Goal: Task Accomplishment & Management: Complete application form

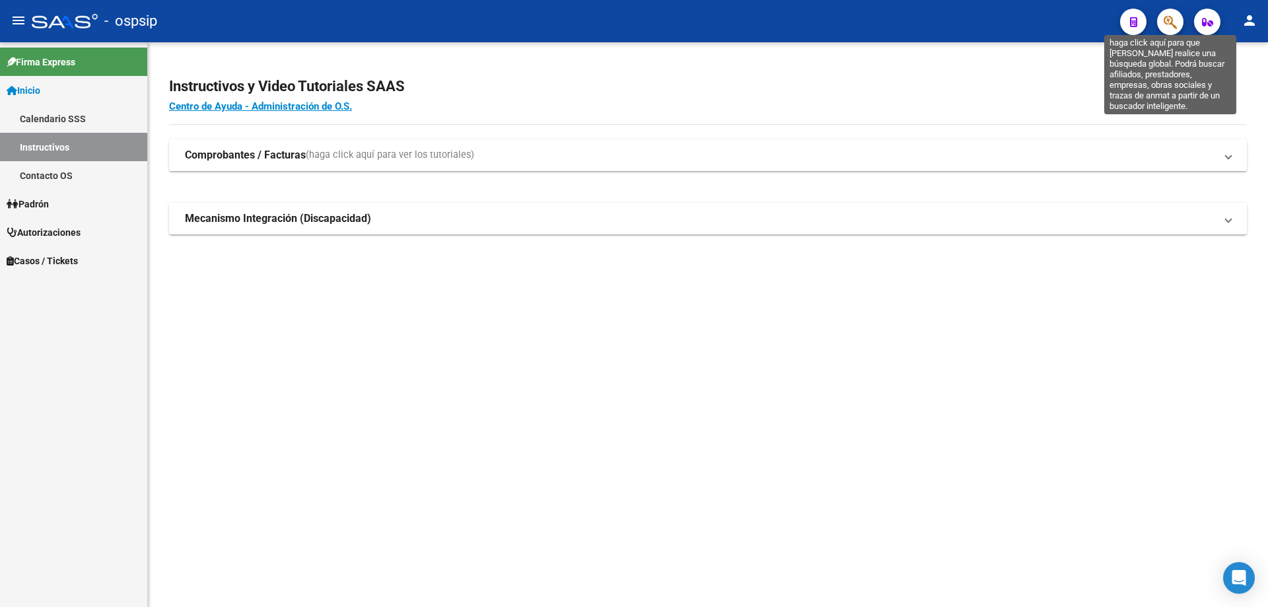
click at [1165, 21] on icon "button" at bounding box center [1170, 22] width 13 height 15
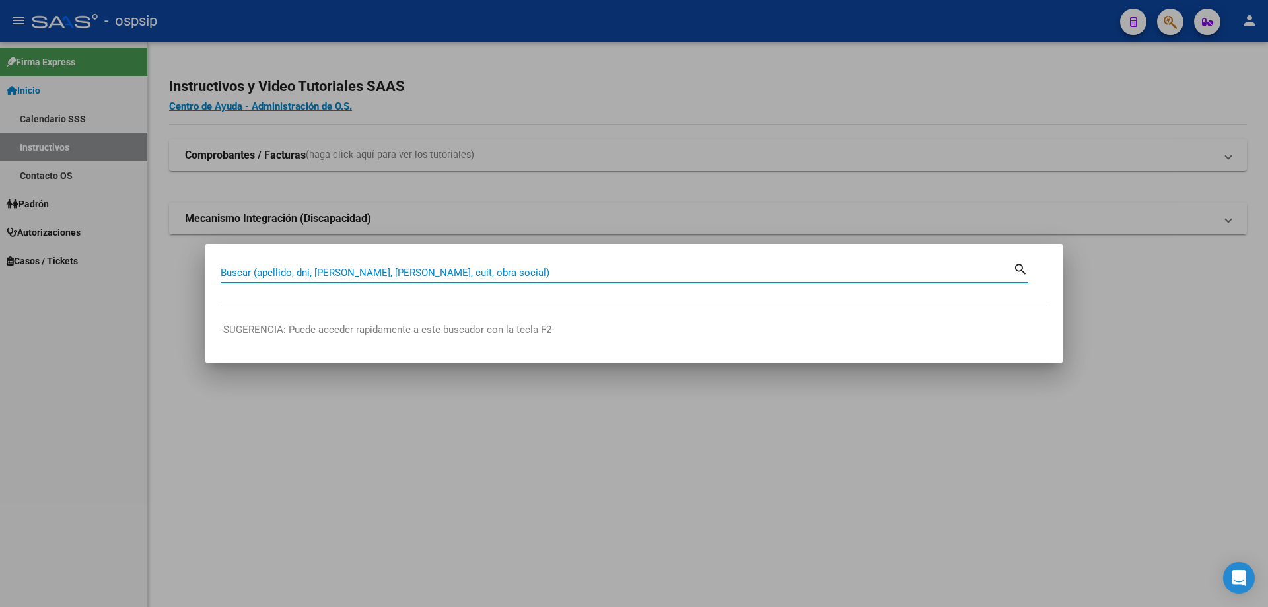
paste input "20426715075"
type input "20426715075"
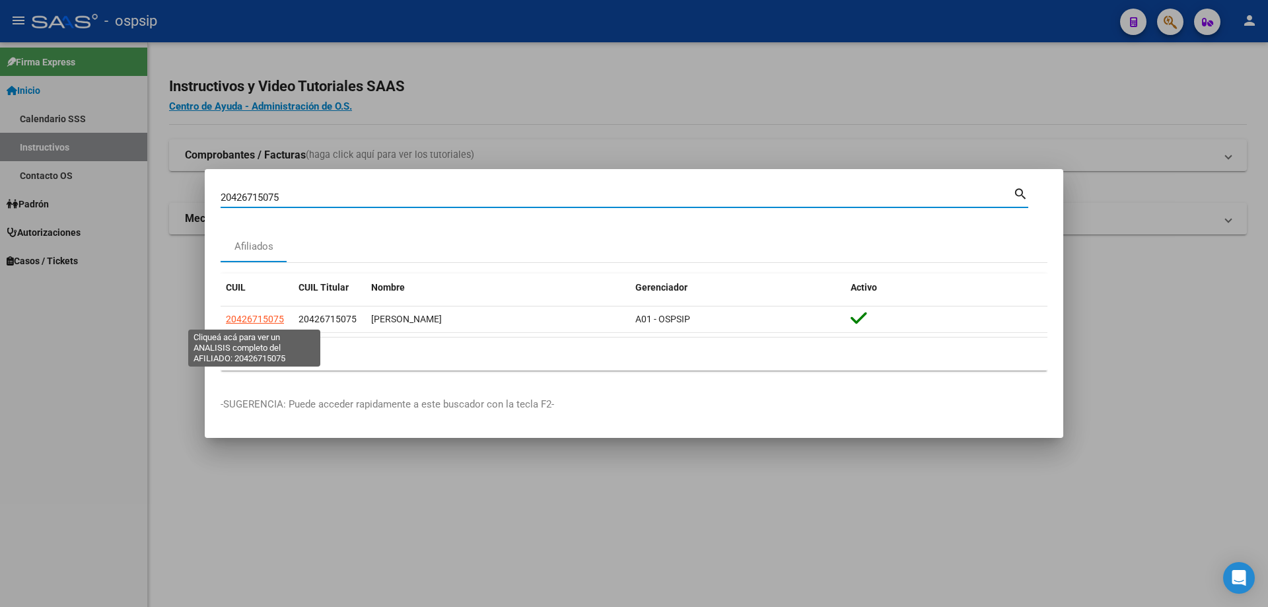
click at [266, 322] on span "20426715075" at bounding box center [255, 319] width 58 height 11
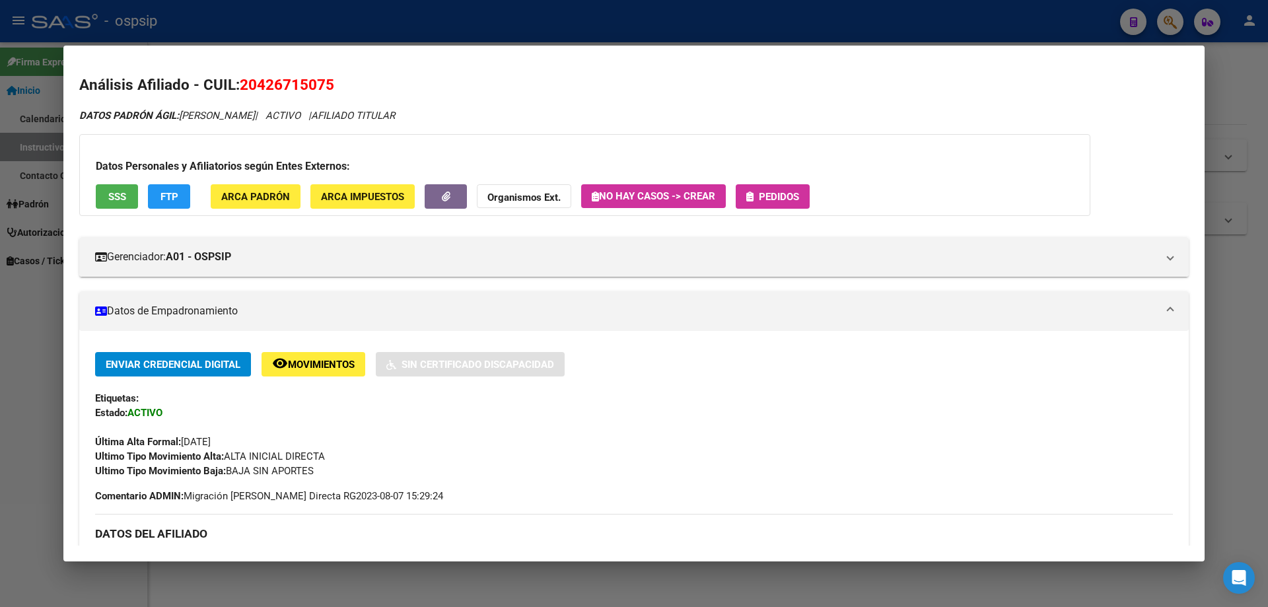
drag, startPoint x: 790, startPoint y: 163, endPoint x: 783, endPoint y: 188, distance: 26.1
click at [783, 188] on div "Datos Personales y Afiliatorios según Entes Externos: SSS FTP ARCA Padrón ARCA …" at bounding box center [584, 175] width 1011 height 82
click at [783, 190] on span "Pedidos" at bounding box center [772, 196] width 53 height 12
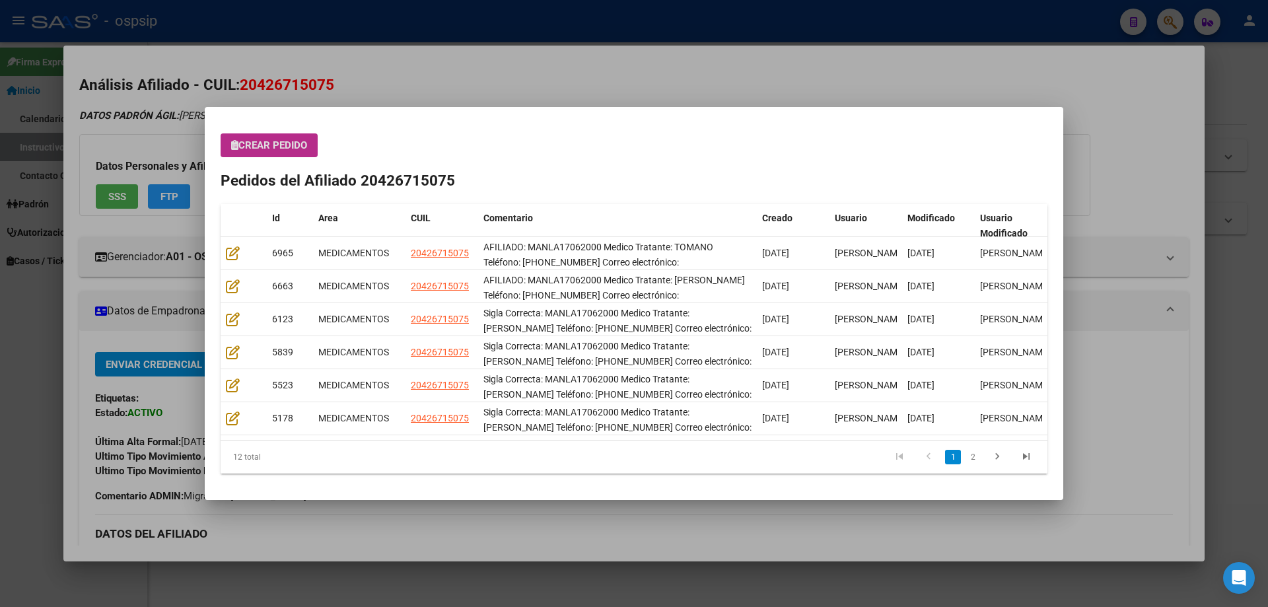
click at [287, 146] on span "Crear Pedido" at bounding box center [269, 145] width 76 height 12
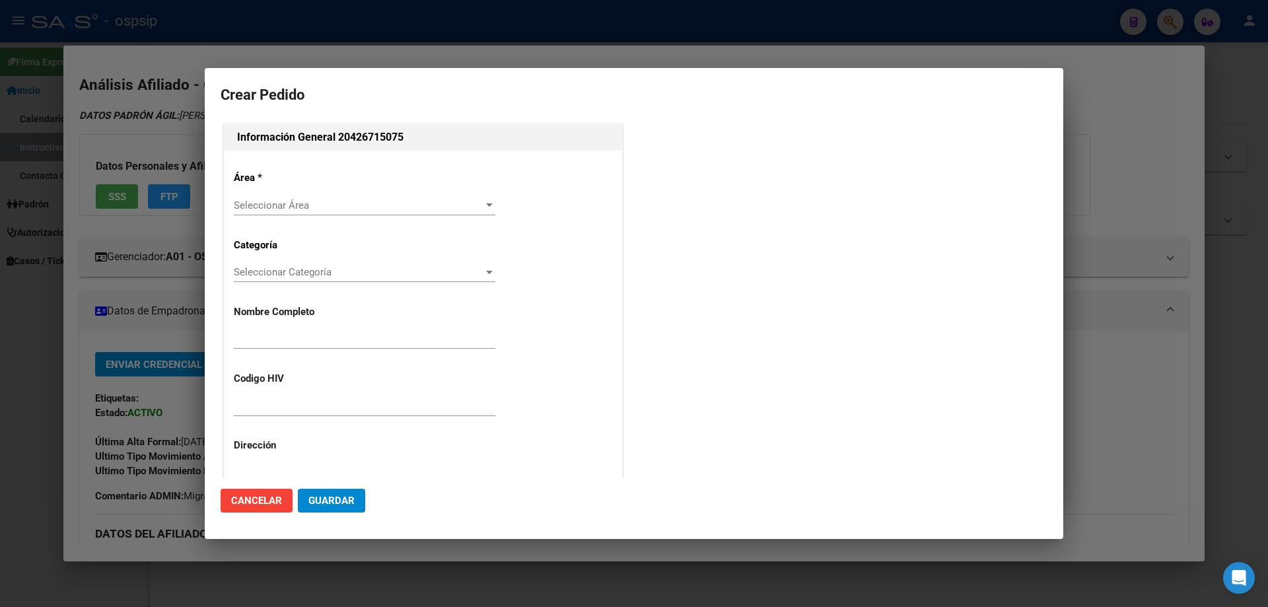
type input "[PERSON_NAME]"
type input "MANLA17062000"
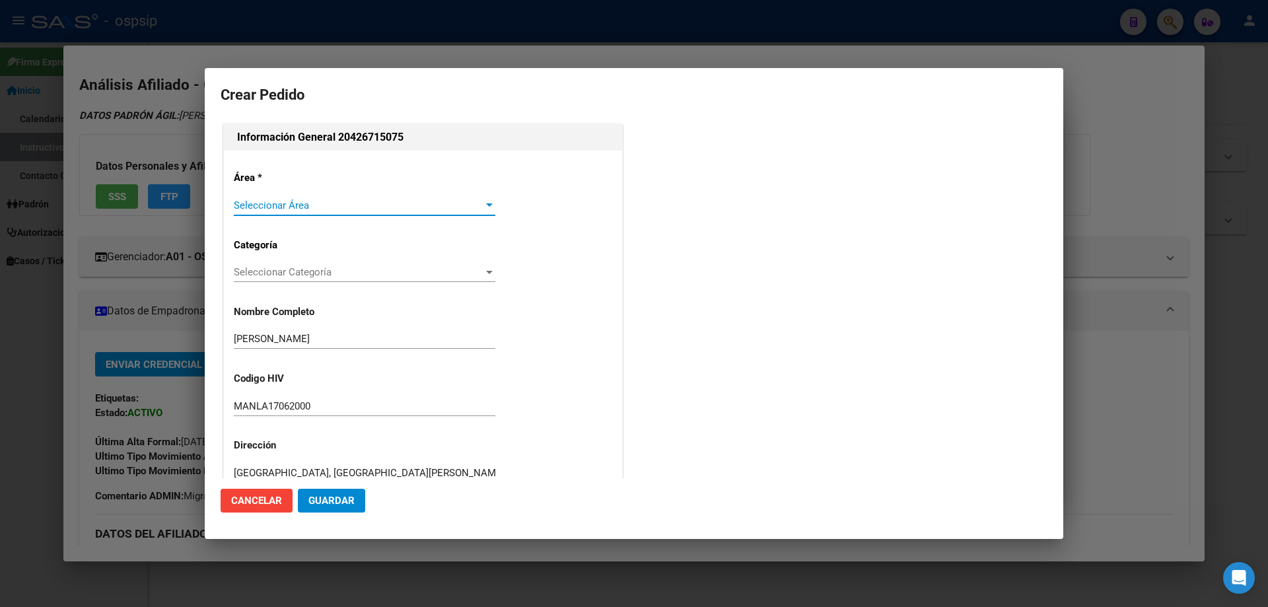
type input "[GEOGRAPHIC_DATA], [GEOGRAPHIC_DATA][PERSON_NAME], [GEOGRAPHIC_DATA] 4230"
click at [275, 205] on span "Seleccionar Área" at bounding box center [359, 206] width 250 height 12
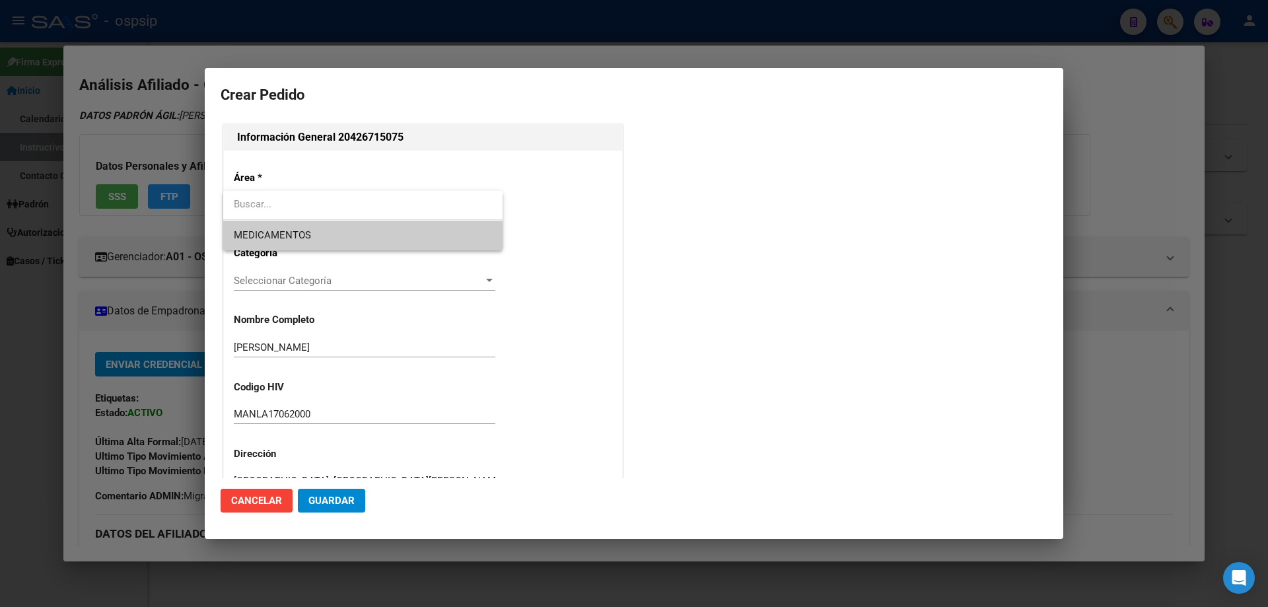
click at [277, 225] on span "MEDICAMENTOS" at bounding box center [363, 236] width 258 height 30
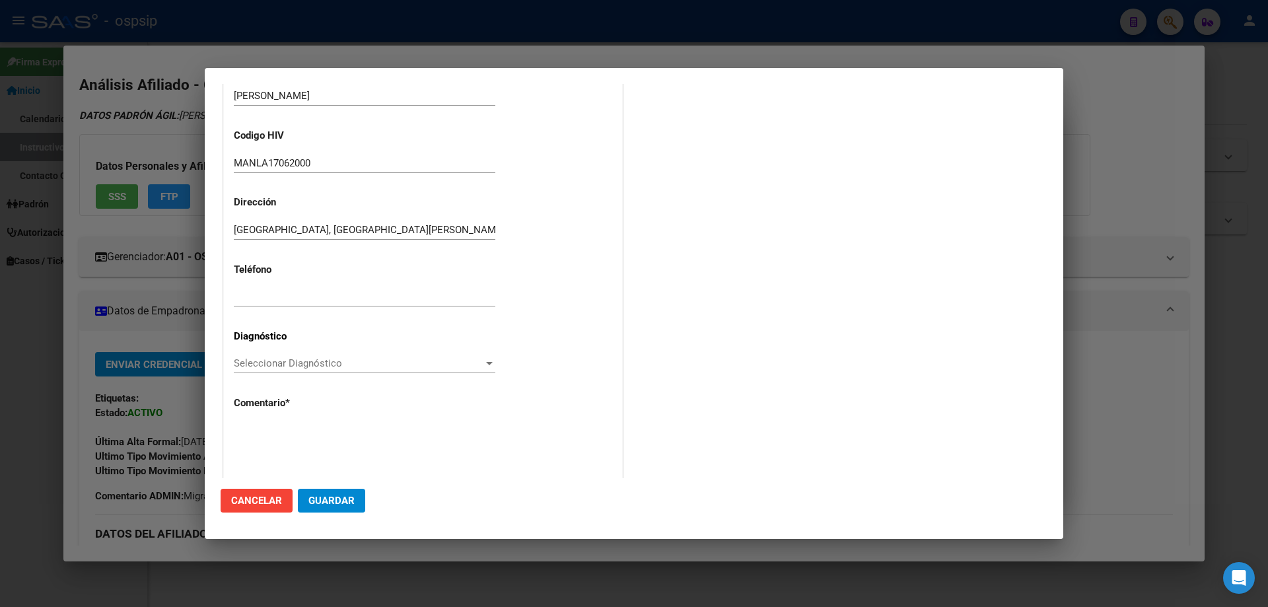
scroll to position [264, 0]
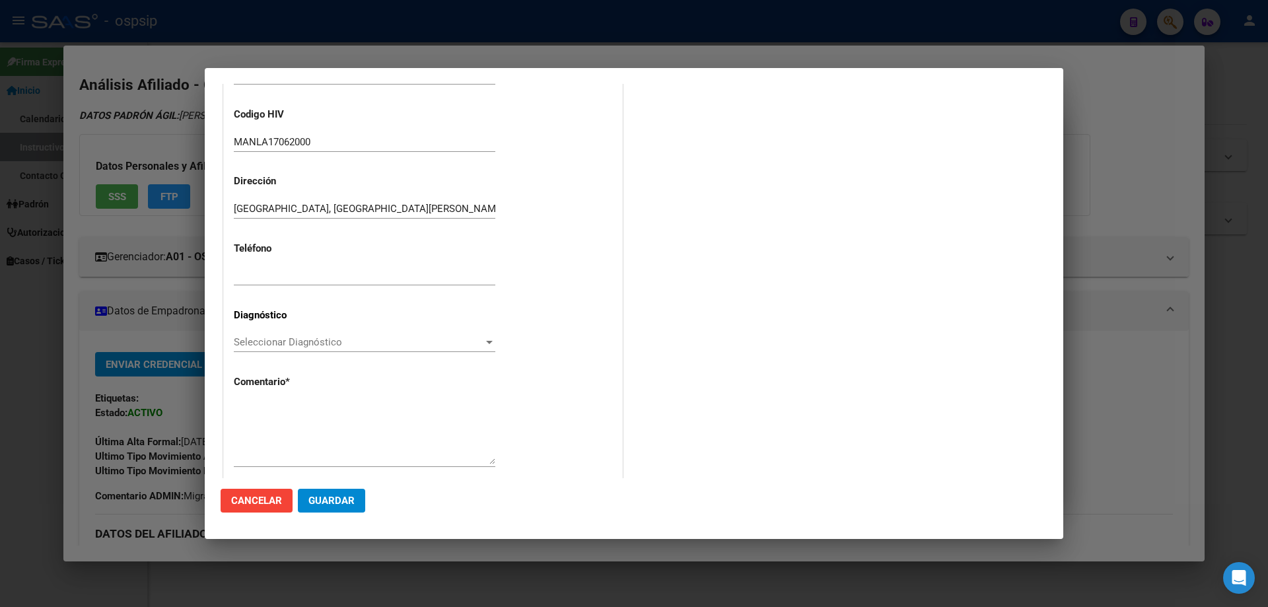
click at [276, 340] on span "Seleccionar Diagnóstico" at bounding box center [359, 342] width 250 height 12
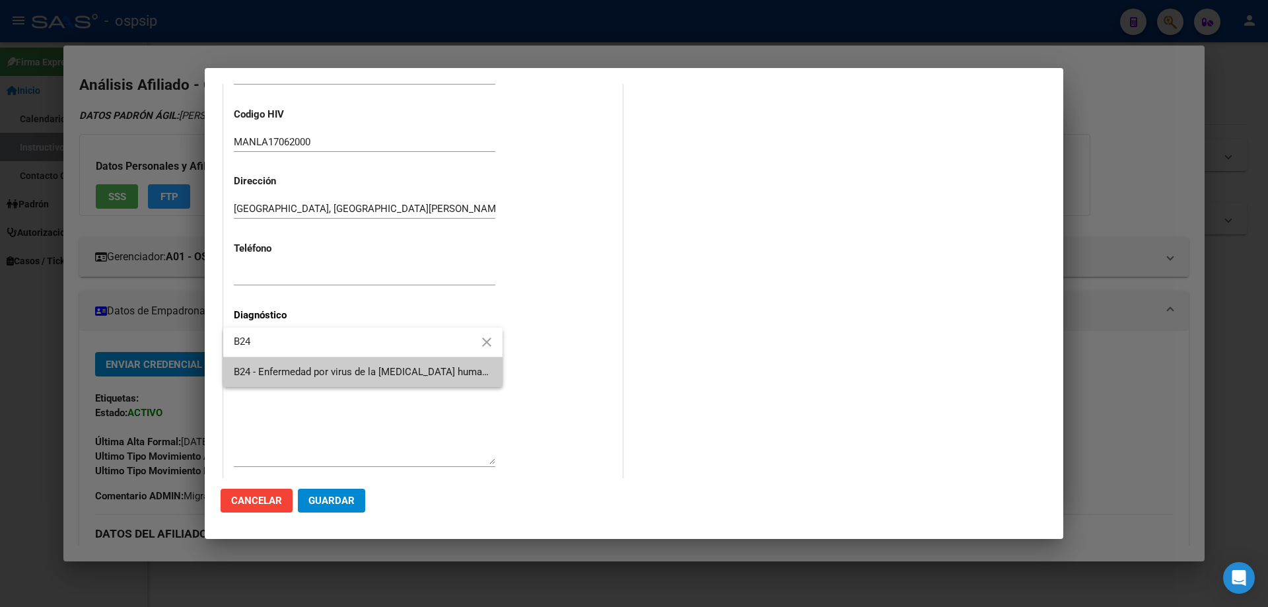
type input "B24"
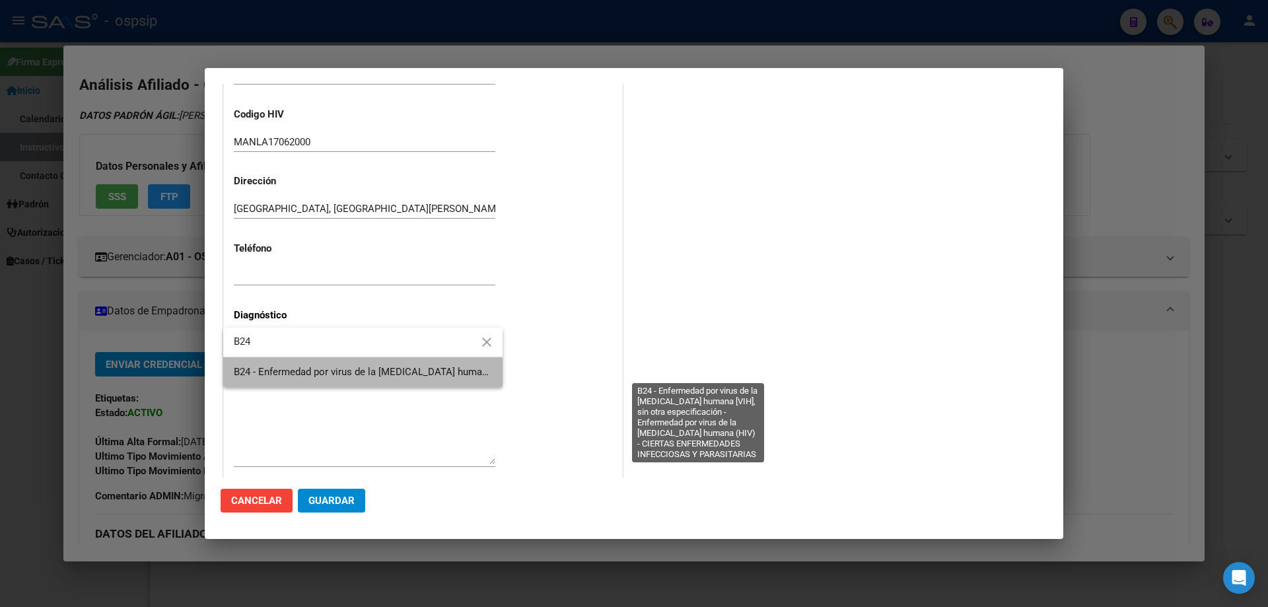
click at [355, 375] on span "B24 - Enfermedad por virus de la [MEDICAL_DATA] humana [VIH], sin otra especifi…" at bounding box center [696, 372] width 924 height 12
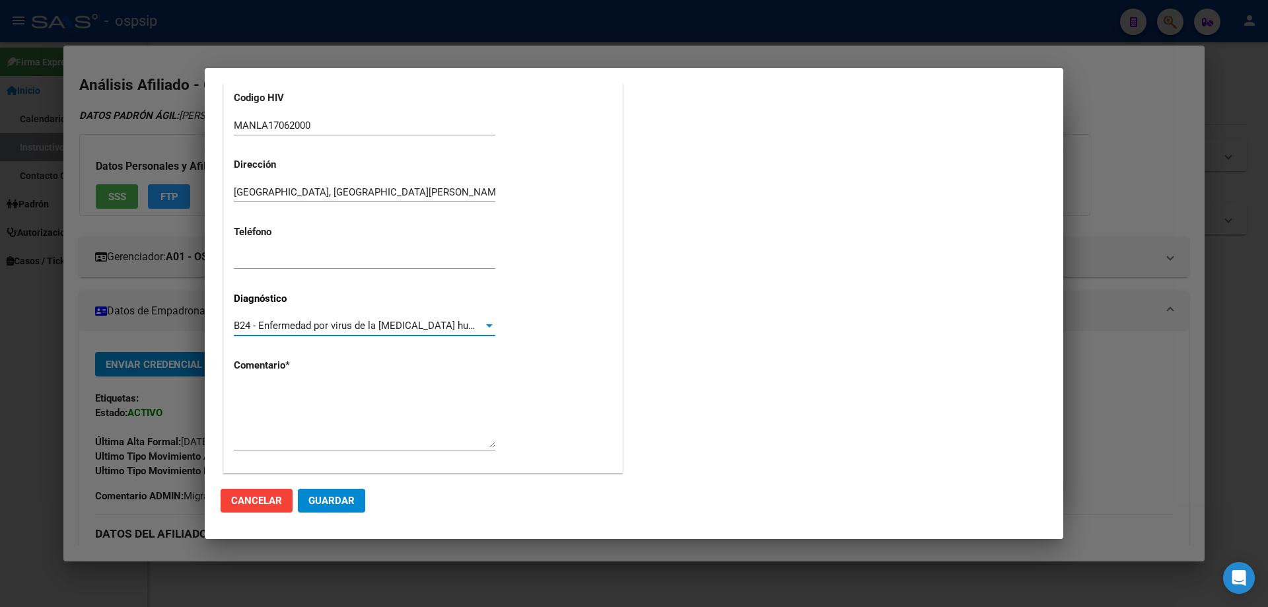
scroll to position [297, 0]
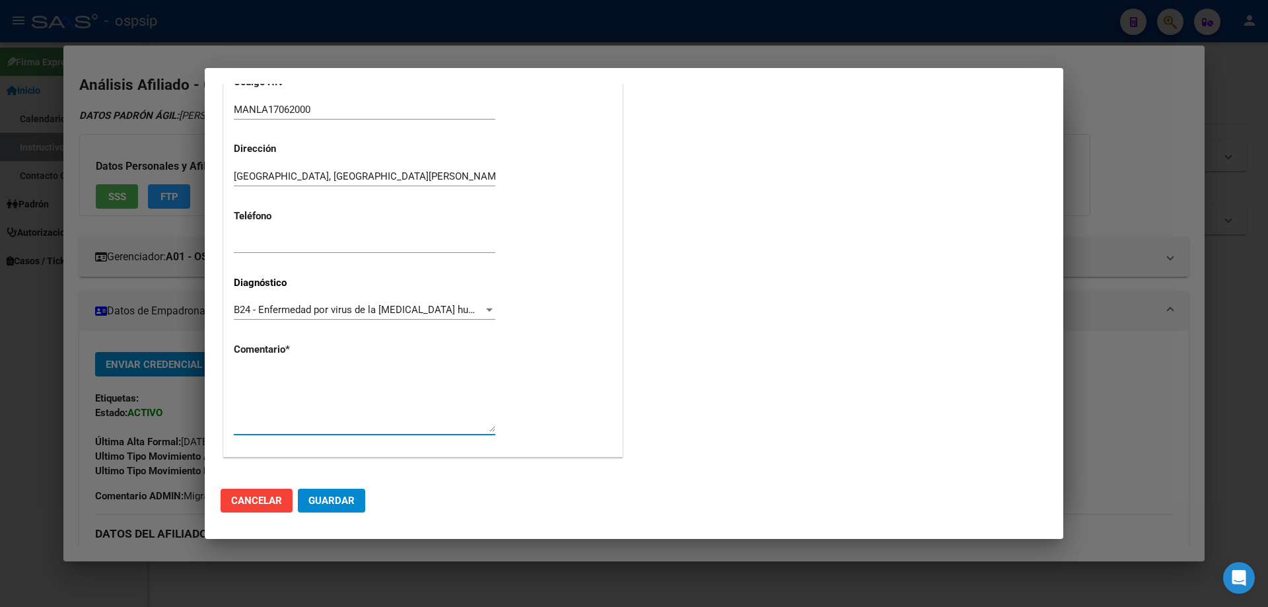
paste textarea "AFILIADO: MANLA17062000 Medico Tratante: TOMANO Teléfono: [PHONE_NUMBER] Correo…"
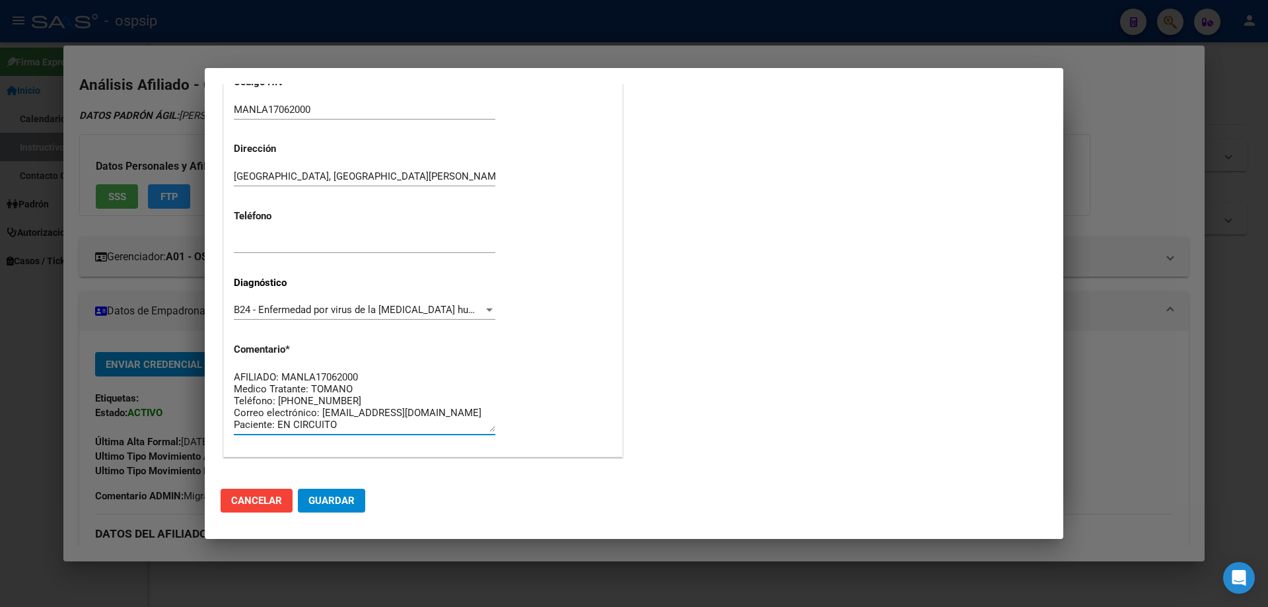
click at [360, 389] on textarea "AFILIADO: MANLA17062000 Medico Tratante: TOMANO Teléfono: [PHONE_NUMBER] Correo…" at bounding box center [365, 401] width 262 height 62
type textarea "AFILIADO: MANLA17062000 Medico Tratante: [PERSON_NAME] Teléfono: [PHONE_NUMBER]…"
click at [332, 506] on span "Guardar" at bounding box center [332, 501] width 46 height 12
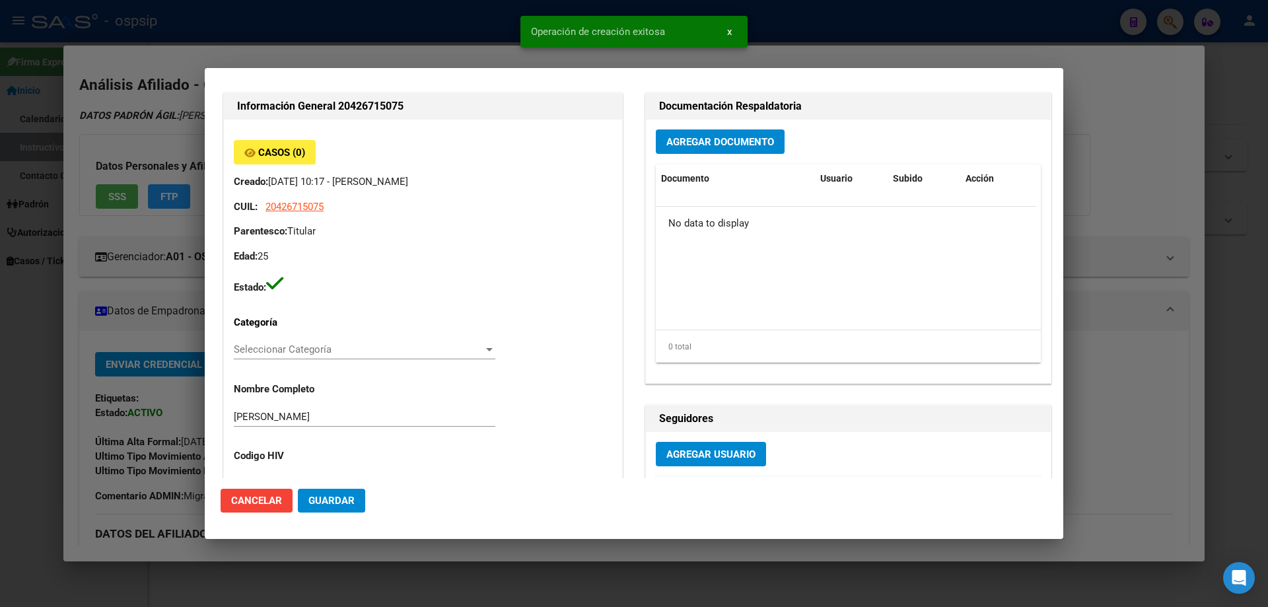
scroll to position [0, 0]
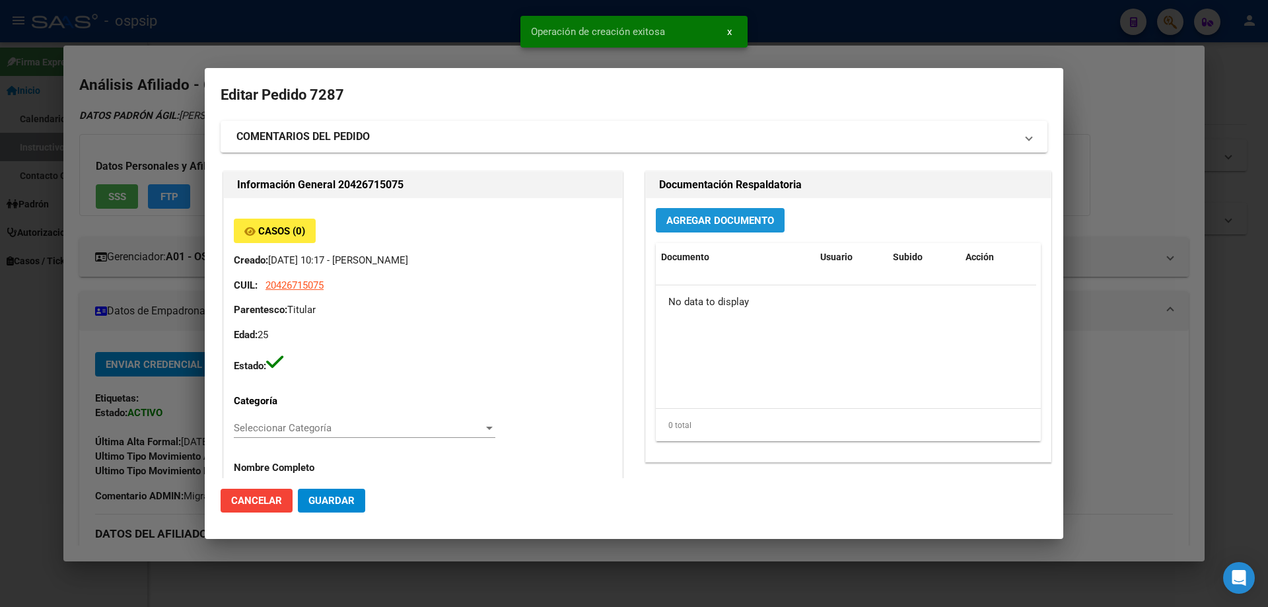
click at [709, 216] on span "Agregar Documento" at bounding box center [721, 221] width 108 height 12
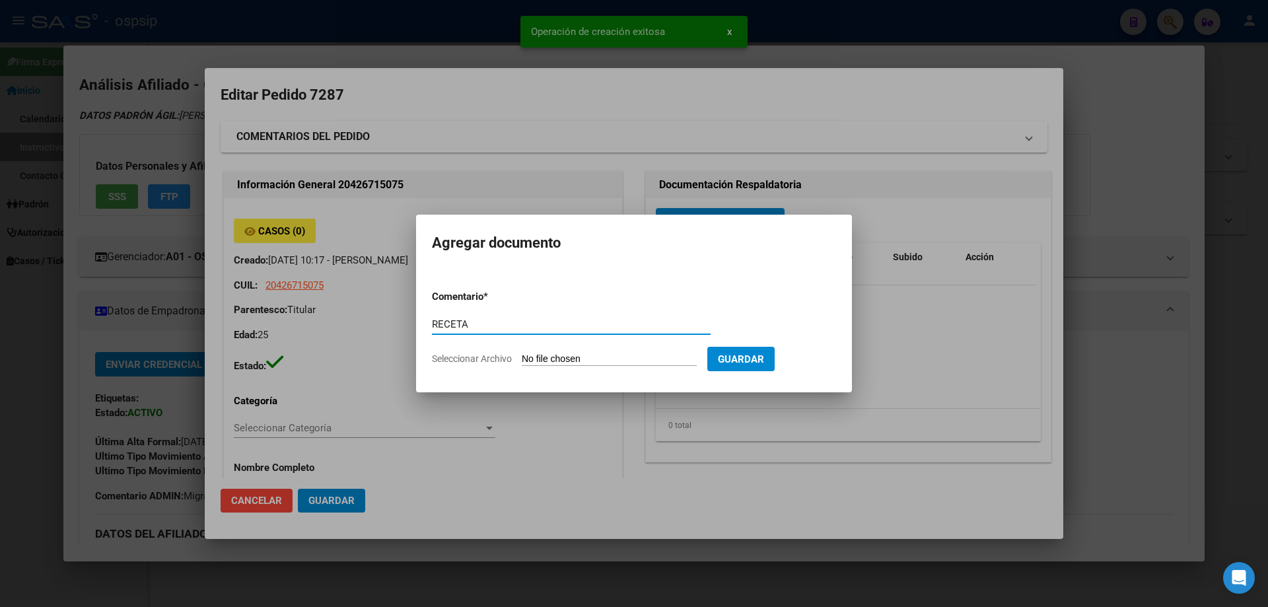
type input "RECETA"
click at [573, 347] on form "Comentario * RECETA Comentario Seleccionar Archivo Guardar" at bounding box center [634, 327] width 404 height 96
click at [572, 359] on input "Seleccionar Archivo" at bounding box center [609, 359] width 175 height 13
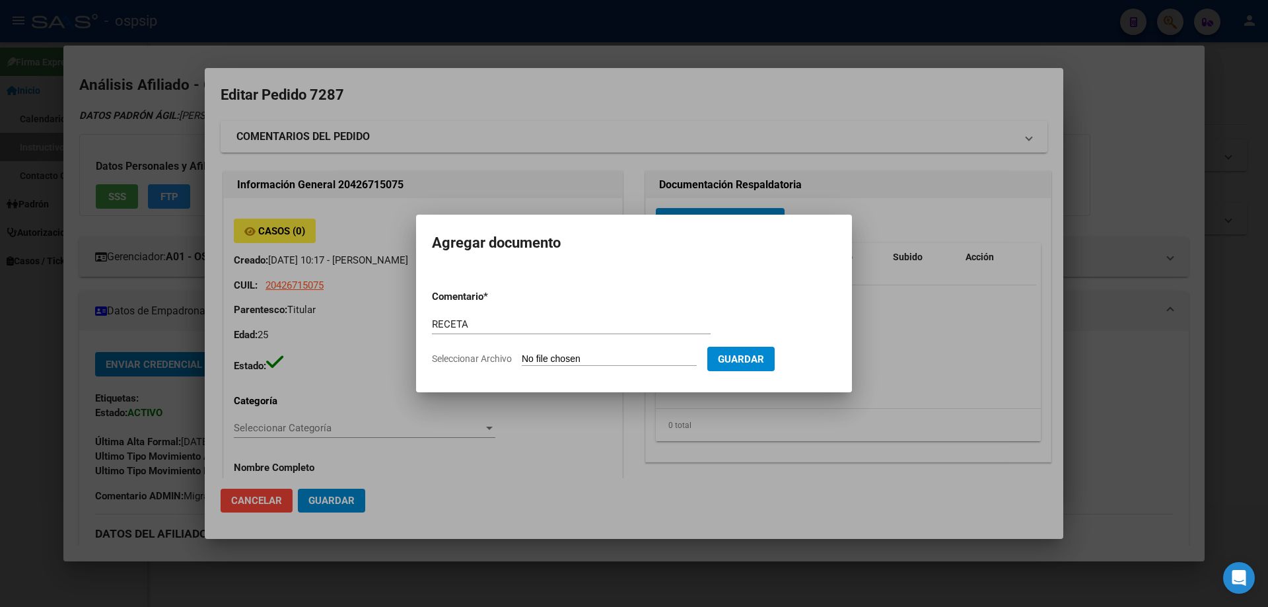
type input "C:\fakepath\1000509444 (2).jpg"
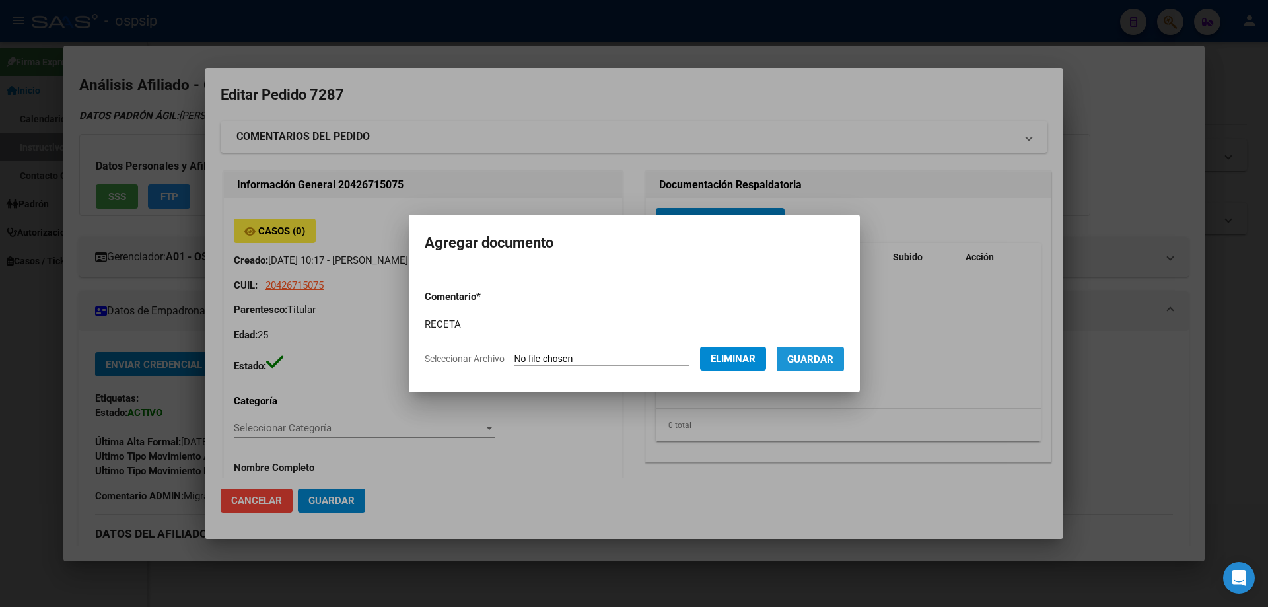
click at [824, 365] on span "Guardar" at bounding box center [810, 359] width 46 height 12
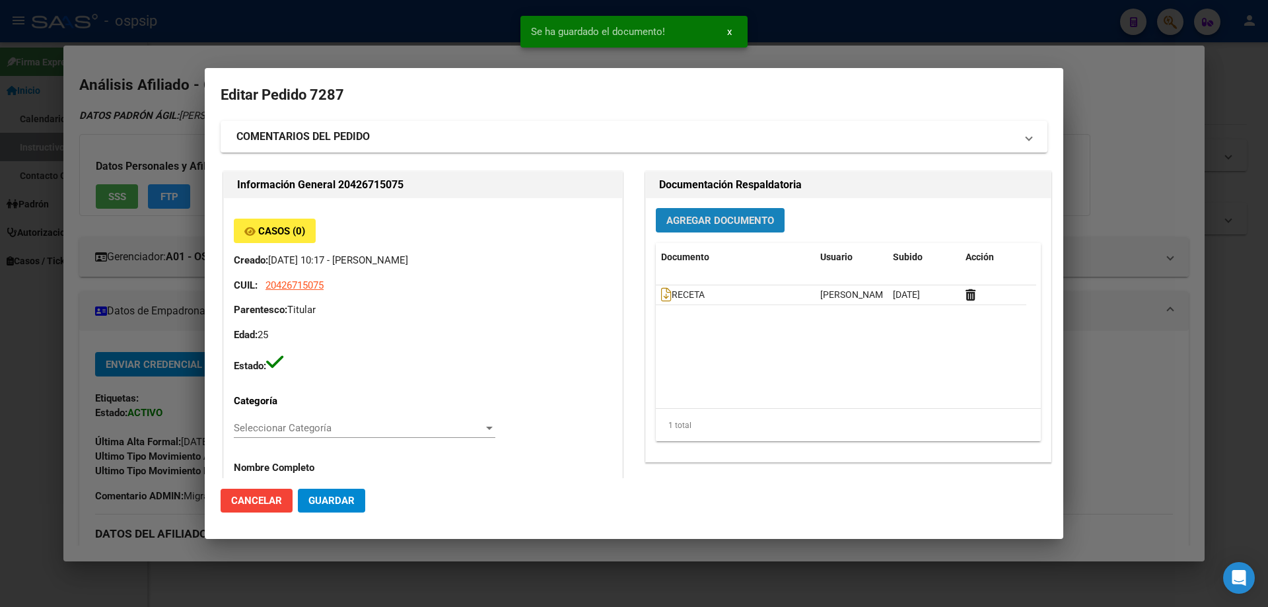
click at [713, 221] on span "Agregar Documento" at bounding box center [721, 221] width 108 height 12
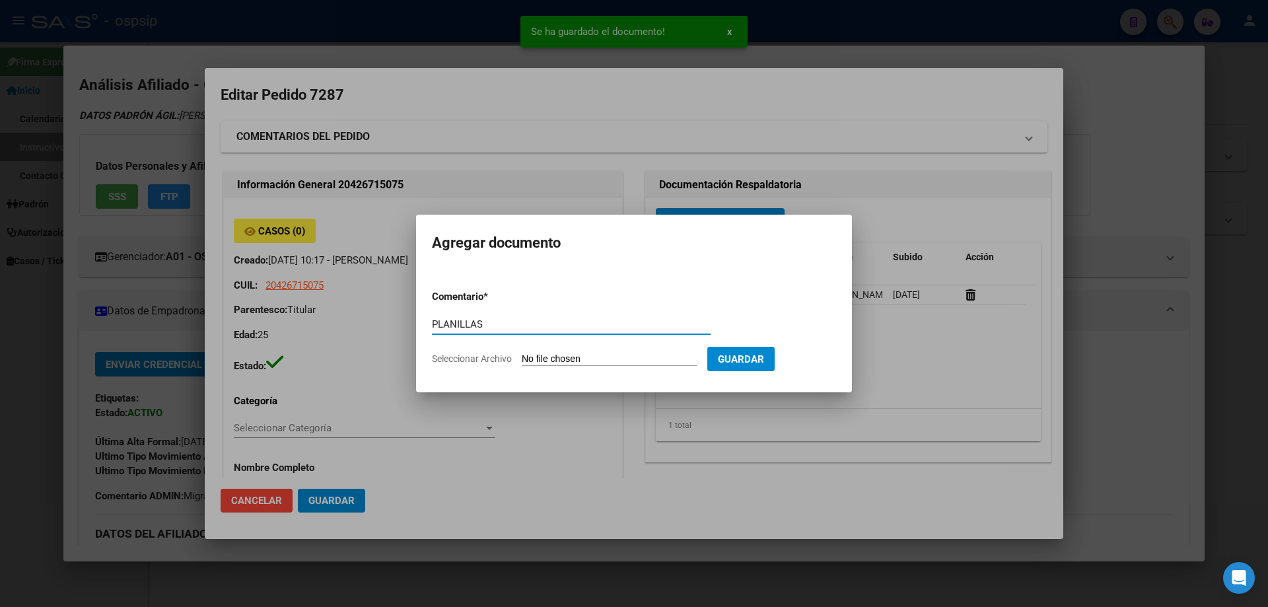
type input "PLANILLAS"
click at [563, 363] on input "Seleccionar Archivo" at bounding box center [609, 359] width 175 height 13
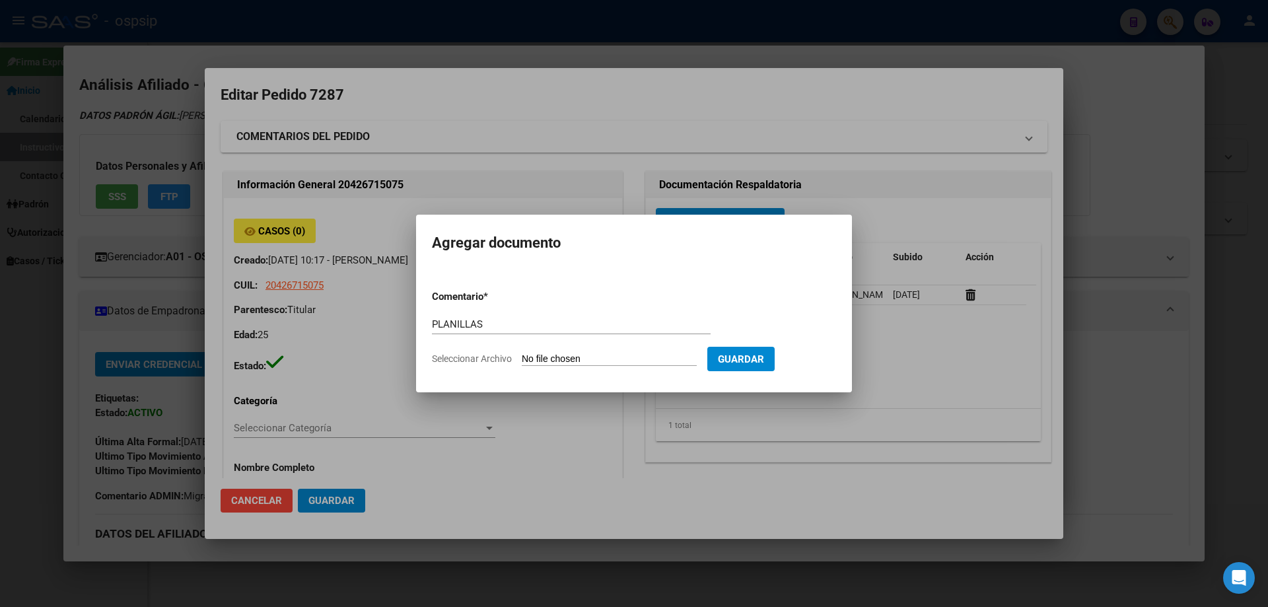
type input "C:\fakepath\1000533880.jpg"
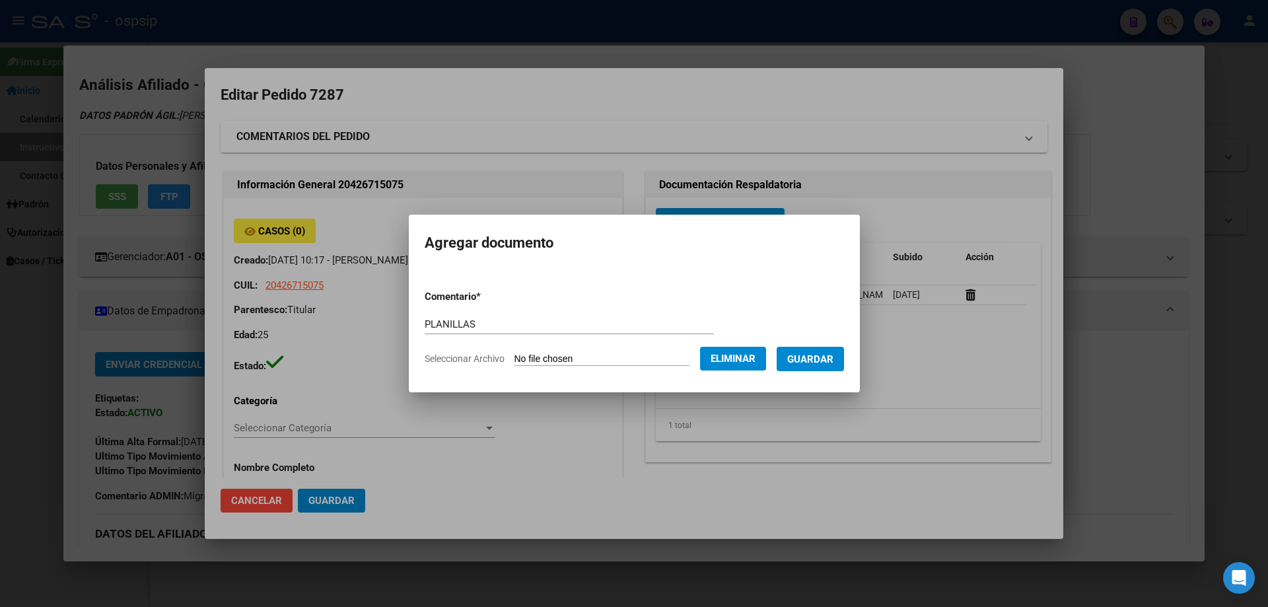
click at [815, 357] on span "Guardar" at bounding box center [810, 359] width 46 height 12
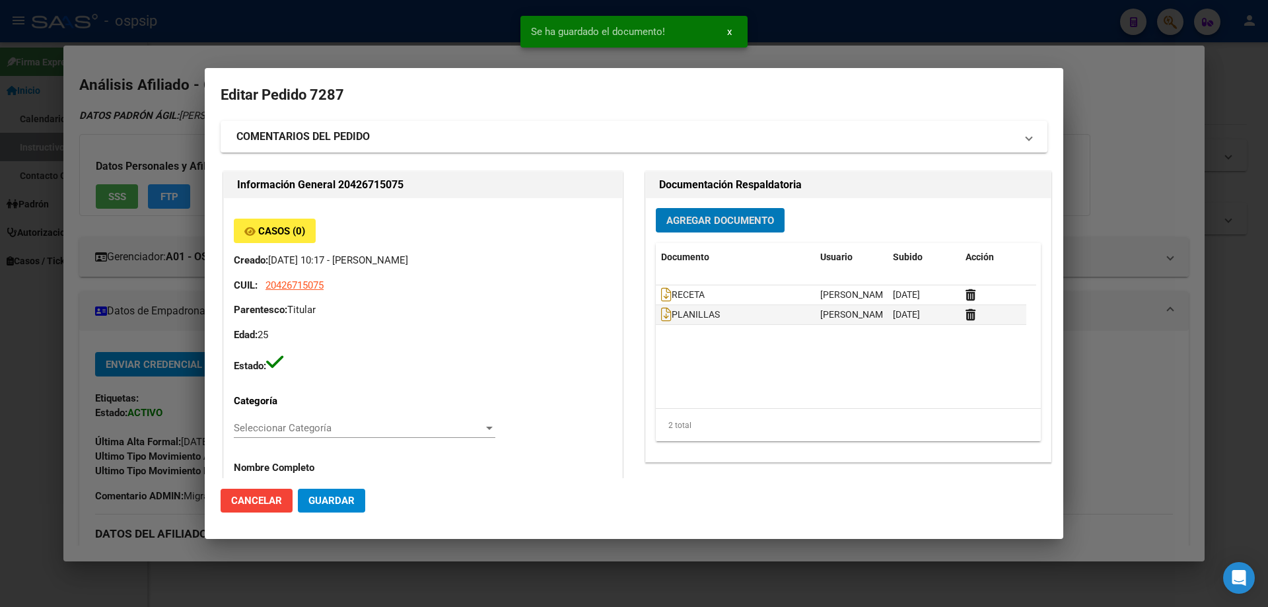
click at [688, 230] on button "Agregar Documento" at bounding box center [720, 220] width 129 height 24
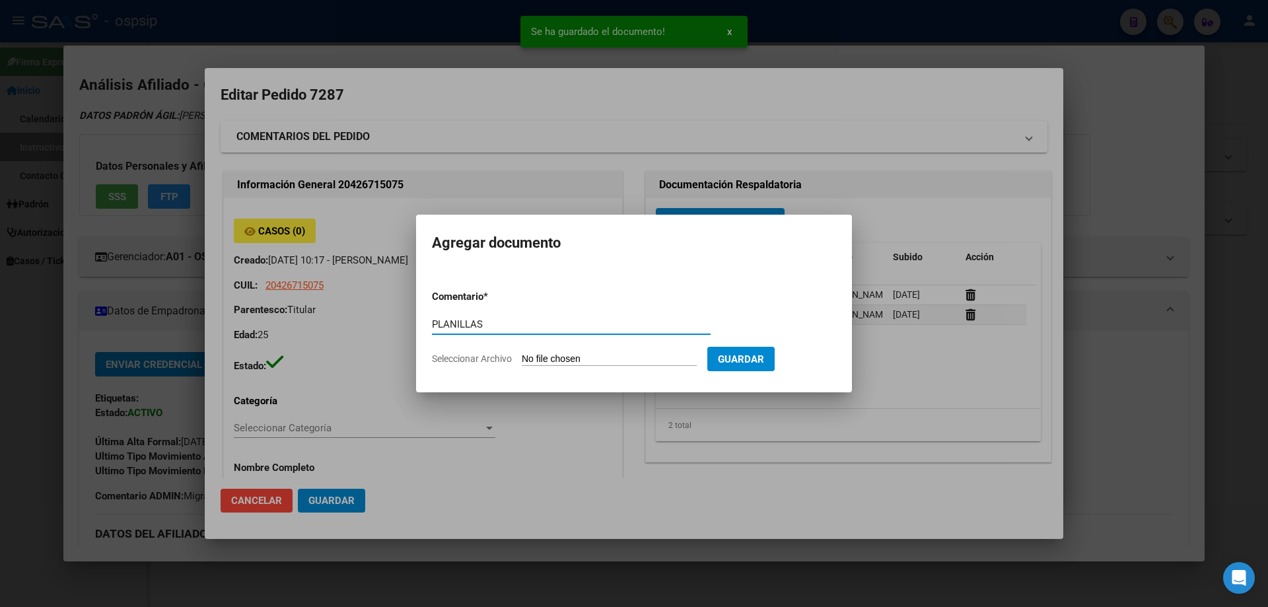
type input "PLANILLAS"
click at [584, 359] on input "Seleccionar Archivo" at bounding box center [609, 359] width 175 height 13
type input "C:\fakepath\1000533882.jpg"
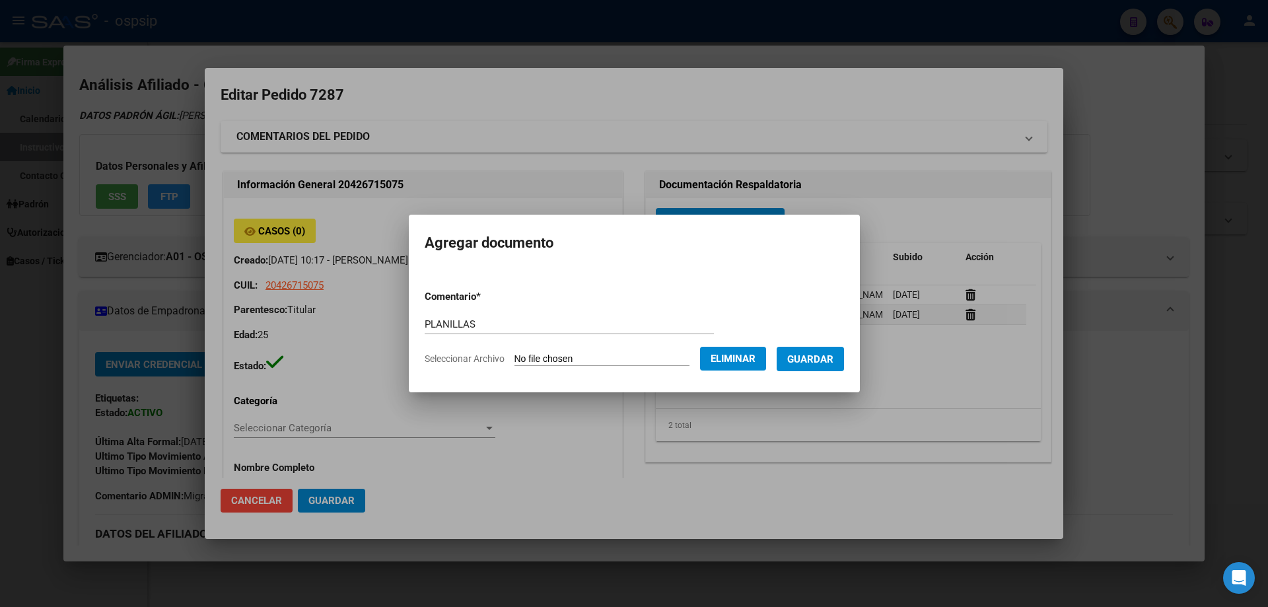
click at [820, 363] on span "Guardar" at bounding box center [810, 359] width 46 height 12
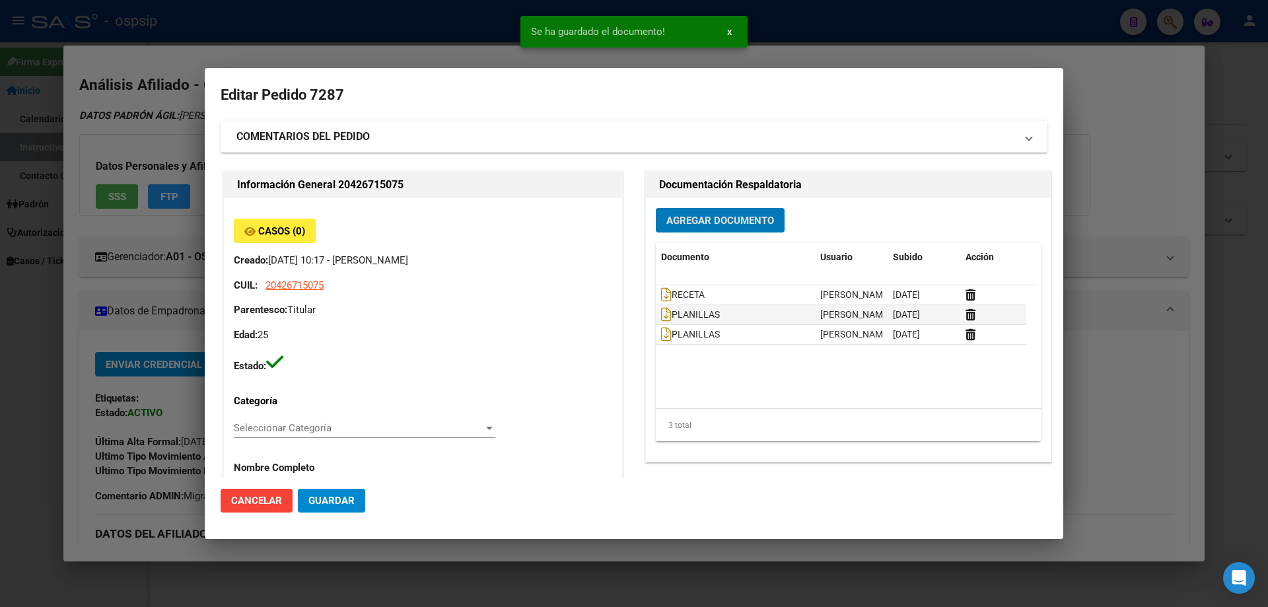
click at [694, 227] on button "Agregar Documento" at bounding box center [720, 220] width 129 height 24
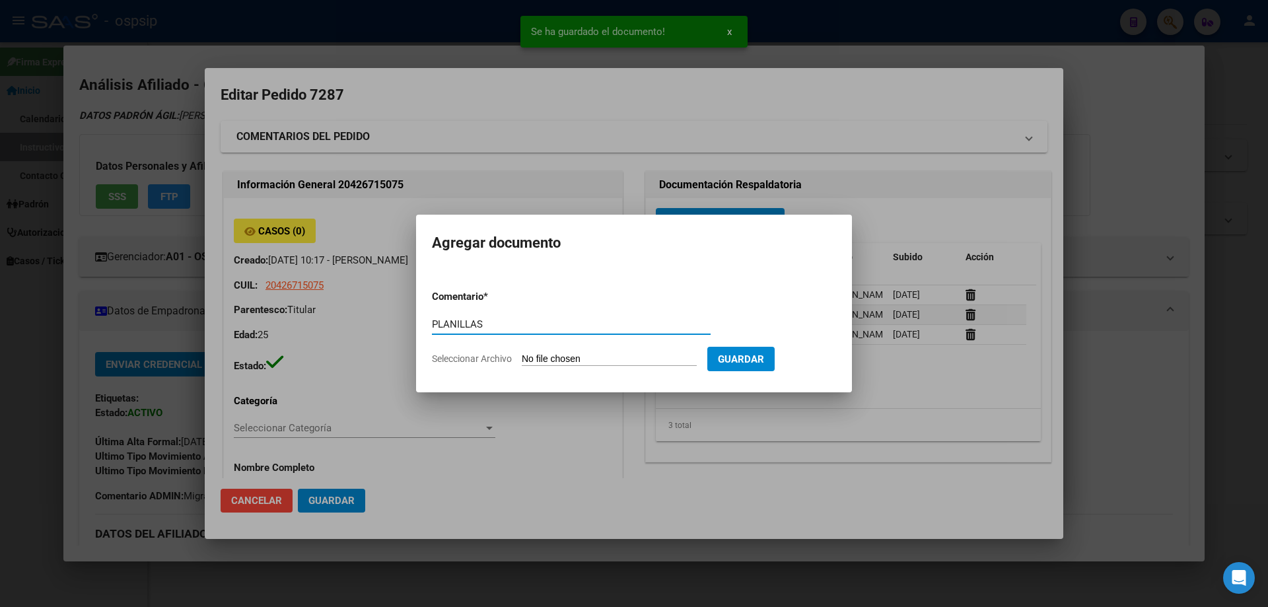
type input "PLANILLAS"
click at [574, 358] on input "Seleccionar Archivo" at bounding box center [609, 359] width 175 height 13
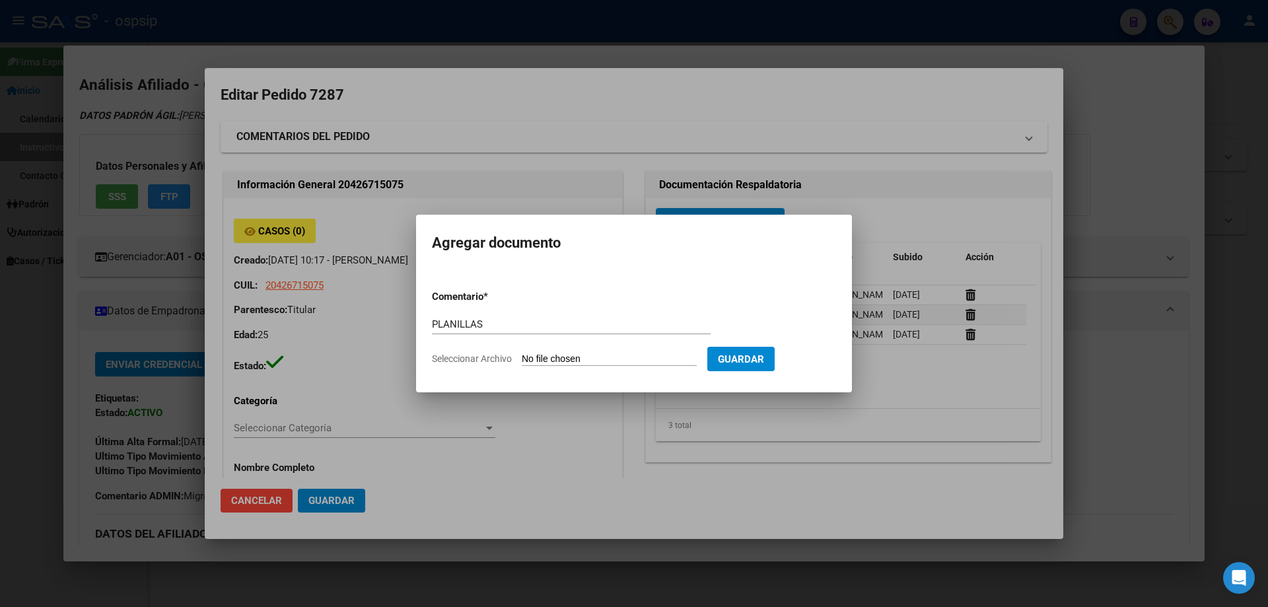
type input "C:\fakepath\1000533881.jpg"
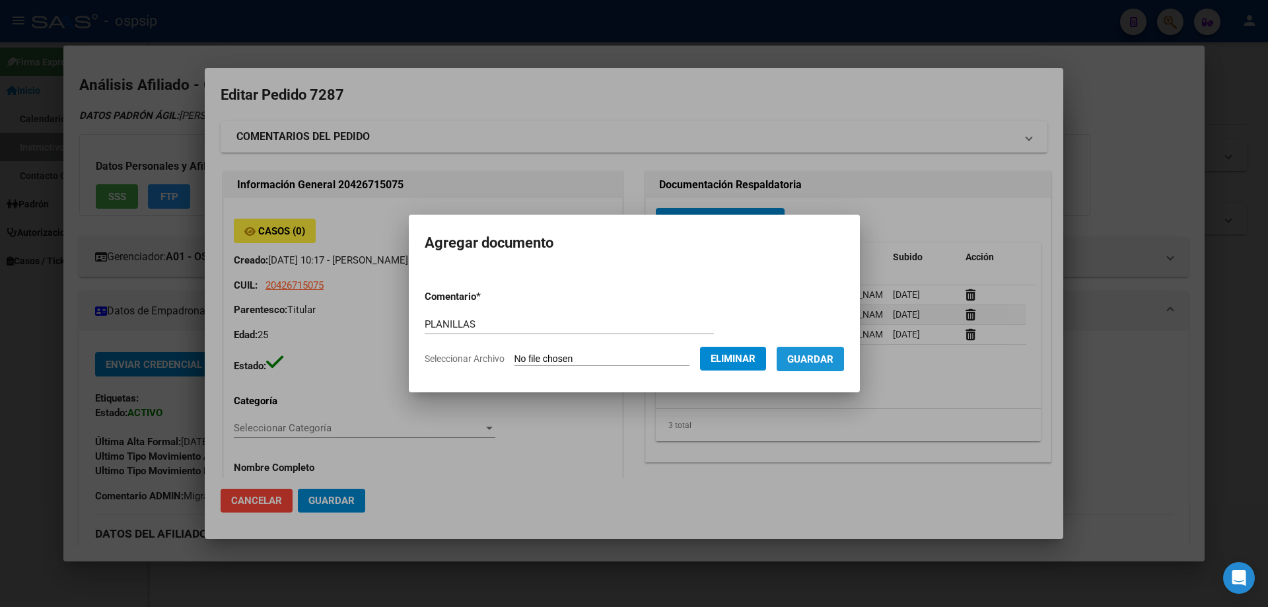
drag, startPoint x: 832, startPoint y: 363, endPoint x: 711, endPoint y: 197, distance: 205.6
click at [830, 363] on span "Guardar" at bounding box center [810, 359] width 46 height 12
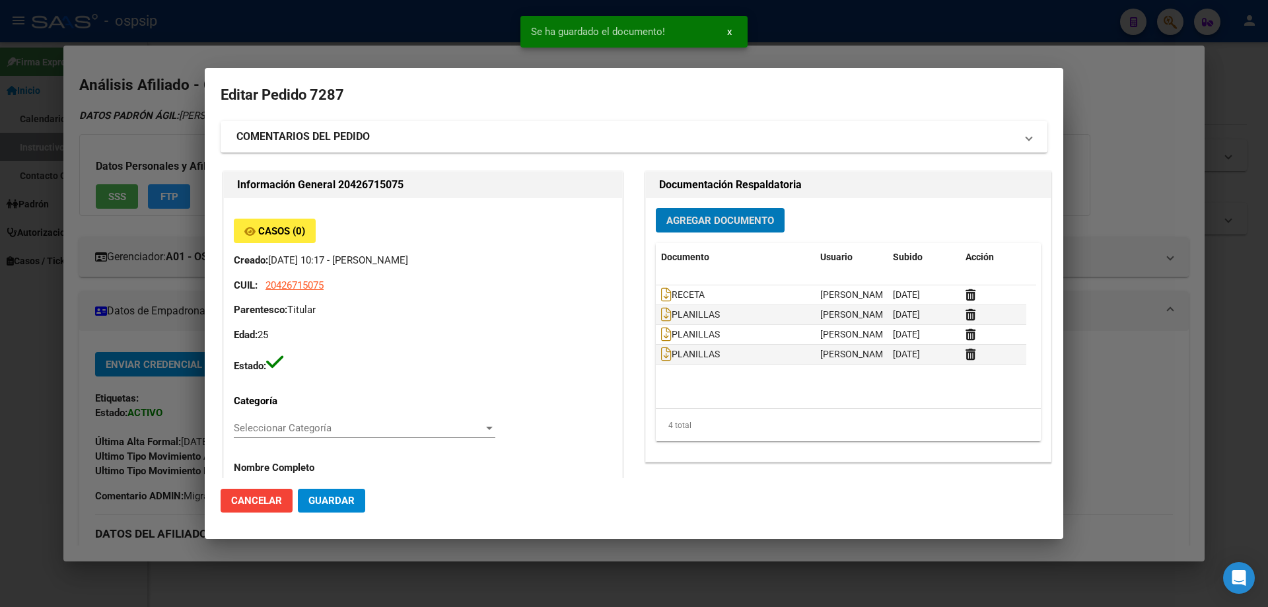
click at [694, 231] on button "Agregar Documento" at bounding box center [720, 220] width 129 height 24
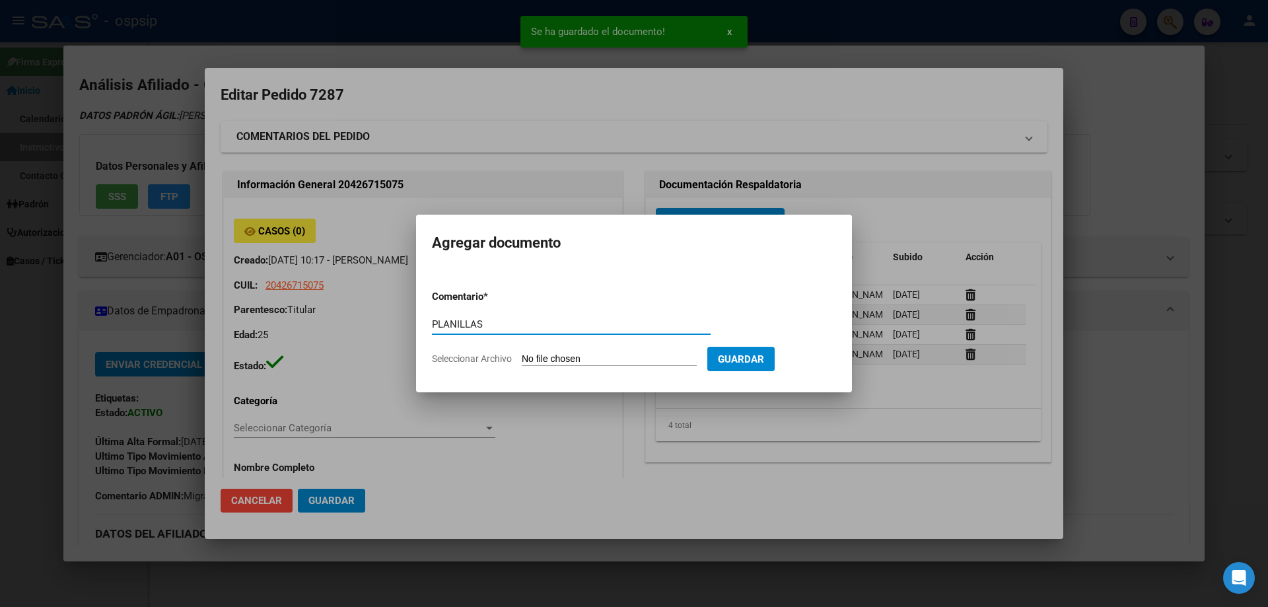
type input "PLANILLAS"
click at [525, 361] on input "Seleccionar Archivo" at bounding box center [609, 359] width 175 height 13
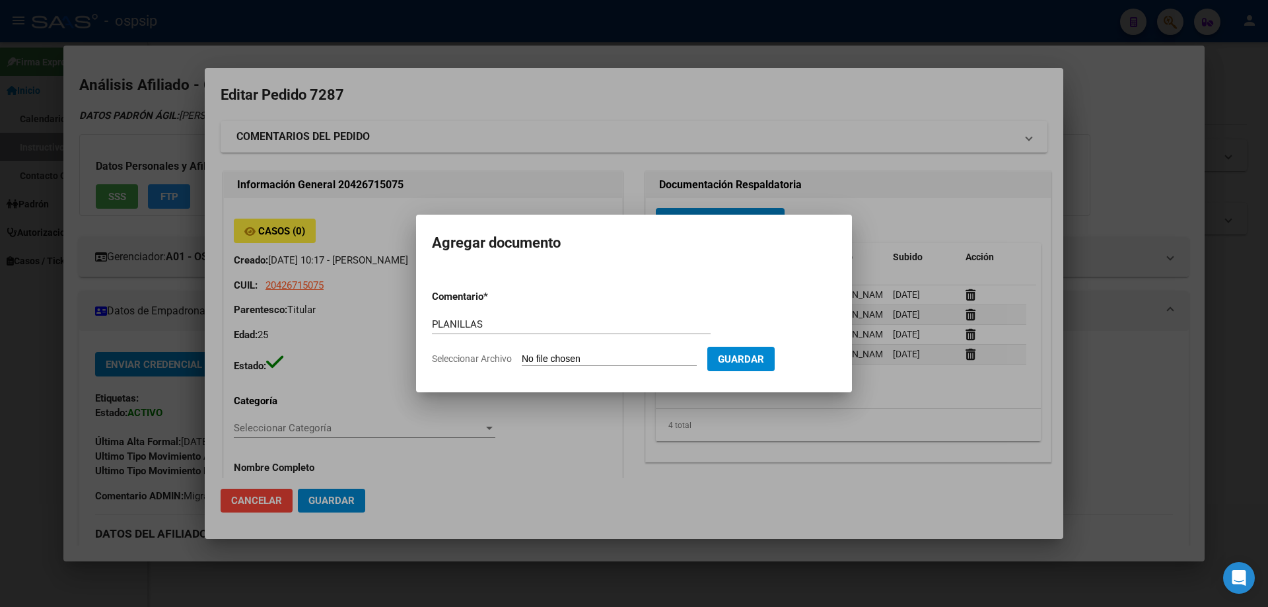
type input "C:\fakepath\1000533879.jpg"
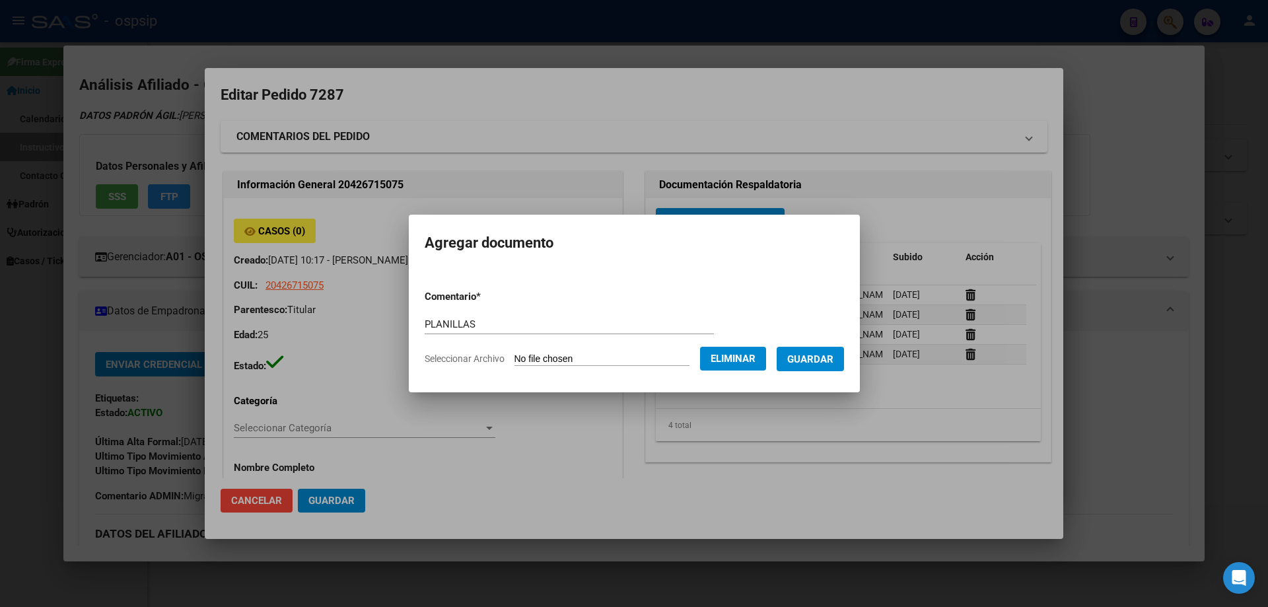
click at [831, 361] on span "Guardar" at bounding box center [810, 359] width 46 height 12
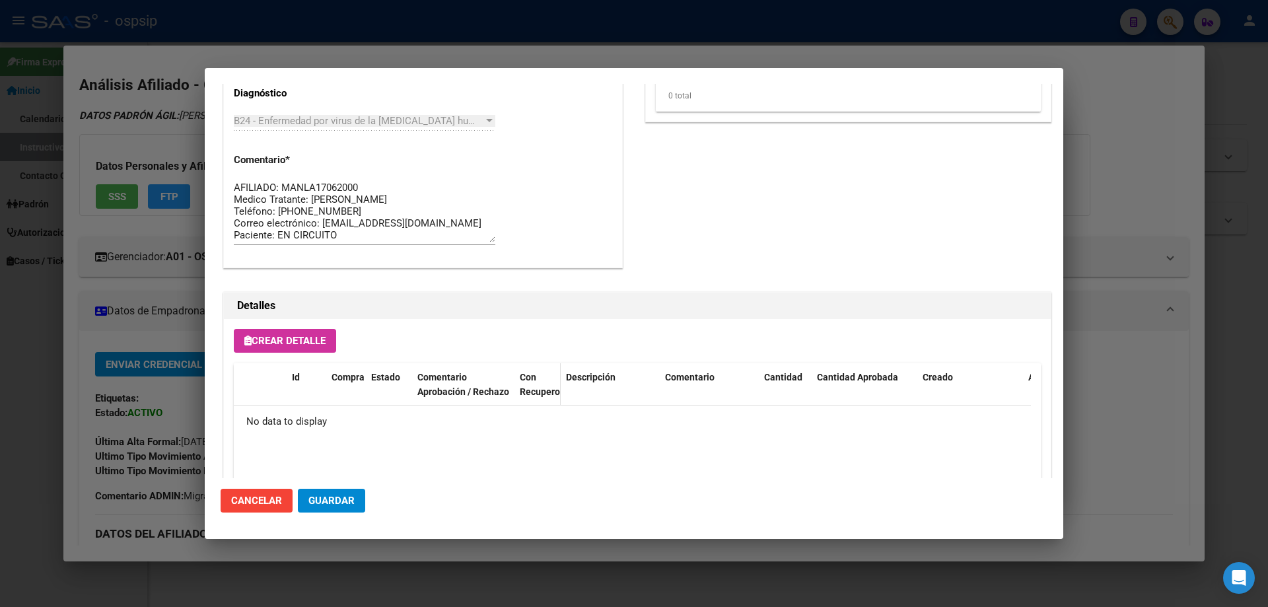
scroll to position [768, 0]
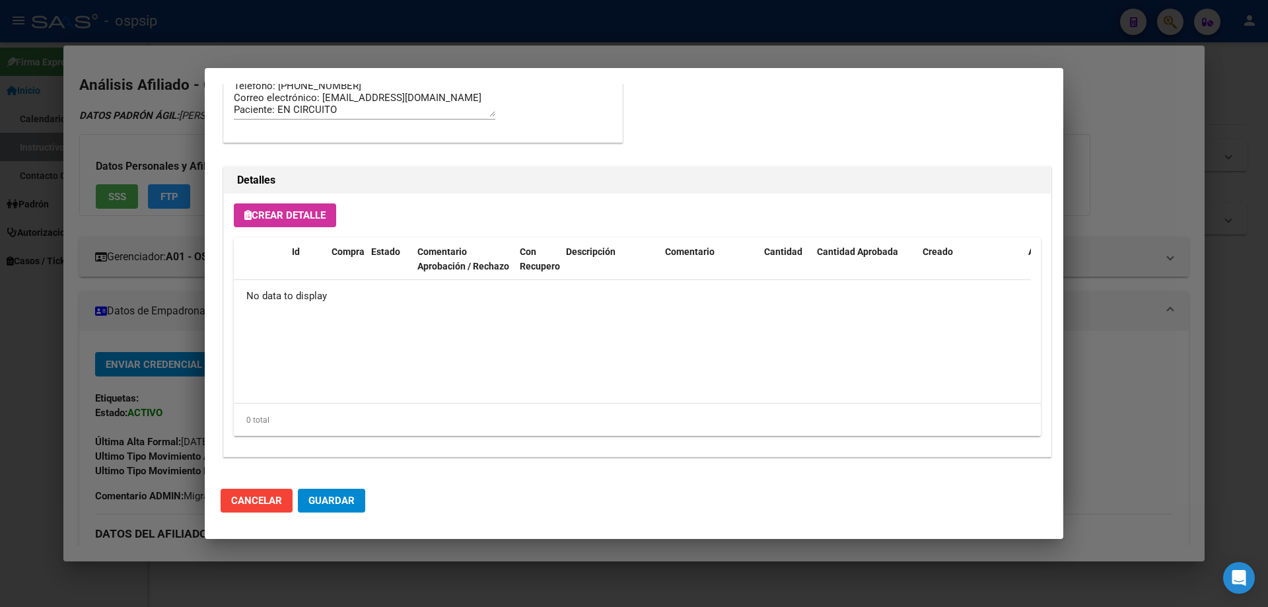
click at [281, 226] on button "Crear Detalle" at bounding box center [285, 215] width 102 height 24
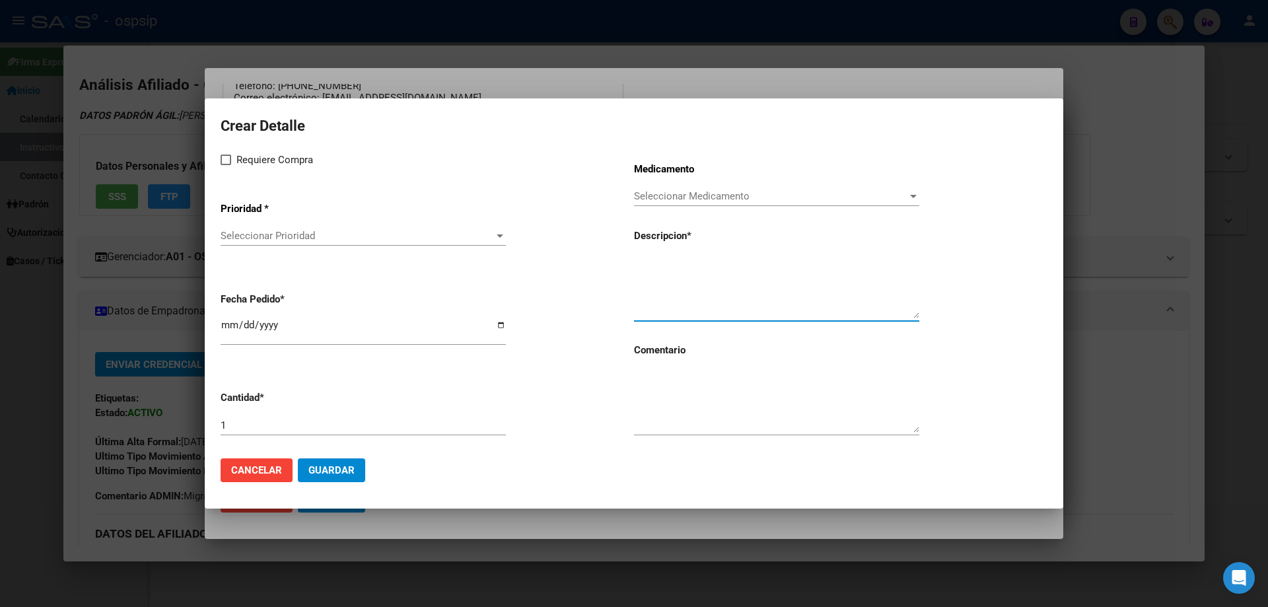
paste textarea "[MEDICAL_DATA] 50 mg comp x 30 (DTG)"
type textarea "[MEDICAL_DATA] 50 mg comp x 30 (DTG)"
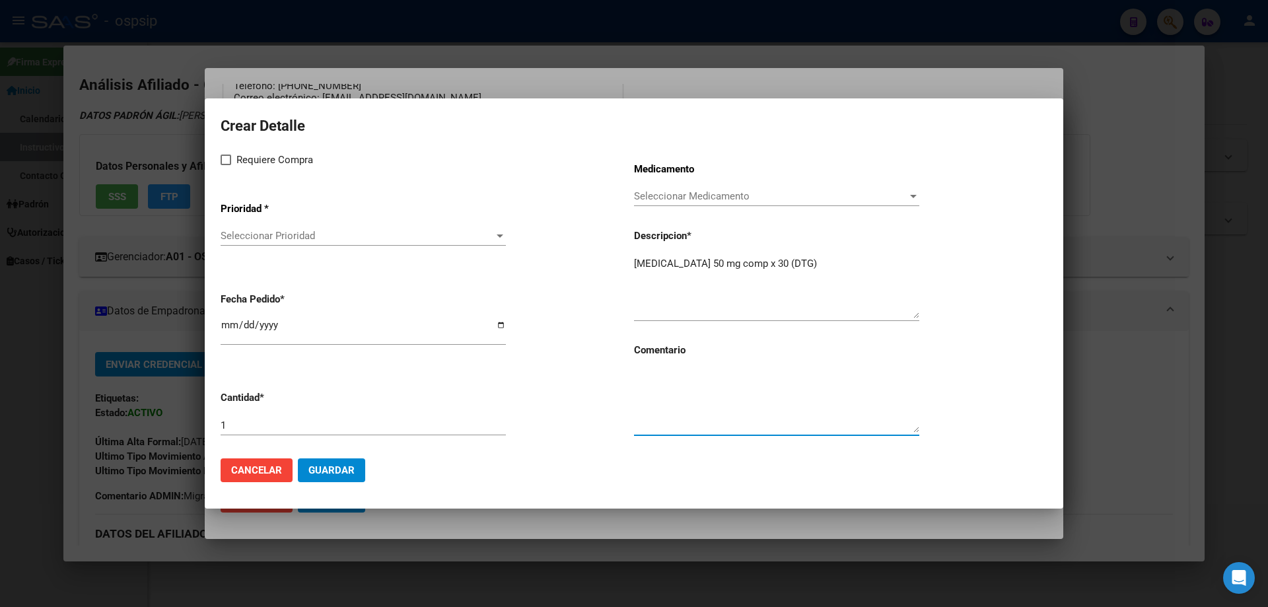
click at [681, 396] on textarea at bounding box center [776, 402] width 285 height 62
type textarea "MISMO TTO"
click at [223, 166] on label "Requiere Compra" at bounding box center [267, 160] width 92 height 16
click at [225, 166] on input "Requiere Compra" at bounding box center [225, 165] width 1 height 1
checkbox input "true"
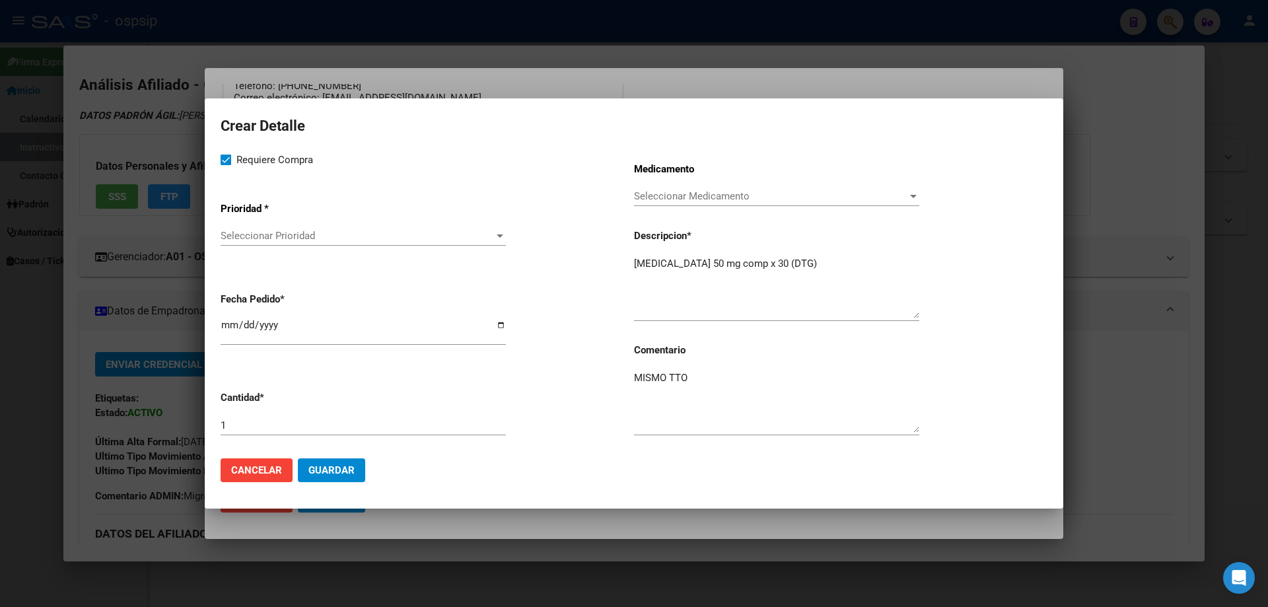
click at [242, 232] on span "Seleccionar Prioridad" at bounding box center [357, 236] width 273 height 12
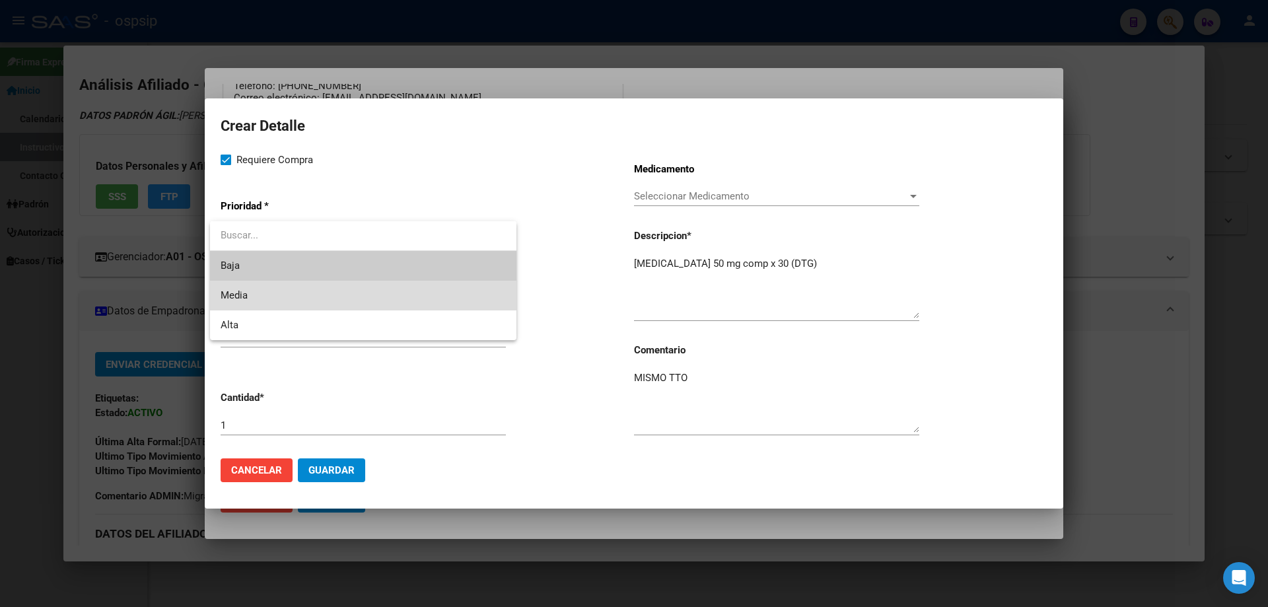
click at [254, 294] on span "Media" at bounding box center [363, 296] width 285 height 30
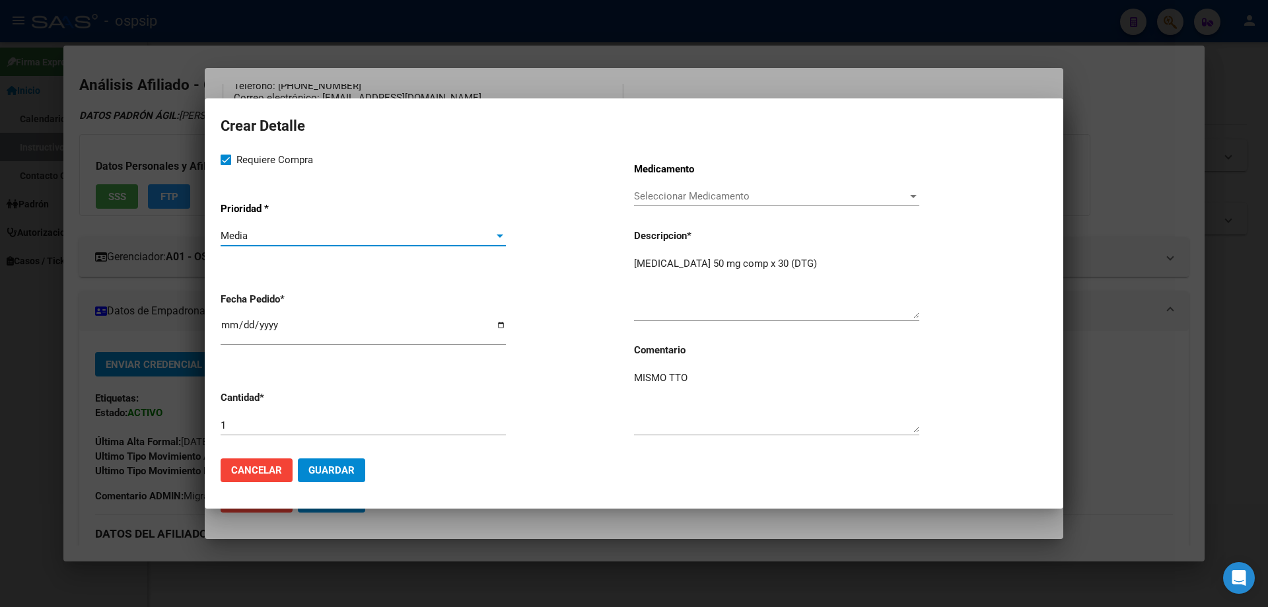
click at [225, 332] on input "[DATE]" at bounding box center [363, 330] width 285 height 21
type input "[DATE]"
click at [348, 484] on mat-dialog-actions "Cancelar Guardar" at bounding box center [634, 470] width 827 height 45
click at [351, 472] on span "Guardar" at bounding box center [332, 470] width 46 height 12
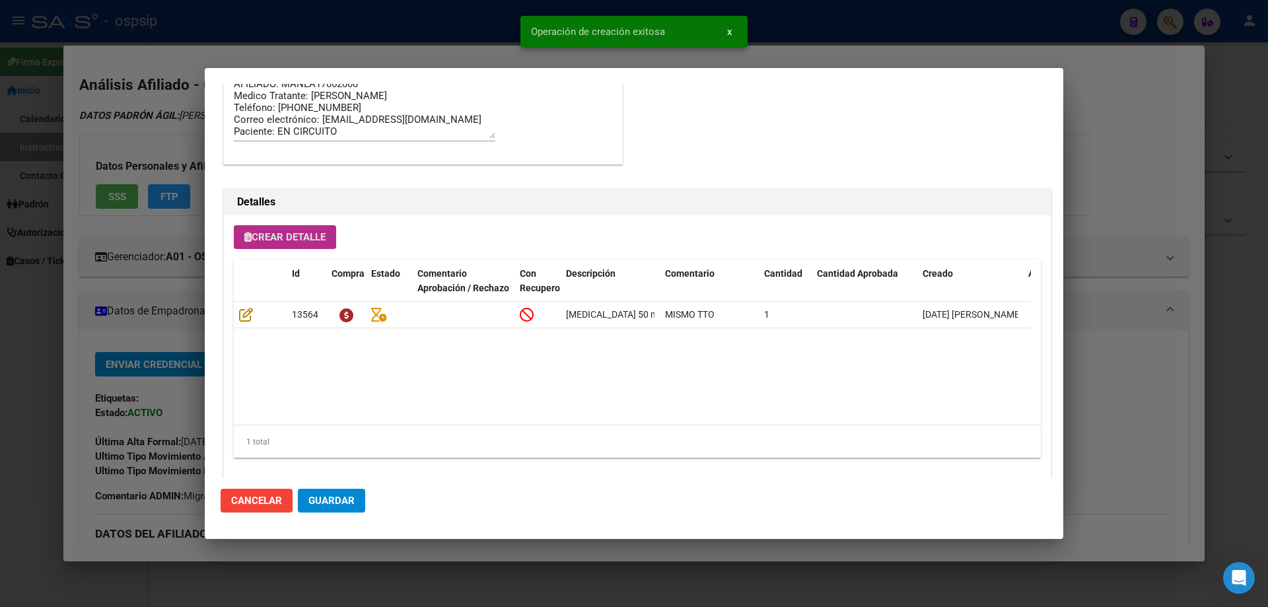
scroll to position [792, 0]
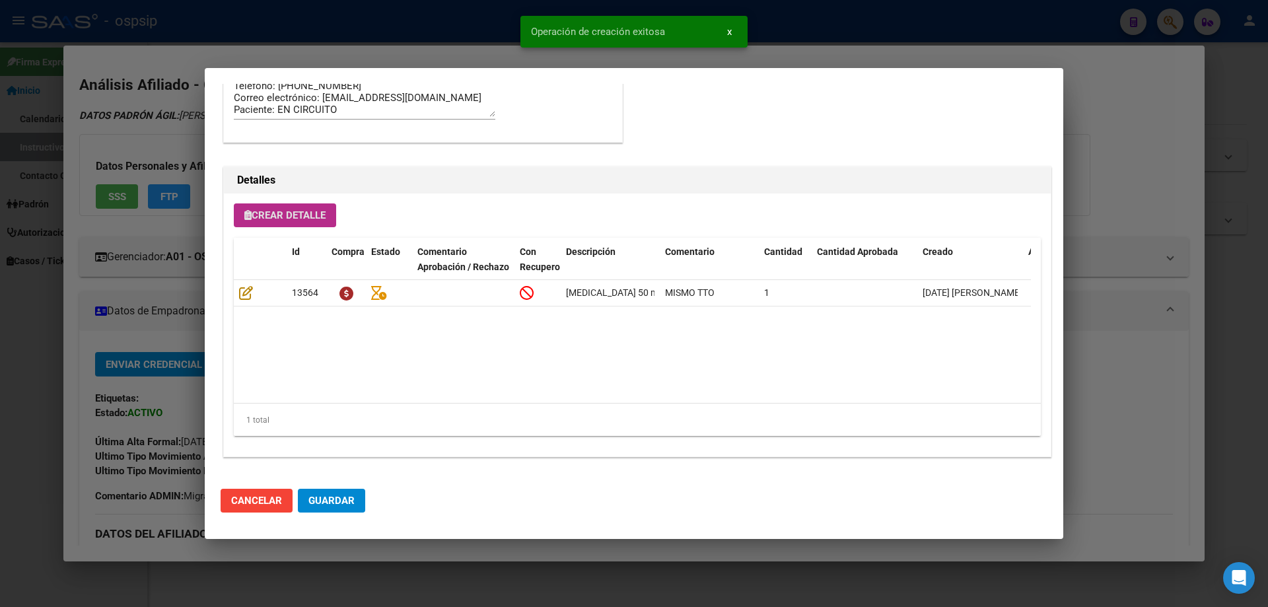
click at [285, 208] on button "Crear Detalle" at bounding box center [285, 215] width 102 height 24
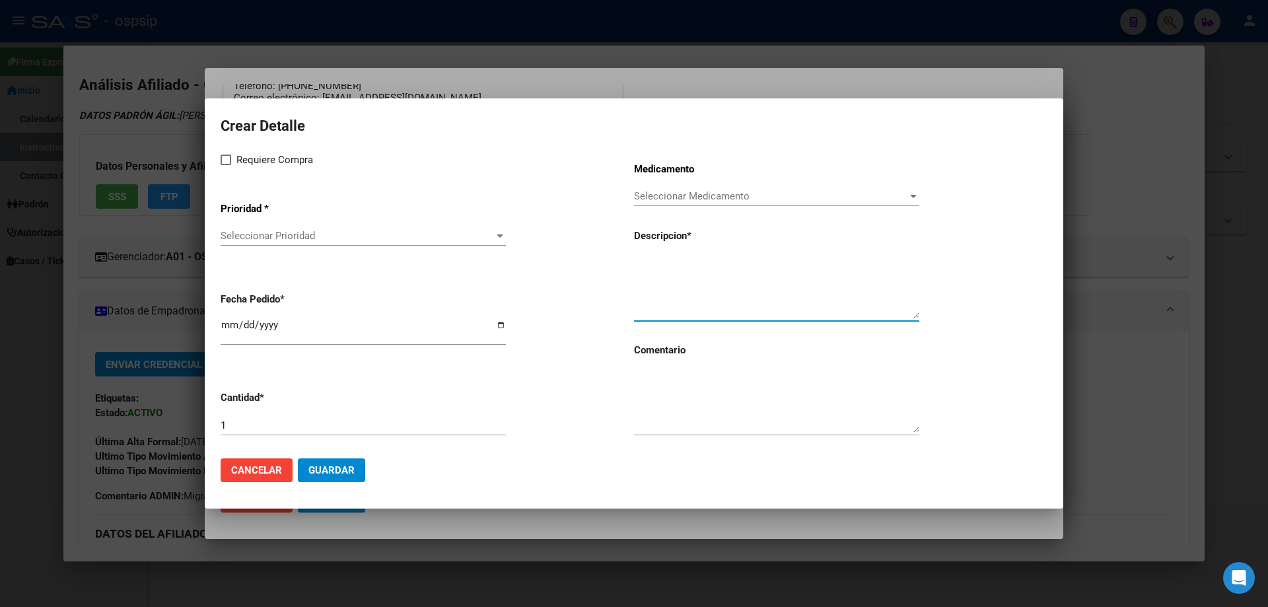
paste textarea "emtricitabina+ tenofovirdisoprox. 200mg/300 mg comp.rec.x 30 (FTC/TDF)"
type textarea "emtricitabina+ tenofovirdisoprox. 200mg/300 mg comp.rec.x 30 (FTC/TDF)"
click at [678, 395] on textarea at bounding box center [776, 402] width 285 height 62
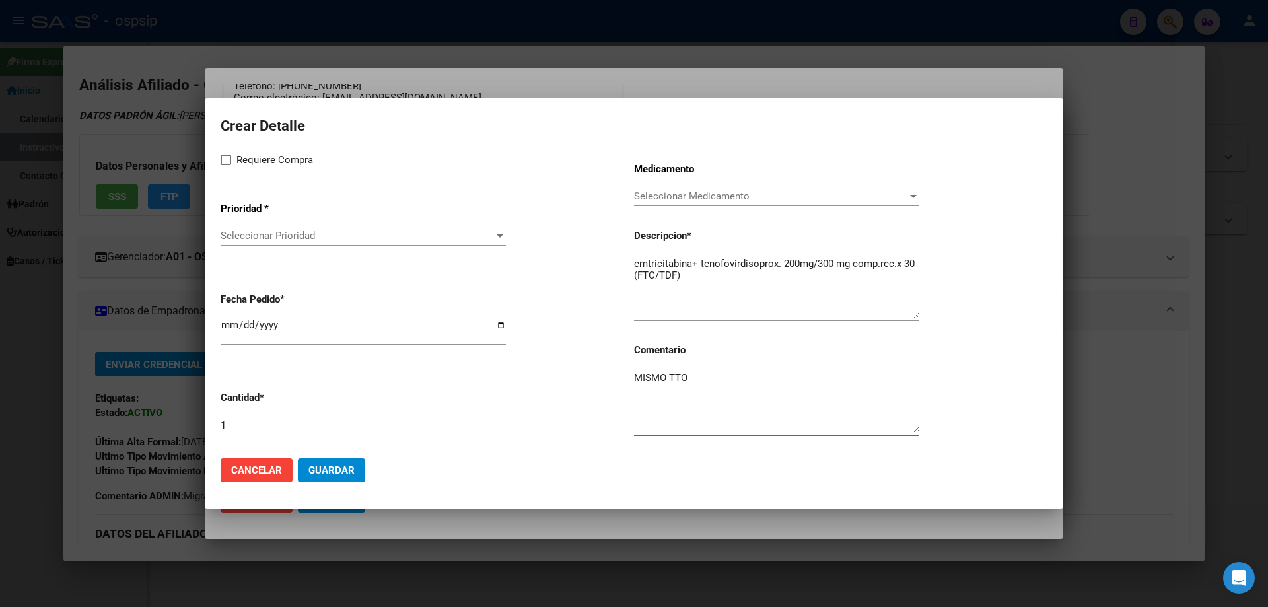
type textarea "MISMO TTO"
click at [229, 165] on label "Requiere Compra" at bounding box center [267, 160] width 92 height 16
click at [226, 165] on input "Requiere Compra" at bounding box center [225, 165] width 1 height 1
checkbox input "true"
click at [256, 234] on div "Seleccionar Prioridad Seleccionar Prioridad" at bounding box center [363, 236] width 285 height 20
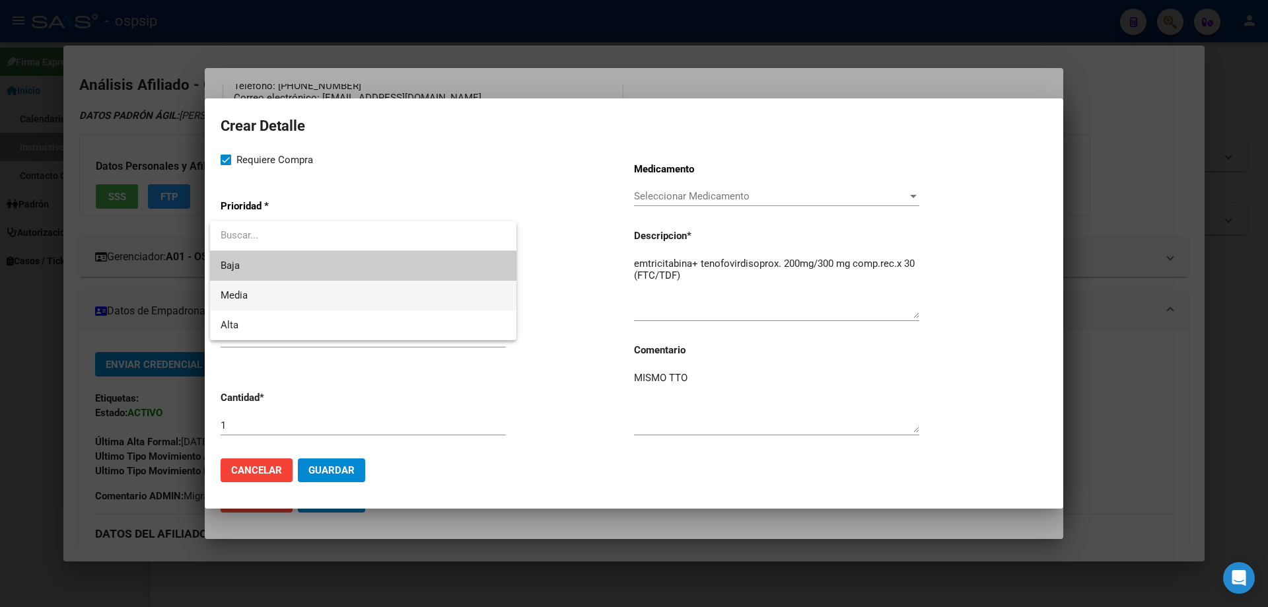
click at [246, 289] on span "Media" at bounding box center [363, 296] width 285 height 30
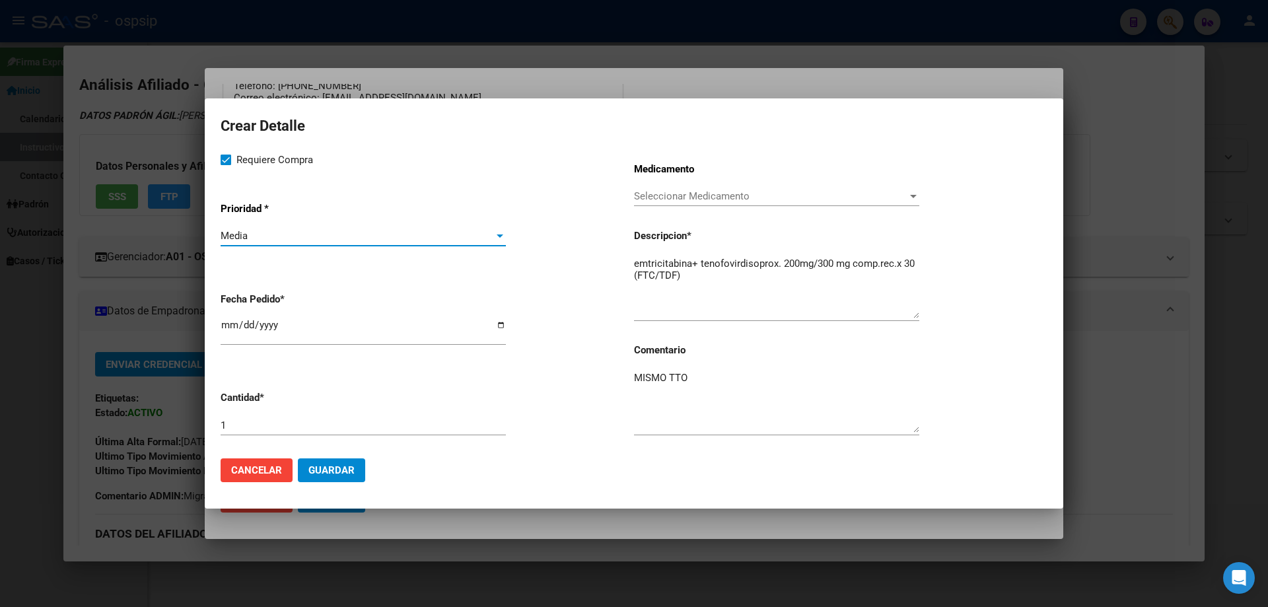
click at [227, 328] on input "[DATE]" at bounding box center [363, 330] width 285 height 21
type input "[DATE]"
click at [328, 476] on button "Guardar" at bounding box center [331, 470] width 67 height 24
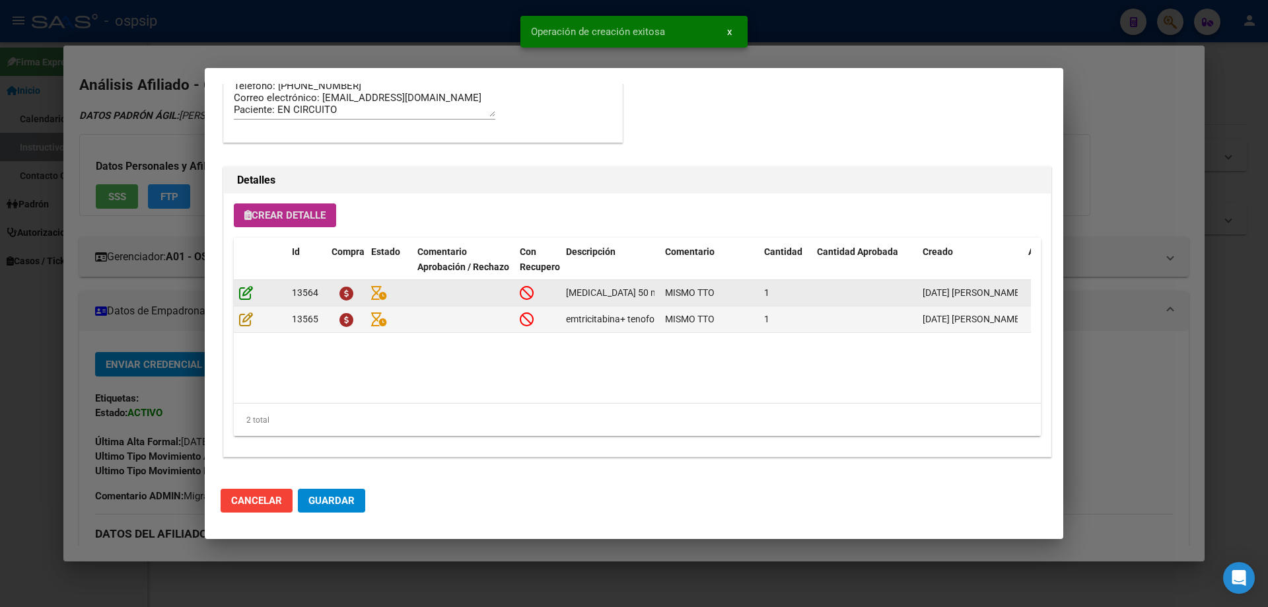
click at [248, 288] on icon at bounding box center [246, 292] width 14 height 15
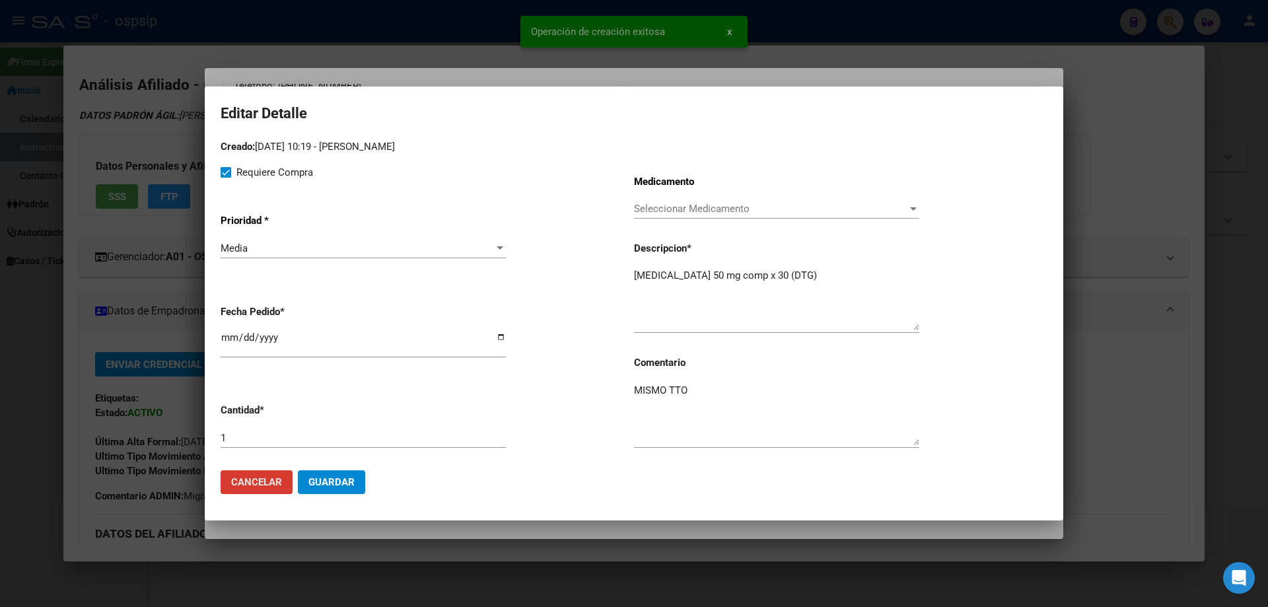
drag, startPoint x: 342, startPoint y: 490, endPoint x: 320, endPoint y: 469, distance: 29.4
click at [342, 490] on button "Guardar" at bounding box center [331, 482] width 67 height 24
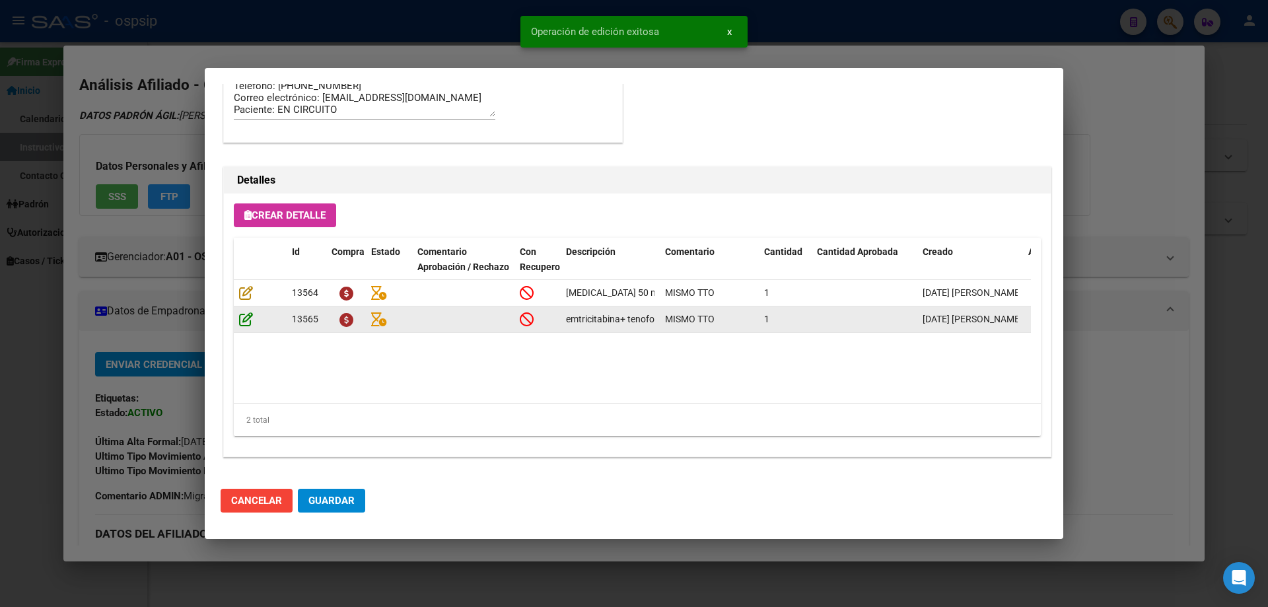
click at [248, 322] on icon at bounding box center [246, 319] width 14 height 15
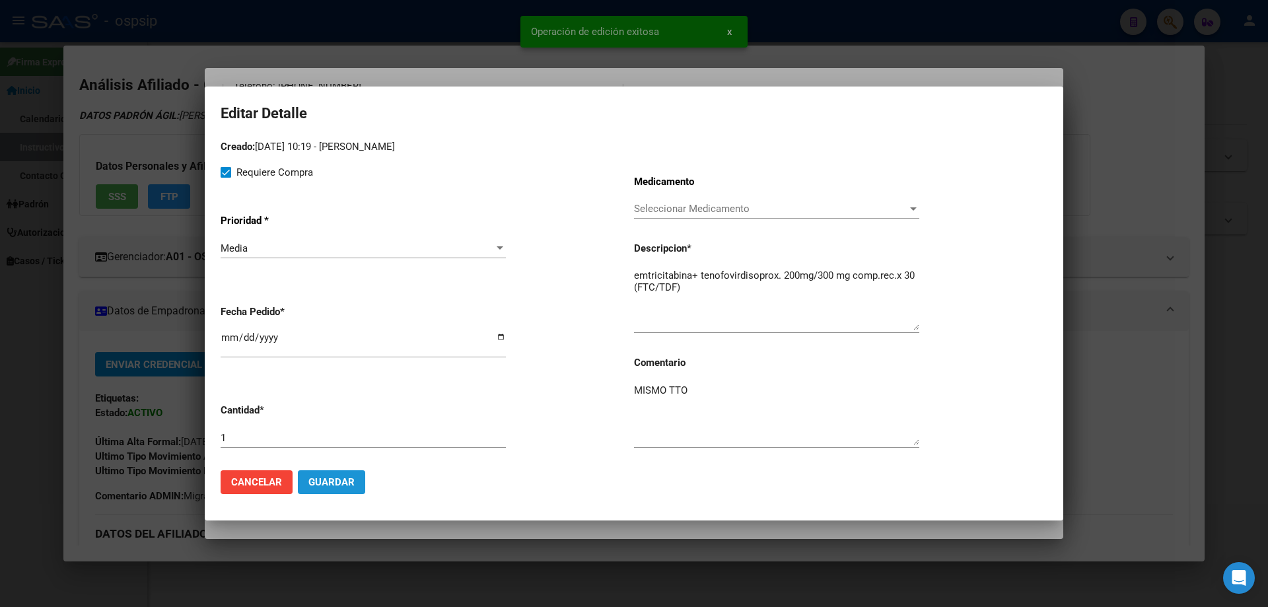
click at [318, 491] on button "Guardar" at bounding box center [331, 482] width 67 height 24
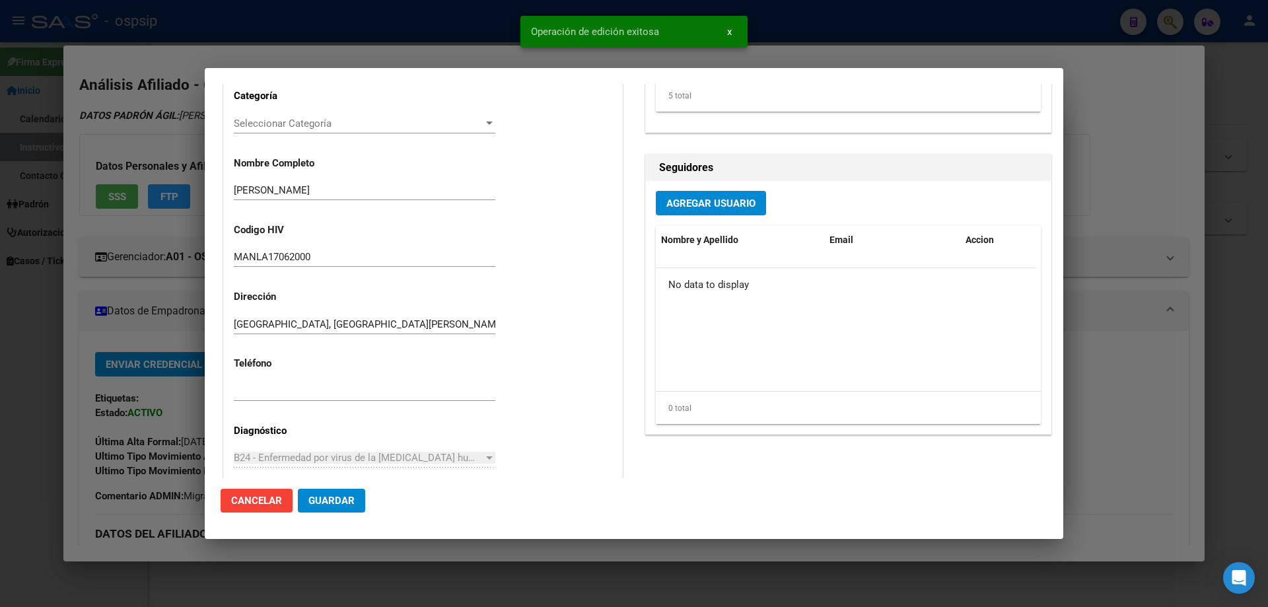
scroll to position [0, 0]
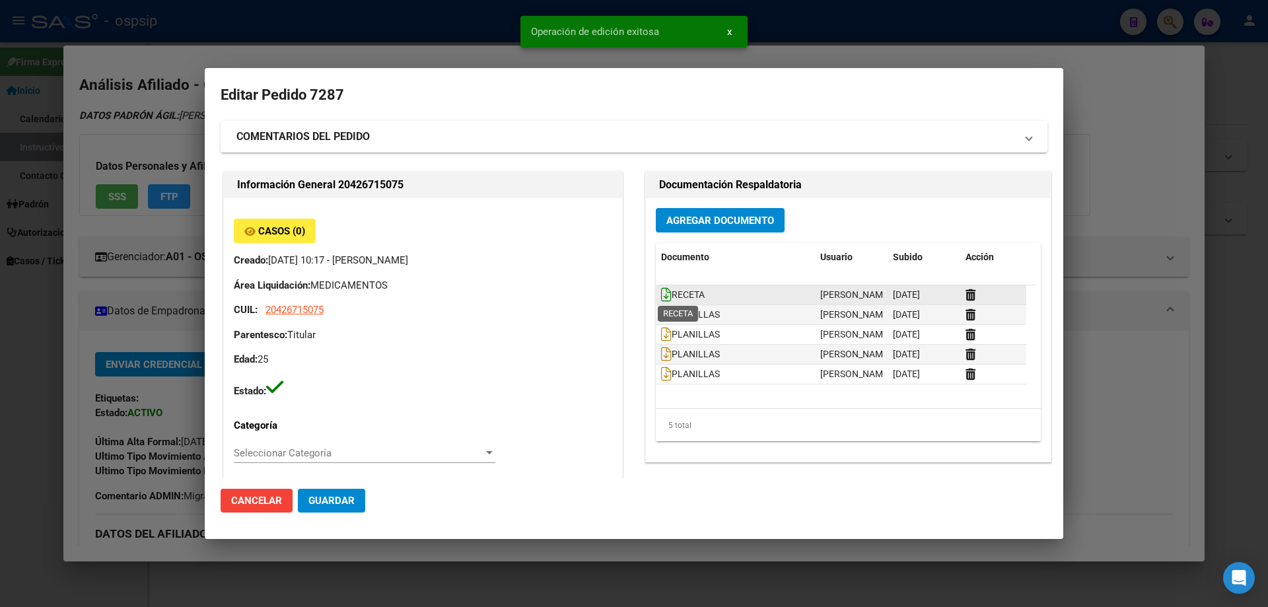
click at [662, 293] on icon at bounding box center [666, 294] width 11 height 15
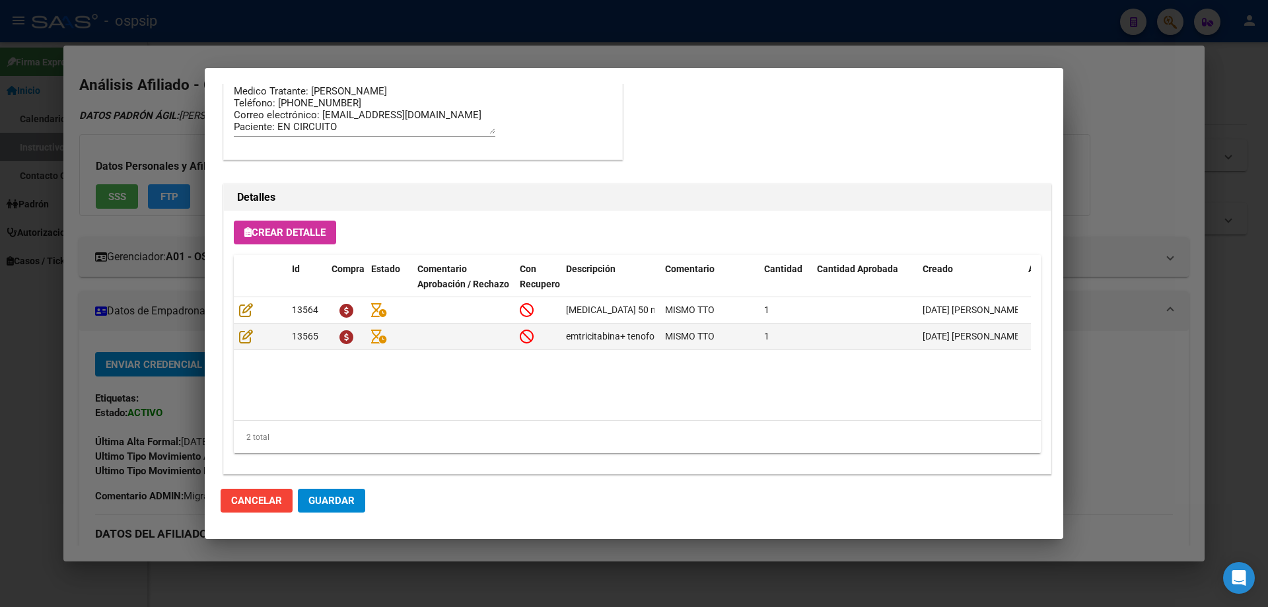
scroll to position [792, 0]
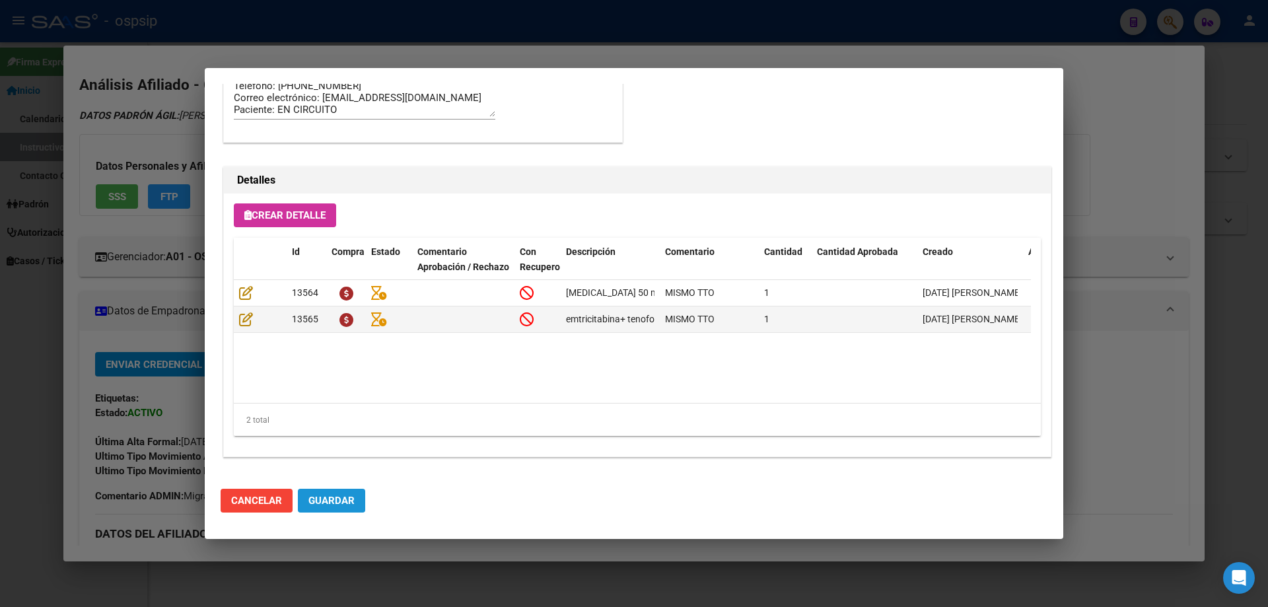
click at [329, 511] on button "Guardar" at bounding box center [331, 501] width 67 height 24
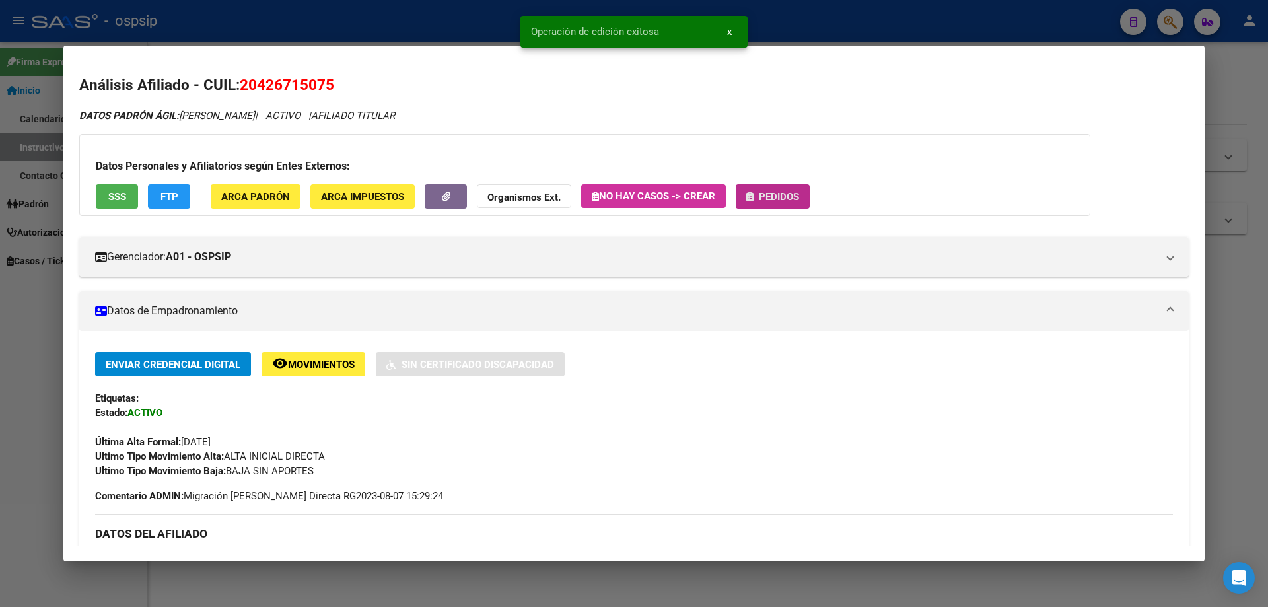
click at [786, 196] on span "Pedidos" at bounding box center [779, 197] width 40 height 12
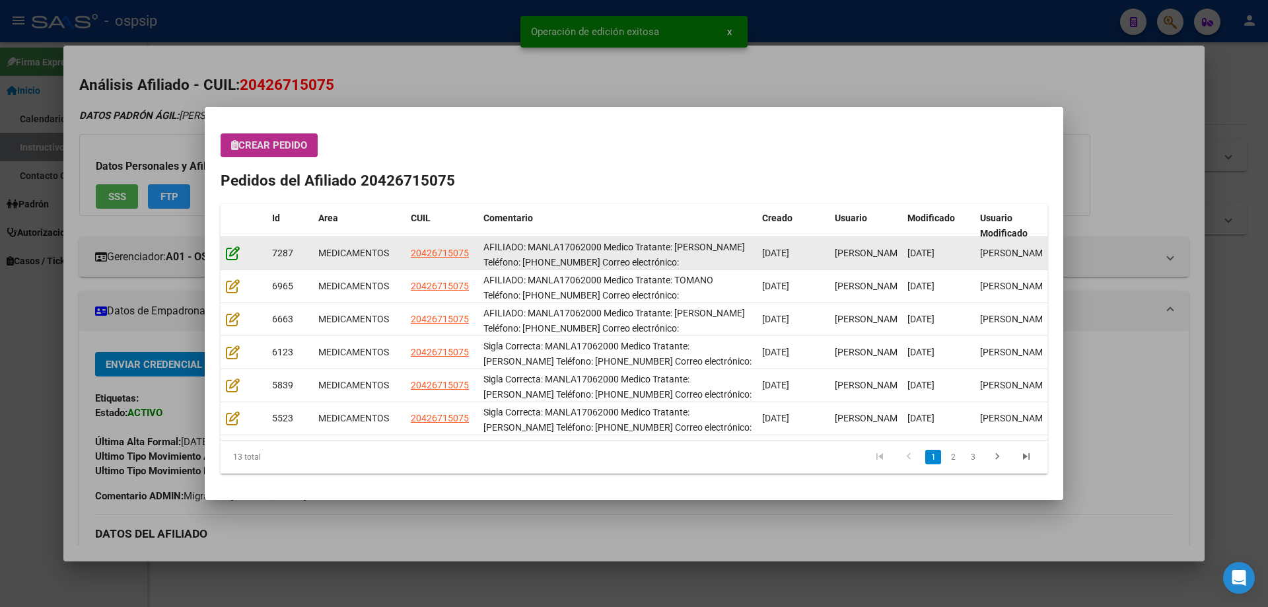
drag, startPoint x: 245, startPoint y: 252, endPoint x: 237, endPoint y: 259, distance: 10.3
click at [244, 256] on div at bounding box center [244, 253] width 36 height 15
click at [235, 259] on icon at bounding box center [233, 253] width 14 height 15
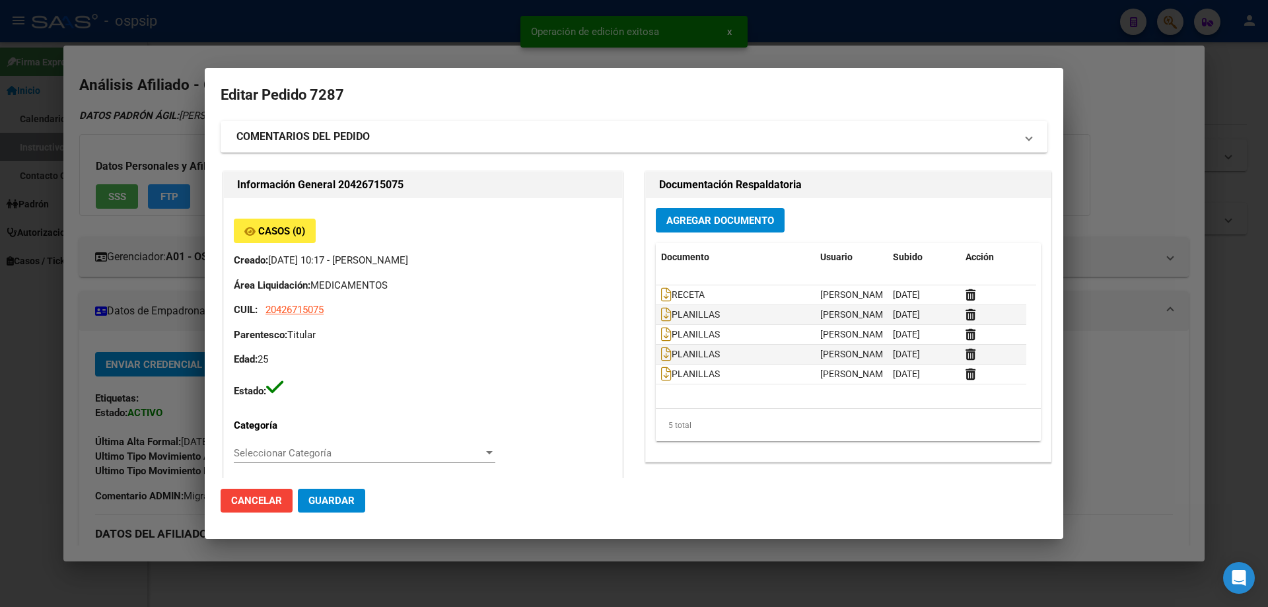
type input "[GEOGRAPHIC_DATA], [GEOGRAPHIC_DATA][PERSON_NAME], [GEOGRAPHIC_DATA] 4230"
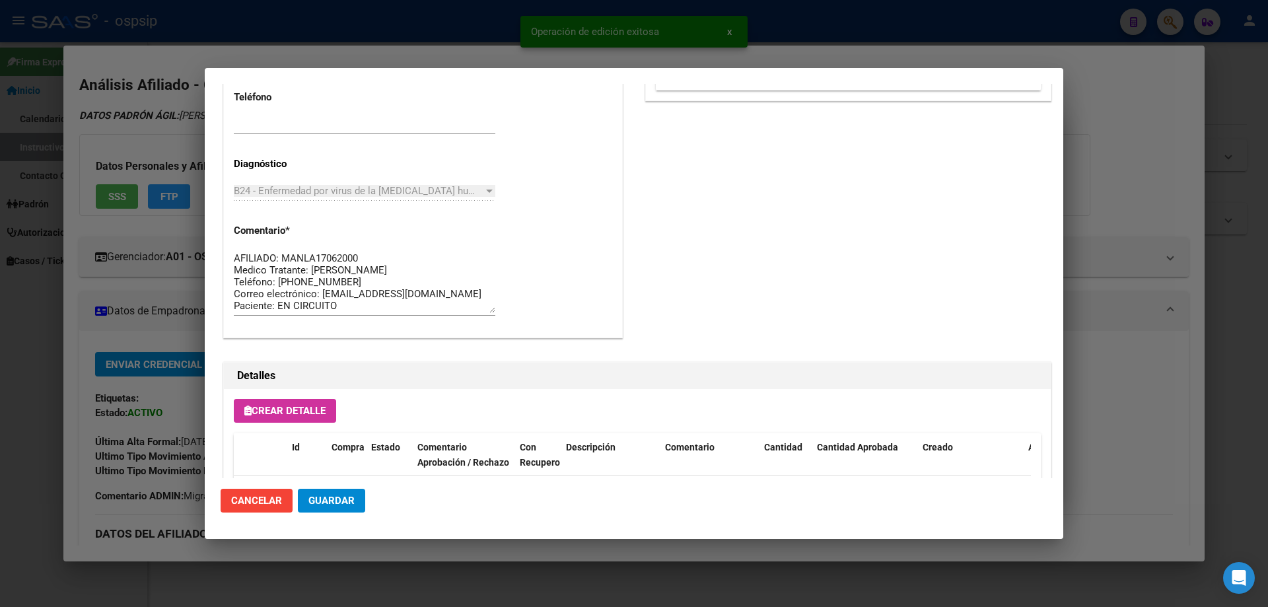
scroll to position [859, 0]
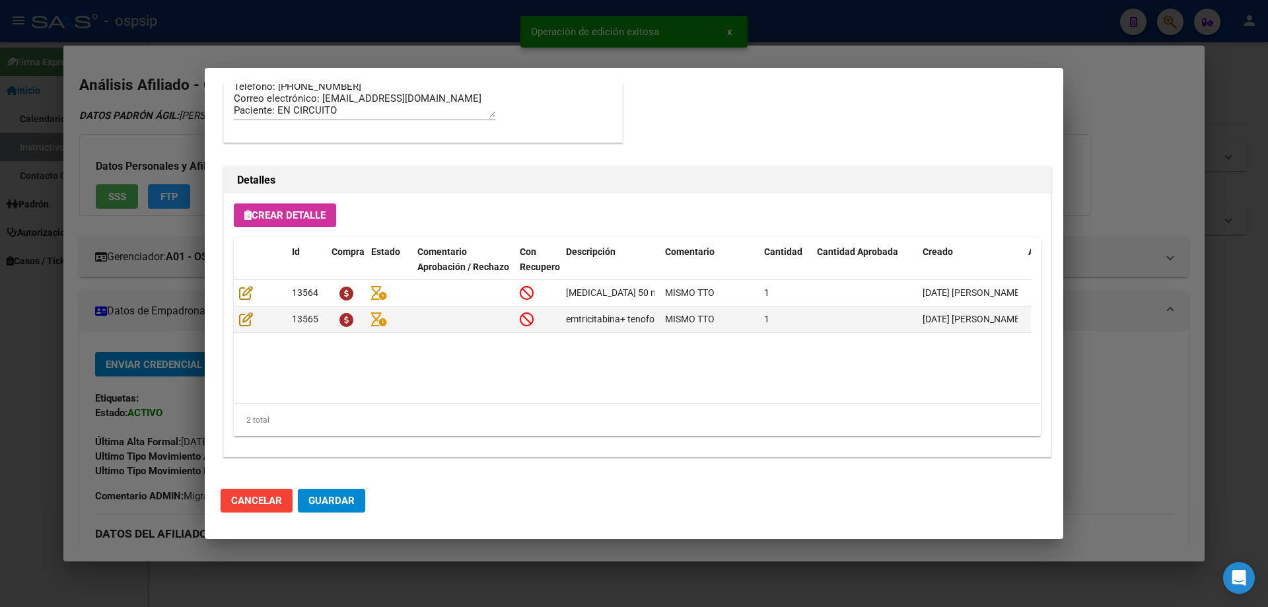
click at [324, 501] on span "Guardar" at bounding box center [332, 501] width 46 height 12
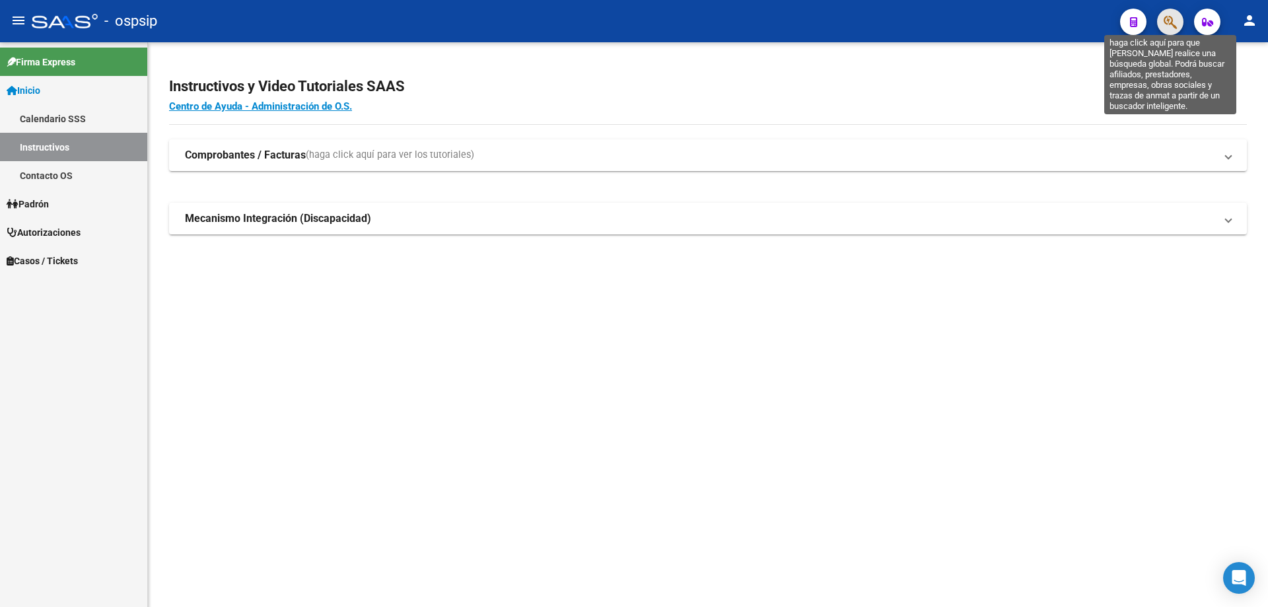
click at [1169, 26] on icon "button" at bounding box center [1170, 22] width 13 height 15
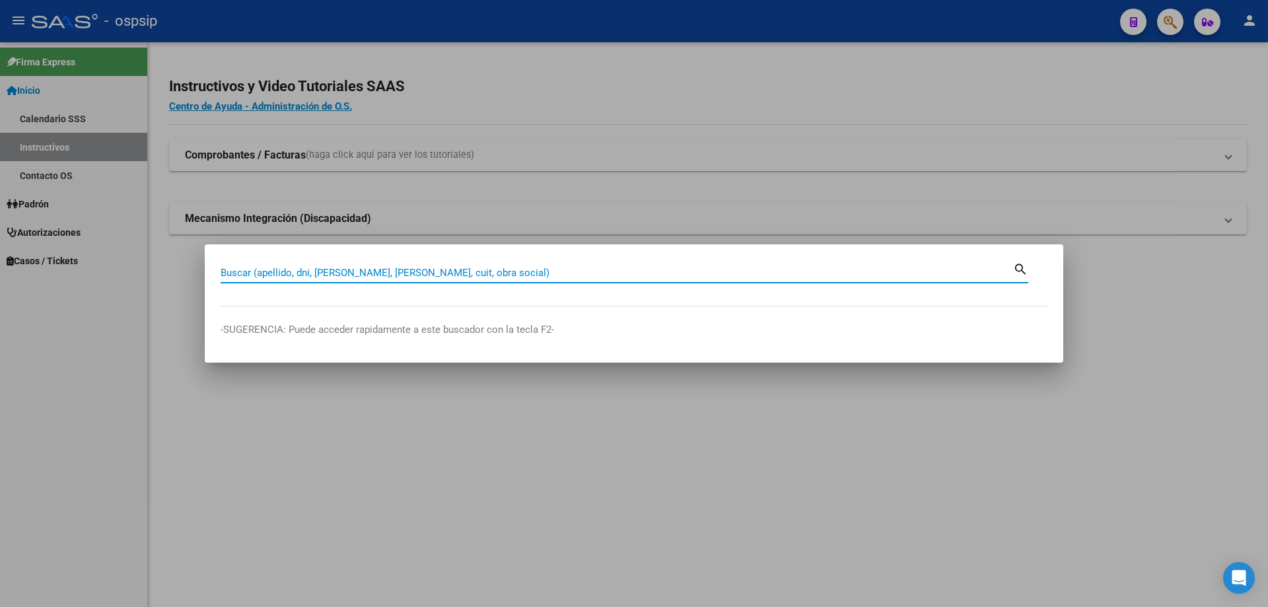
paste input "27188670992"
type input "27188670992"
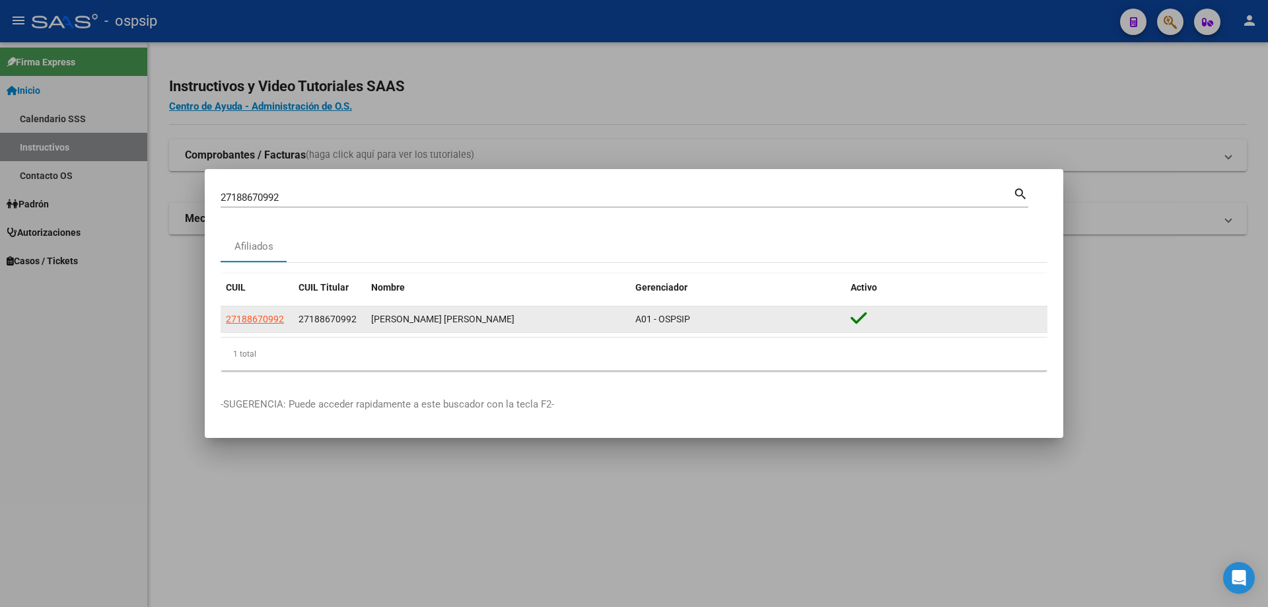
click at [269, 310] on datatable-body-cell "27188670992" at bounding box center [257, 320] width 73 height 26
click at [270, 310] on datatable-body-cell "27188670992" at bounding box center [257, 320] width 73 height 26
click at [253, 321] on span "27188670992" at bounding box center [255, 319] width 58 height 11
copy span "27188670992"
type textarea "27188670992"
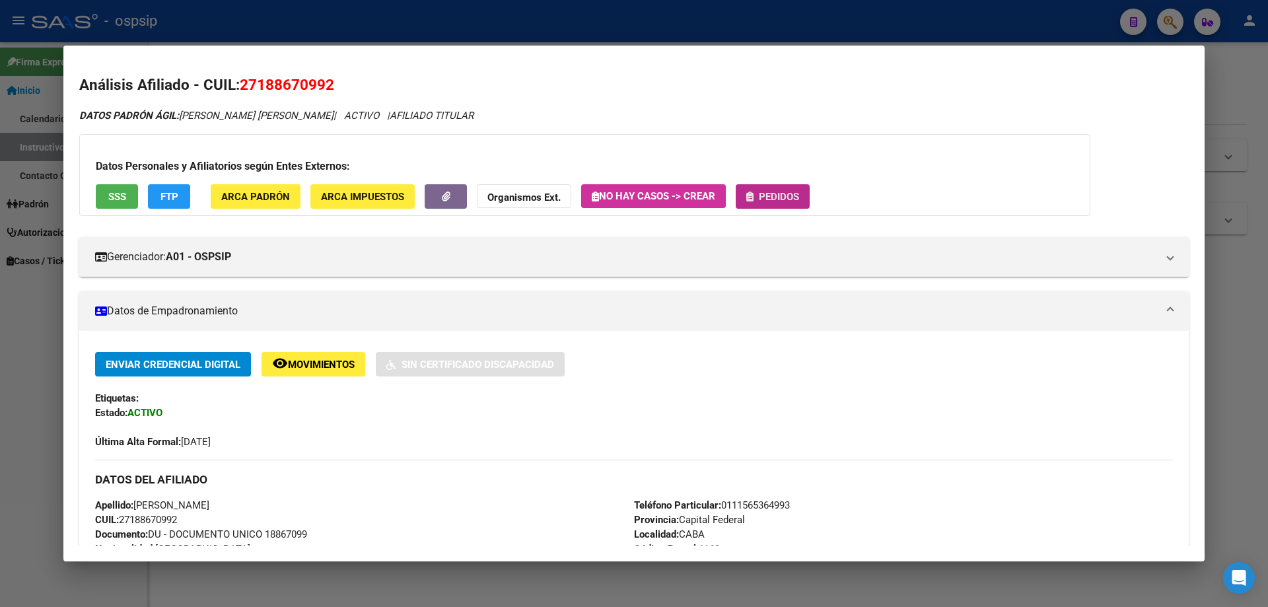
click at [791, 187] on button "Pedidos" at bounding box center [773, 196] width 74 height 24
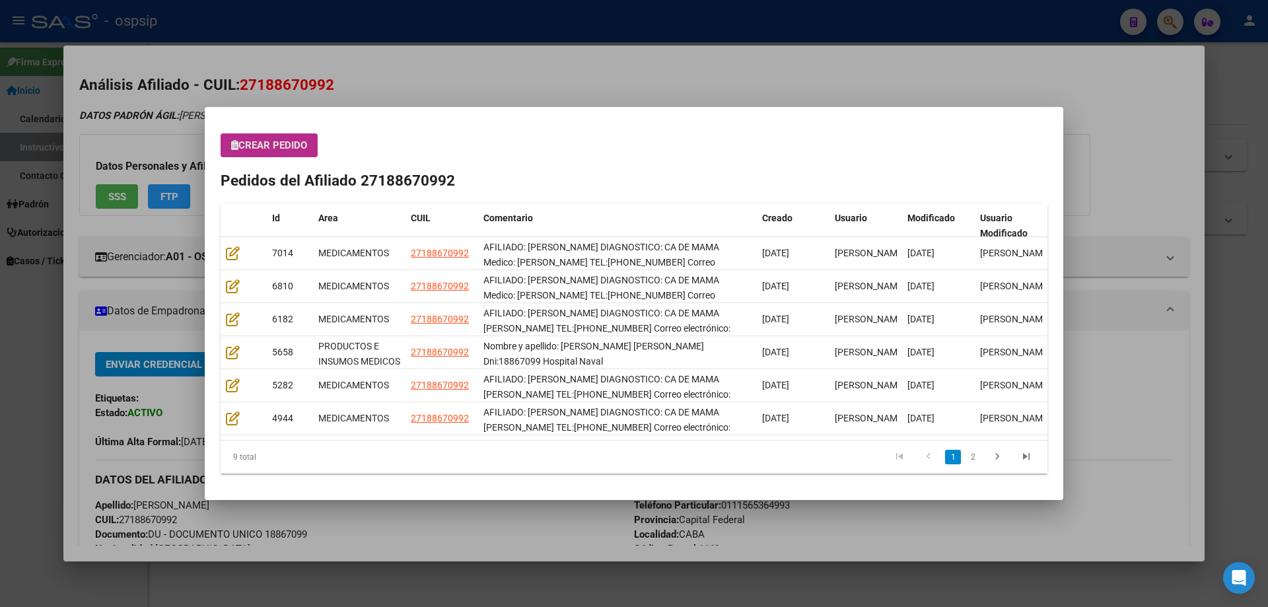
click at [274, 144] on span "Crear Pedido" at bounding box center [269, 145] width 76 height 12
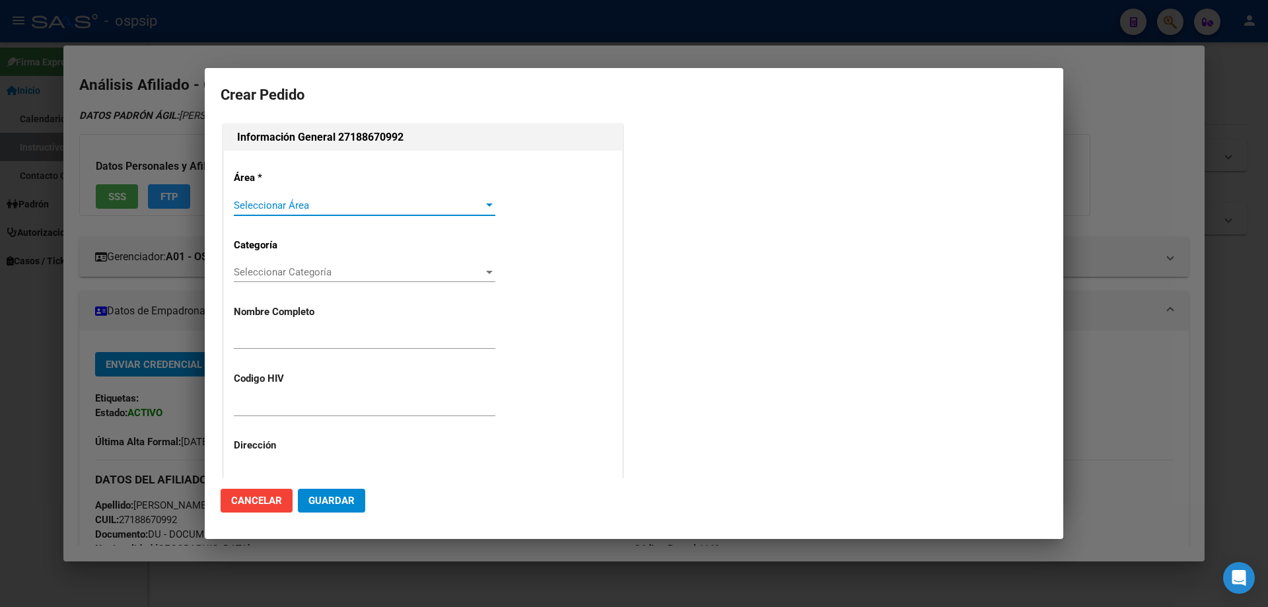
type input "[PERSON_NAME]"
type input "NO CORRESPONDE"
type input "Capital Federal, CABA, [STREET_ADDRESS][PERSON_NAME]"
type input "Particular: 0111565364993"
type input "[GEOGRAPHIC_DATA], [STREET_ADDRESS][PERSON_NAME]"
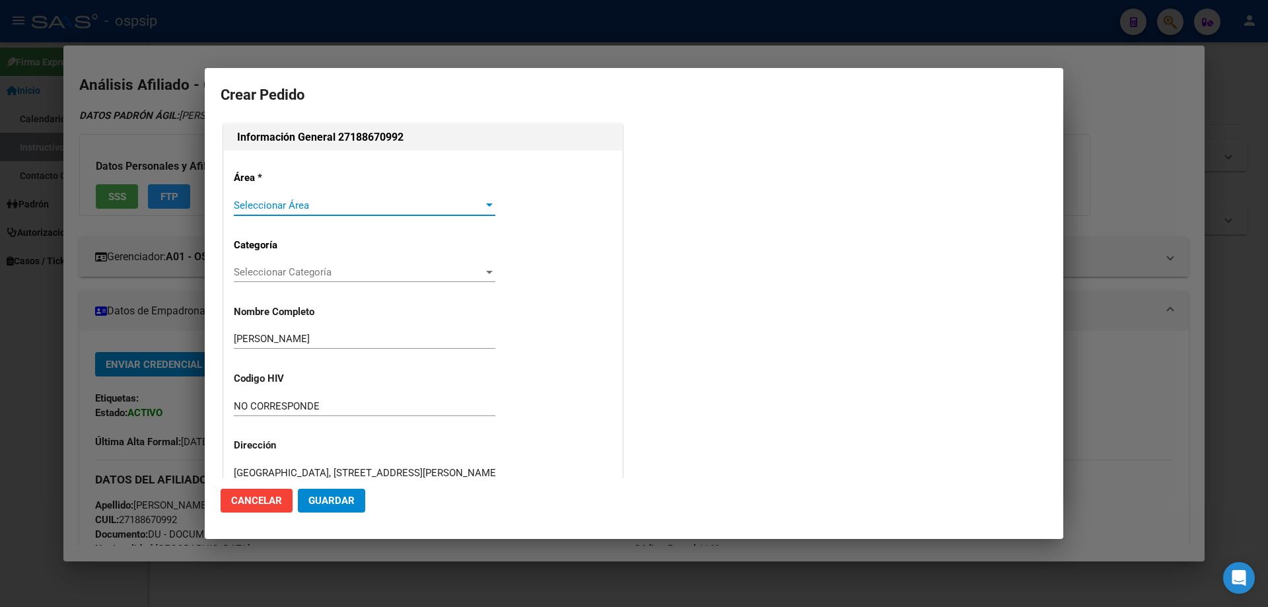
click at [262, 226] on div "Seleccionar Área Seleccionar Área" at bounding box center [365, 212] width 262 height 32
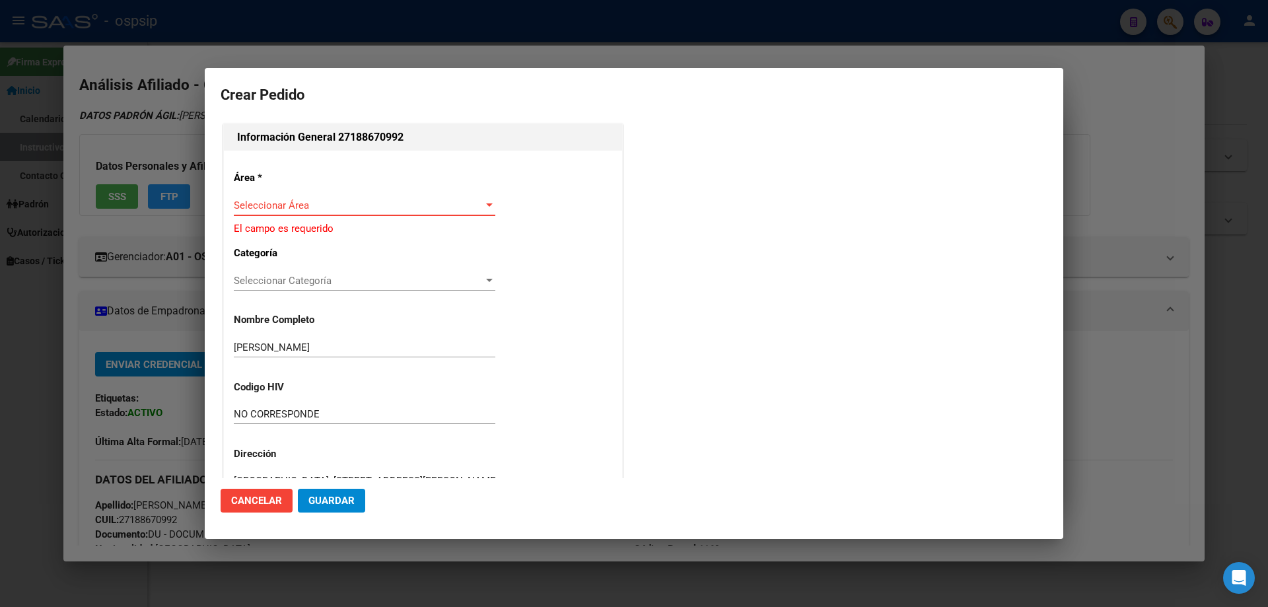
click at [273, 206] on span "Seleccionar Área" at bounding box center [359, 206] width 250 height 12
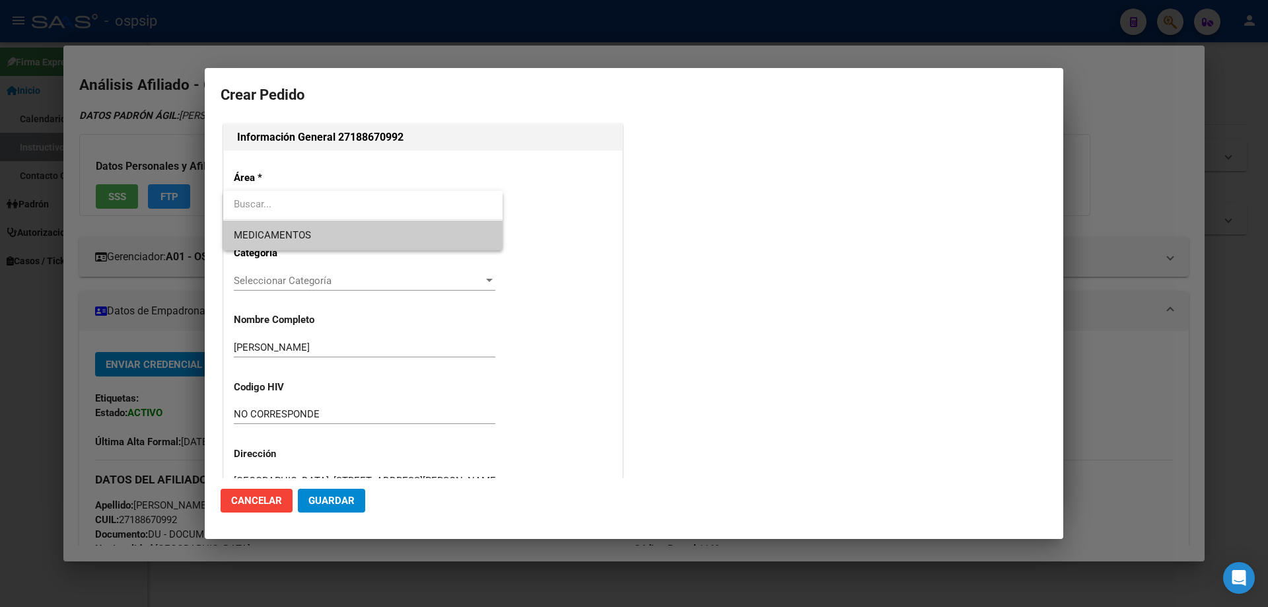
click at [267, 254] on div at bounding box center [634, 303] width 1268 height 607
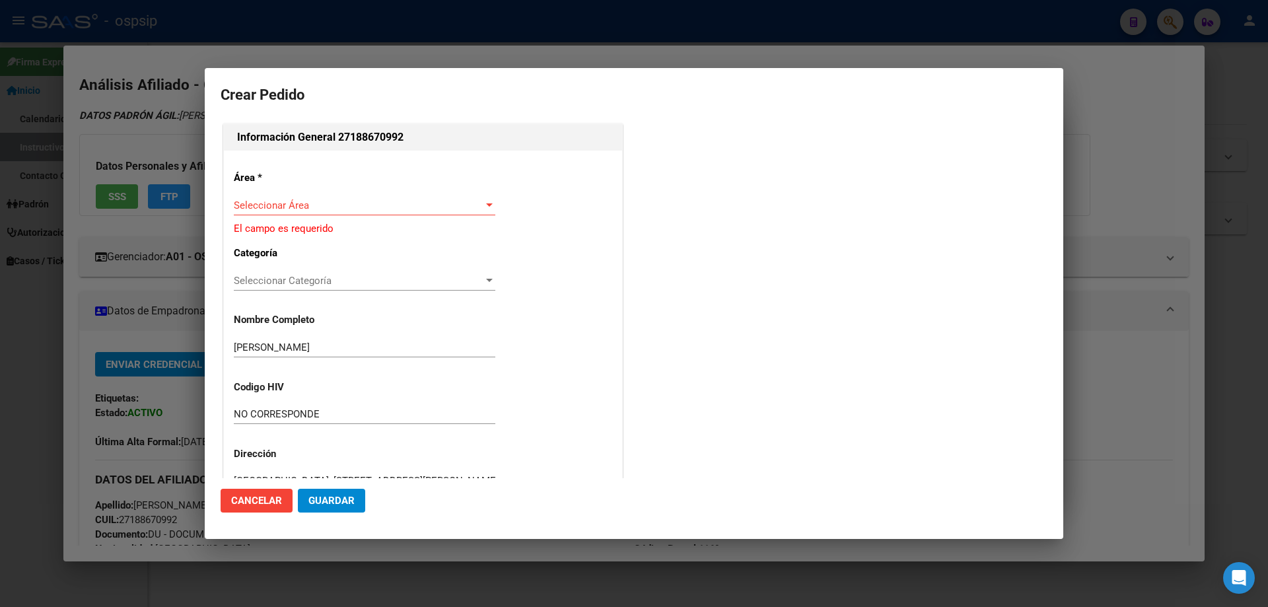
click at [268, 227] on div "Seleccionar Área Seleccionar Área" at bounding box center [365, 212] width 262 height 32
click at [279, 196] on div "Seleccionar Área Seleccionar Área" at bounding box center [365, 206] width 262 height 20
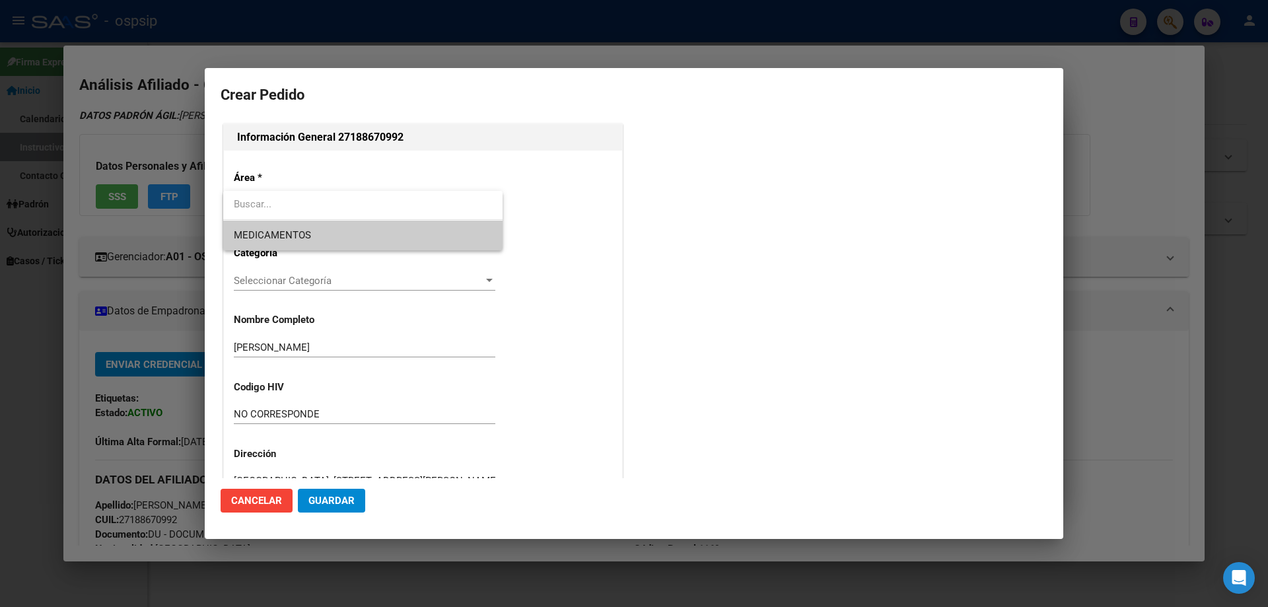
click at [279, 205] on input "dropdown search" at bounding box center [362, 205] width 279 height 30
click at [273, 222] on span "MEDICAMENTOS" at bounding box center [363, 236] width 258 height 30
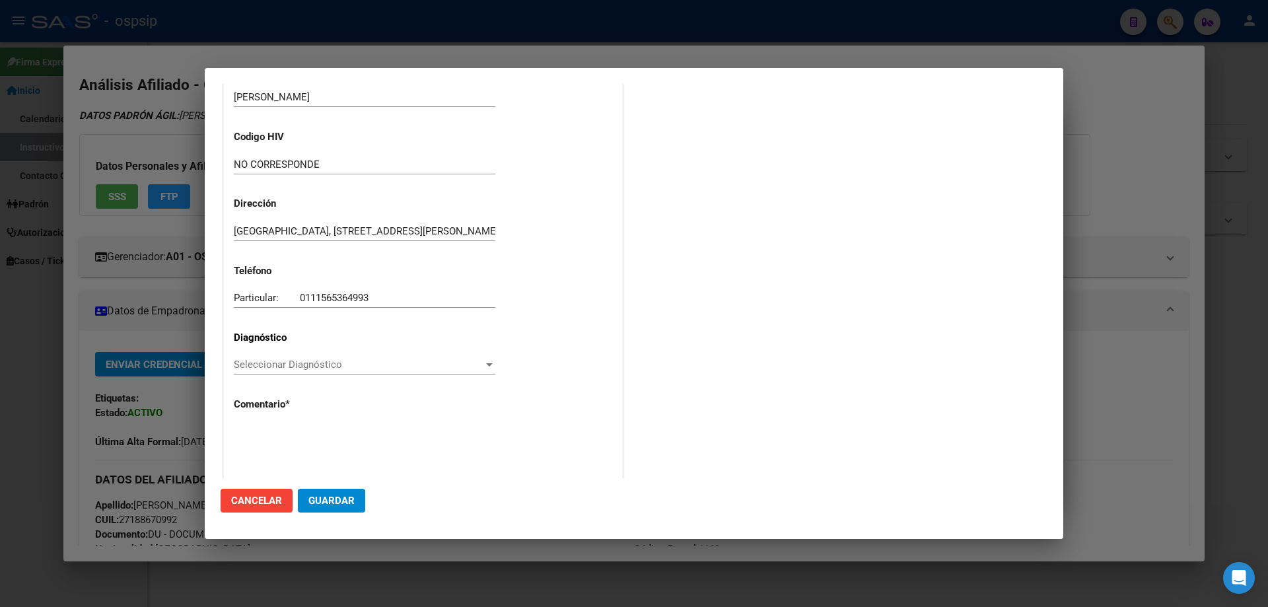
scroll to position [264, 0]
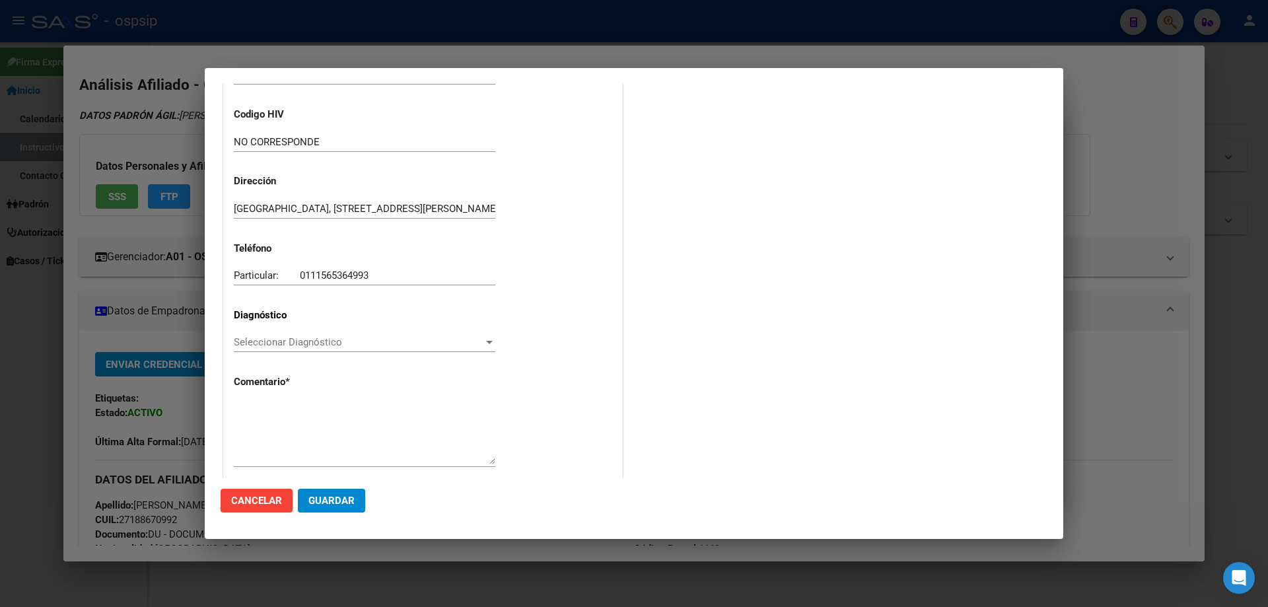
click at [263, 349] on div "Seleccionar Diagnóstico Seleccionar Diagnóstico" at bounding box center [365, 342] width 262 height 20
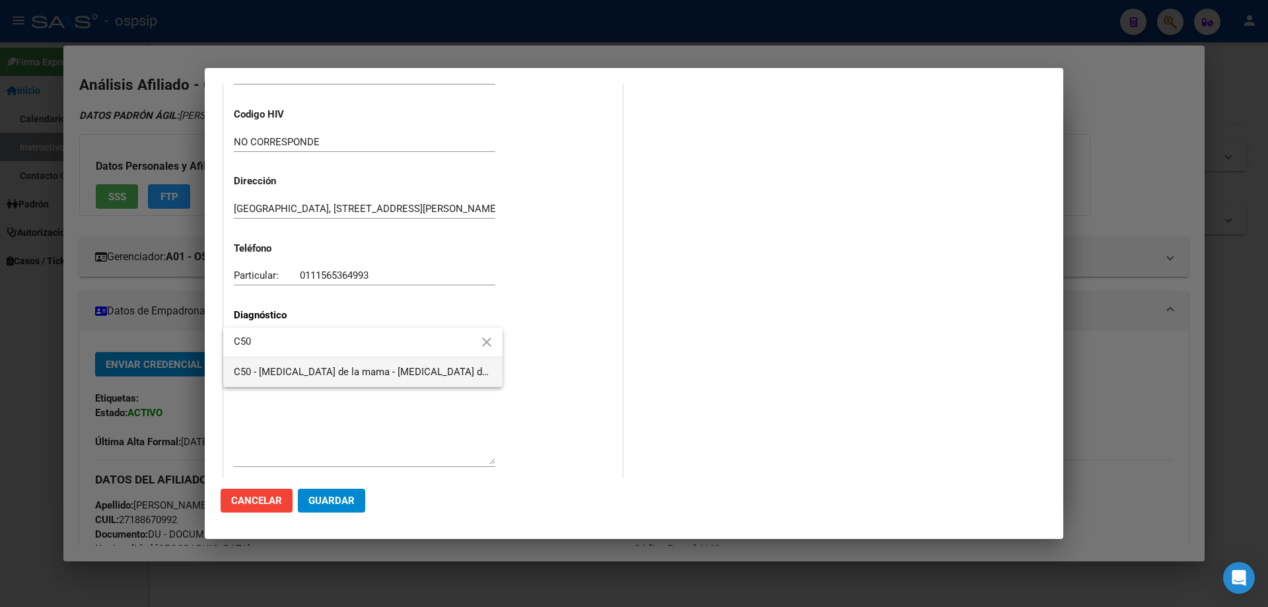
type input "C50"
click at [281, 365] on span "C50 - [MEDICAL_DATA] de la mama - [MEDICAL_DATA] de mama - Tumores (neoplasias)…" at bounding box center [363, 372] width 258 height 30
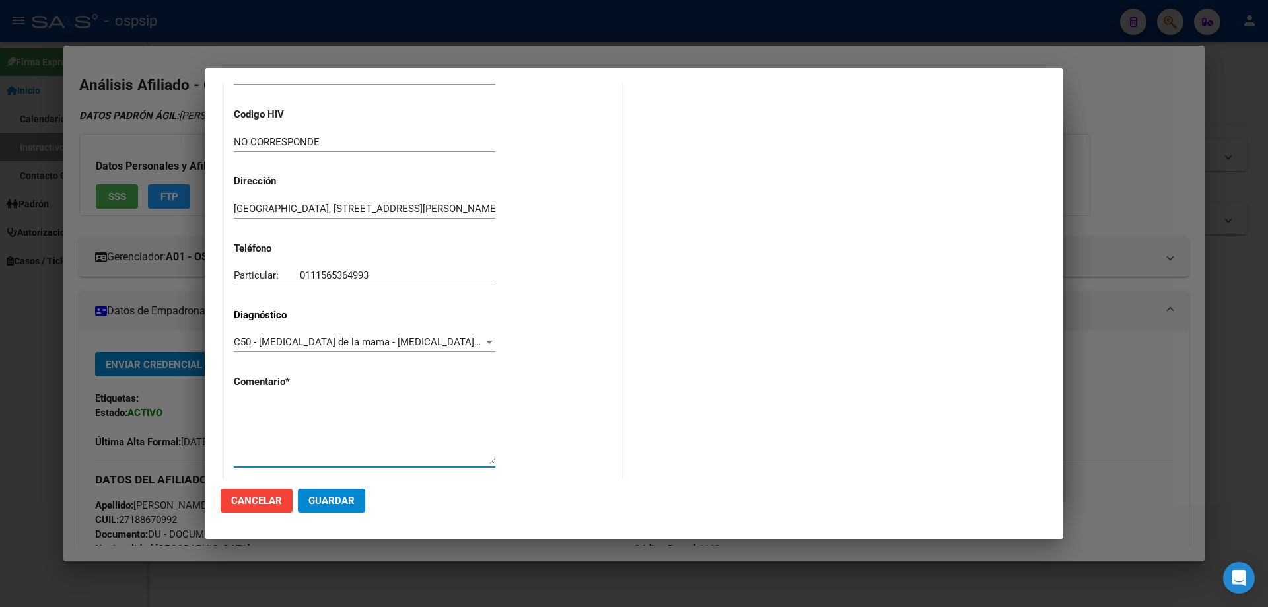
paste textarea "AFILIADO: [PERSON_NAME] DIAGNOSTICO: CA DE MAMA Medico: [PERSON_NAME] TEL:[PHON…"
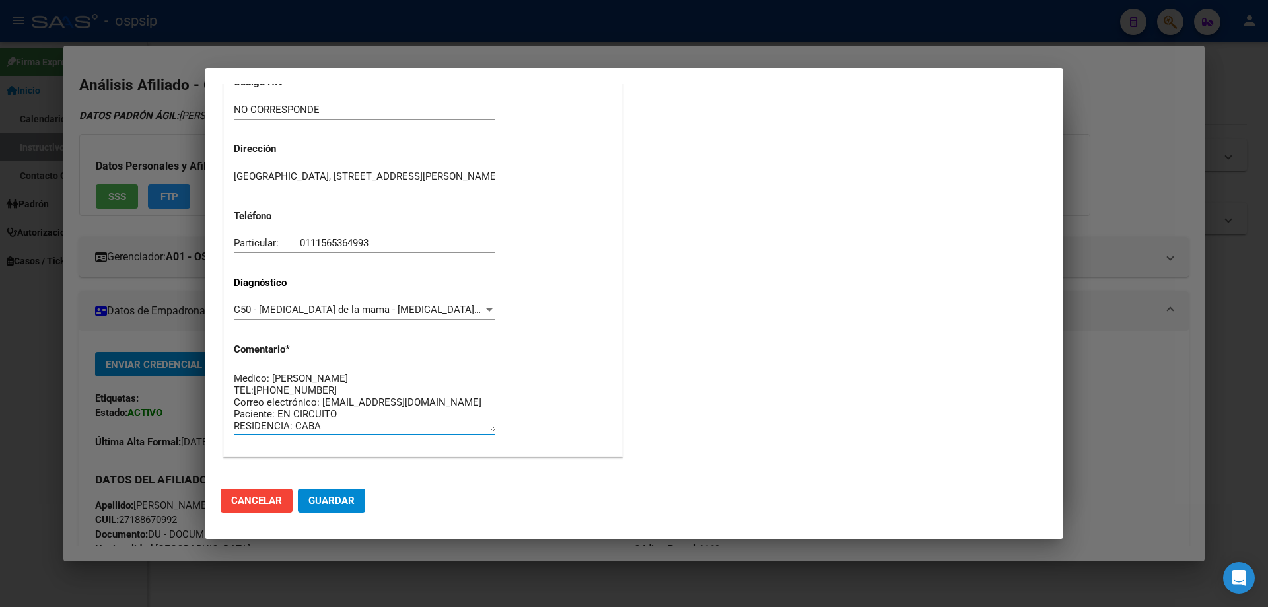
scroll to position [0, 0]
type textarea "AFILIADO: [PERSON_NAME] DIAGNOSTICO: CA DE MAMA Medico: [PERSON_NAME] TEL:[PHON…"
click at [353, 499] on span "Guardar" at bounding box center [332, 501] width 46 height 12
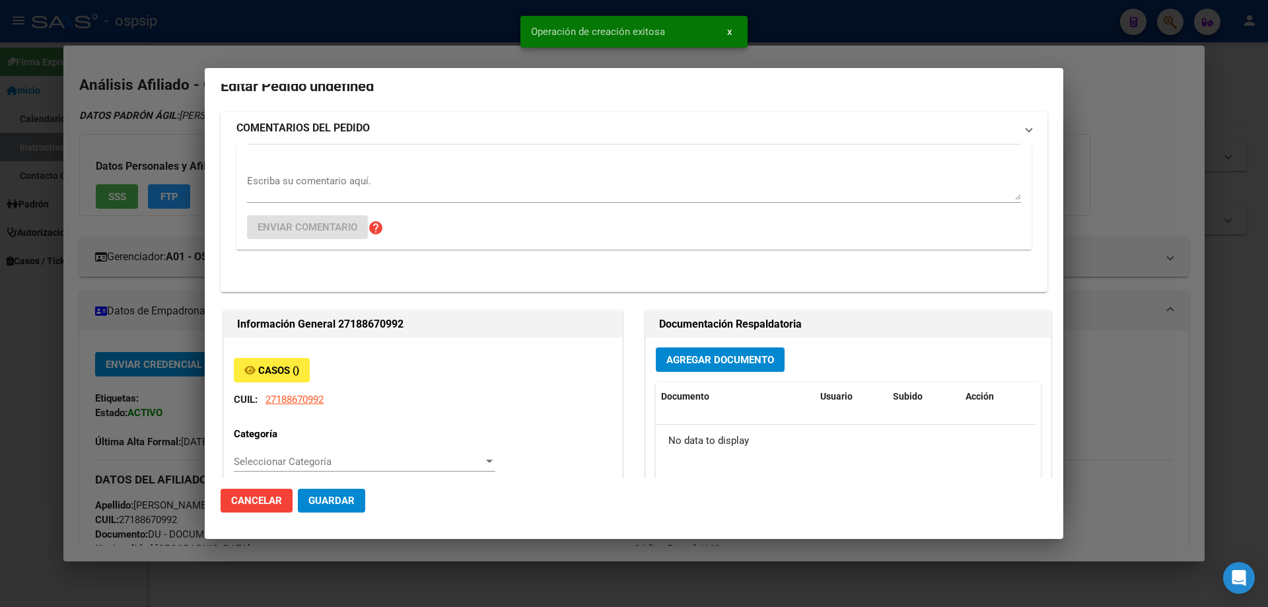
scroll to position [0, 0]
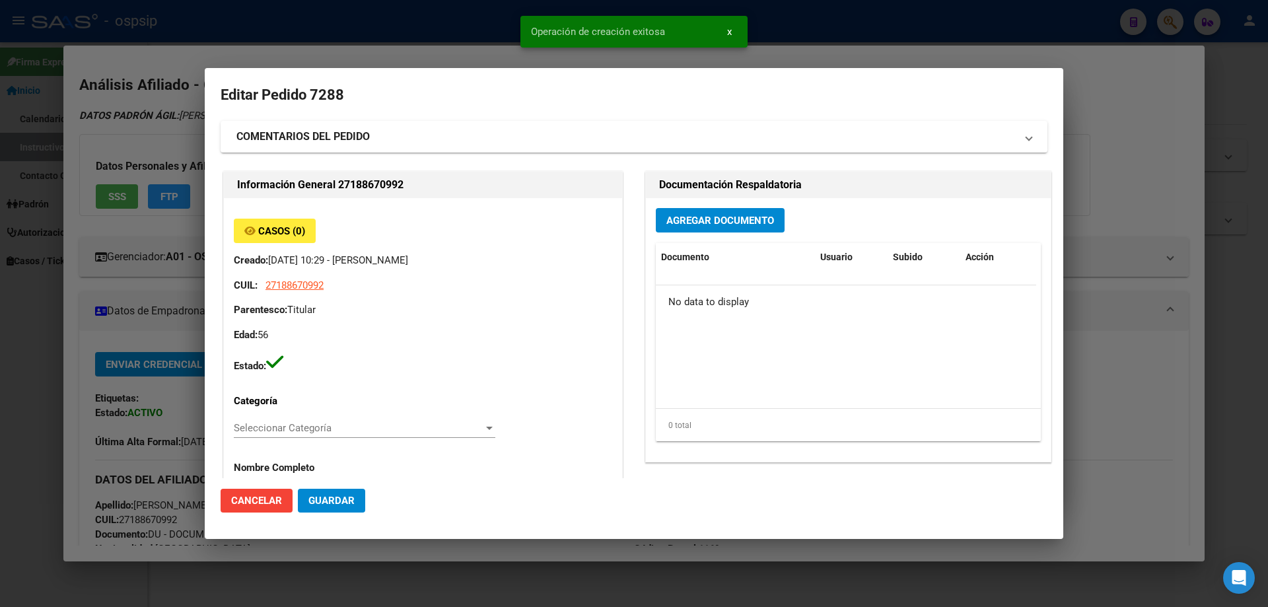
click at [725, 211] on div "Documentación Respaldatoria Agregar Documento Documento Usuario Subido Acción N…" at bounding box center [848, 316] width 406 height 291
click at [734, 225] on span "Agregar Documento" at bounding box center [721, 221] width 108 height 12
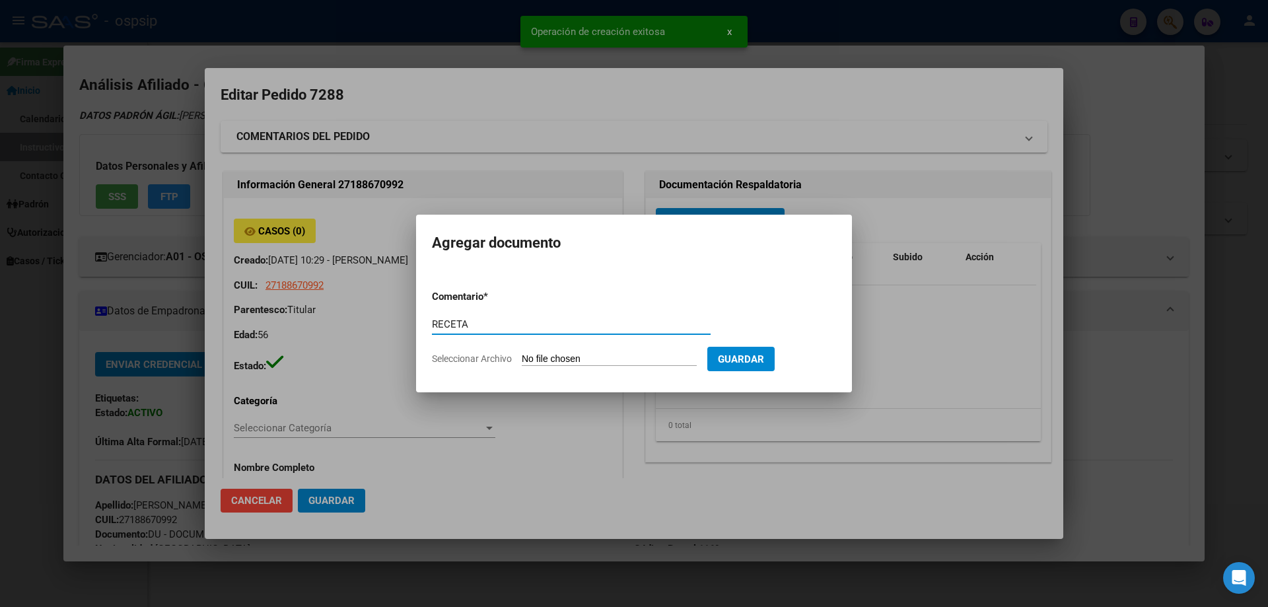
type input "RECETA"
click at [591, 361] on input "Seleccionar Archivo" at bounding box center [609, 359] width 175 height 13
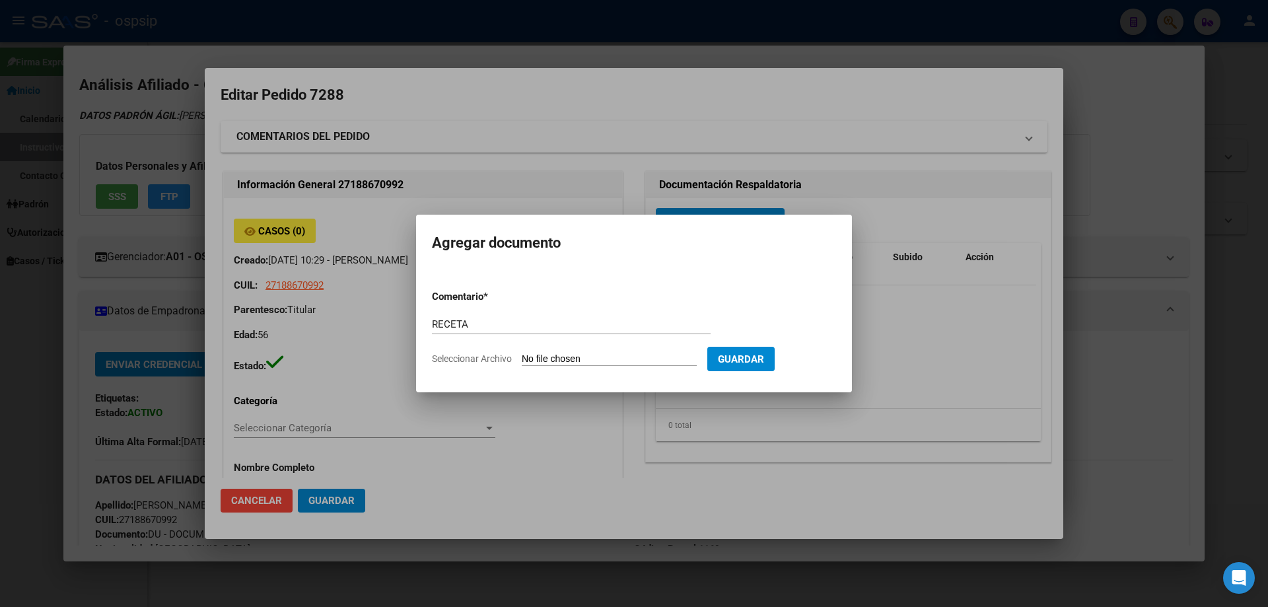
type input "C:\fakepath\[PERSON_NAME] RECETA [MEDICAL_DATA].pdf"
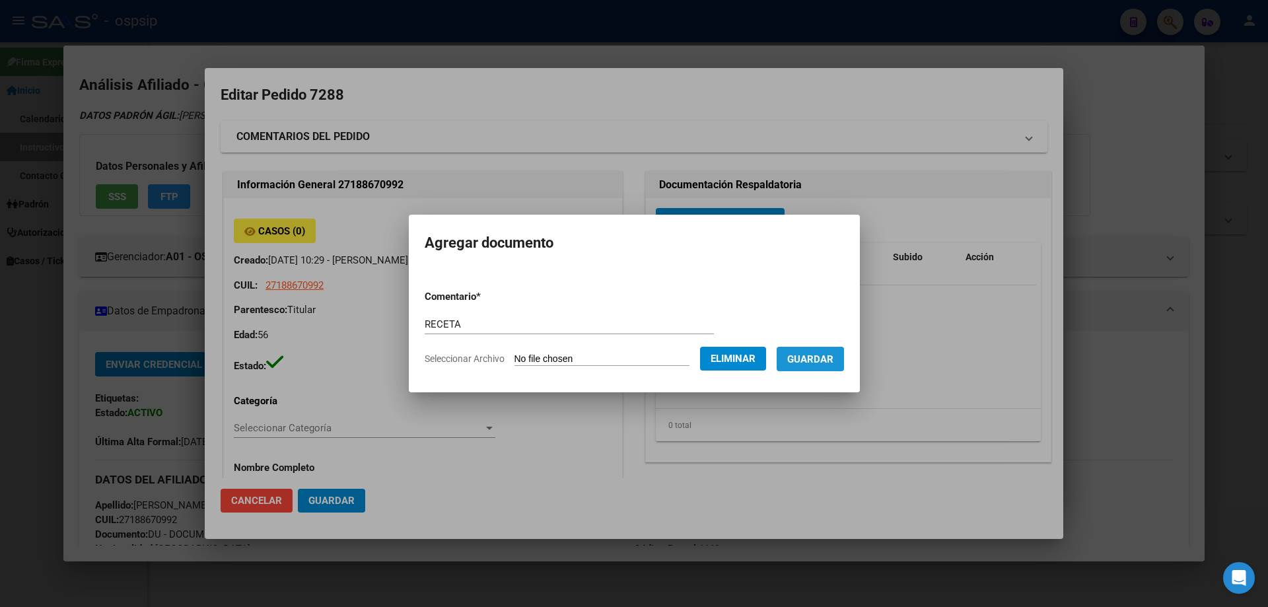
click at [820, 366] on button "Guardar" at bounding box center [810, 359] width 67 height 24
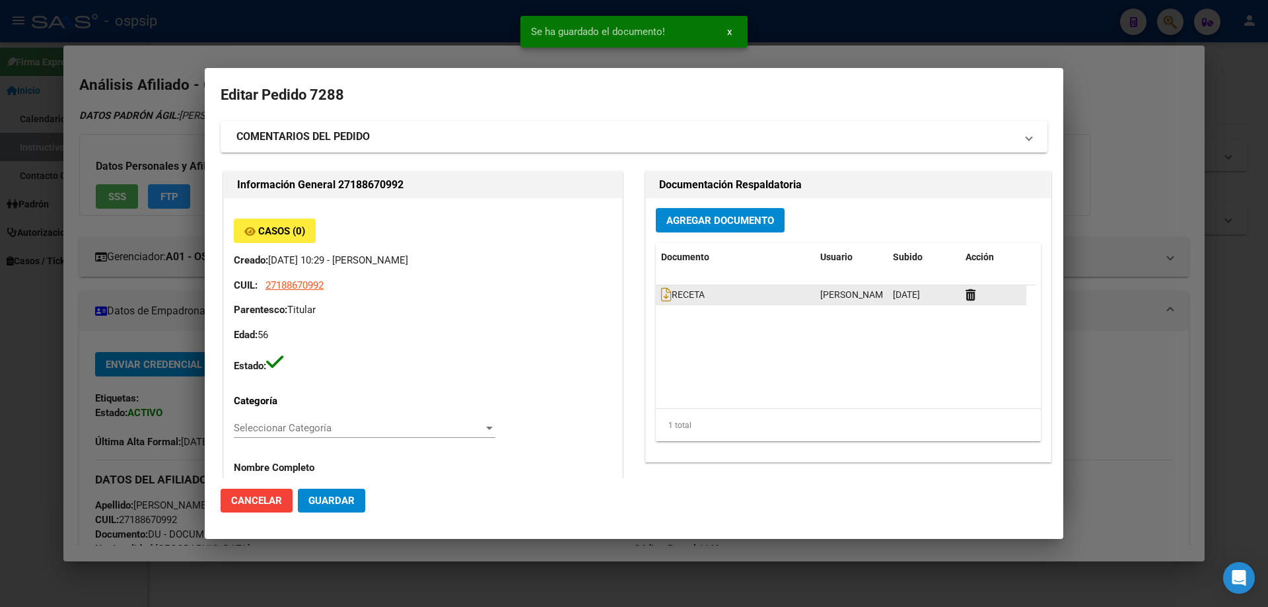
click at [656, 289] on datatable-body-cell "RECETA" at bounding box center [735, 294] width 159 height 19
click at [661, 293] on icon at bounding box center [666, 294] width 11 height 15
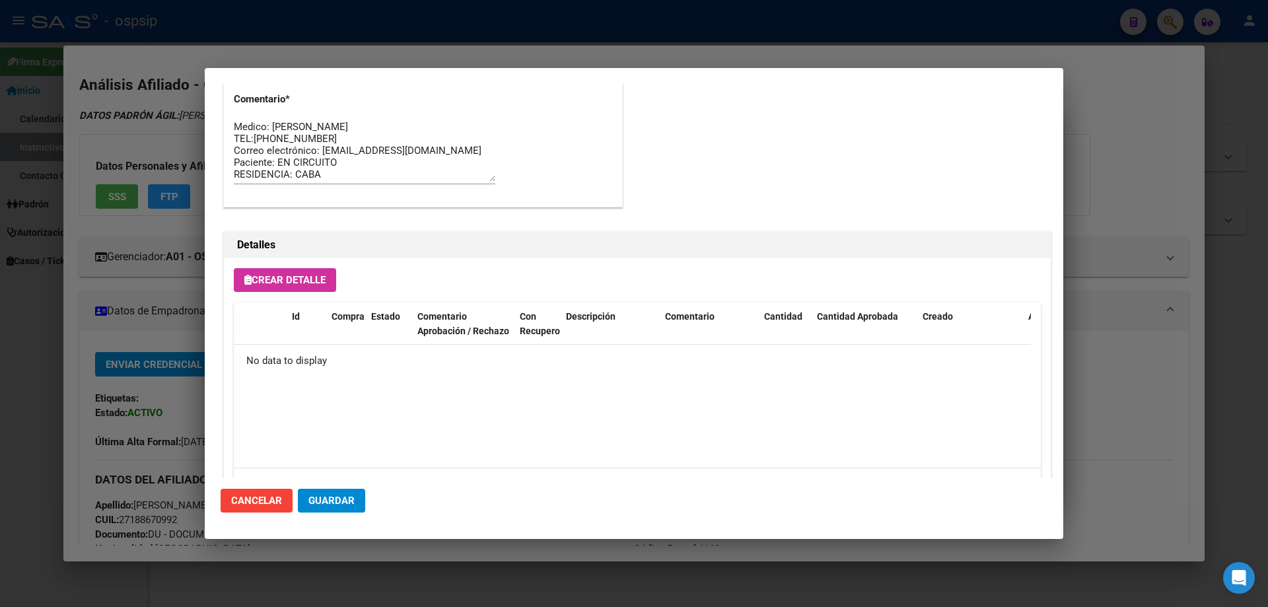
scroll to position [768, 0]
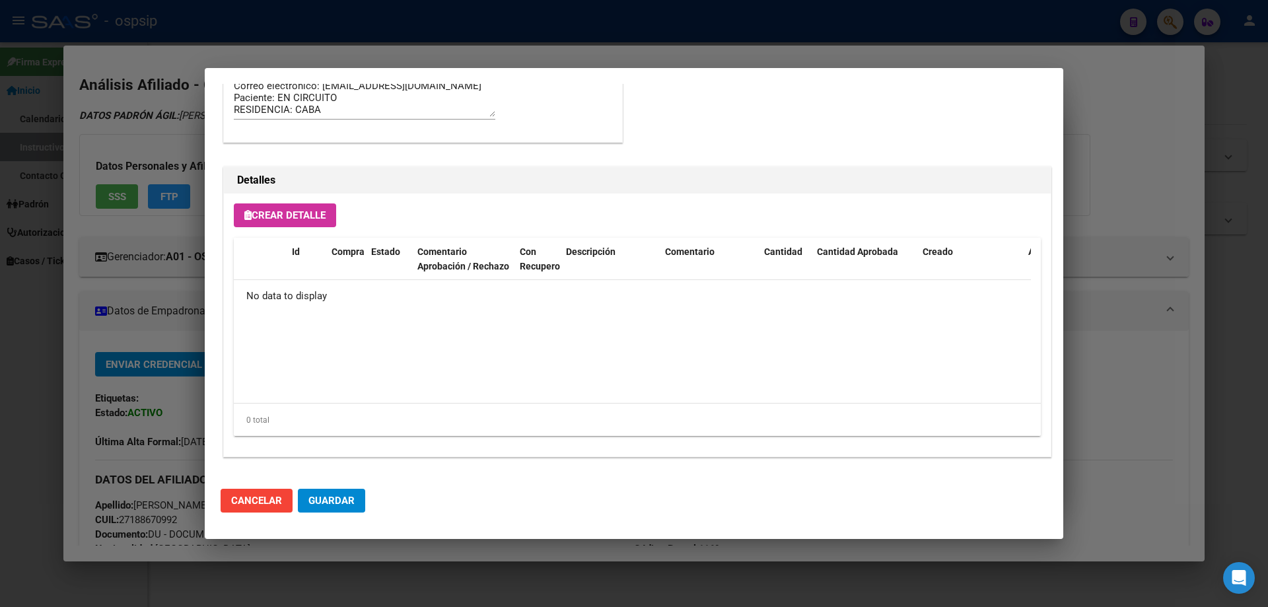
click at [295, 211] on span "Crear Detalle" at bounding box center [284, 215] width 81 height 12
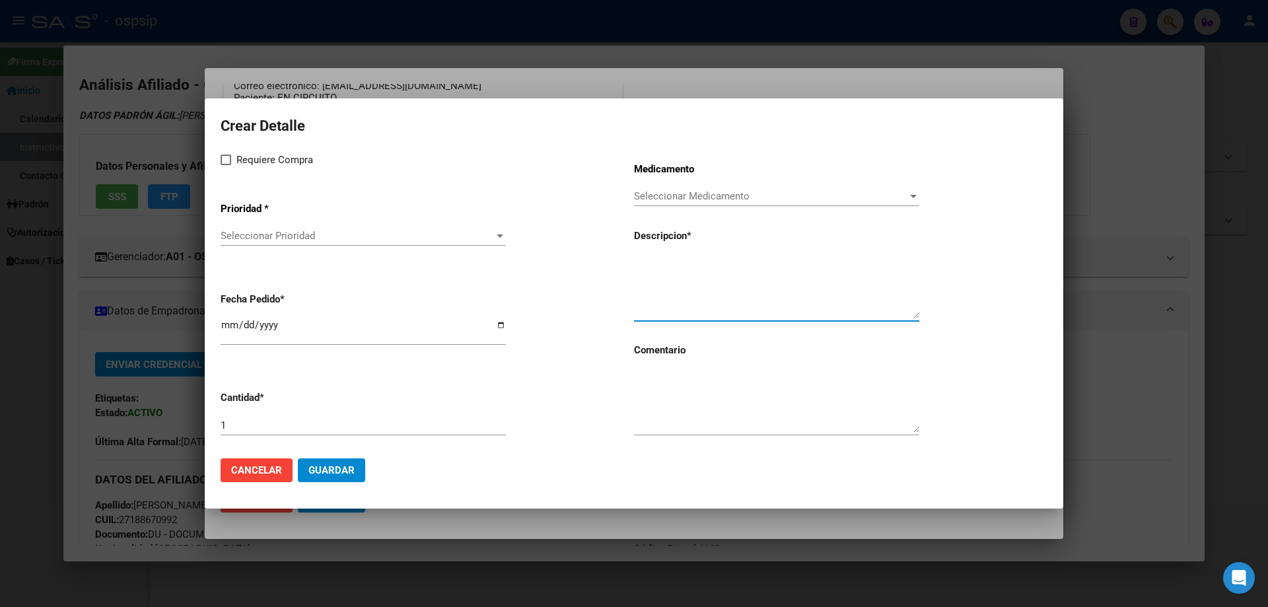
paste textarea "[MEDICAL_DATA] 440MG FA 1 VIAL"
type textarea "[MEDICAL_DATA] 440MG FA 1 VIAL"
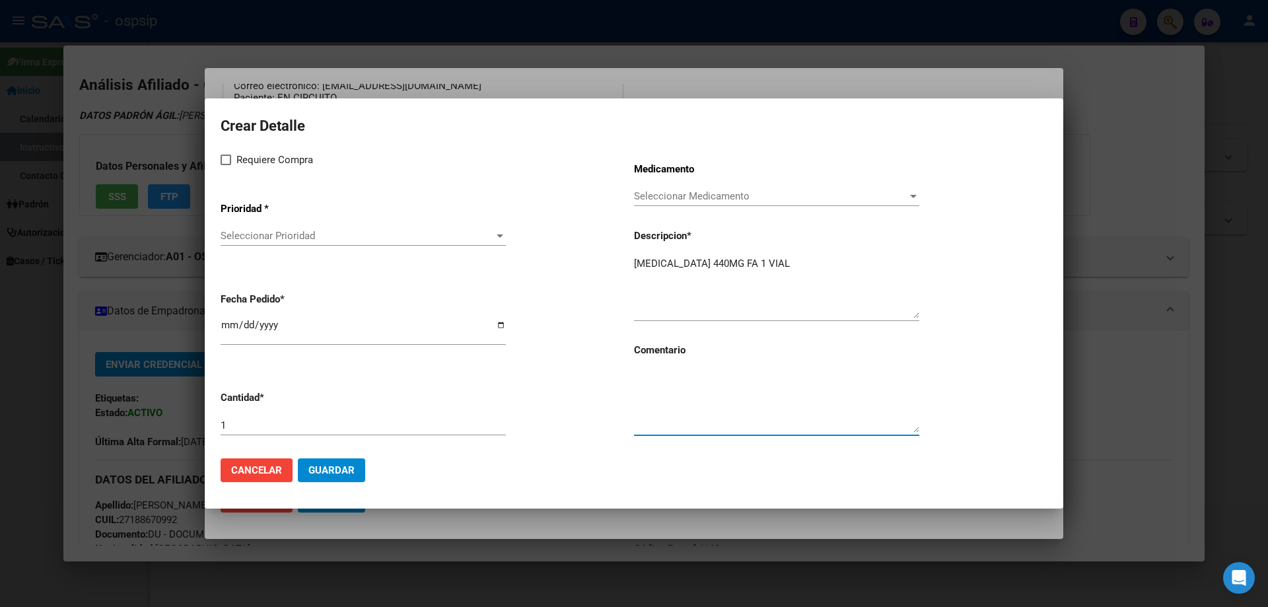
click at [690, 404] on textarea at bounding box center [776, 402] width 285 height 62
type textarea "MISMO TTO"
click at [222, 157] on span at bounding box center [226, 160] width 11 height 11
click at [225, 165] on input "Requiere Compra" at bounding box center [225, 165] width 1 height 1
checkbox input "true"
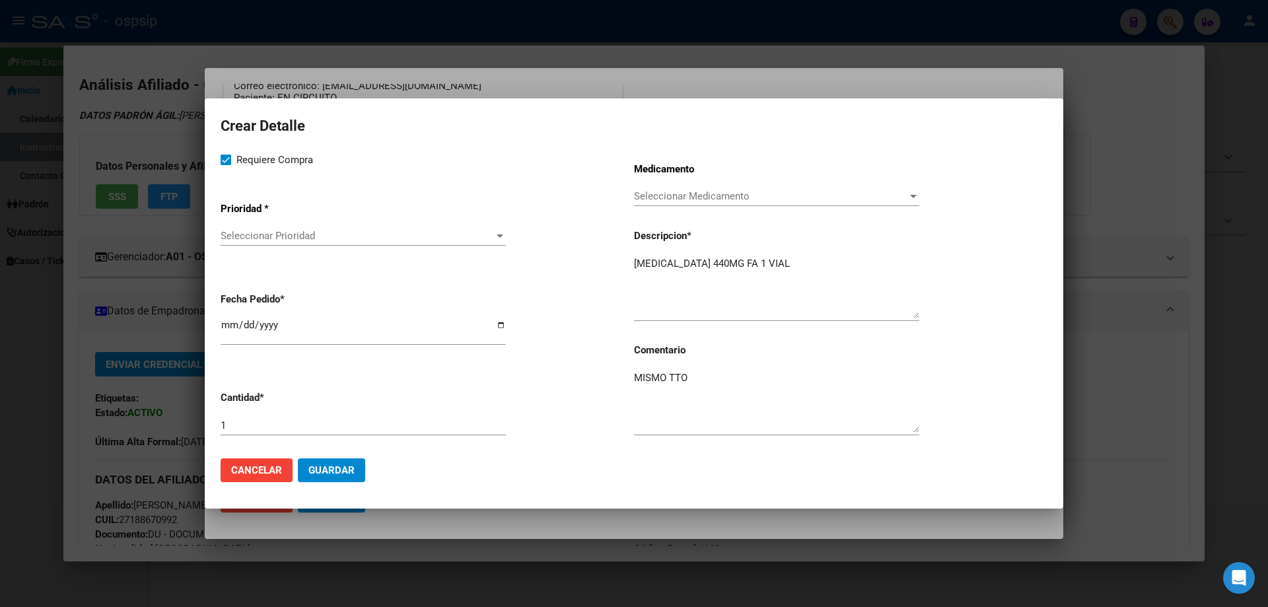
click at [255, 235] on span "Seleccionar Prioridad" at bounding box center [357, 236] width 273 height 12
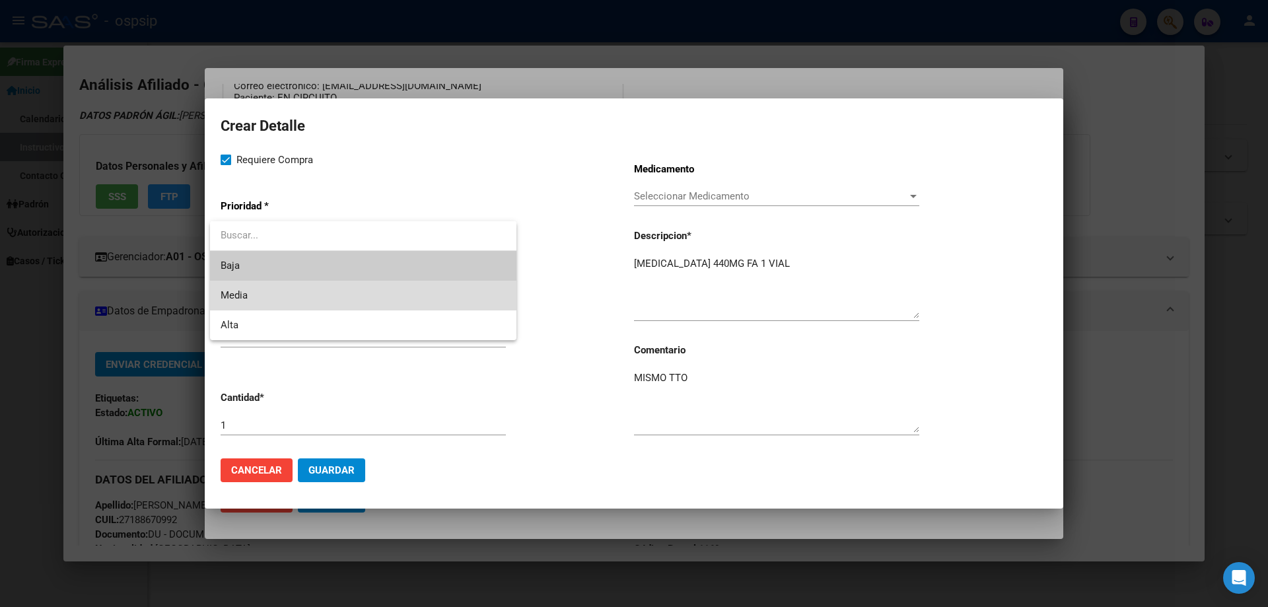
click at [254, 295] on span "Media" at bounding box center [363, 296] width 285 height 30
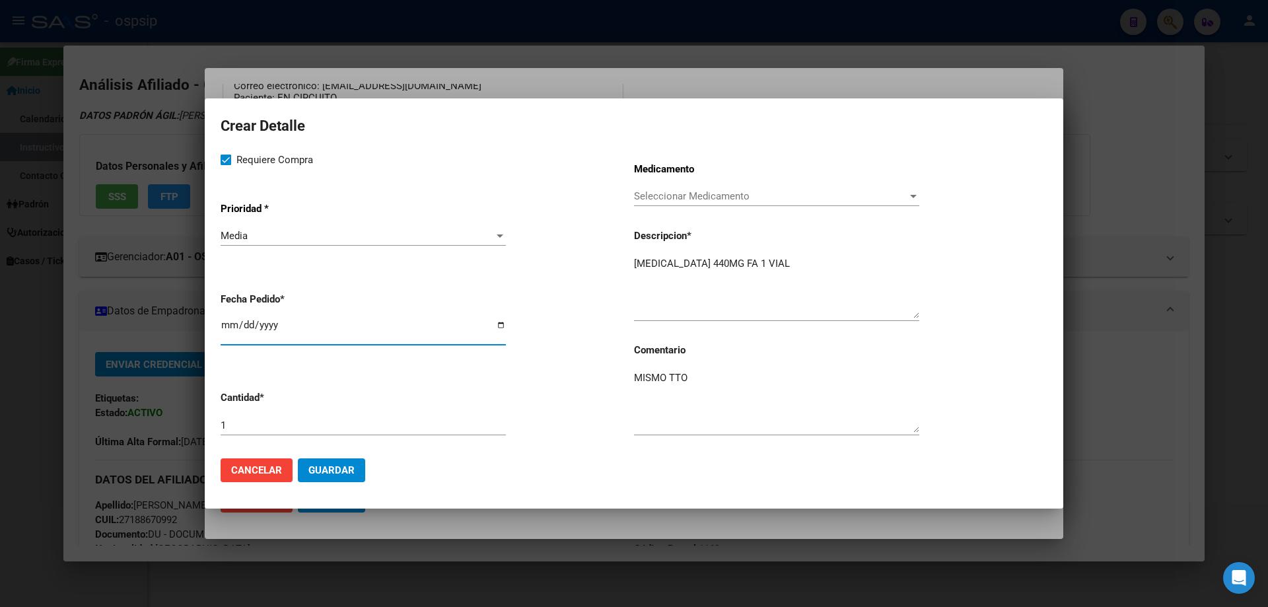
click at [224, 334] on input "[DATE]" at bounding box center [363, 330] width 285 height 21
type input "[DATE]"
click at [351, 476] on button "Guardar" at bounding box center [331, 470] width 67 height 24
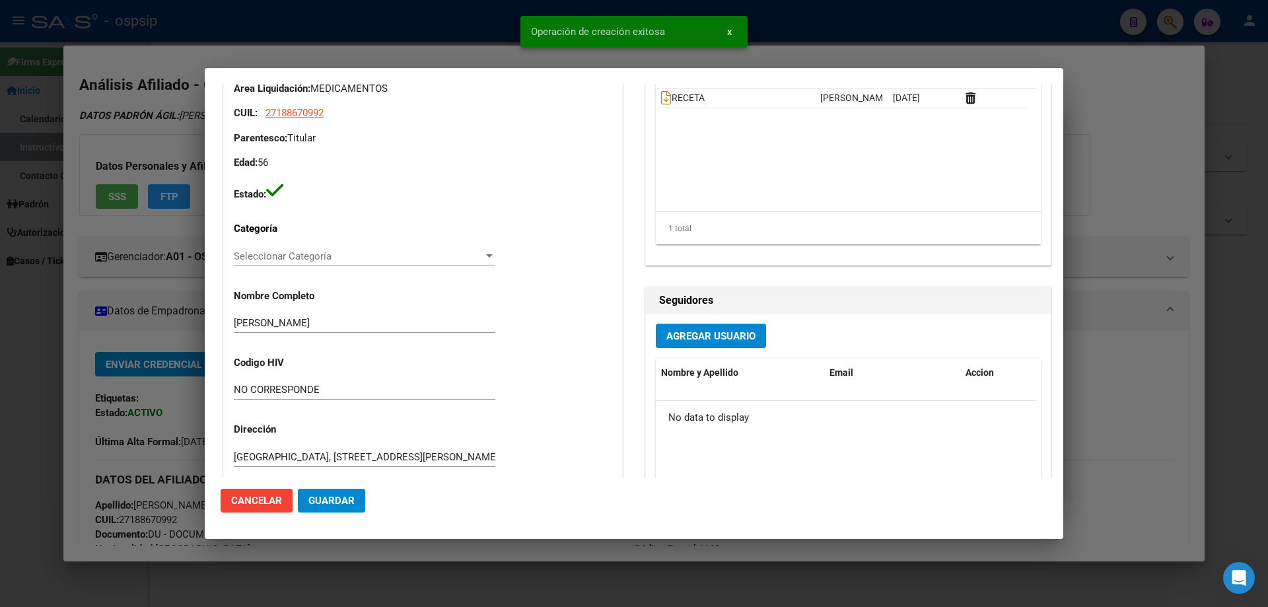
scroll to position [0, 0]
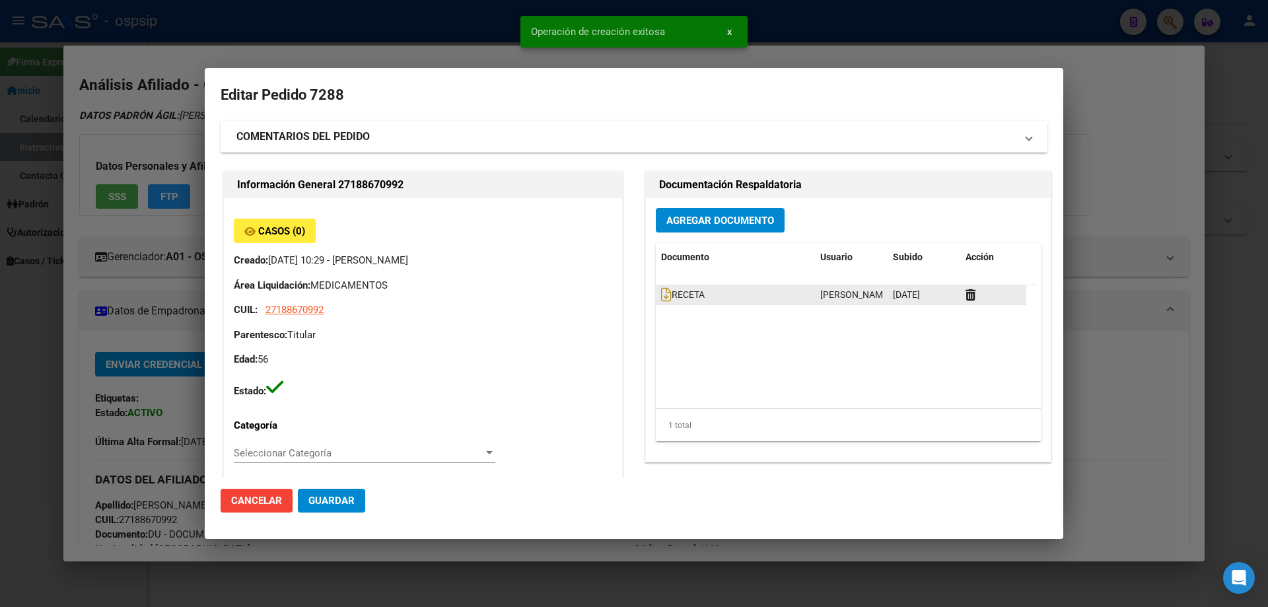
click at [662, 303] on div "RECETA" at bounding box center [735, 294] width 149 height 15
click at [665, 298] on icon at bounding box center [666, 294] width 11 height 15
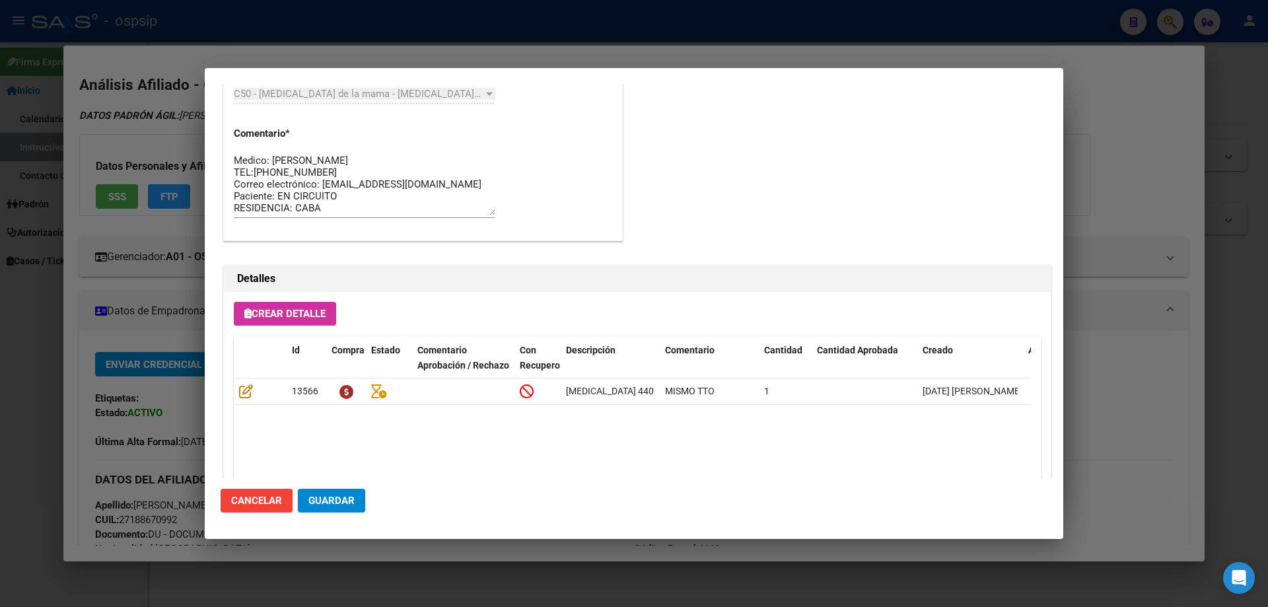
scroll to position [727, 0]
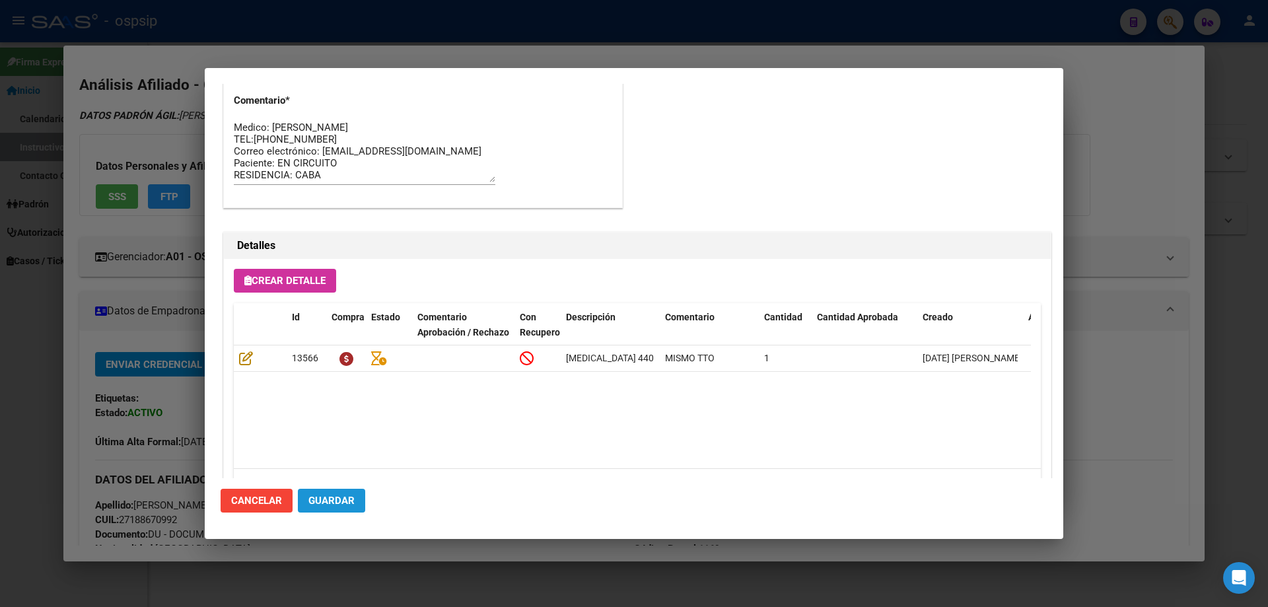
click at [334, 497] on span "Guardar" at bounding box center [332, 501] width 46 height 12
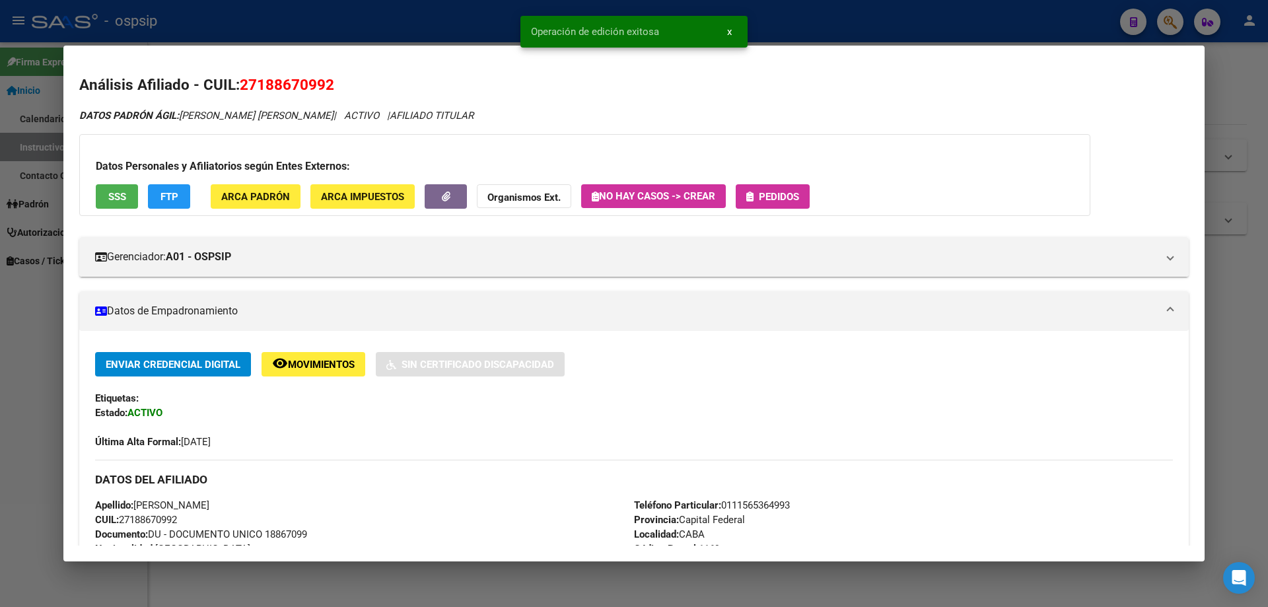
click at [764, 193] on span "Pedidos" at bounding box center [779, 197] width 40 height 12
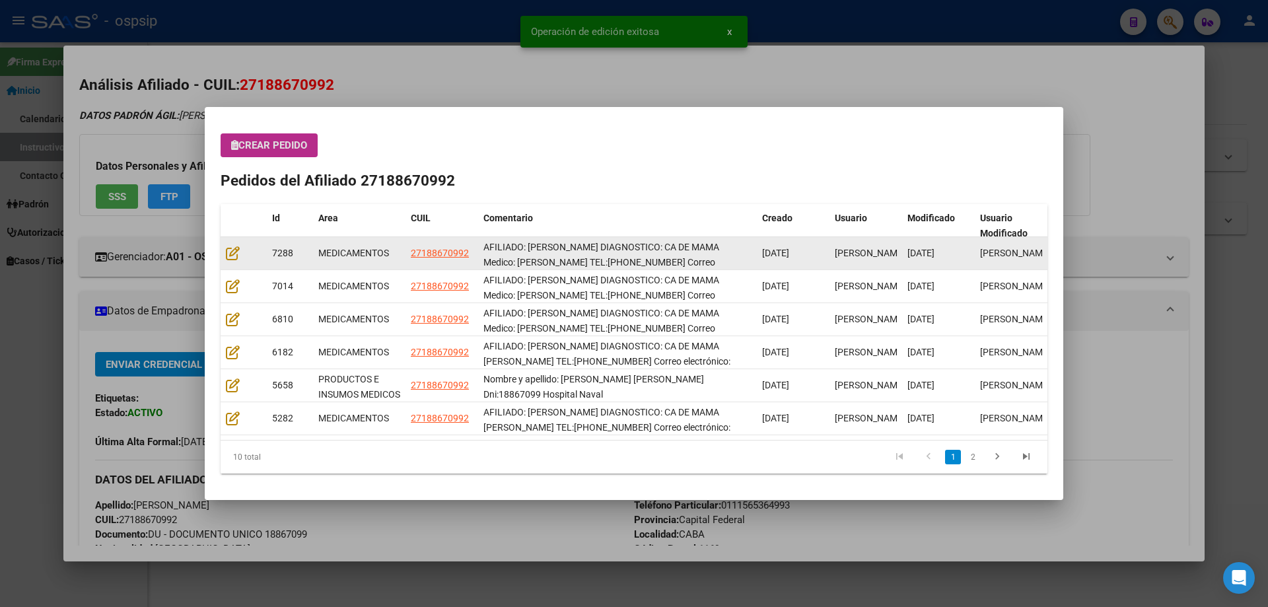
click at [225, 264] on datatable-body-cell at bounding box center [244, 253] width 46 height 32
click at [236, 258] on icon at bounding box center [233, 253] width 14 height 15
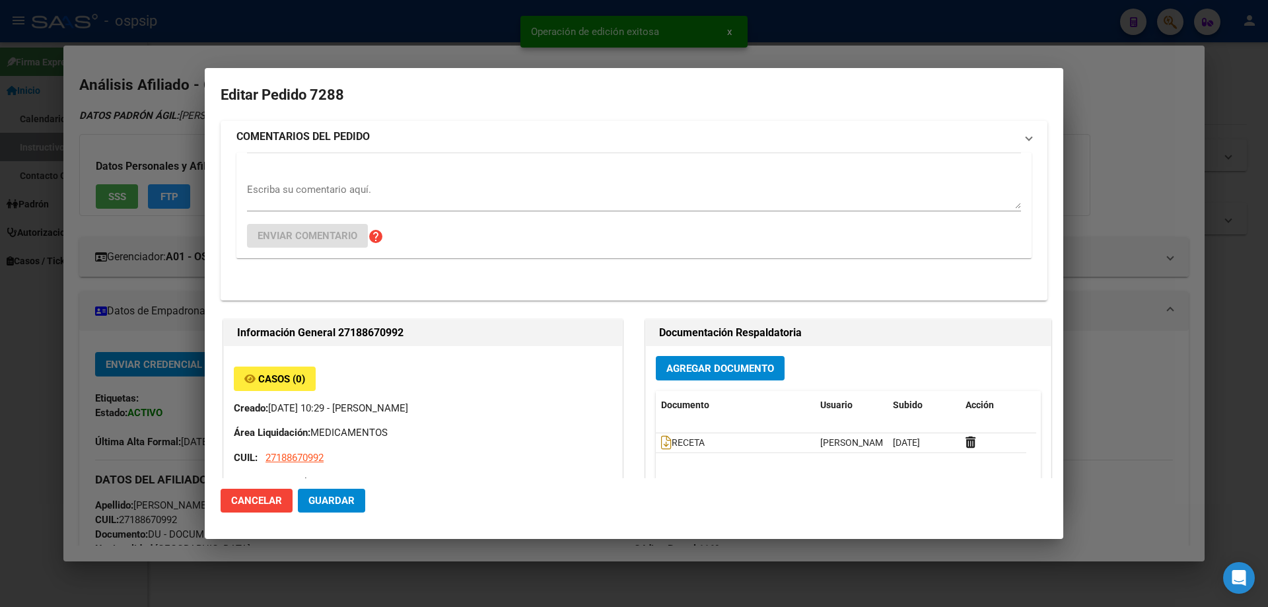
type input "Capital Federal, CABA, [STREET_ADDRESS][PERSON_NAME]"
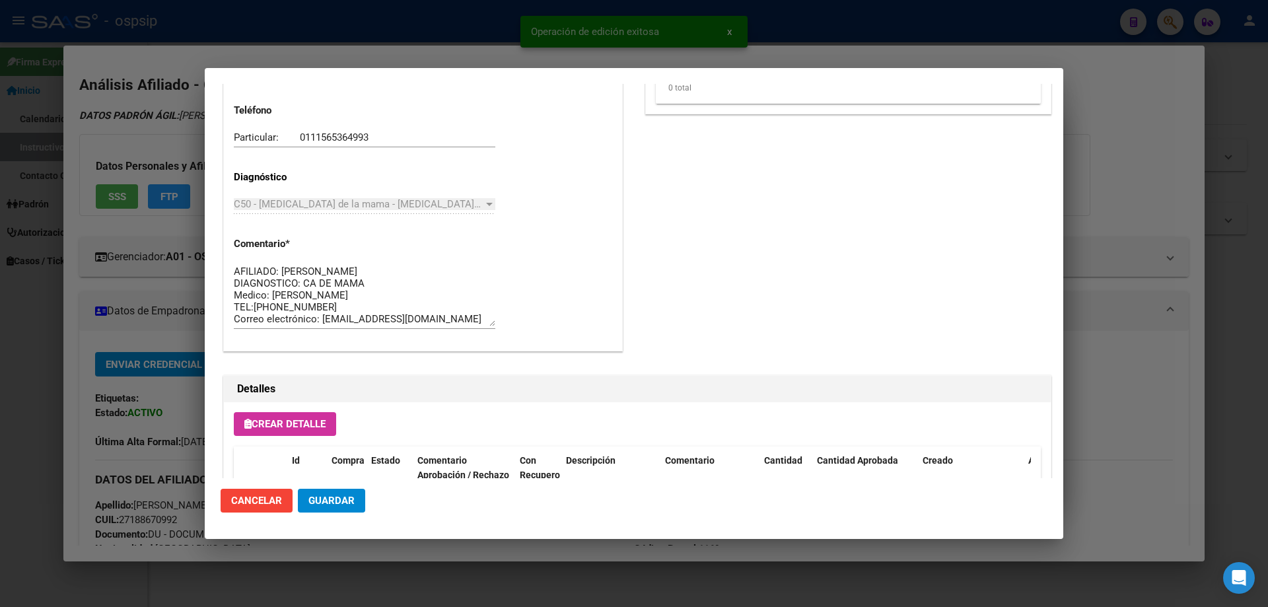
scroll to position [859, 0]
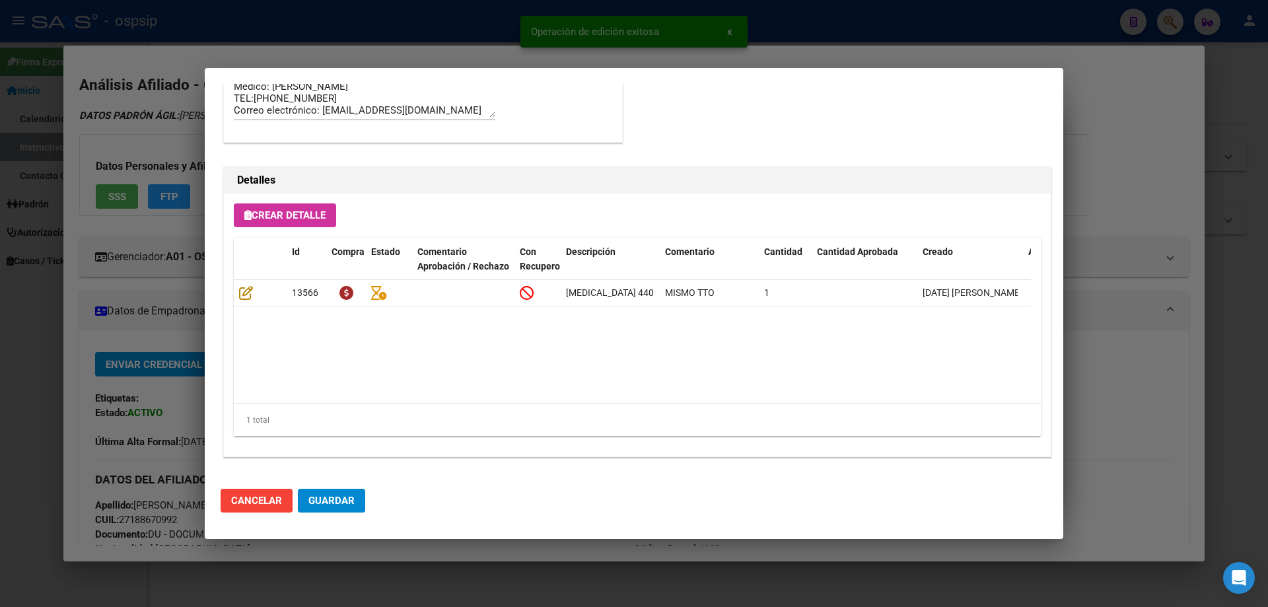
click at [320, 490] on button "Guardar" at bounding box center [331, 501] width 67 height 24
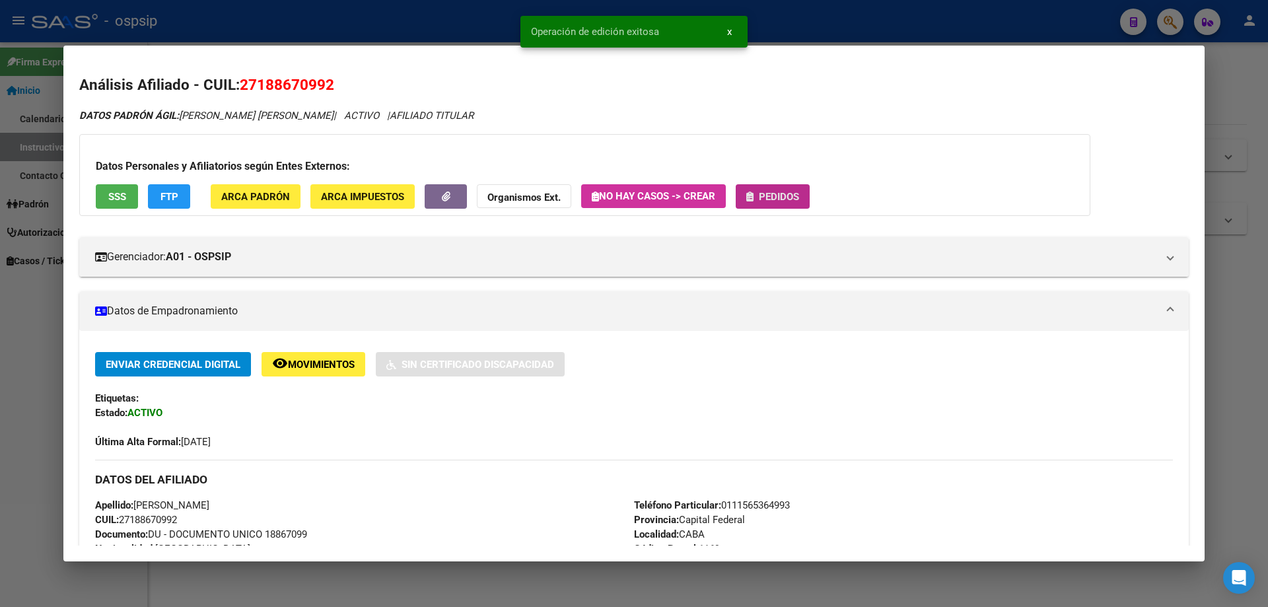
click at [788, 205] on button "Pedidos" at bounding box center [773, 196] width 74 height 24
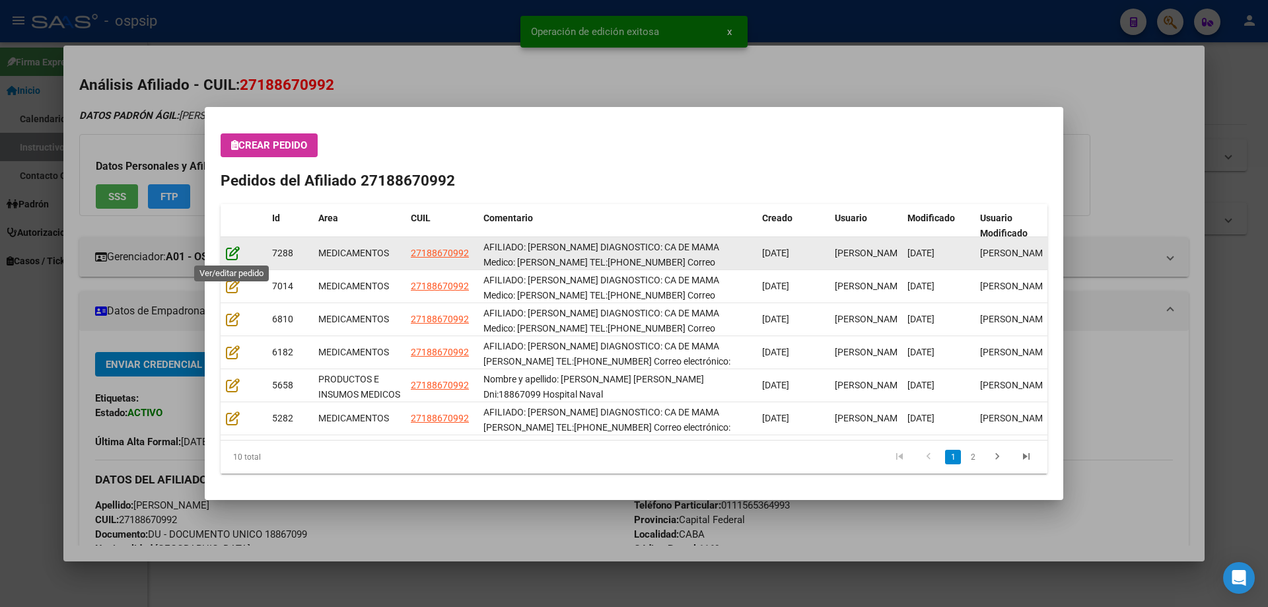
click at [226, 254] on icon at bounding box center [233, 253] width 14 height 15
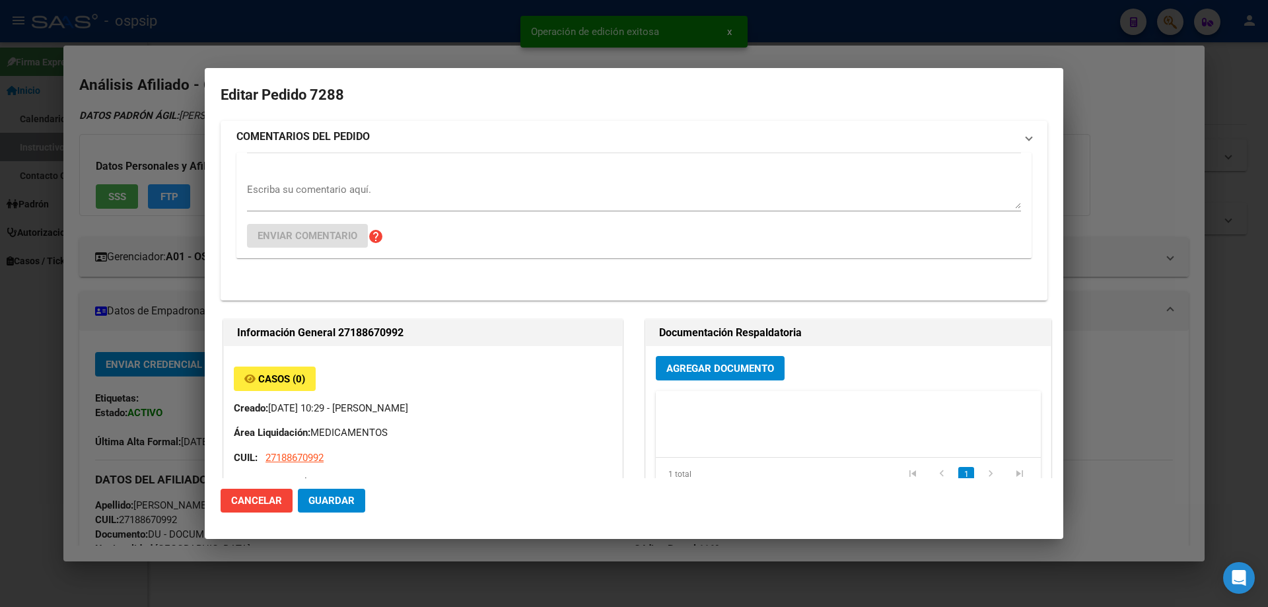
type input "Capital Federal, CABA, [STREET_ADDRESS][PERSON_NAME]"
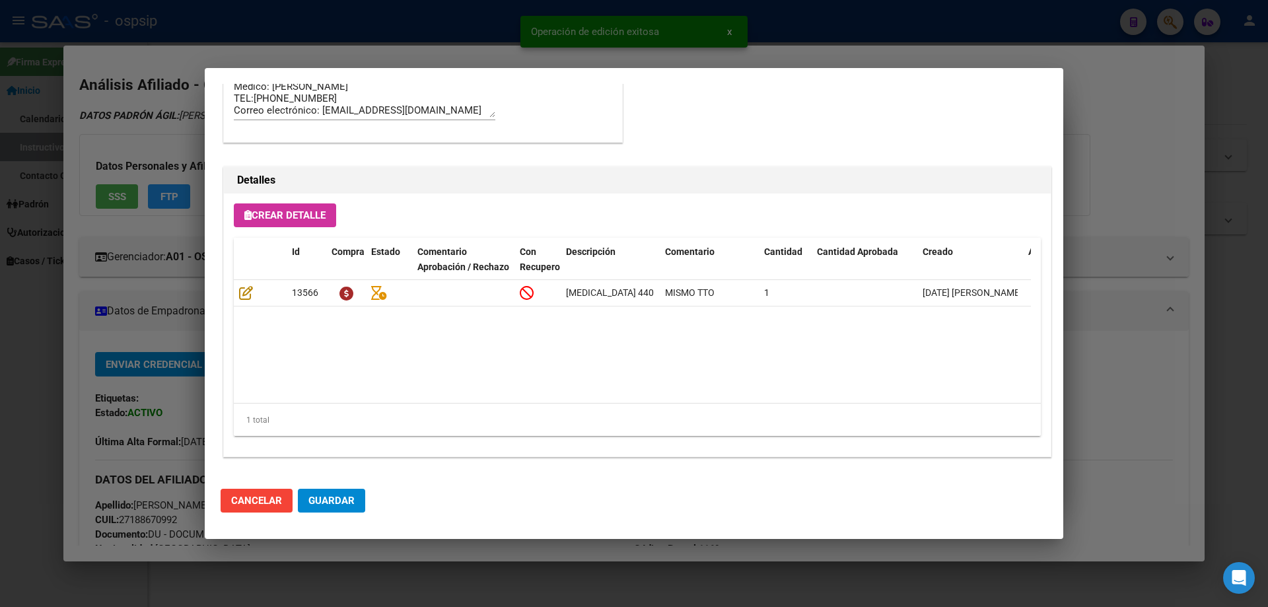
click at [347, 505] on span "Guardar" at bounding box center [332, 501] width 46 height 12
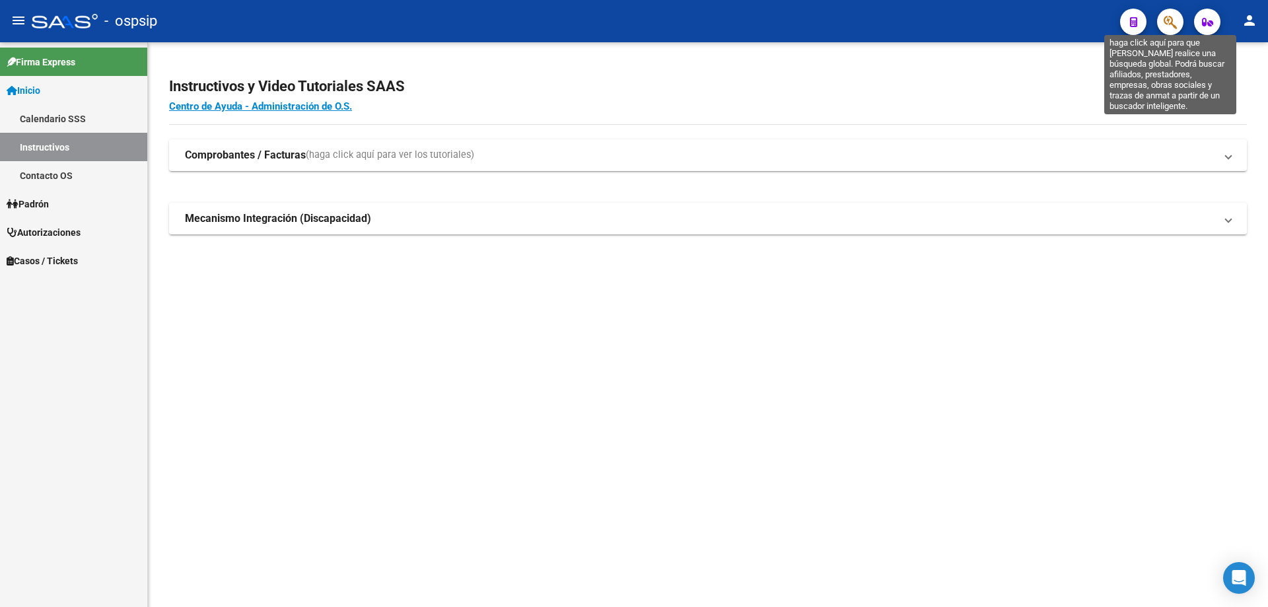
click at [1178, 22] on button "button" at bounding box center [1170, 22] width 26 height 26
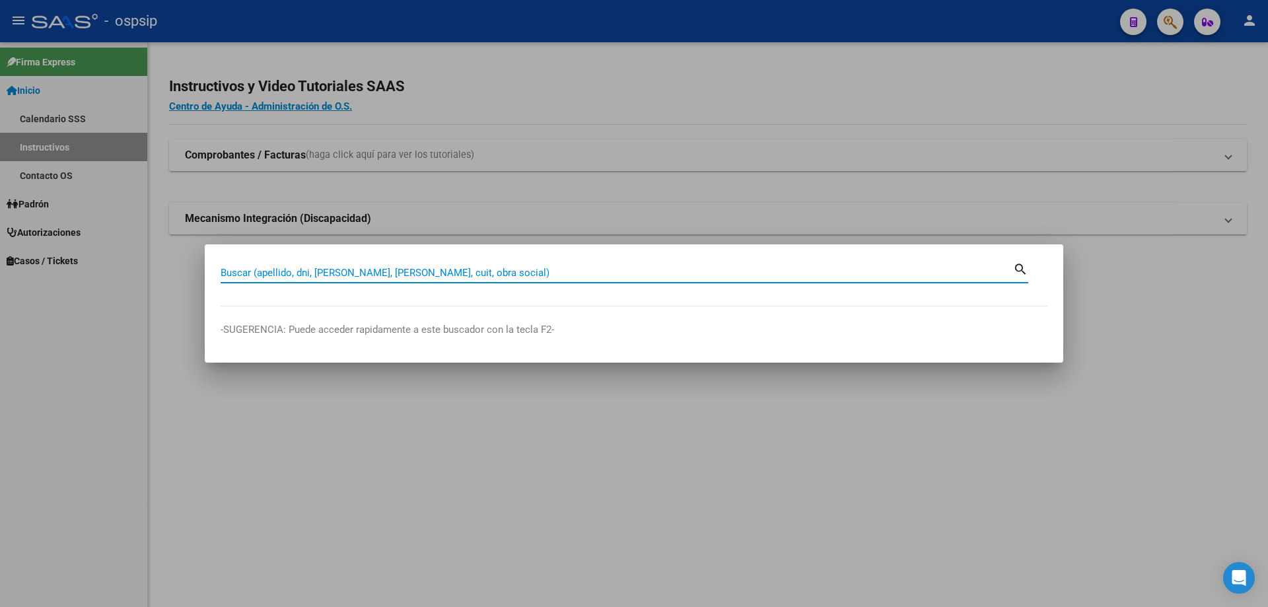
paste input "20336862338"
type input "20336862338"
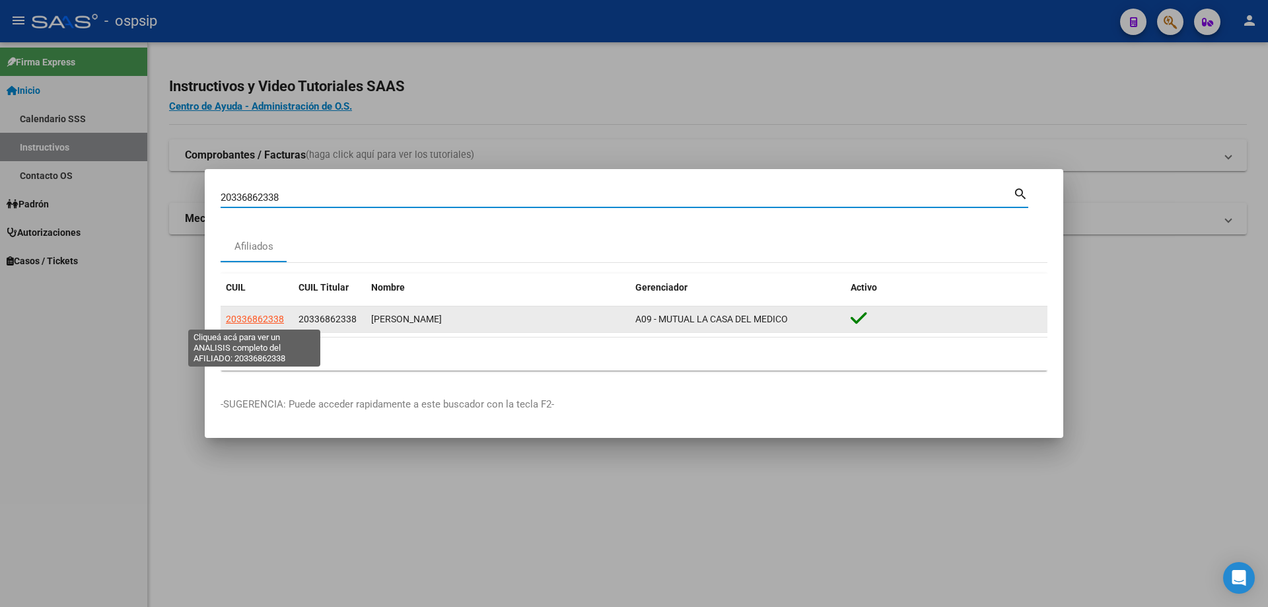
click at [263, 320] on span "20336862338" at bounding box center [255, 319] width 58 height 11
type textarea "20336862338"
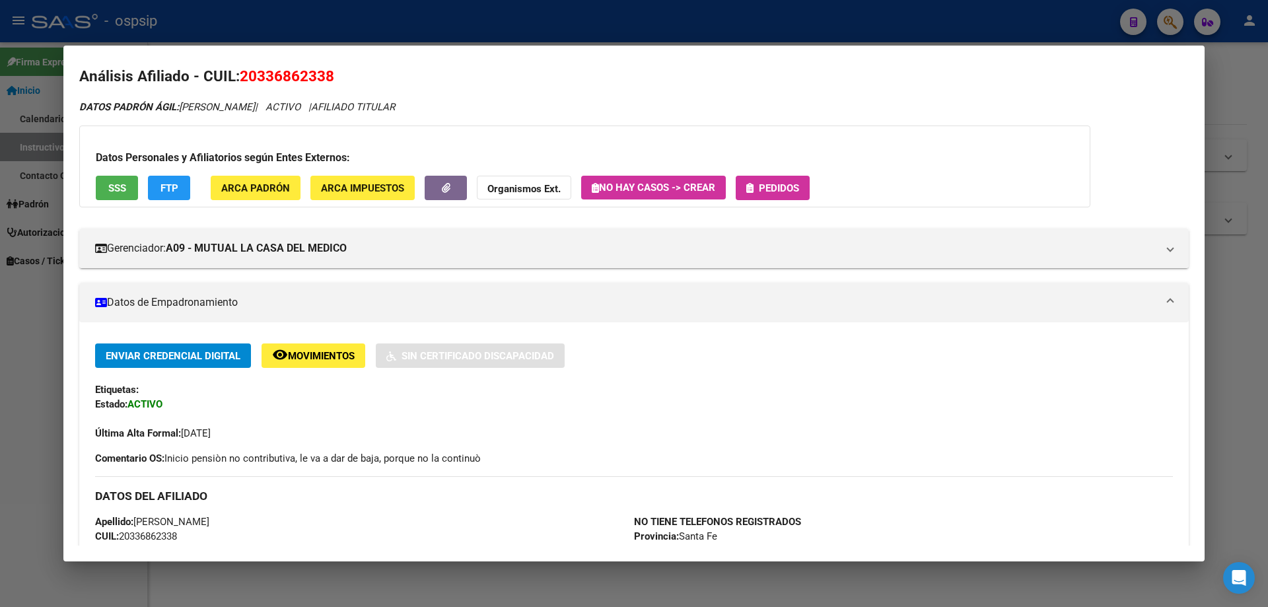
scroll to position [0, 0]
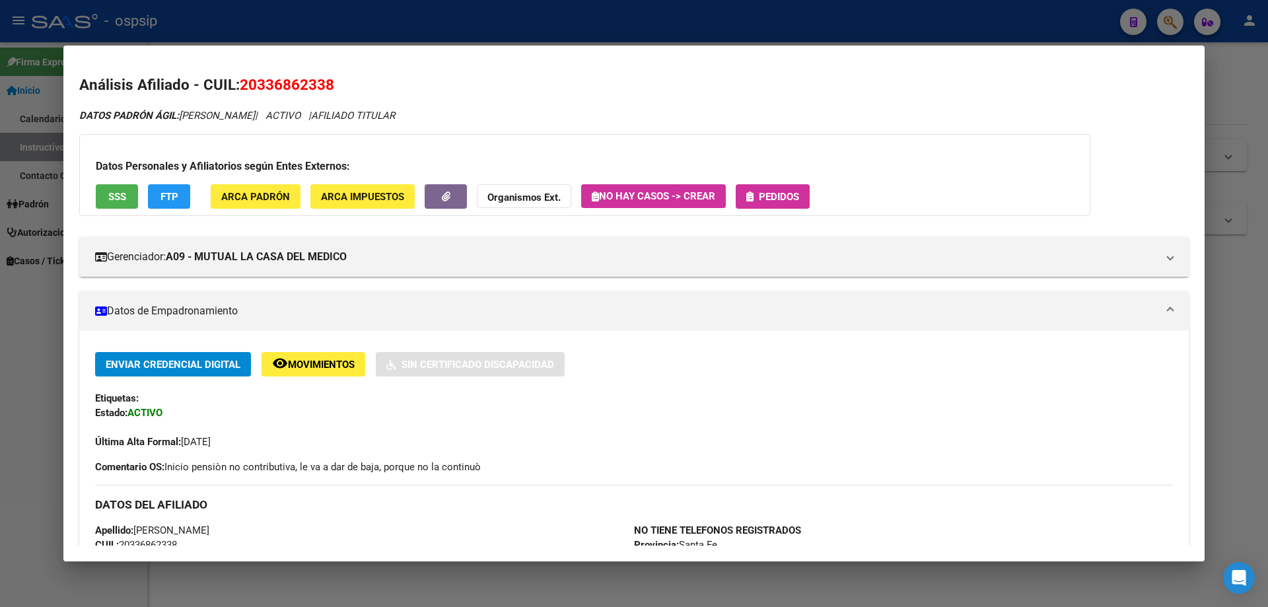
click at [776, 196] on span "Pedidos" at bounding box center [779, 197] width 40 height 12
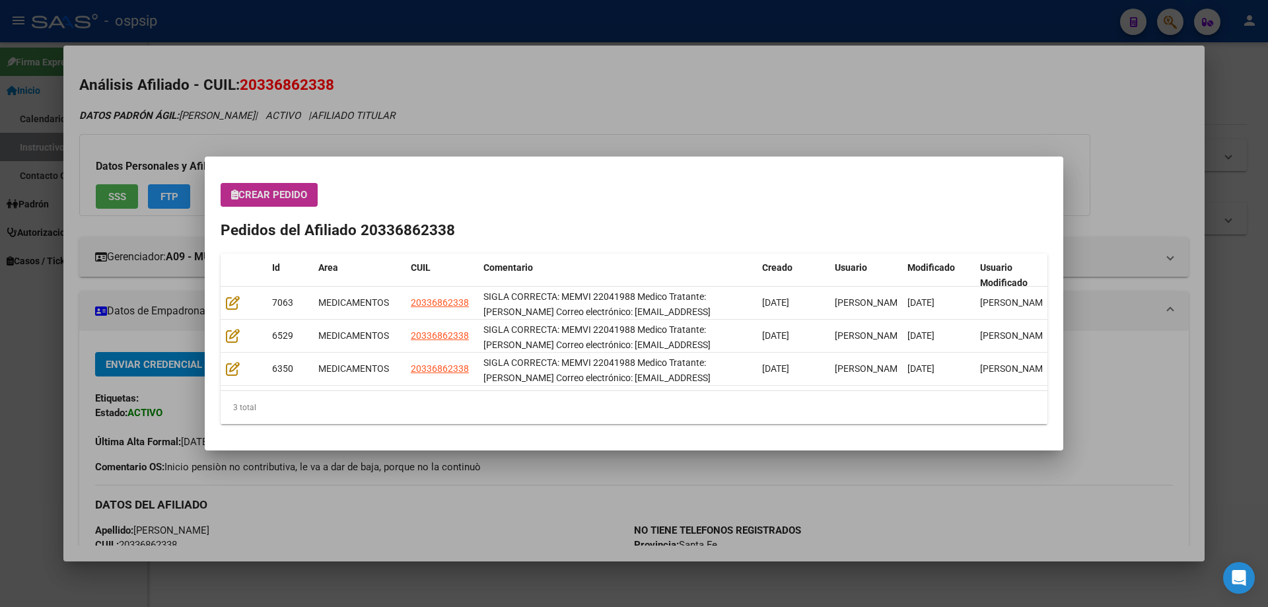
click at [272, 195] on span "Crear Pedido" at bounding box center [269, 195] width 76 height 12
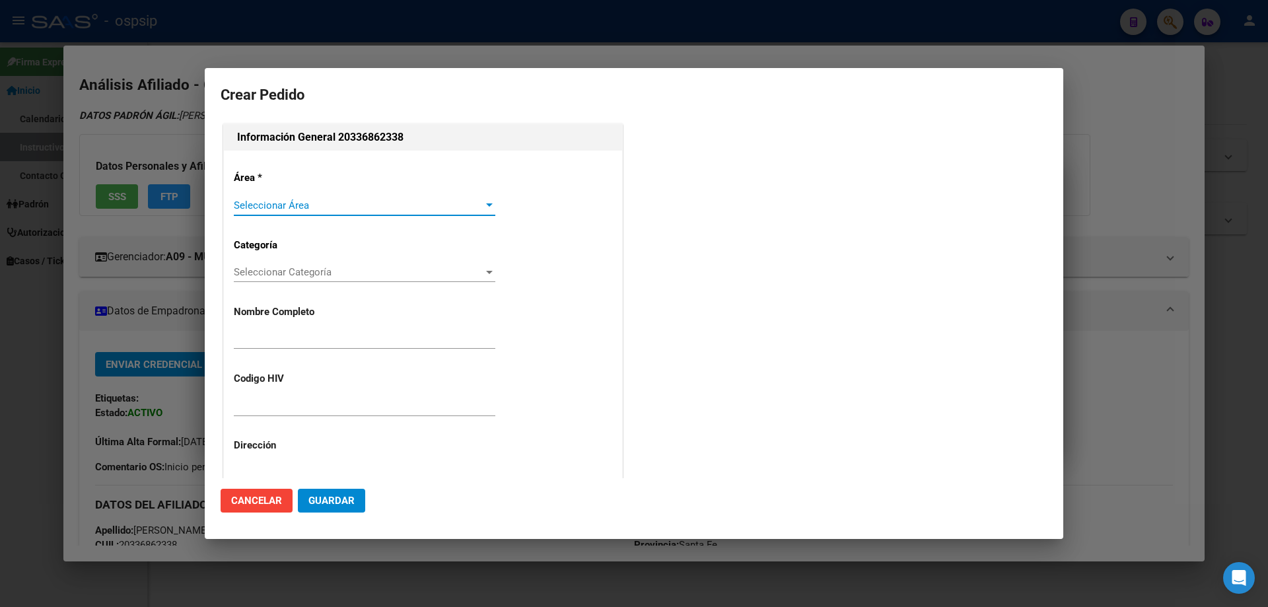
type input "[PERSON_NAME]"
type input "MEMVI 22041988"
click at [268, 205] on span "Seleccionar Área" at bounding box center [359, 206] width 250 height 12
type input "SANTA FE, GRANADERO BAIGO, ALTE [PERSON_NAME] 1068"
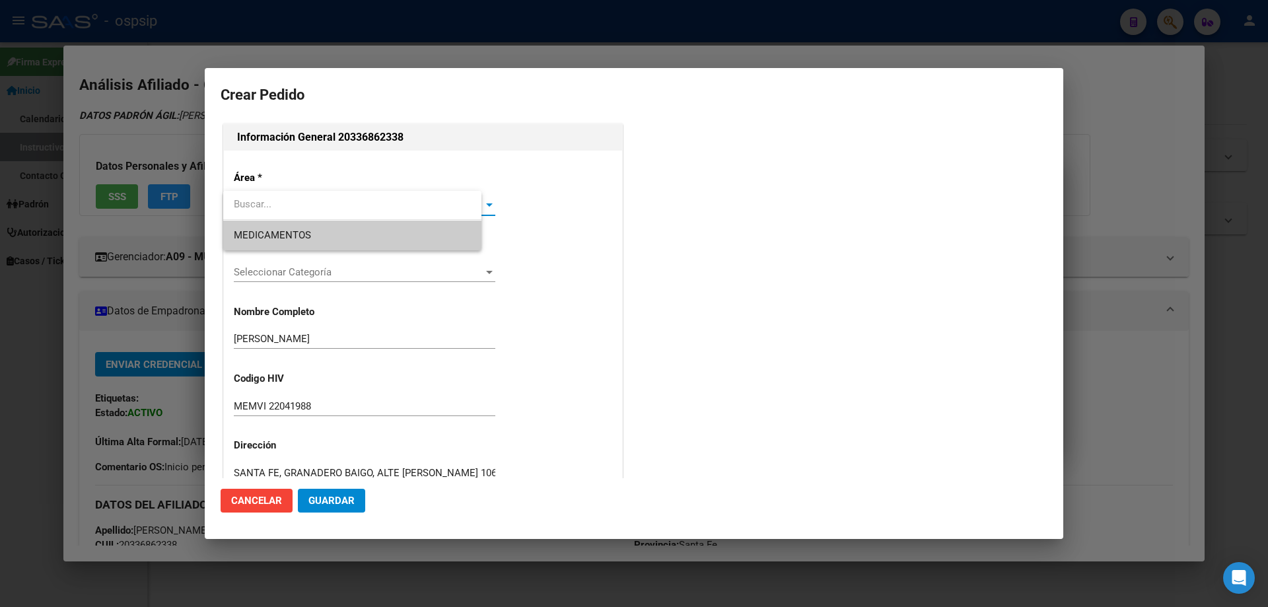
click at [267, 231] on span "MEDICAMENTOS" at bounding box center [272, 235] width 77 height 12
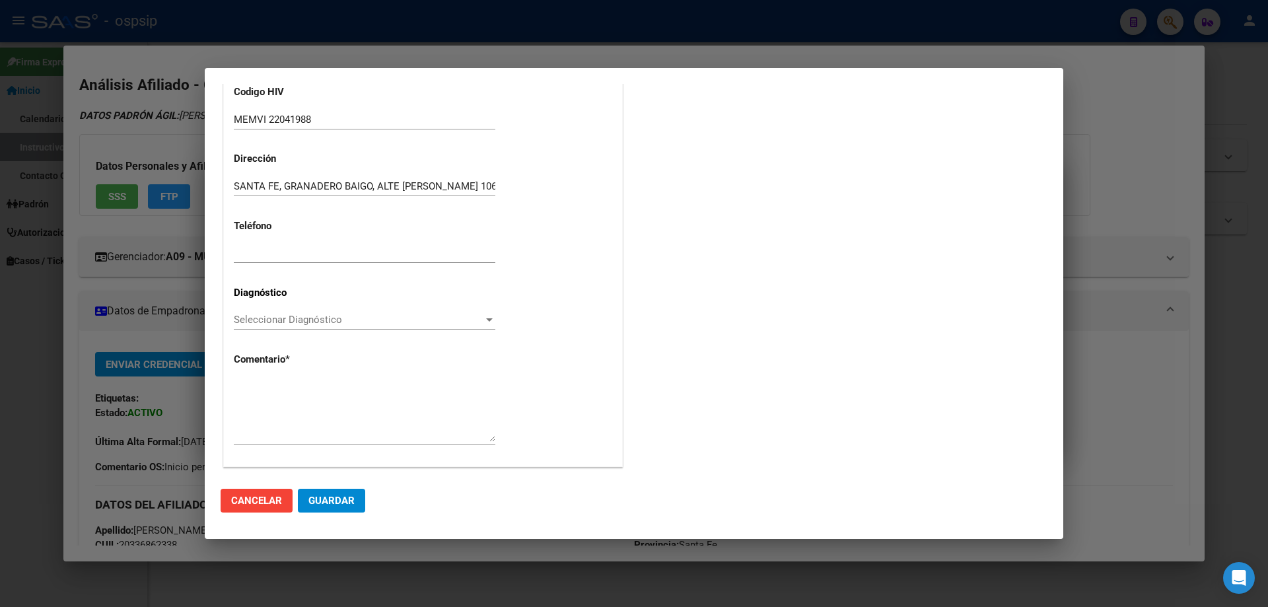
scroll to position [297, 0]
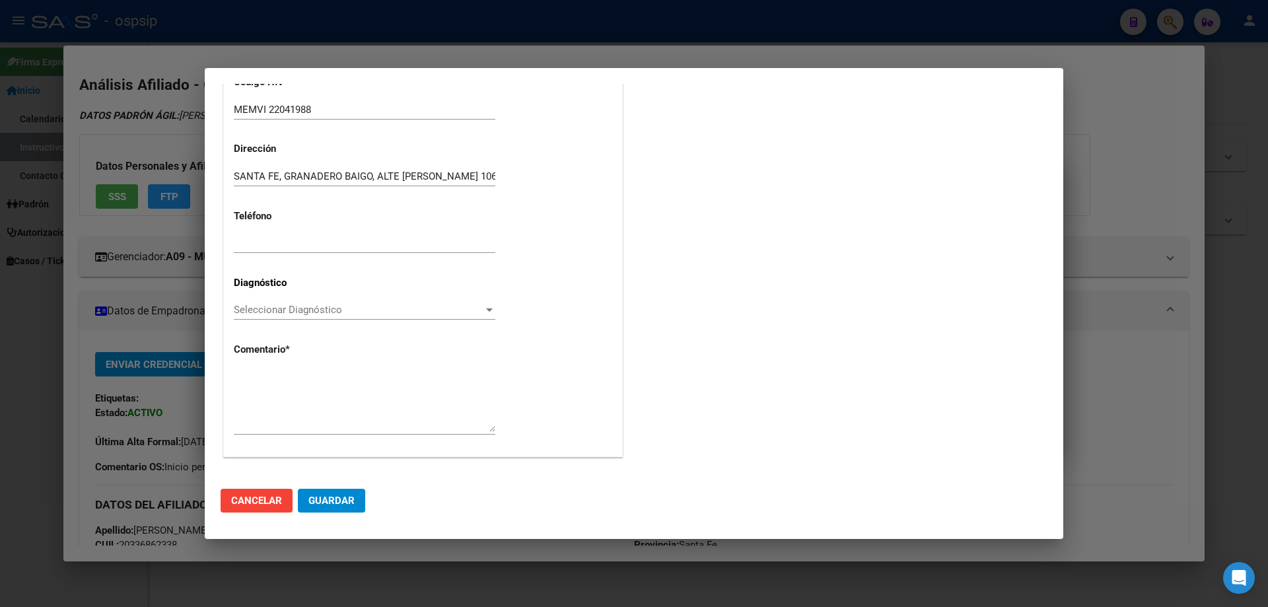
click at [262, 314] on span "Seleccionar Diagnóstico" at bounding box center [359, 310] width 250 height 12
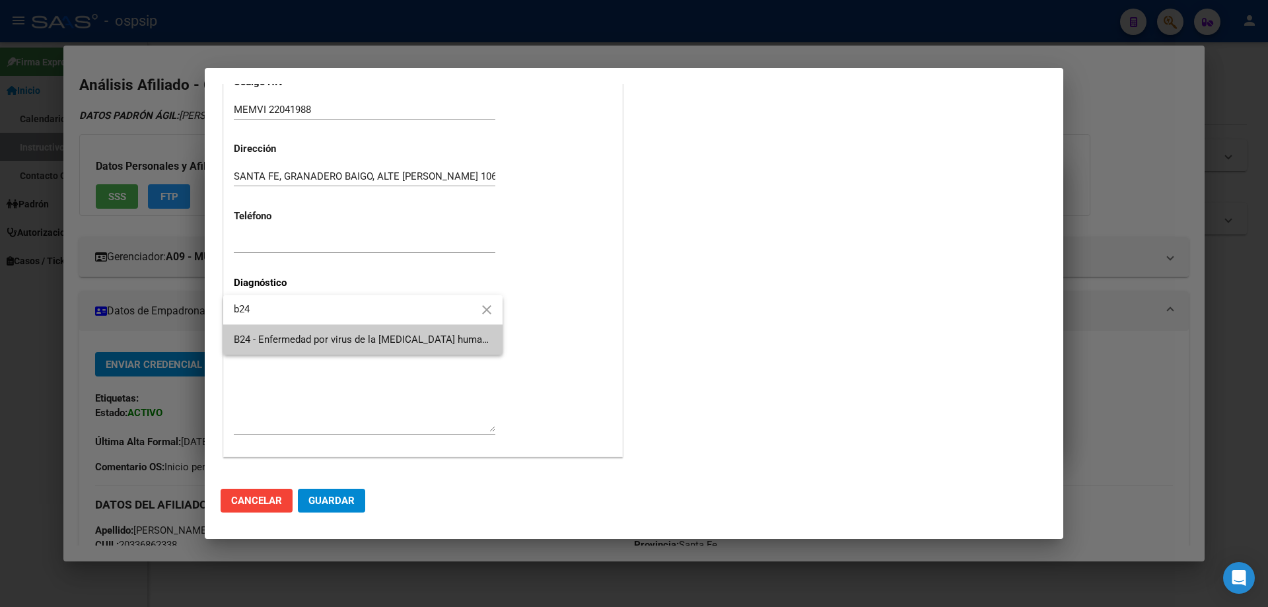
type input "b24"
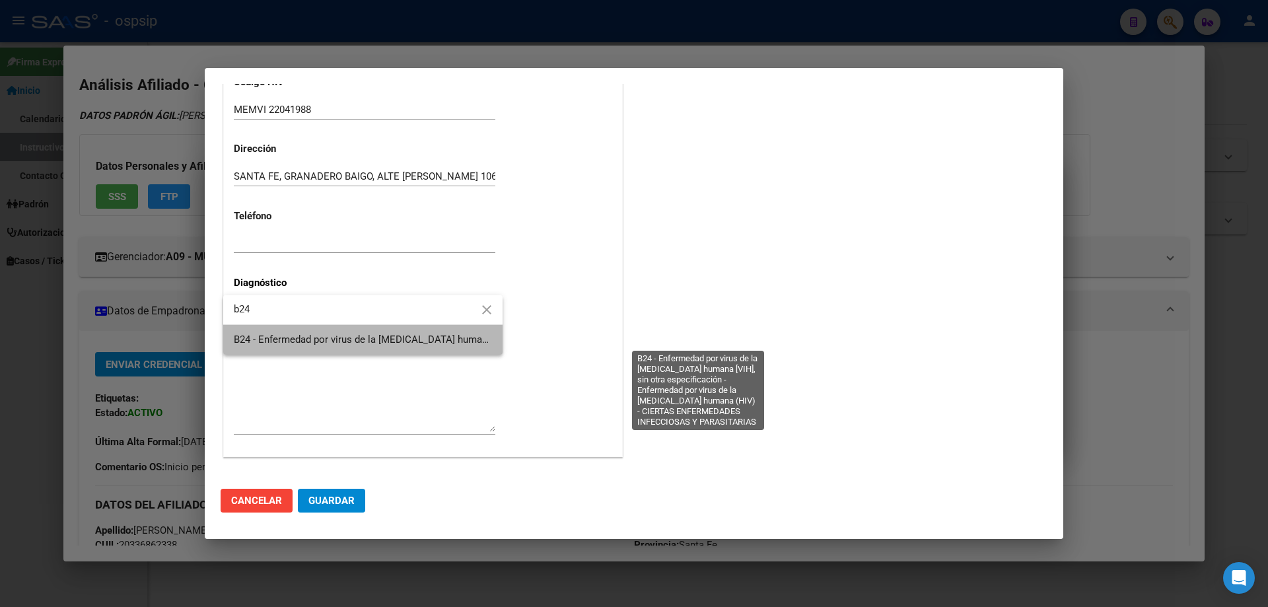
click at [274, 343] on span "B24 - Enfermedad por virus de la [MEDICAL_DATA] humana [VIH], sin otra especifi…" at bounding box center [696, 340] width 924 height 12
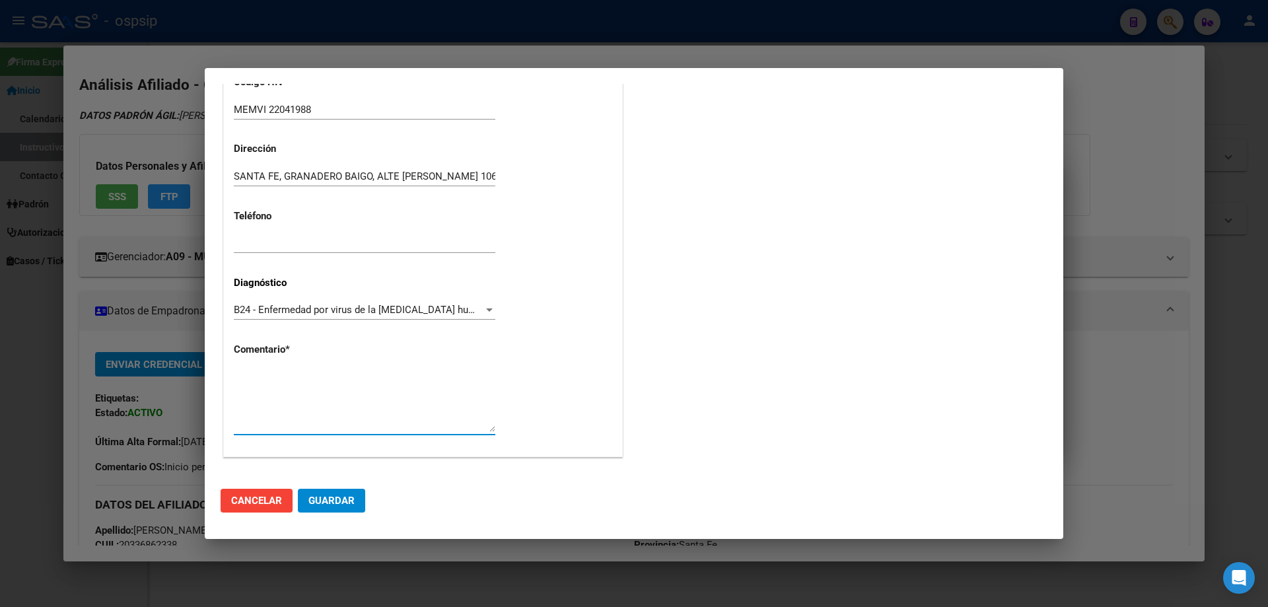
paste textarea "SIGLA CORRECTA: MEMVI 22041988 Medico Tratante: [PERSON_NAME] Correo electrónic…"
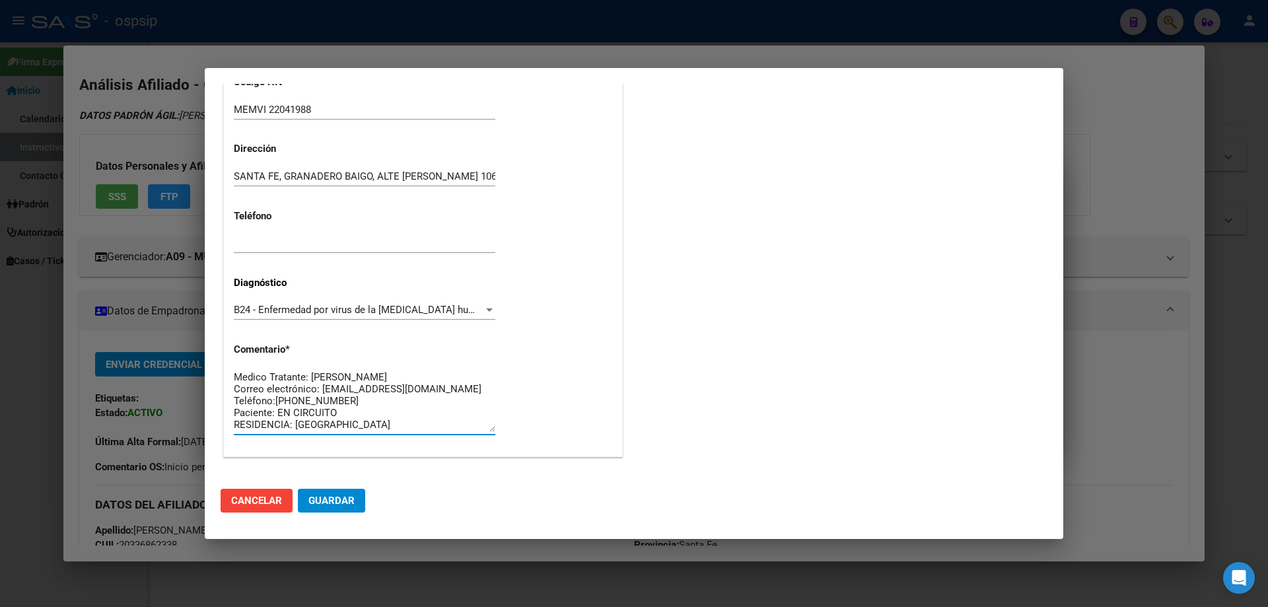
scroll to position [24, 0]
type textarea "SIGLA CORRECTA: MEMVI 22041988 Medico Tratante: [PERSON_NAME] Correo electrónic…"
click at [336, 497] on span "Guardar" at bounding box center [332, 501] width 46 height 12
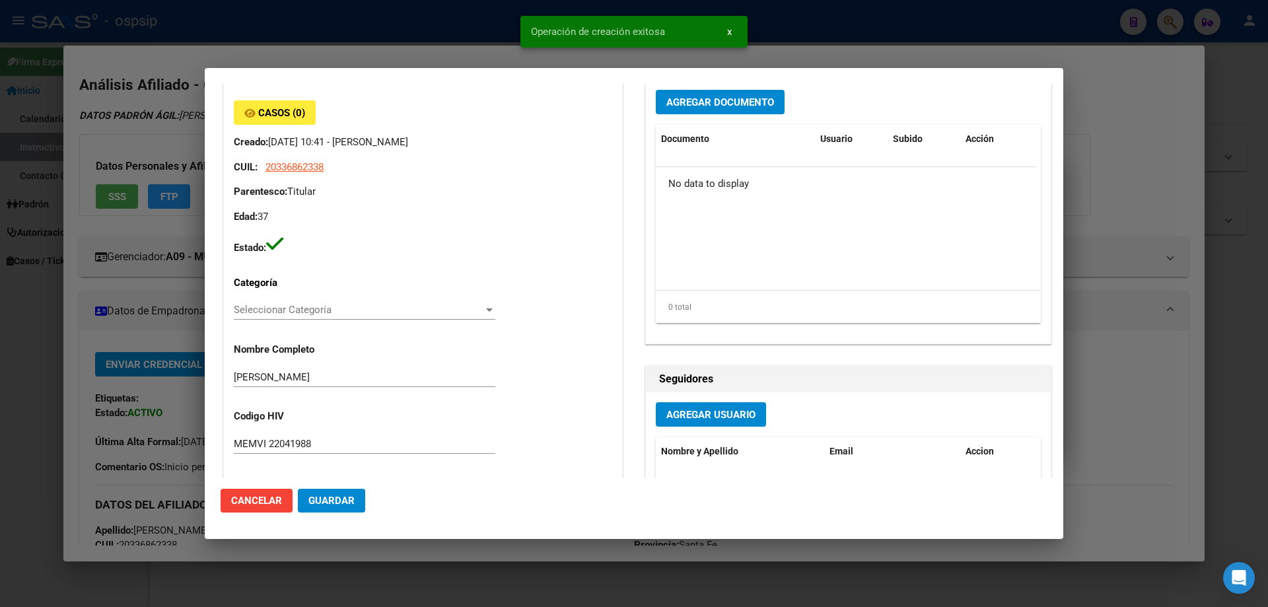
scroll to position [0, 0]
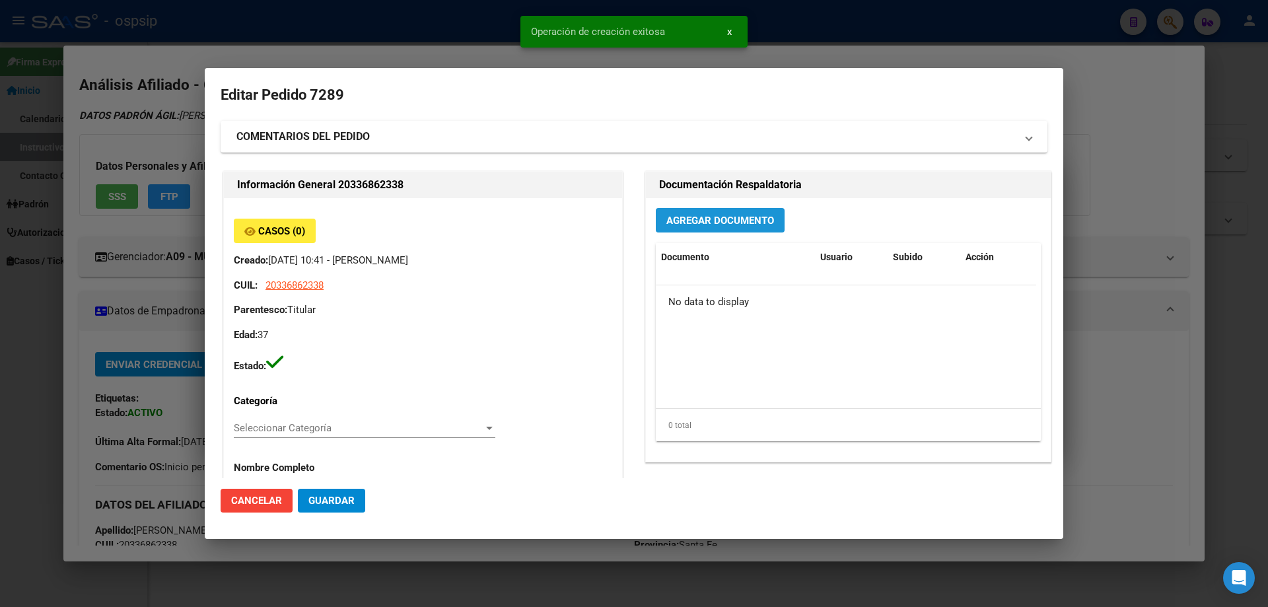
click at [721, 214] on span "Agregar Documento" at bounding box center [721, 220] width 108 height 12
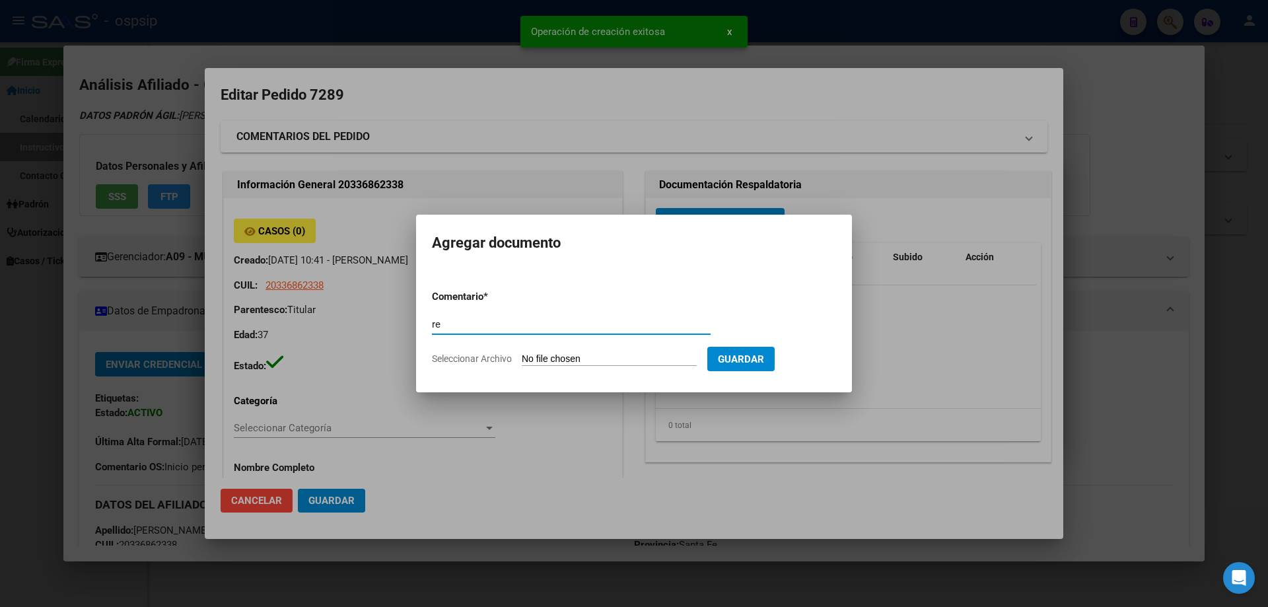
type input "r"
type input "RECETA"
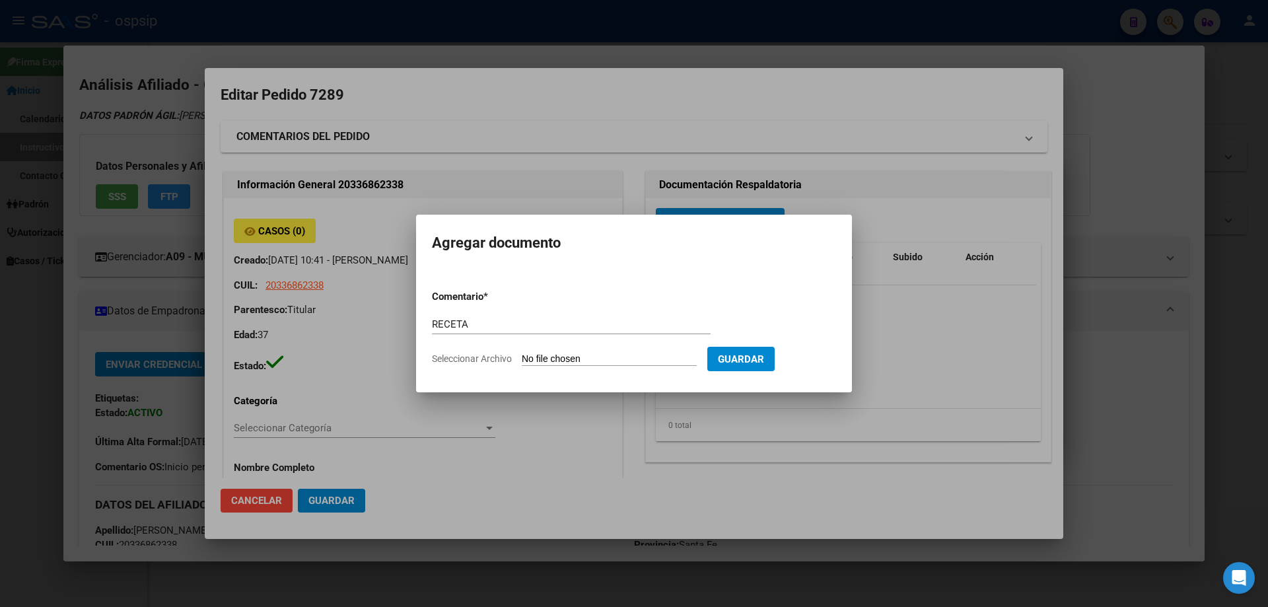
click at [599, 355] on input "Seleccionar Archivo" at bounding box center [609, 359] width 175 height 13
type input "C:\fakepath\1002647680.jpg"
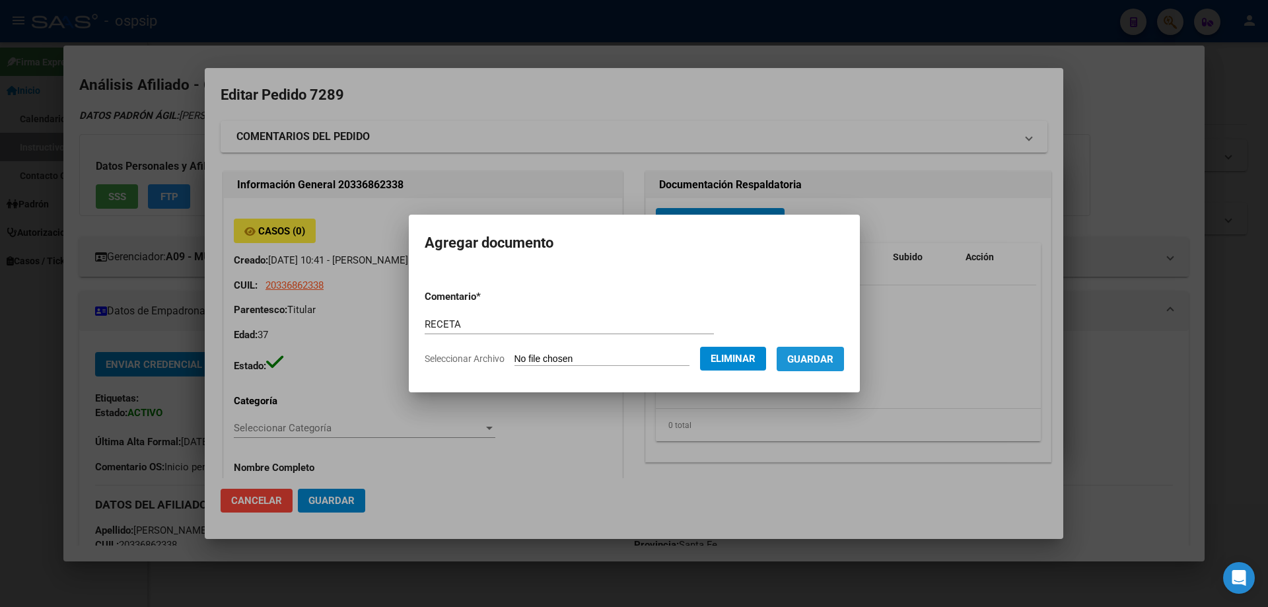
click at [823, 367] on button "Guardar" at bounding box center [810, 359] width 67 height 24
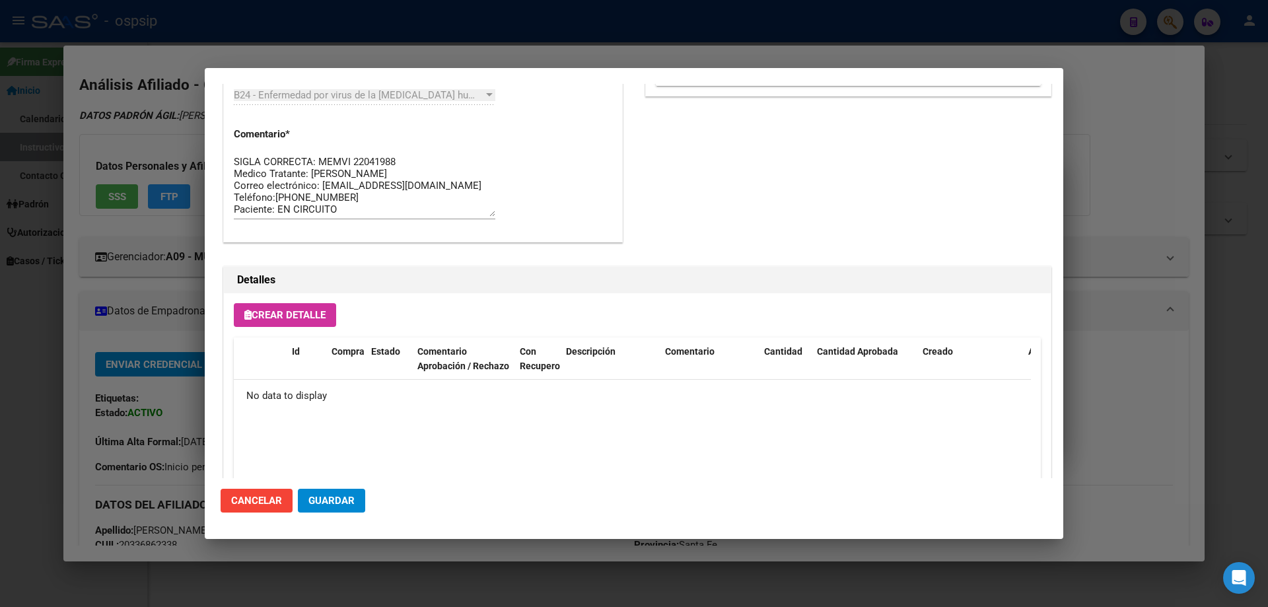
scroll to position [768, 0]
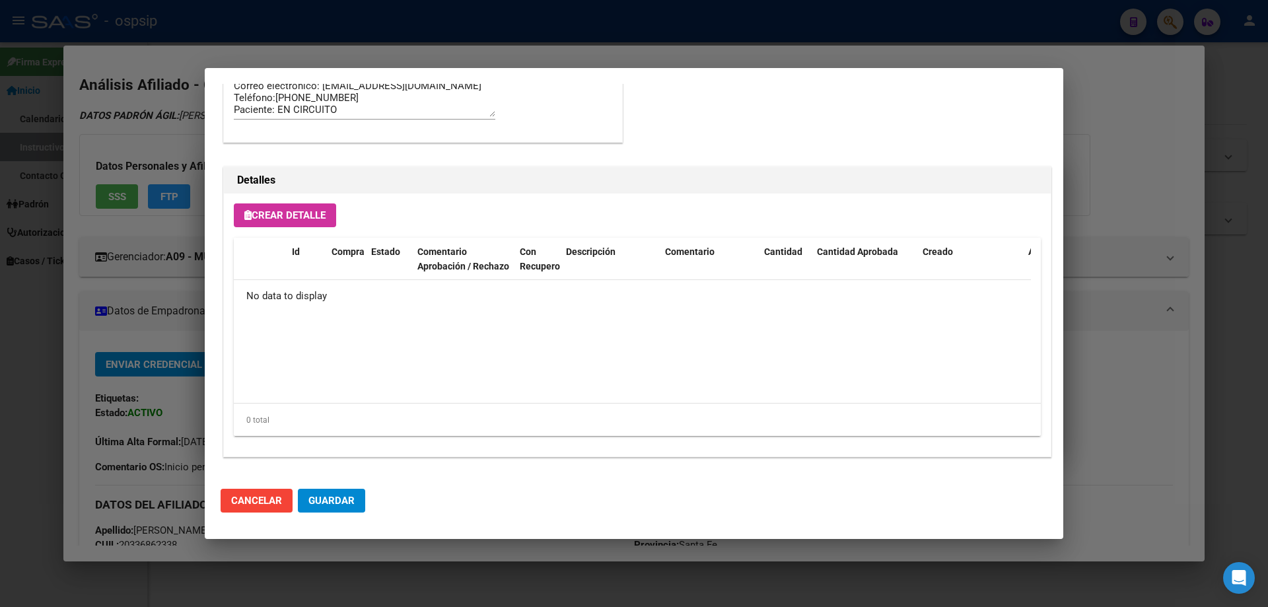
click at [293, 217] on span "Crear Detalle" at bounding box center [284, 215] width 81 height 12
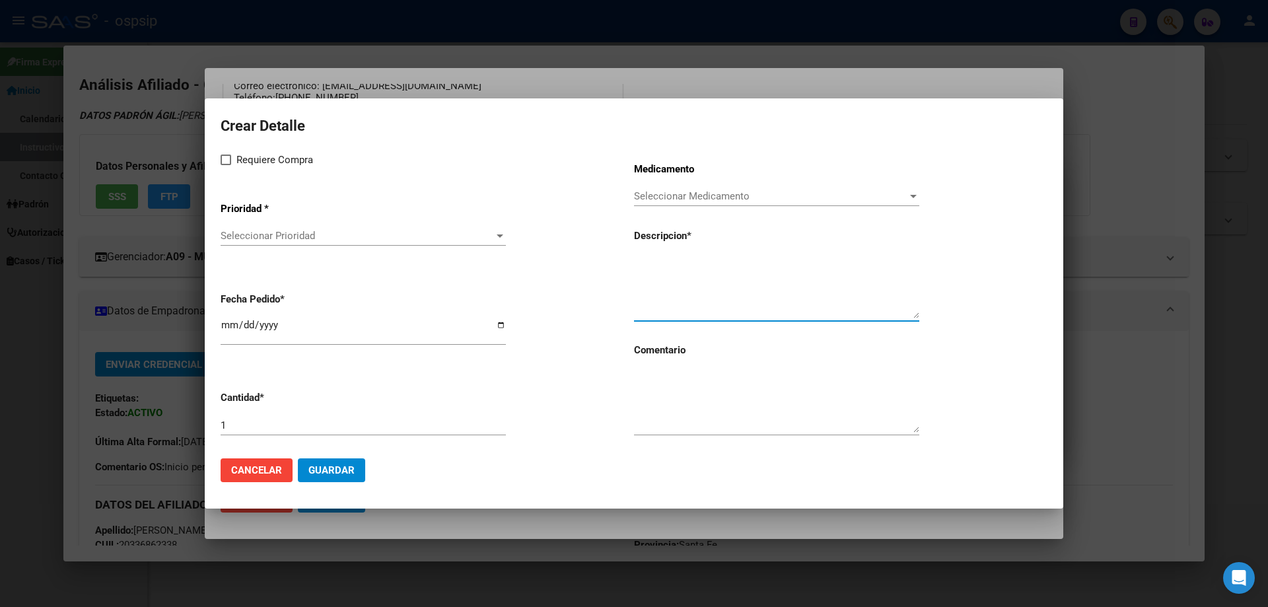
paste textarea "[MEDICAL_DATA]+[MEDICAL_DATA] alafen.+bictegravir 200mg/25mg/50mg comp.rec.x 30…"
type textarea "[MEDICAL_DATA]+[MEDICAL_DATA] alafen.+bictegravir 200mg/25mg/50mg comp.rec.x 30…"
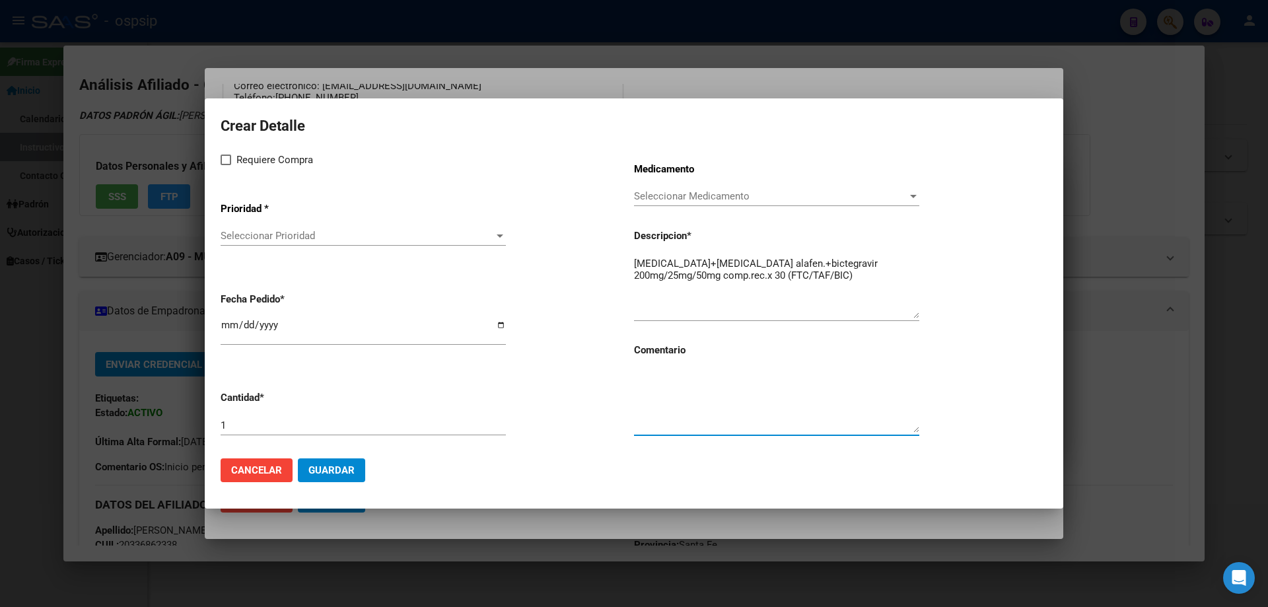
click at [678, 406] on textarea at bounding box center [776, 402] width 285 height 62
type textarea "MISMO TTO"
click at [231, 163] on label "Requiere Compra" at bounding box center [267, 160] width 92 height 16
click at [226, 165] on input "Requiere Compra" at bounding box center [225, 165] width 1 height 1
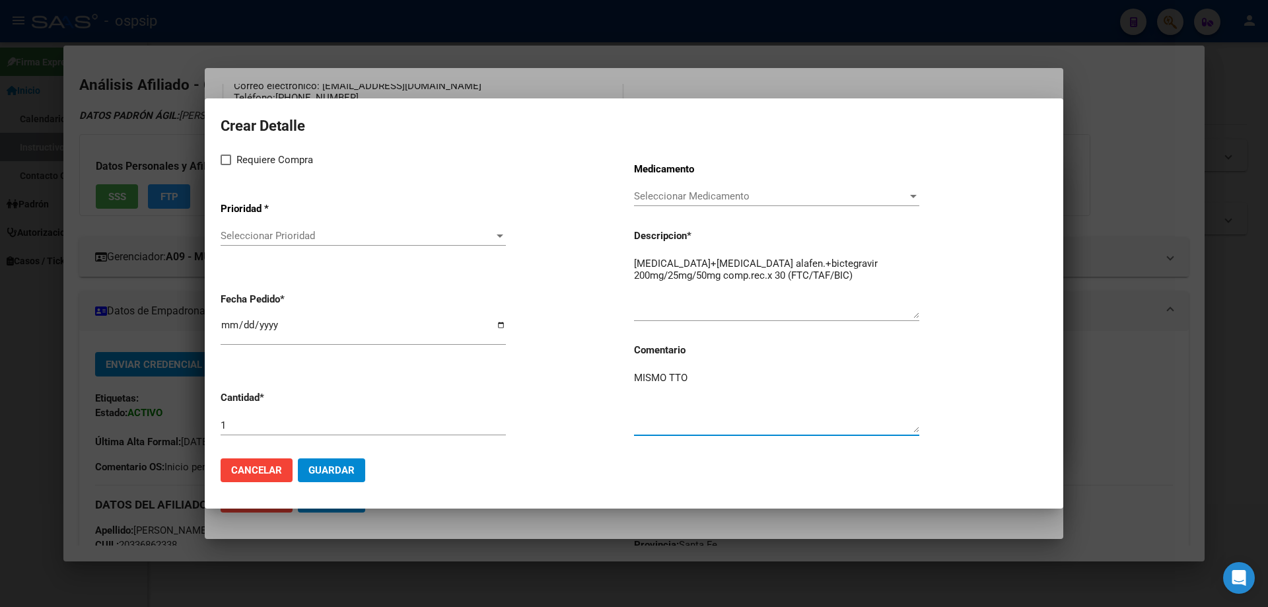
checkbox input "true"
click at [248, 231] on span "Seleccionar Prioridad" at bounding box center [357, 236] width 273 height 12
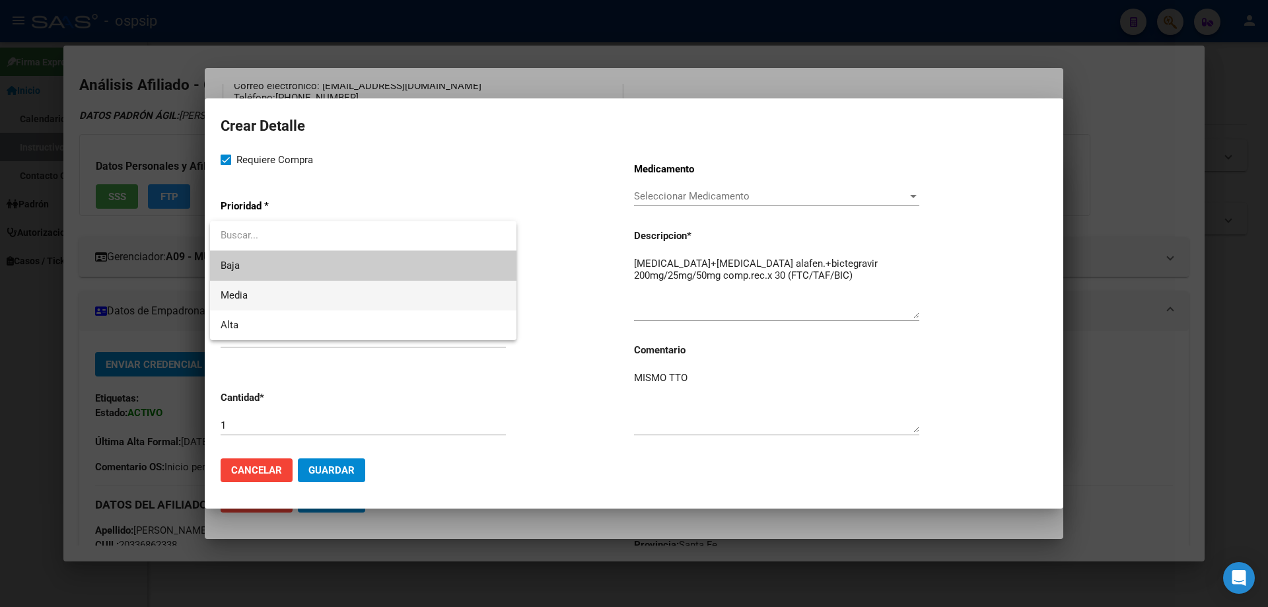
click at [258, 302] on span "Media" at bounding box center [363, 296] width 285 height 30
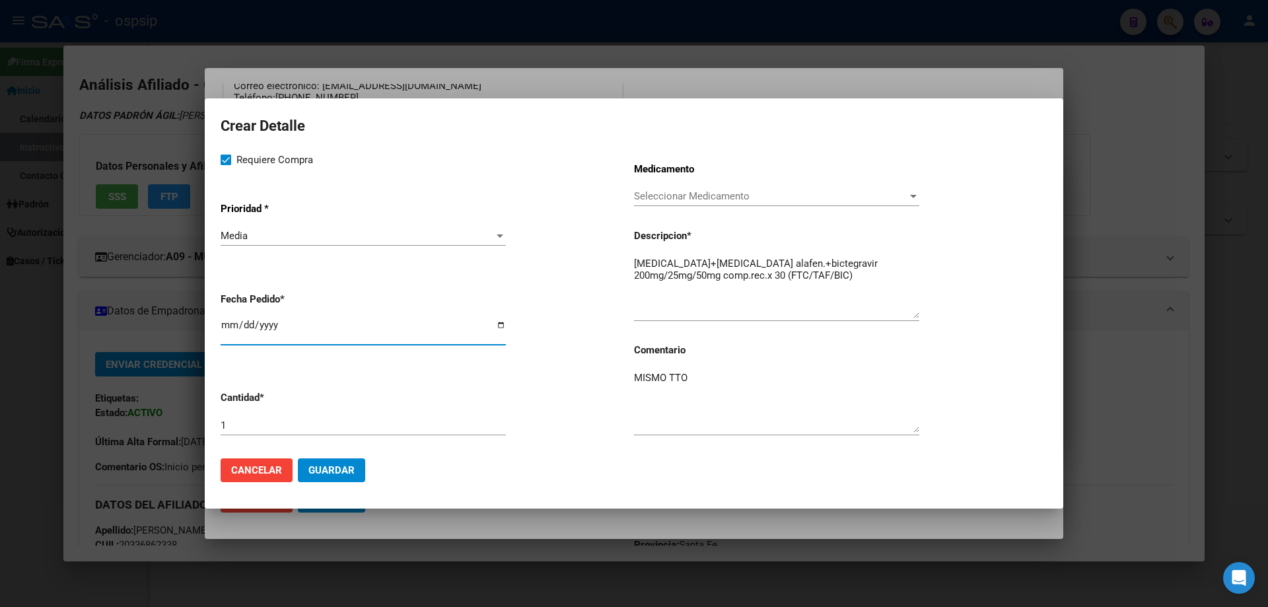
click at [223, 328] on input "[DATE]" at bounding box center [363, 330] width 285 height 21
type input "[DATE]"
click at [328, 479] on button "Guardar" at bounding box center [331, 470] width 67 height 24
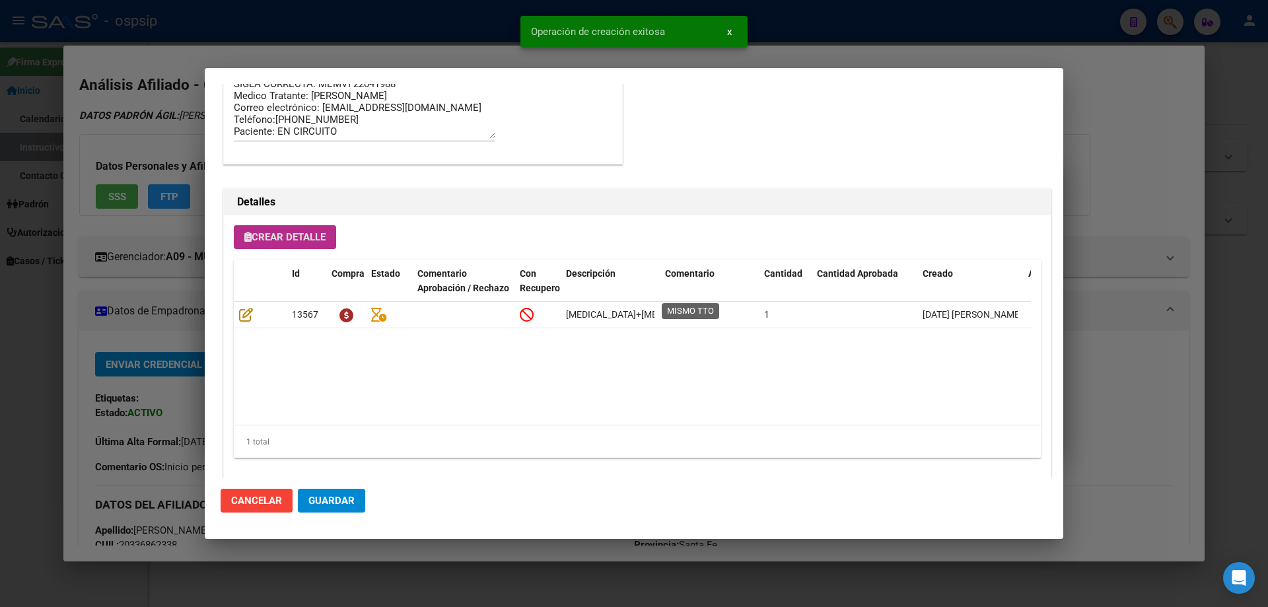
scroll to position [792, 0]
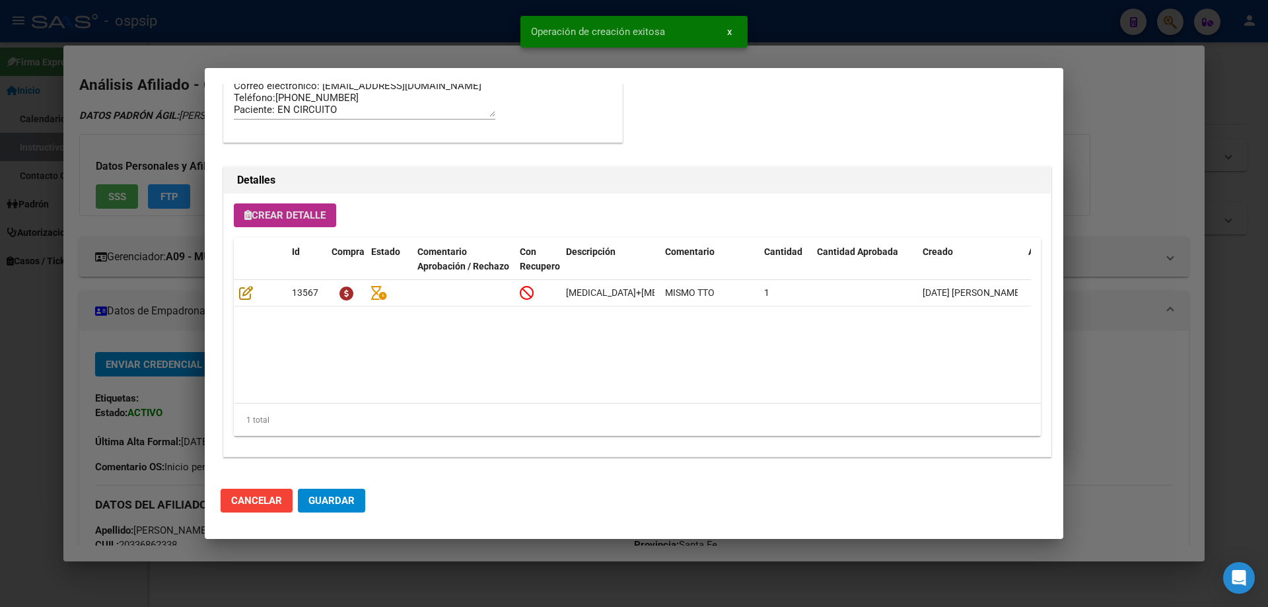
click at [355, 493] on button "Guardar" at bounding box center [331, 501] width 67 height 24
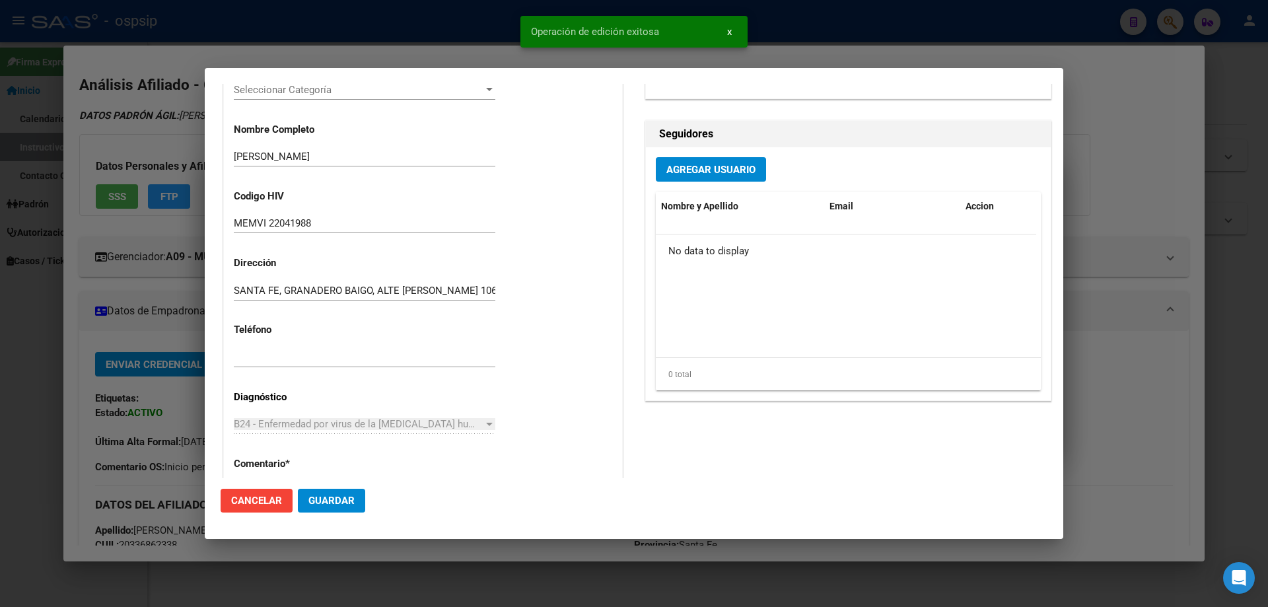
scroll to position [0, 0]
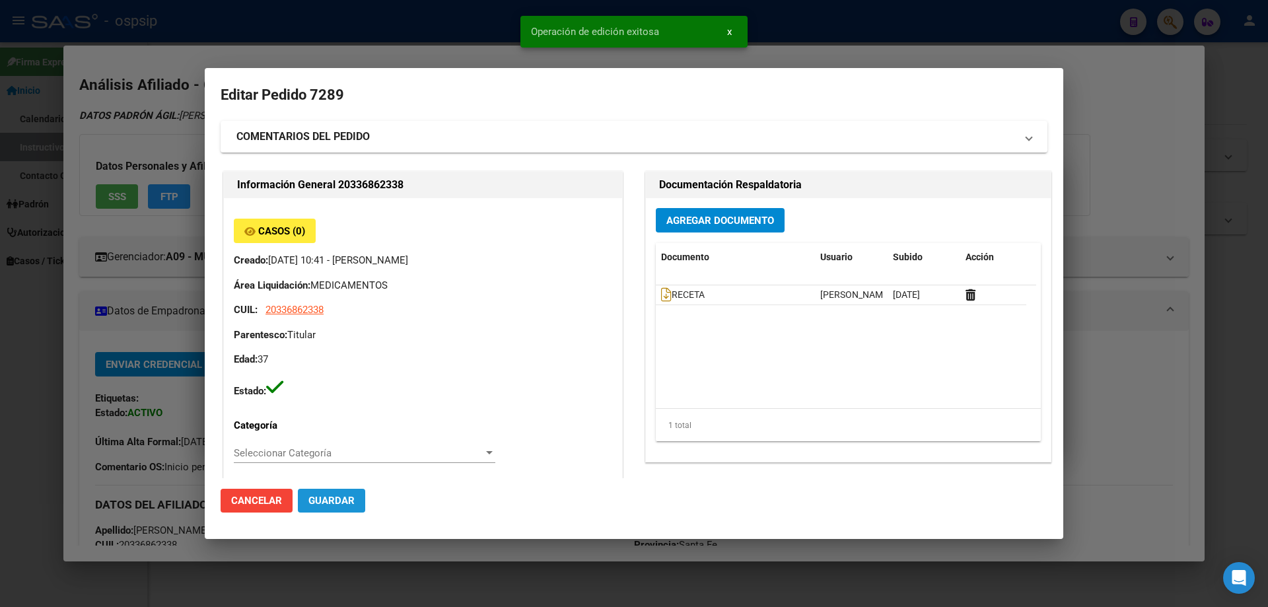
click at [349, 499] on span "Guardar" at bounding box center [332, 501] width 46 height 12
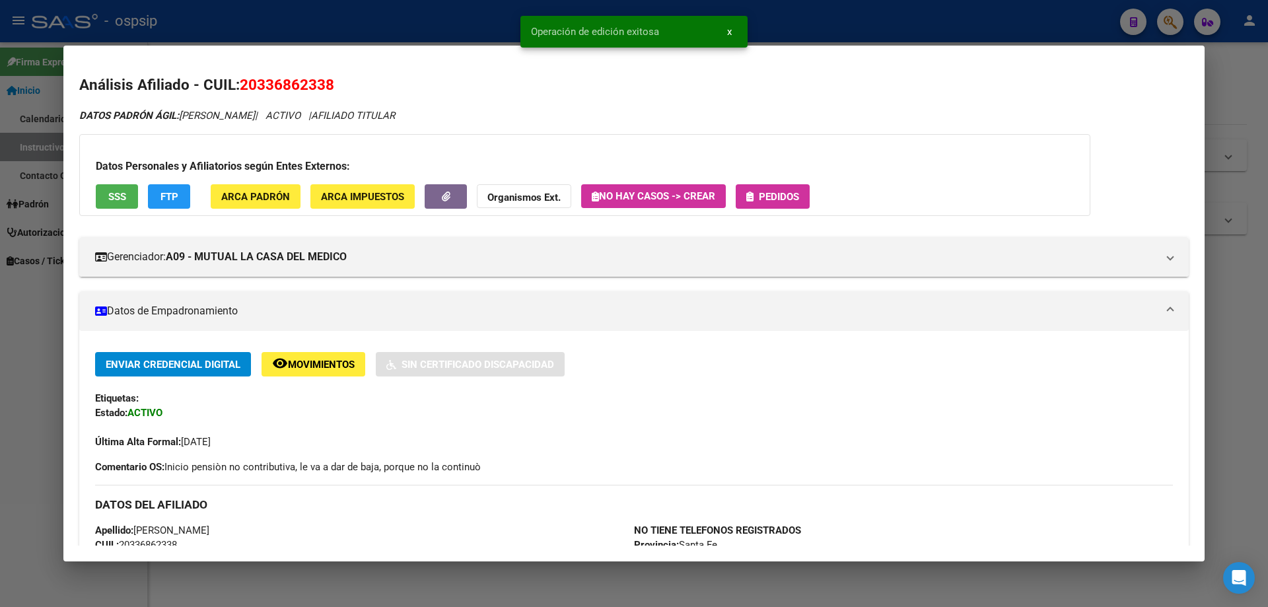
click at [776, 192] on span "Pedidos" at bounding box center [779, 197] width 40 height 12
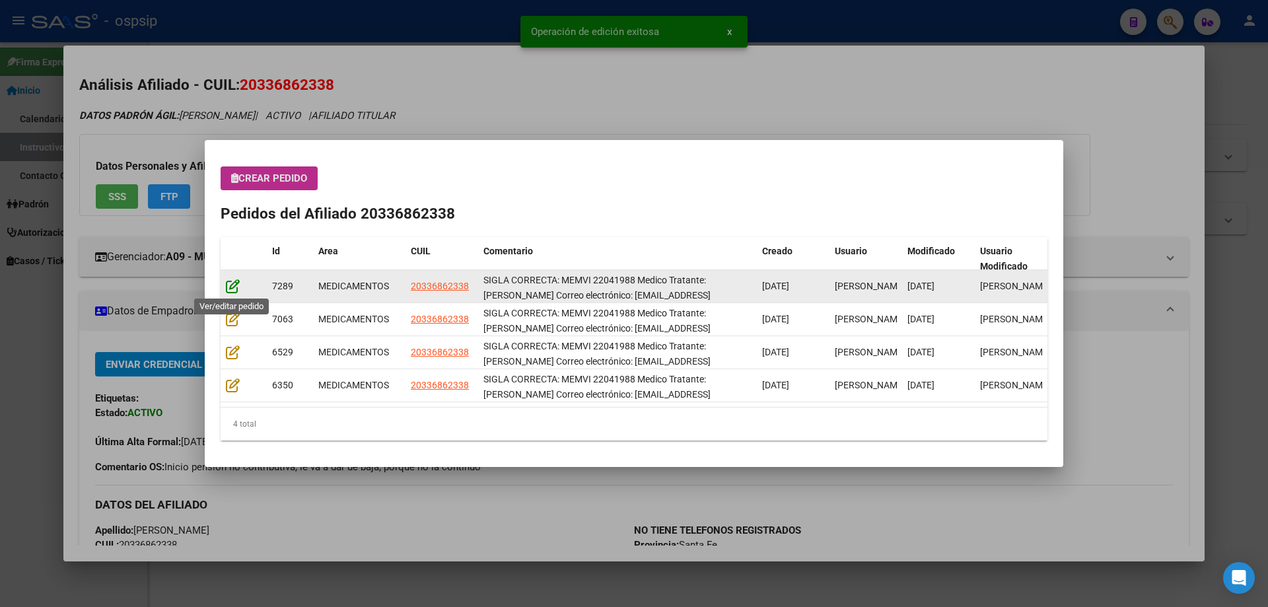
click at [233, 285] on icon at bounding box center [233, 286] width 14 height 15
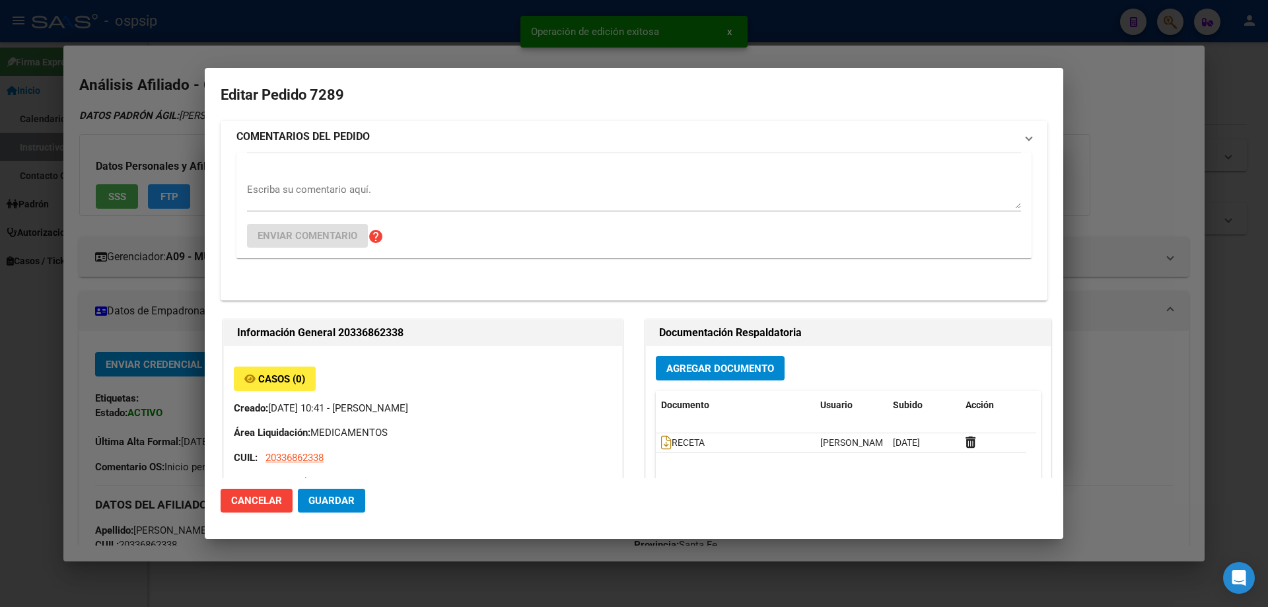
type input "Santa Fe, ROSARIO, [PERSON_NAME] 194"
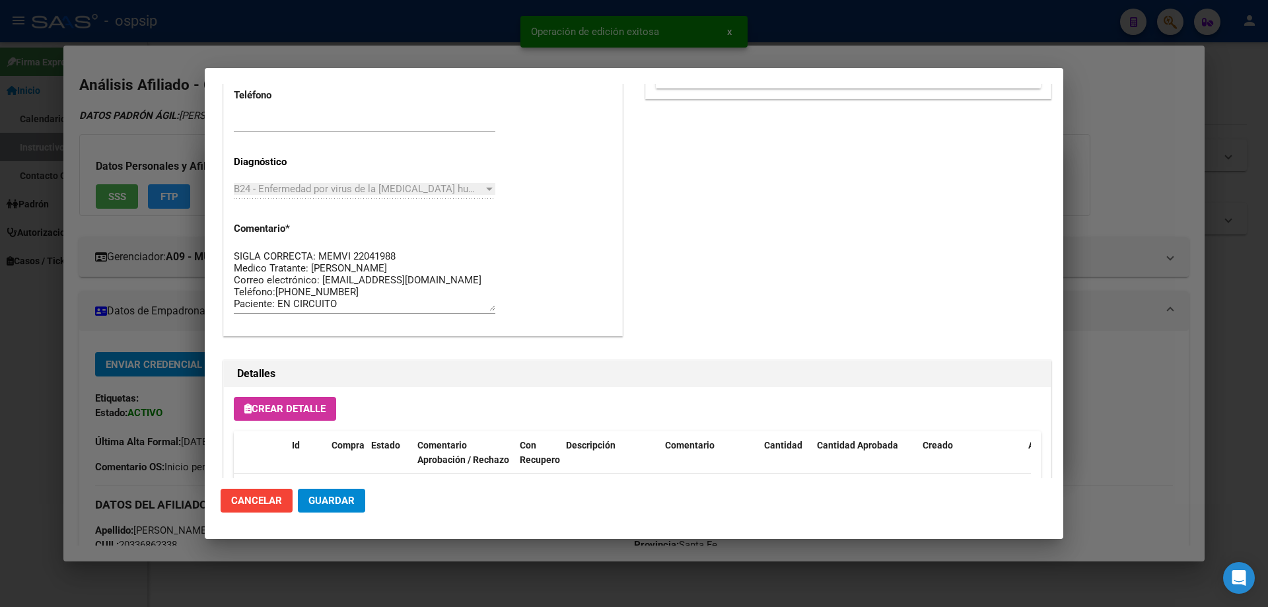
scroll to position [859, 0]
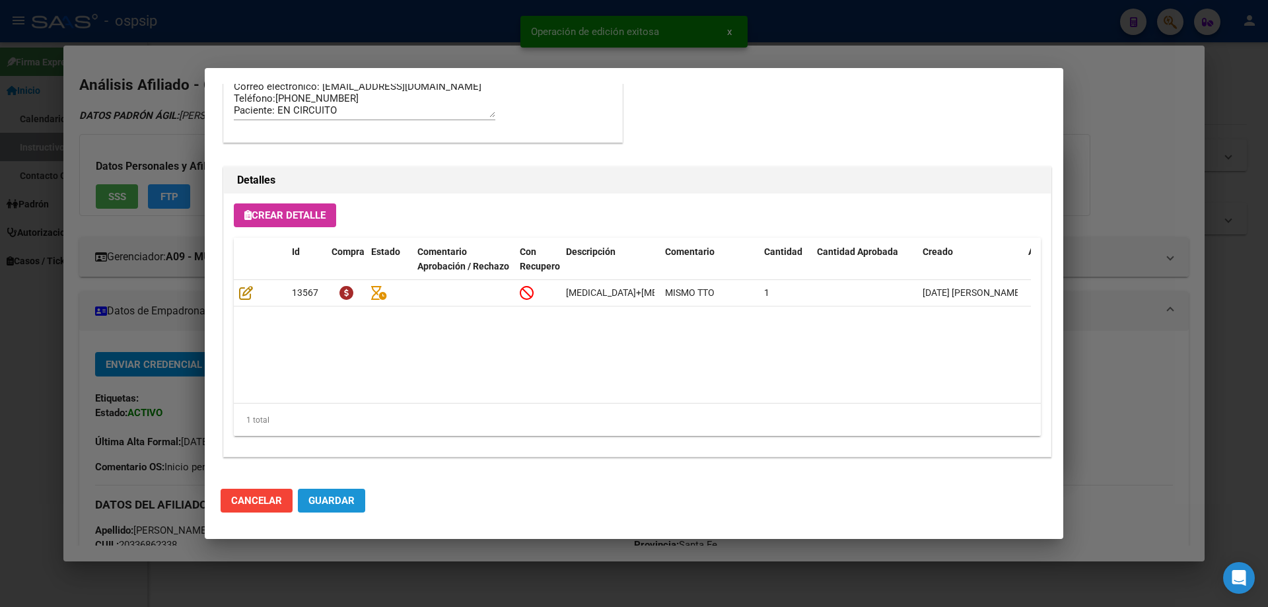
click at [342, 502] on span "Guardar" at bounding box center [332, 501] width 46 height 12
click at [361, 510] on button "Guardar" at bounding box center [331, 501] width 67 height 24
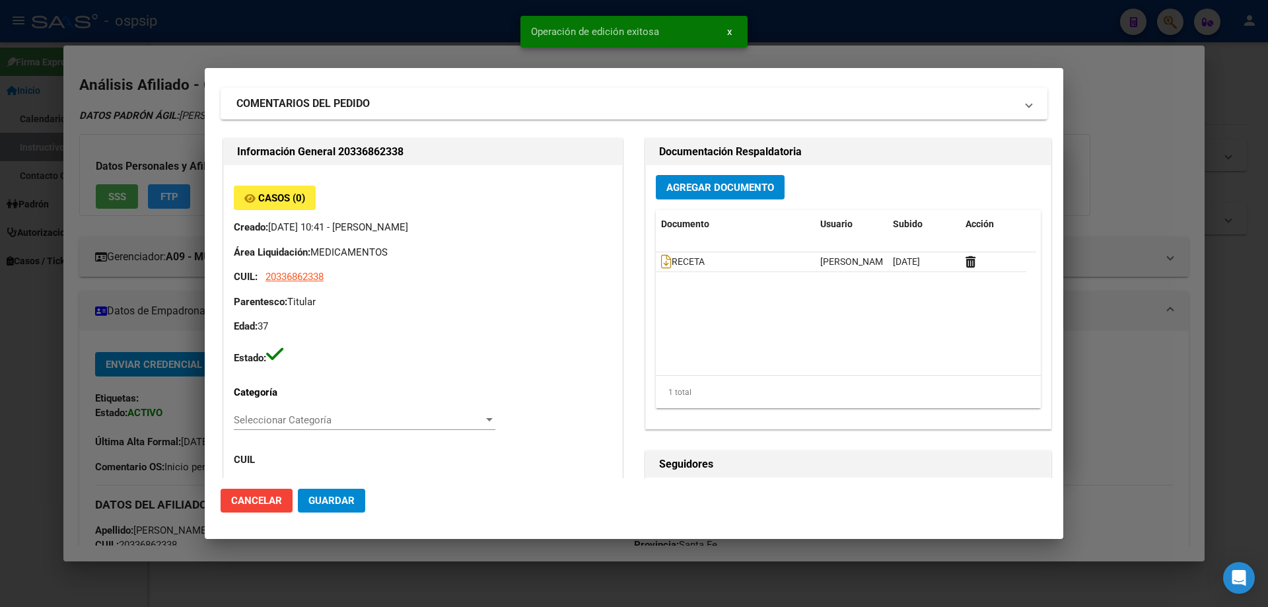
scroll to position [0, 0]
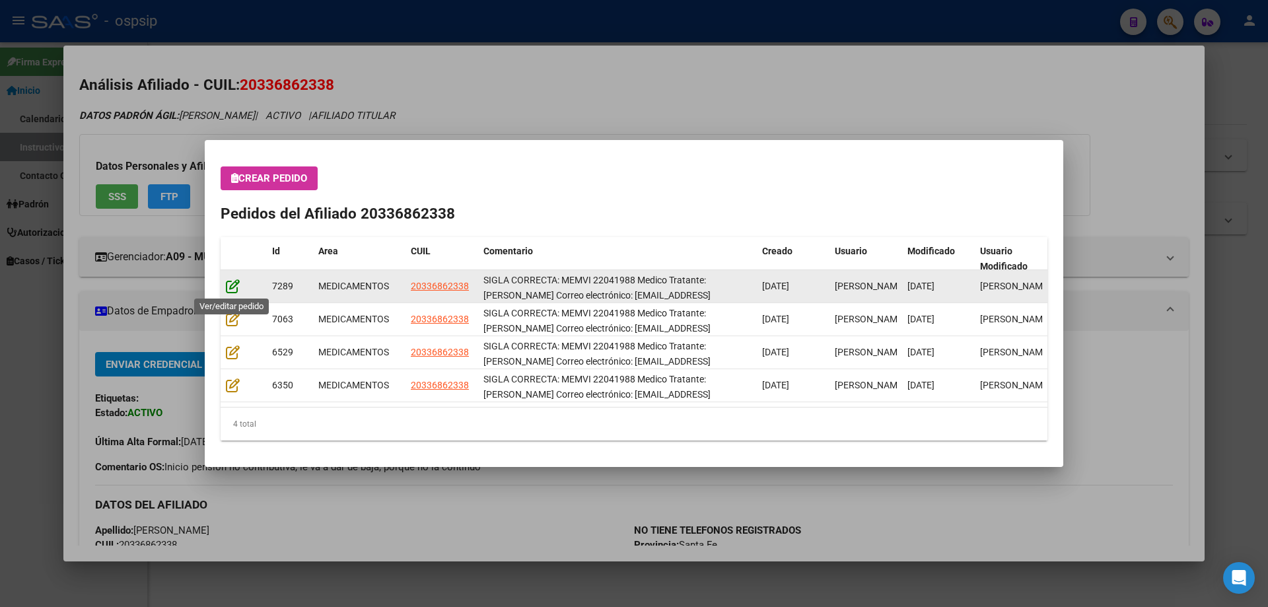
click at [231, 283] on icon at bounding box center [233, 286] width 14 height 15
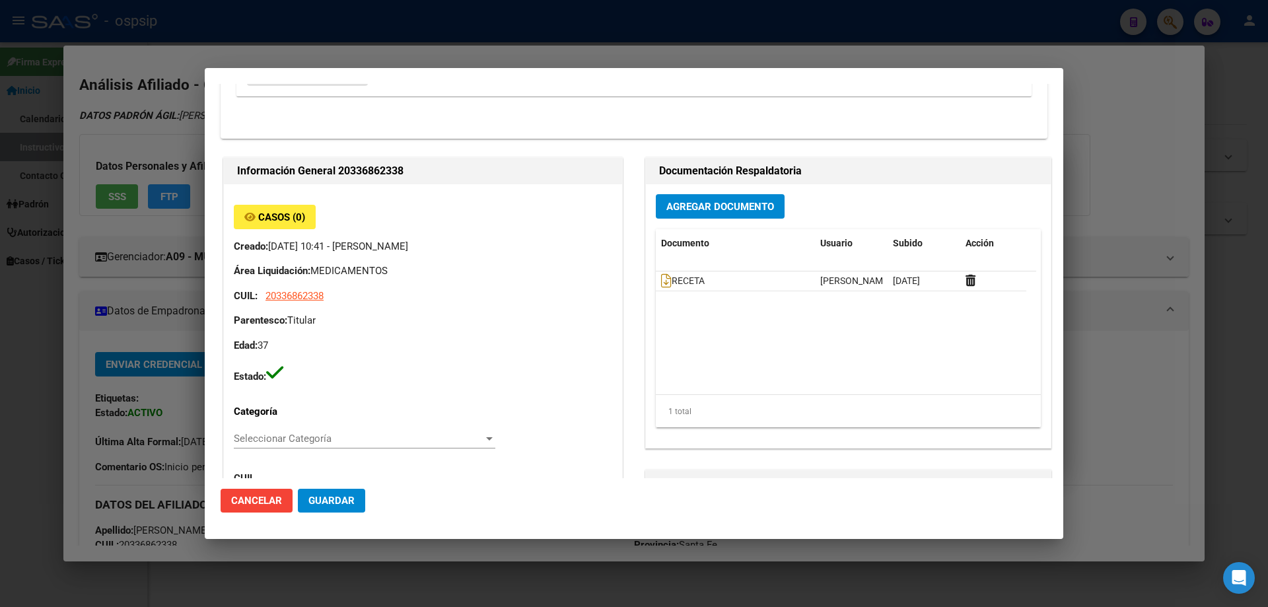
type input "Santa Fe, ROSARIO, [PERSON_NAME] 194"
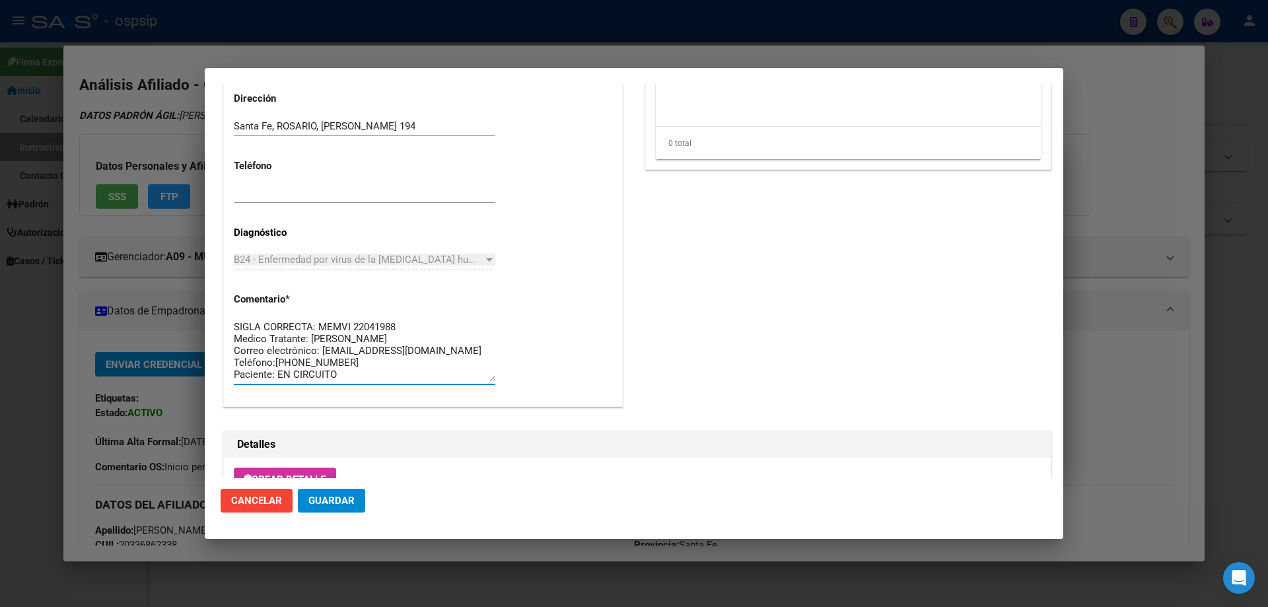
drag, startPoint x: 351, startPoint y: 371, endPoint x: 231, endPoint y: 302, distance: 137.9
click at [231, 302] on div "Casos (0) Creado: [DATE] 10:41 - [PERSON_NAME] Área Liquidación: MEDICAMENTOS C…" at bounding box center [423, 5] width 398 height 803
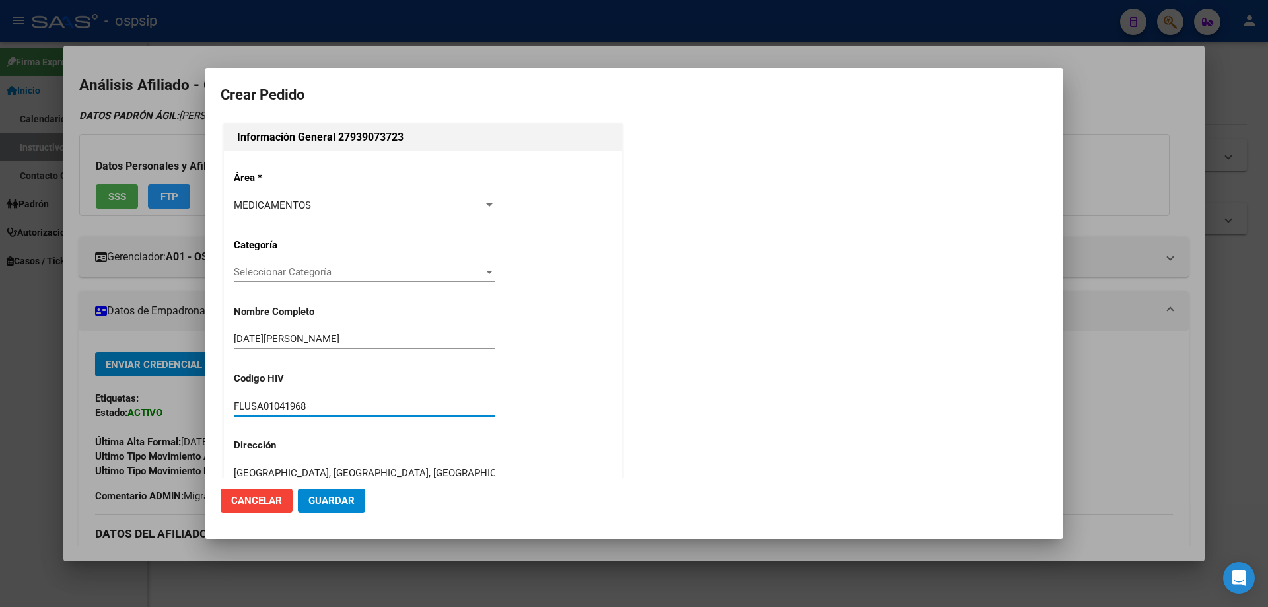
scroll to position [231, 0]
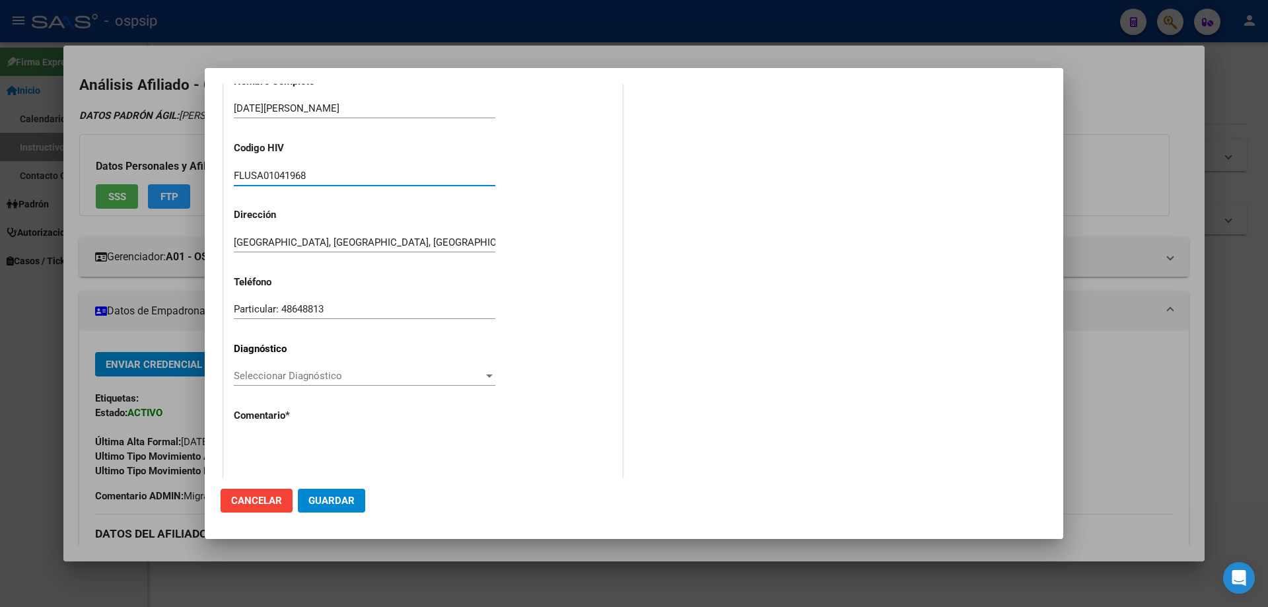
type input "FLUSA01041968"
click at [281, 379] on span "Seleccionar Diagnóstico" at bounding box center [359, 376] width 250 height 12
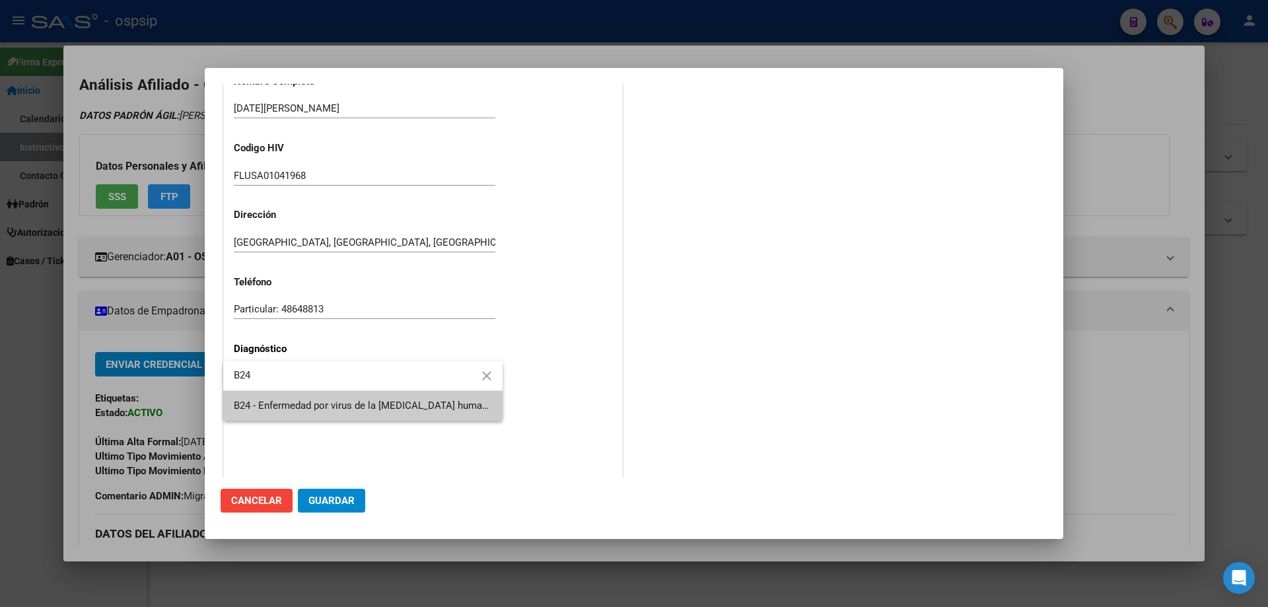
type input "B24"
click at [303, 394] on span "B24 - Enfermedad por virus de la [MEDICAL_DATA] humana [VIH], sin otra especifi…" at bounding box center [363, 406] width 258 height 30
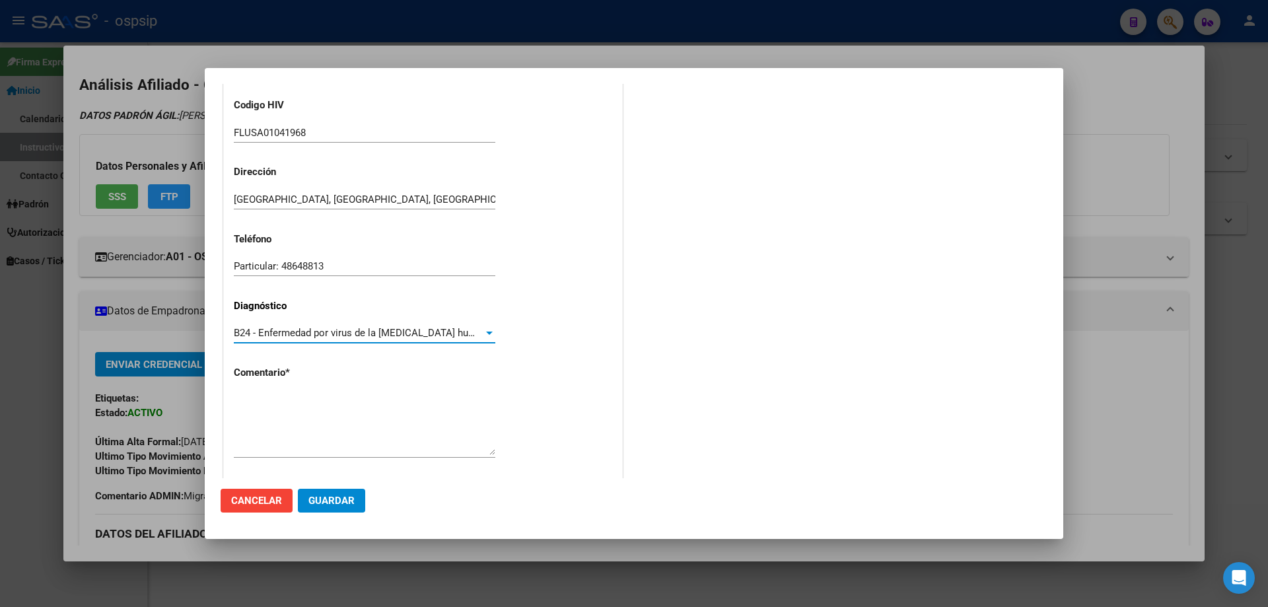
scroll to position [297, 0]
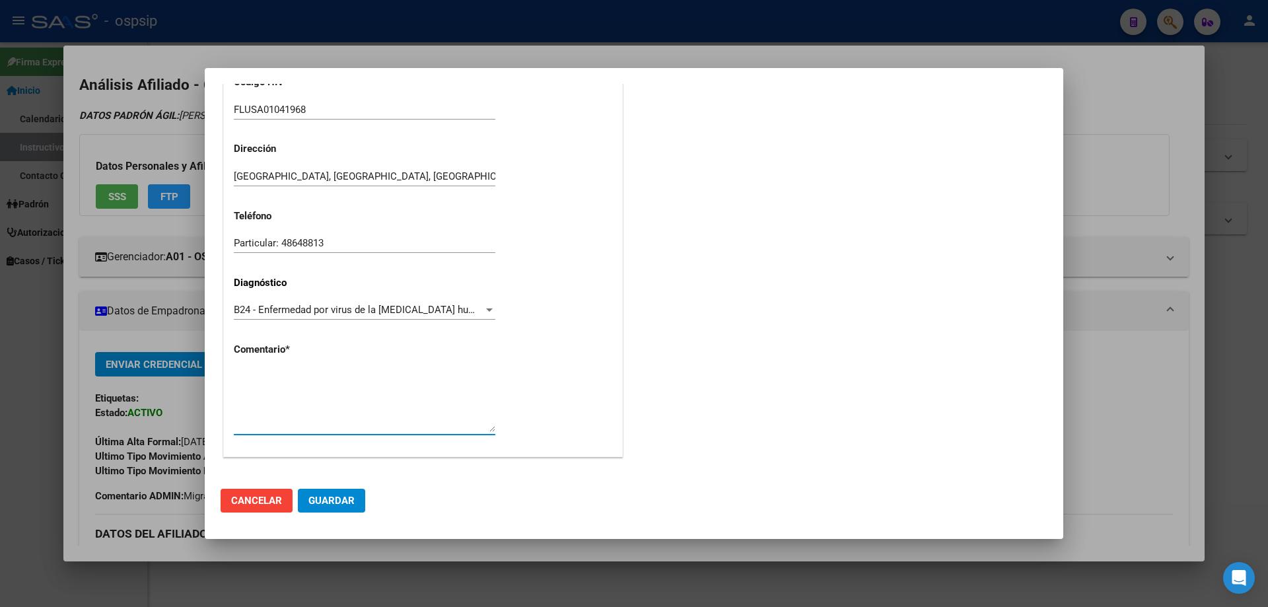
paste textarea "SIGLA CORRECTA: MEMVI 22041988 Medico Tratante: [PERSON_NAME] Correo electrónic…"
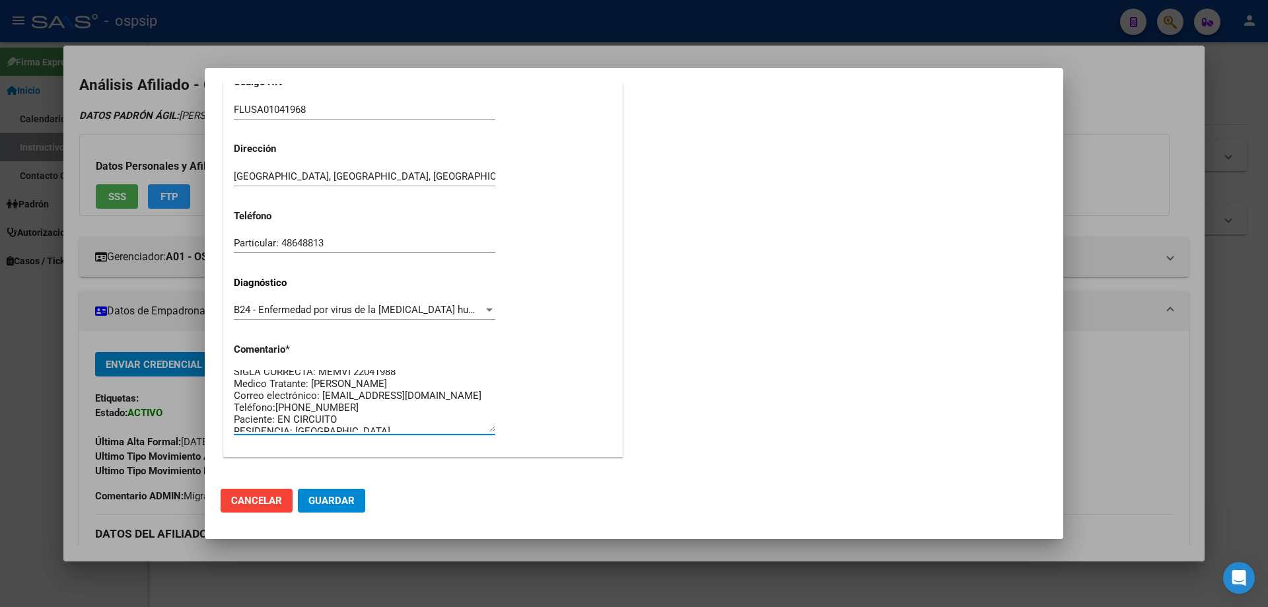
scroll to position [0, 0]
click at [404, 372] on textarea "SIGLA CORRECTA: MEMVI 22041988 Medico Tratante: [PERSON_NAME] Correo electrónic…" at bounding box center [365, 401] width 262 height 62
click at [363, 393] on textarea "SIGLA CORRECTA: FLUSA 01041968 Medico Tratante: GALATI Correo electrónico: eman…" at bounding box center [365, 401] width 262 height 62
click at [408, 415] on textarea "SIGLA CORRECTA: FLUSA 01041968 Medico Tratante: RICCO Correo electrónico: emanu…" at bounding box center [365, 401] width 262 height 62
paste textarea "lg011sa142@gmail.com"
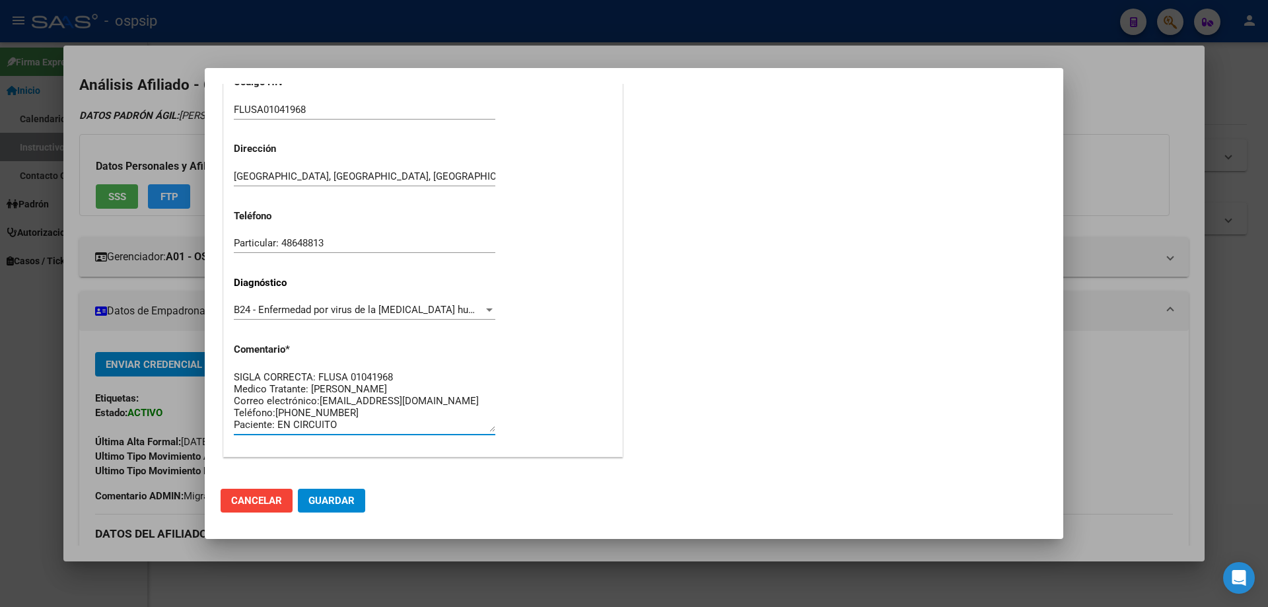
click at [336, 416] on textarea "SIGLA CORRECTA: FLUSA 01041968 Medico Tratante: RICCO Correo electrónico:lg011s…" at bounding box center [365, 401] width 262 height 62
click at [359, 427] on textarea "SIGLA CORRECTA: FLUSA 01041968 Medico Tratante: RICCO Correo electrónico:lg011s…" at bounding box center [365, 401] width 262 height 62
click at [370, 422] on textarea "SIGLA CORRECTA: FLUSA 01041968 Medico Tratante: RICCO Correo electrónico:lg011s…" at bounding box center [365, 401] width 262 height 62
type textarea "SIGLA CORRECTA: FLUSA 01041968 Medico Tratante: RICCO Correo electrónico:lg011s…"
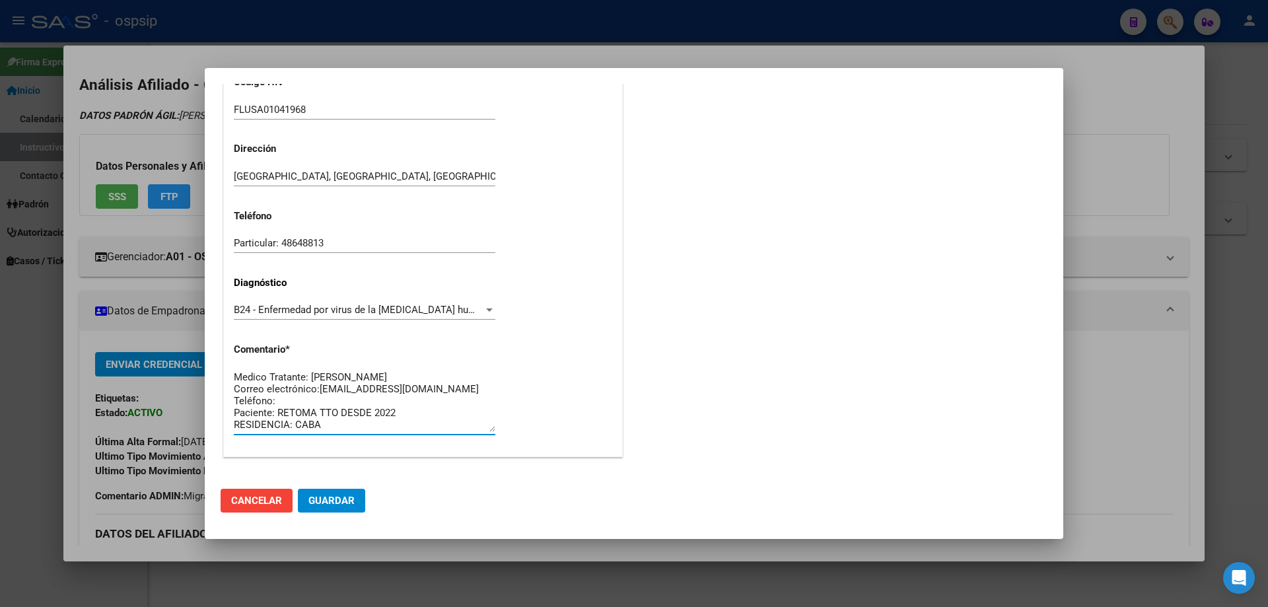
click at [347, 498] on span "Guardar" at bounding box center [332, 501] width 46 height 12
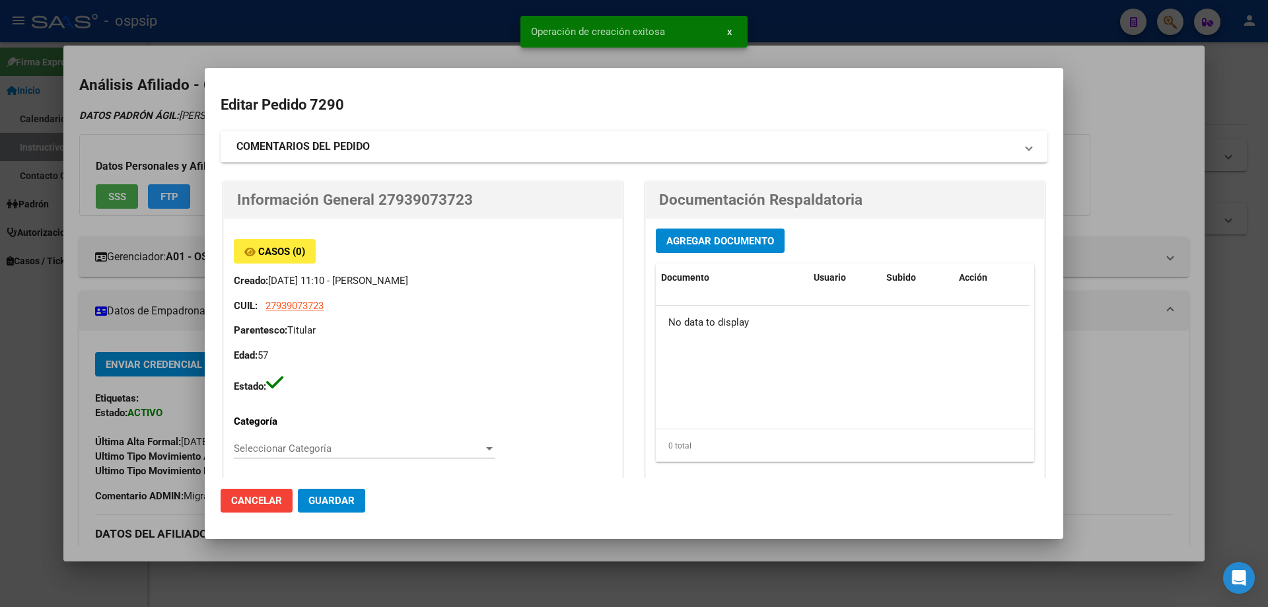
scroll to position [0, 0]
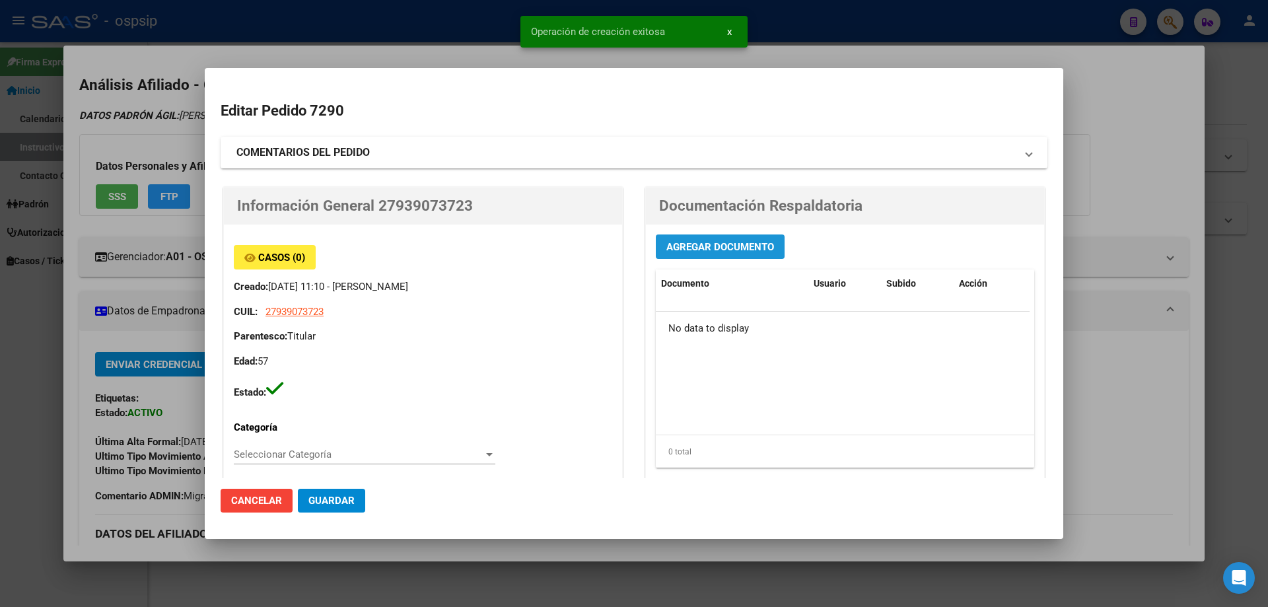
click at [713, 252] on span "Agregar Documento" at bounding box center [721, 247] width 108 height 12
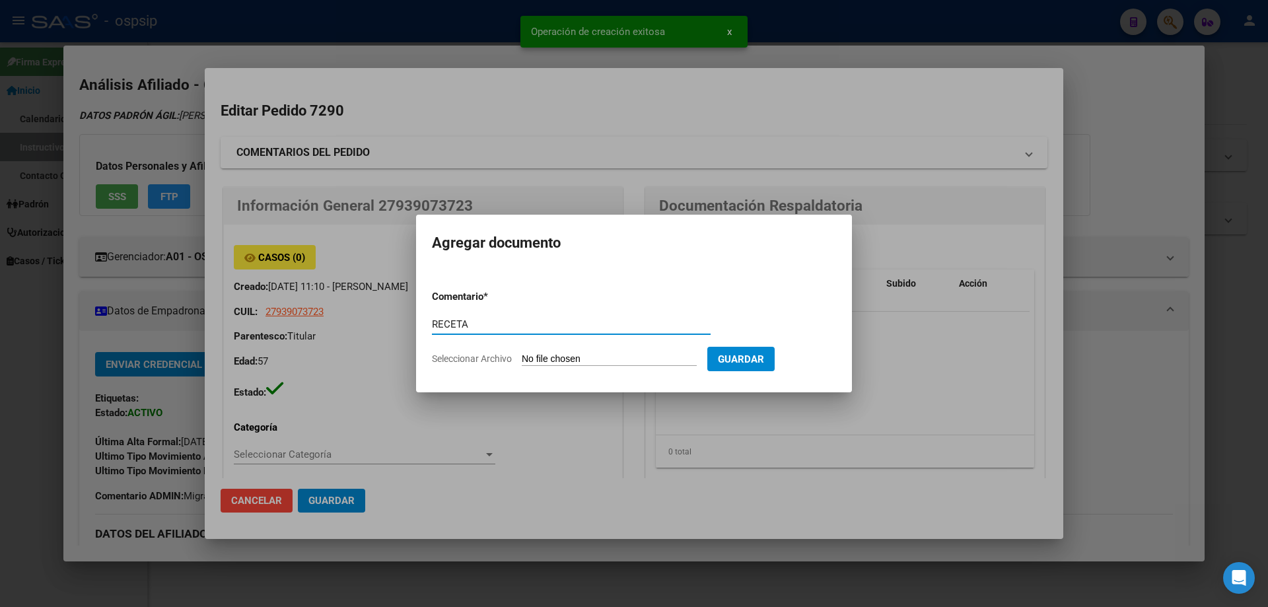
type input "RECETA"
click at [542, 365] on input "Seleccionar Archivo" at bounding box center [609, 359] width 175 height 13
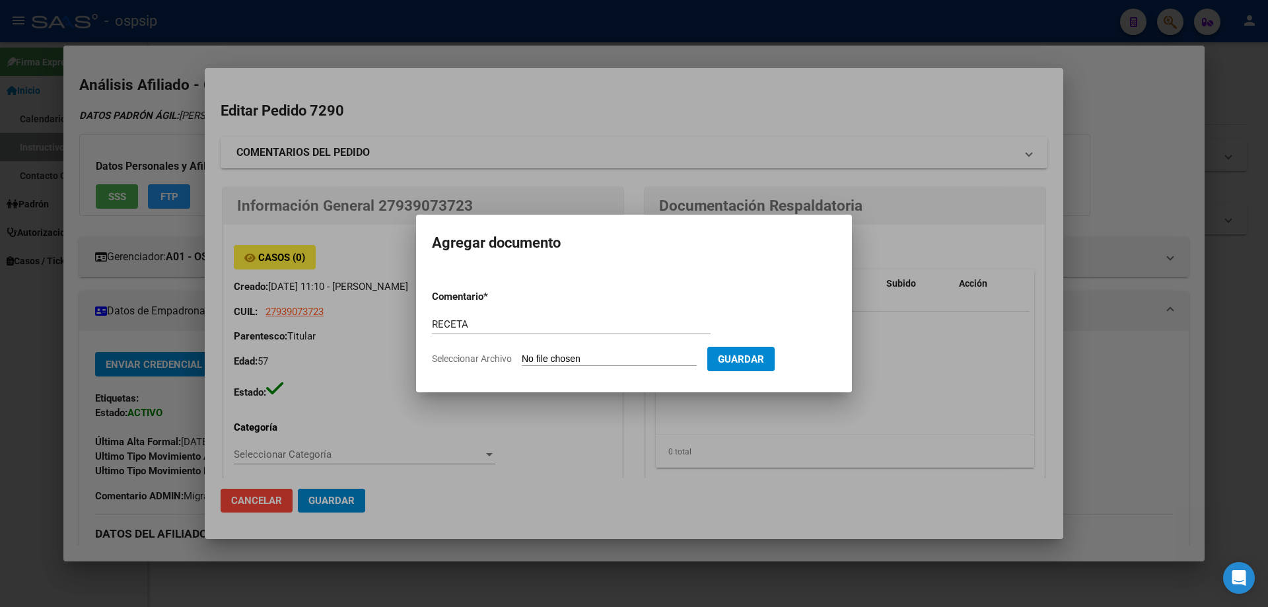
type input "C:\fakepath\136726_8167884BCZRBAYTASNXVEUDK58X7W30NXIDOI.pdf"
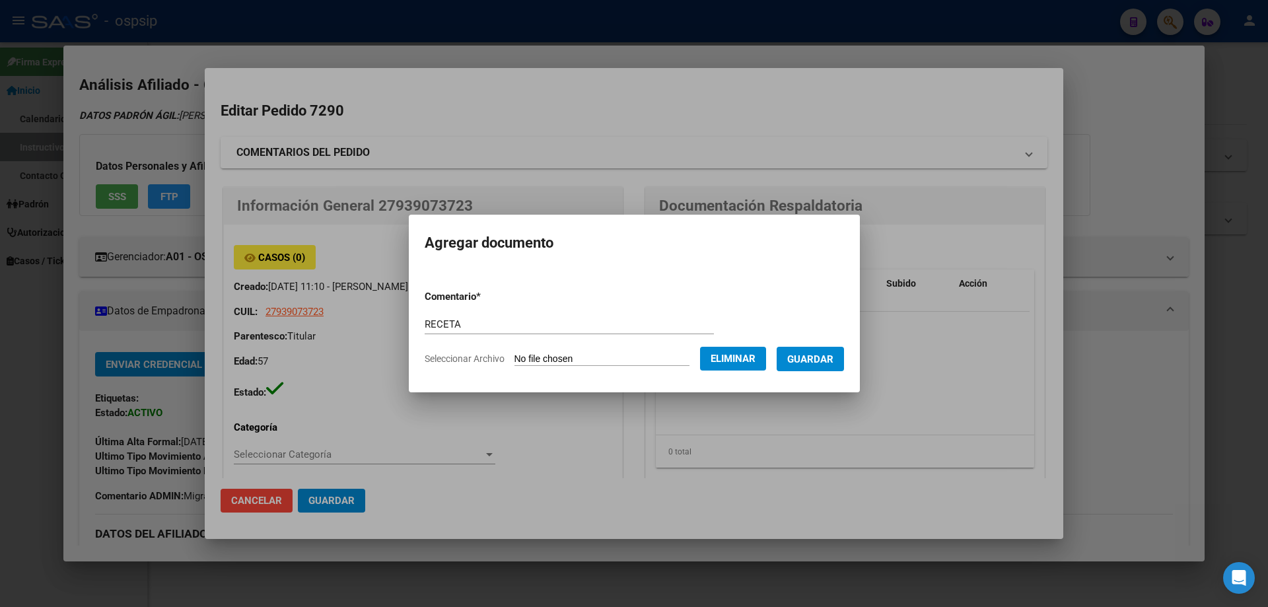
click at [834, 360] on span "Guardar" at bounding box center [810, 359] width 46 height 12
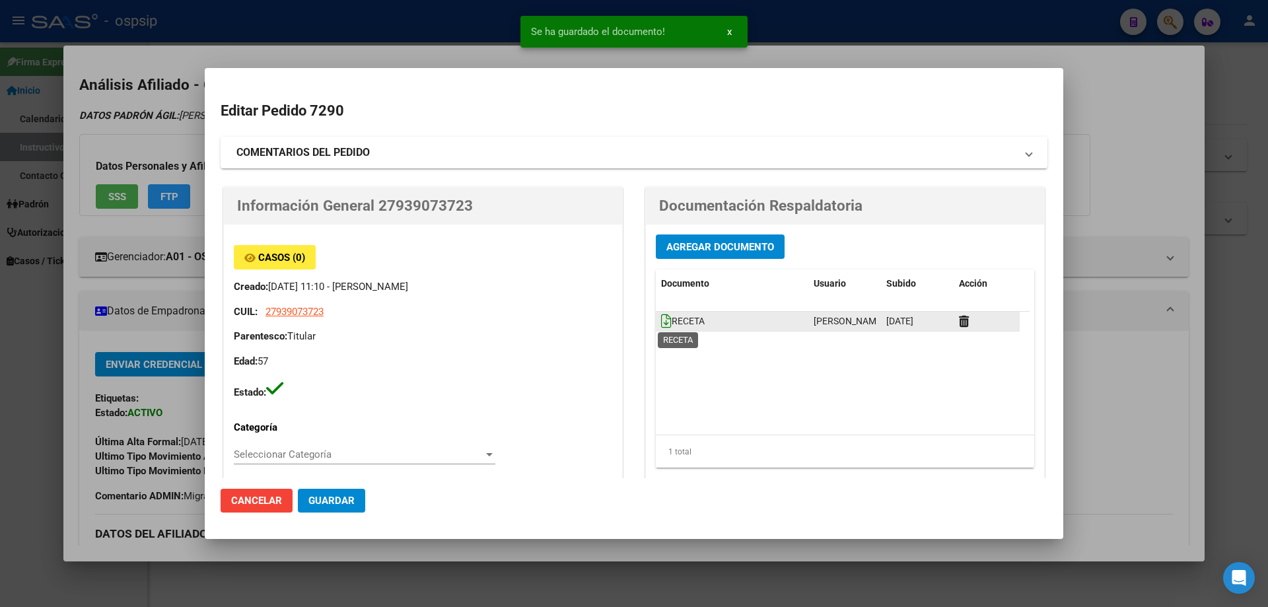
click at [661, 326] on icon at bounding box center [666, 321] width 11 height 15
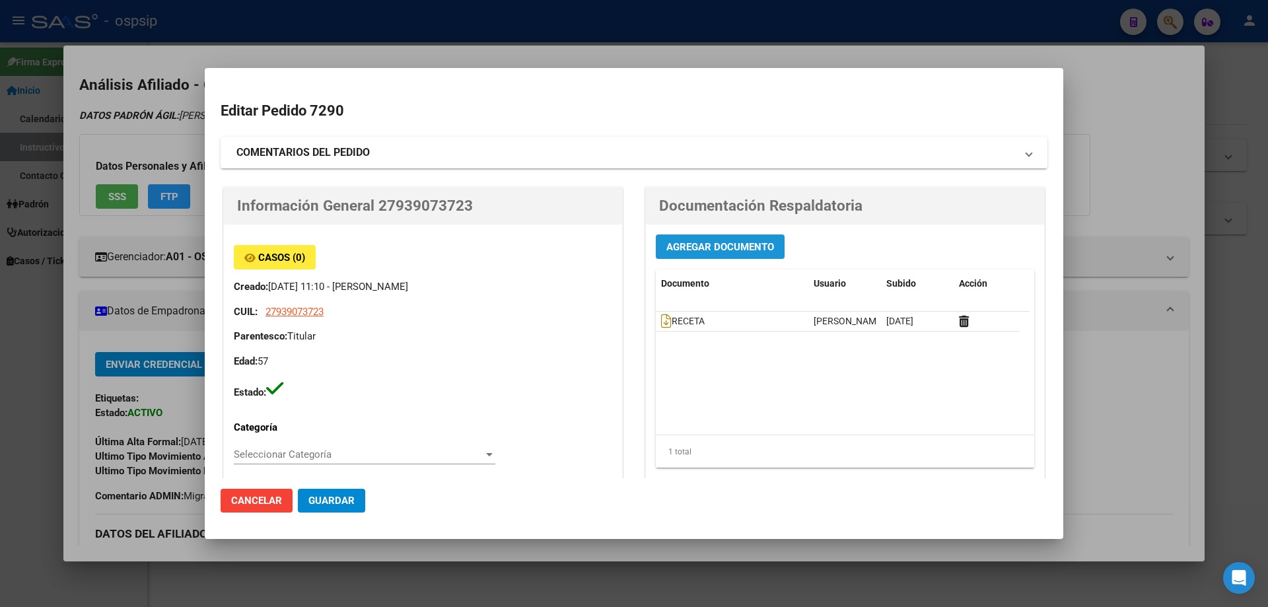
click at [719, 240] on span "Agregar Documento" at bounding box center [721, 246] width 108 height 12
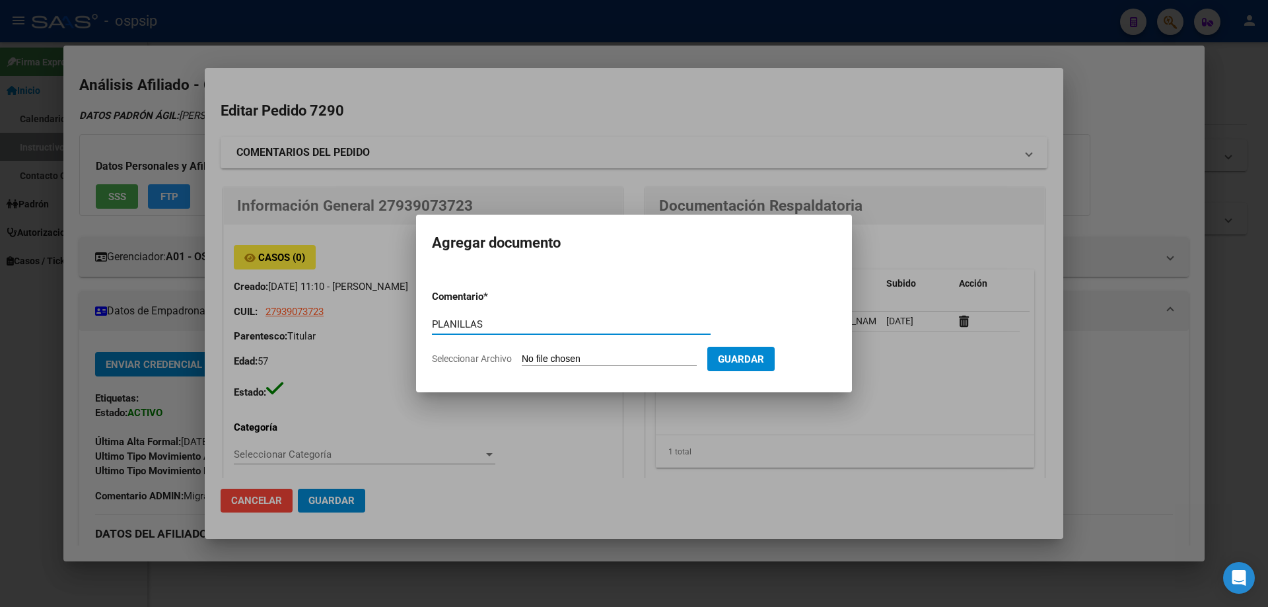
type input "PLANILLAS"
click at [560, 363] on input "Seleccionar Archivo" at bounding box center [609, 359] width 175 height 13
type input "C:\fakepath\20250911_135316.jpg"
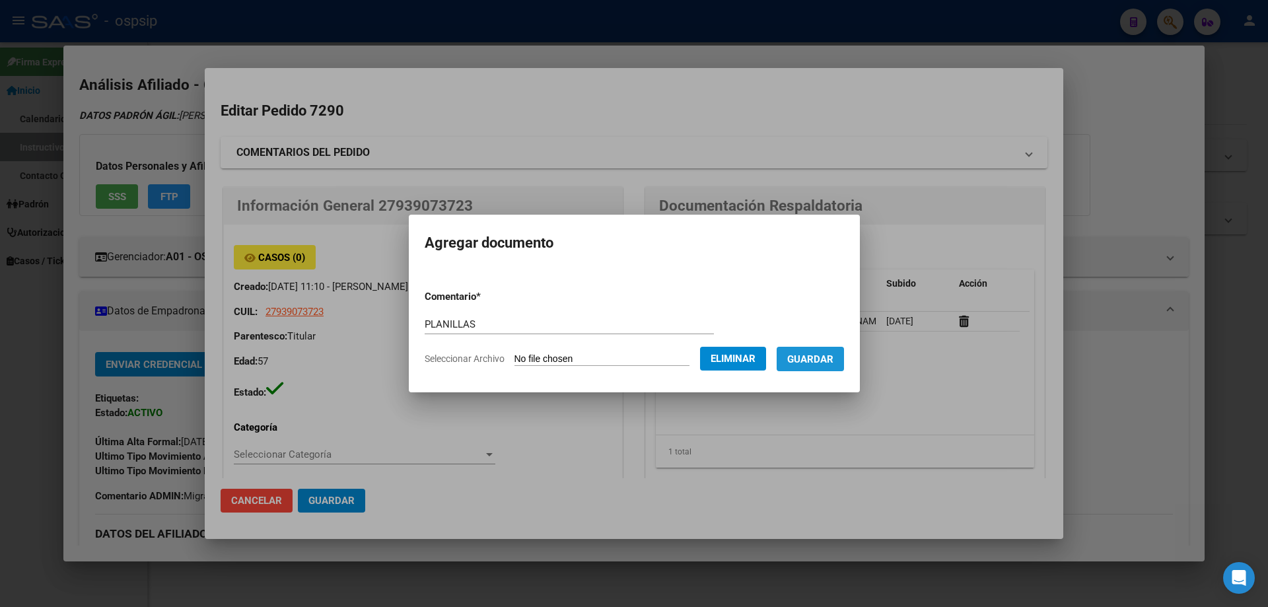
click at [825, 361] on span "Guardar" at bounding box center [810, 359] width 46 height 12
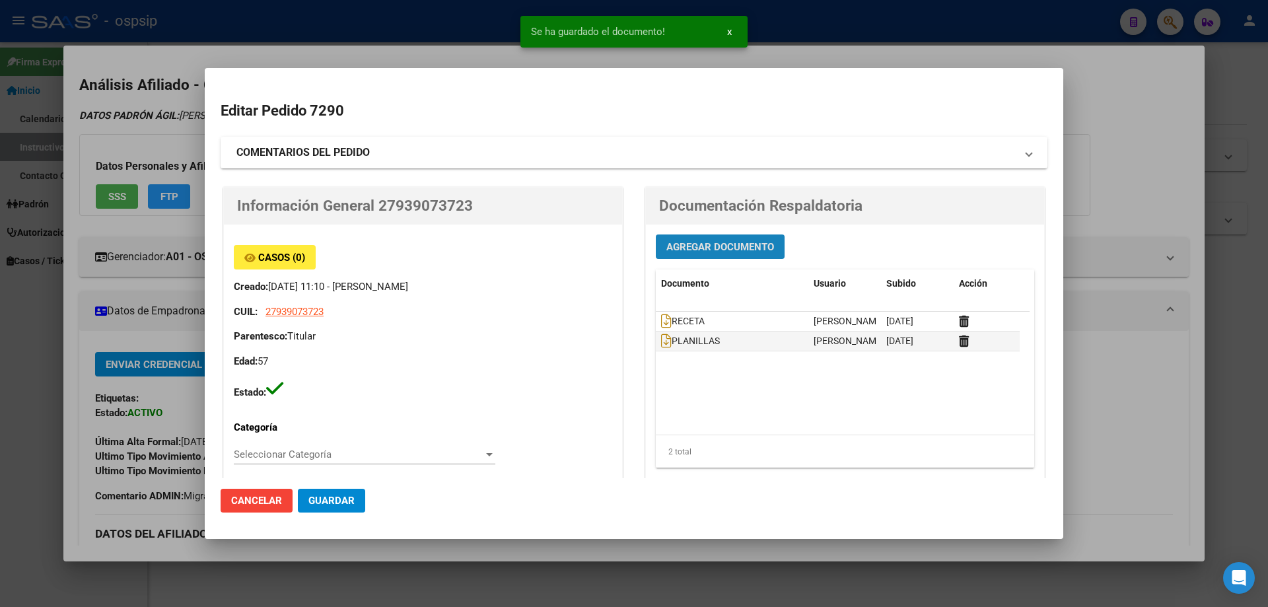
click at [702, 251] on span "Agregar Documento" at bounding box center [721, 247] width 108 height 12
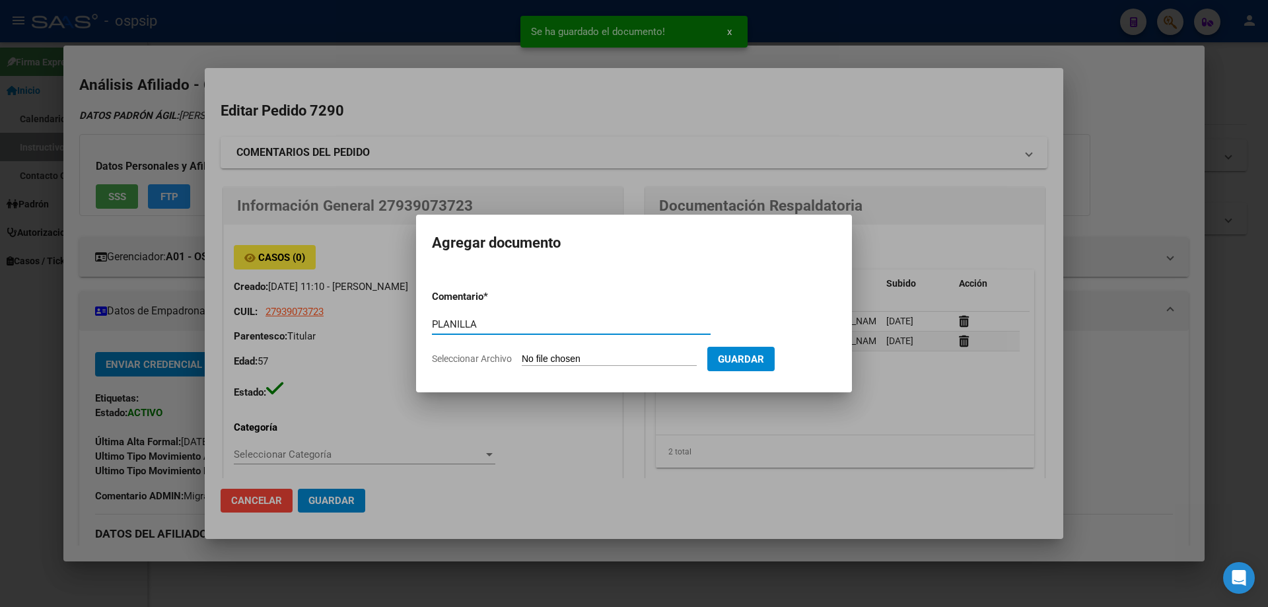
type input "PLANILLA"
click at [583, 362] on input "Seleccionar Archivo" at bounding box center [609, 359] width 175 height 13
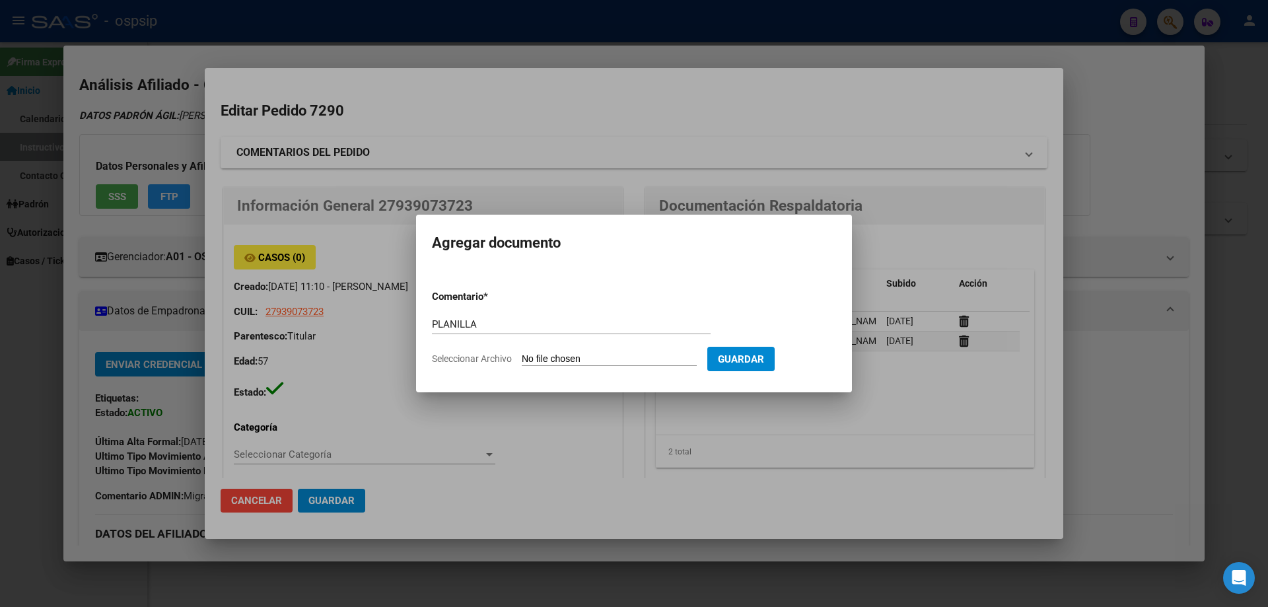
type input "C:\fakepath\20250911_135255.jpg"
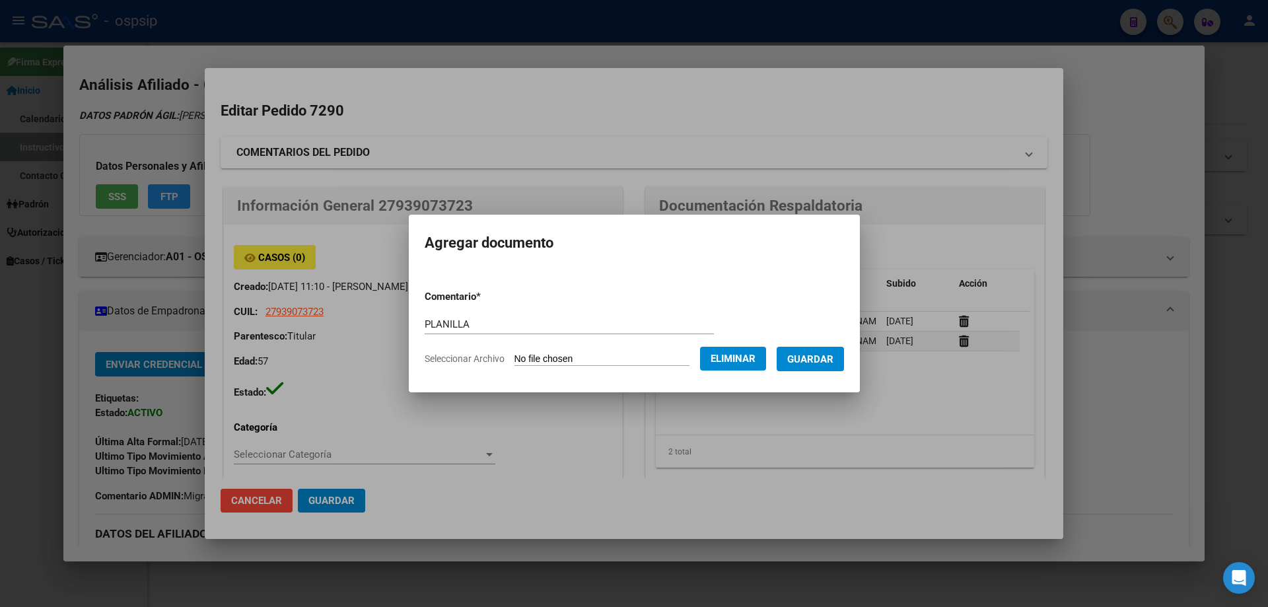
click at [816, 365] on span "Guardar" at bounding box center [810, 359] width 46 height 12
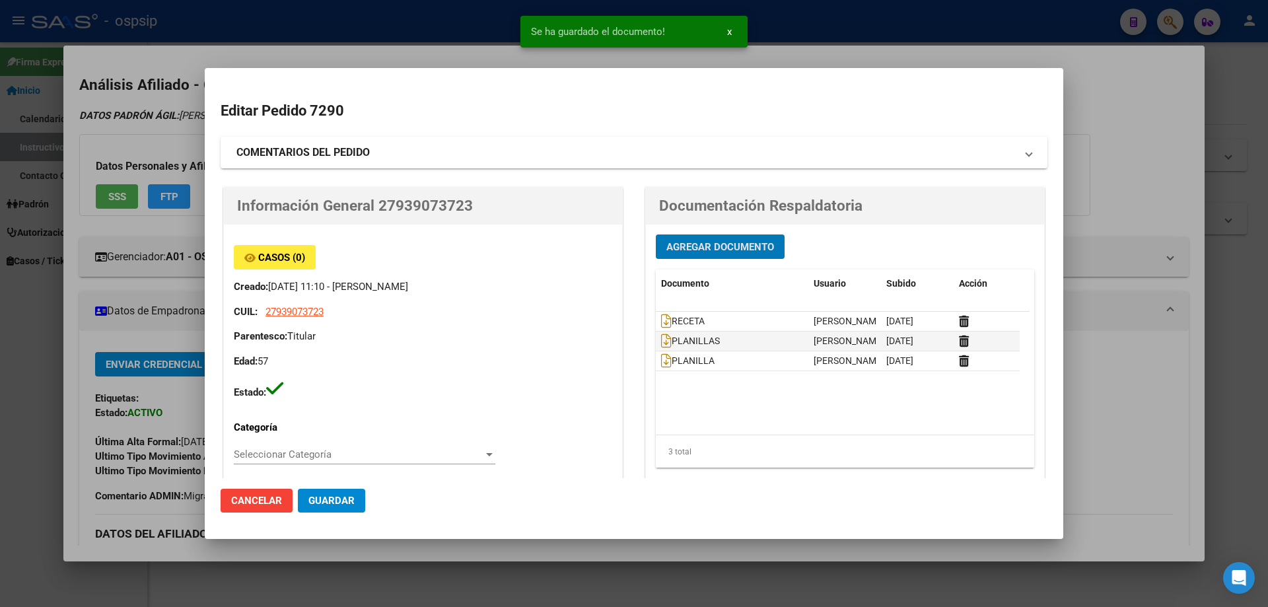
click at [695, 249] on span "Agregar Documento" at bounding box center [721, 247] width 108 height 12
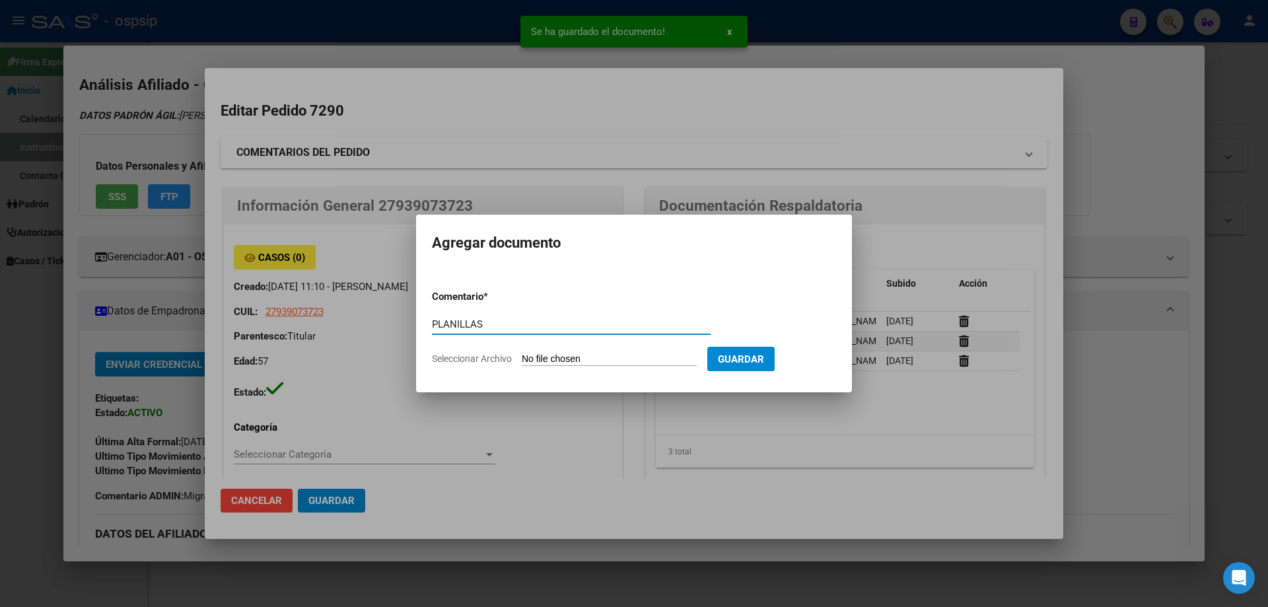
type input "PLANILLAS"
click at [588, 361] on input "Seleccionar Archivo" at bounding box center [609, 359] width 175 height 13
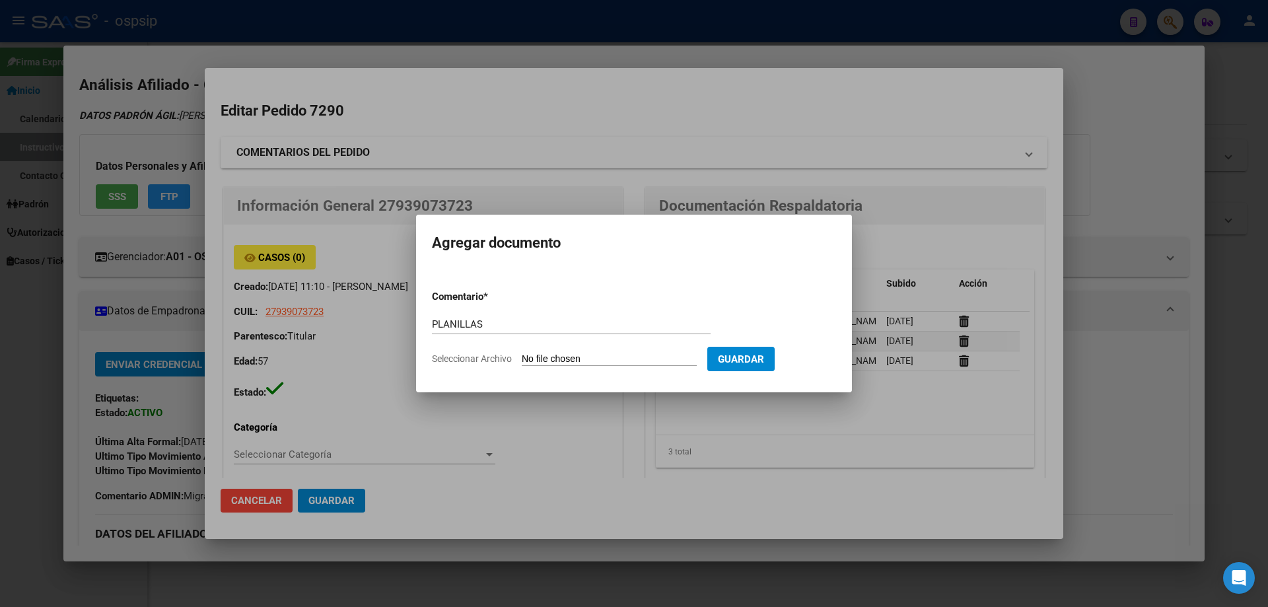
type input "C:\fakepath\20250911_135305.jpg"
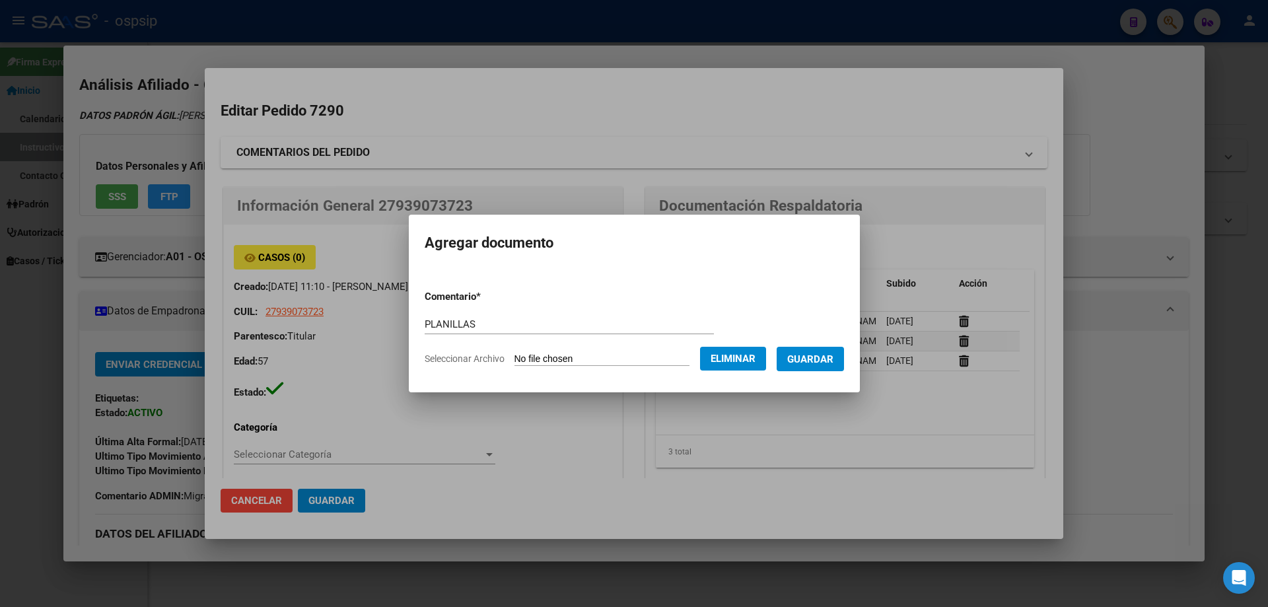
click at [828, 353] on span "Guardar" at bounding box center [810, 359] width 46 height 12
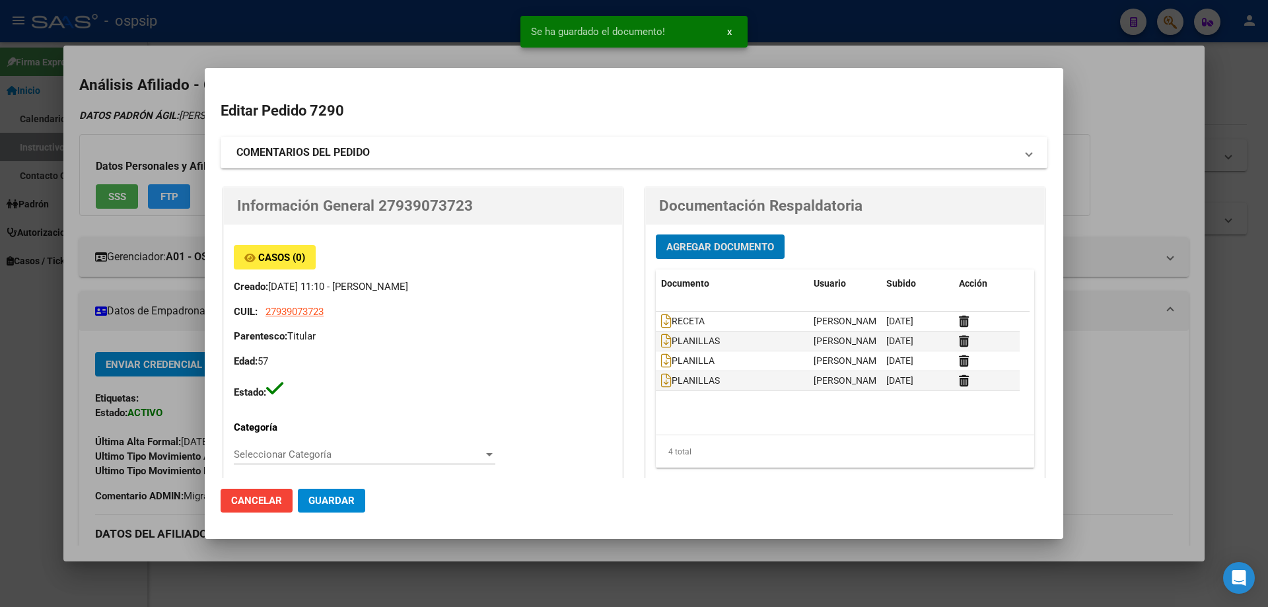
click at [702, 258] on button "Agregar Documento" at bounding box center [720, 247] width 129 height 24
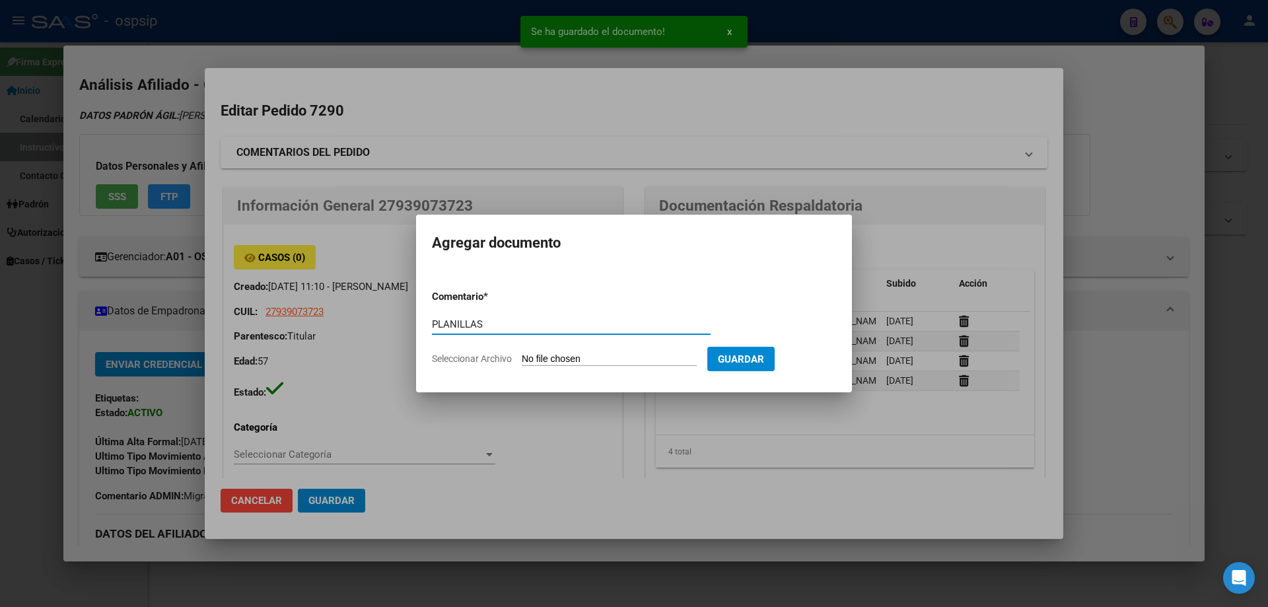
type input "PLANILLAS"
click at [591, 367] on form "Comentario * PLANILLAS Comentario Seleccionar Archivo Guardar" at bounding box center [634, 327] width 404 height 96
click at [595, 361] on input "Seleccionar Archivo" at bounding box center [609, 359] width 175 height 13
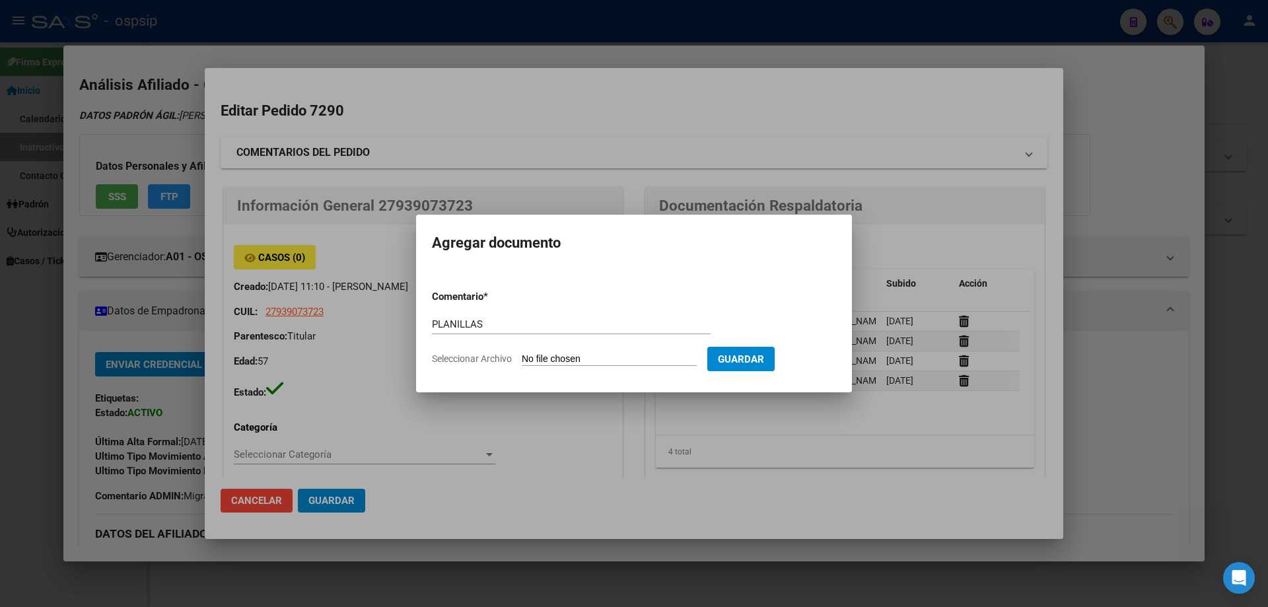
type input "C:\fakepath\20250911_135328.jpg"
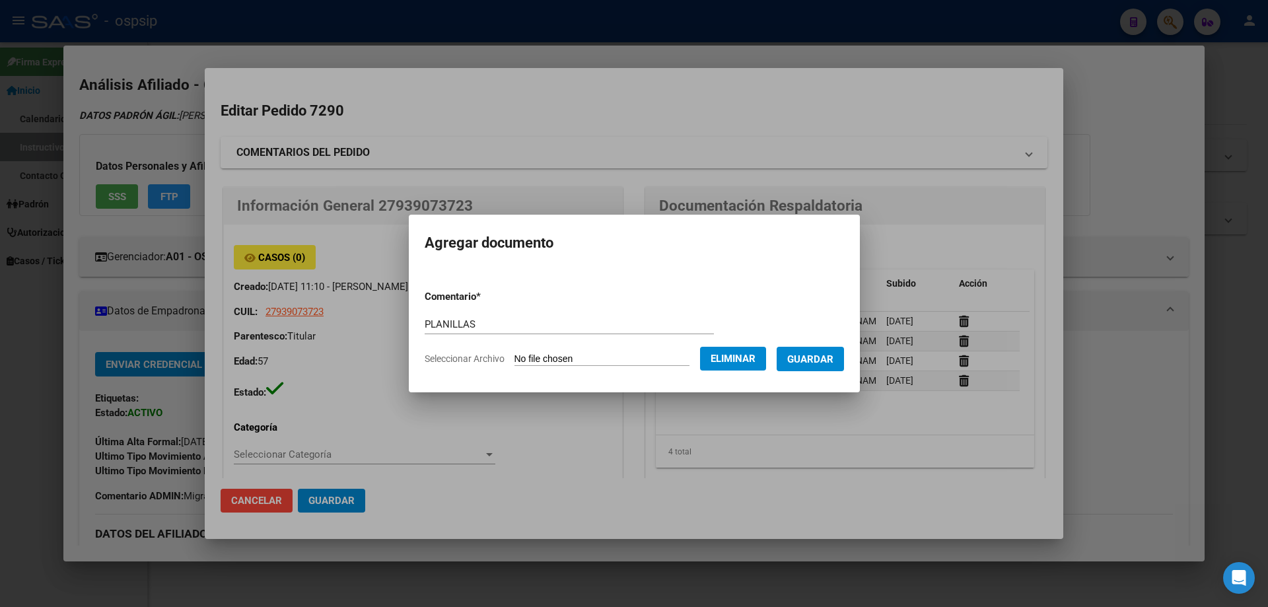
click at [813, 361] on span "Guardar" at bounding box center [810, 359] width 46 height 12
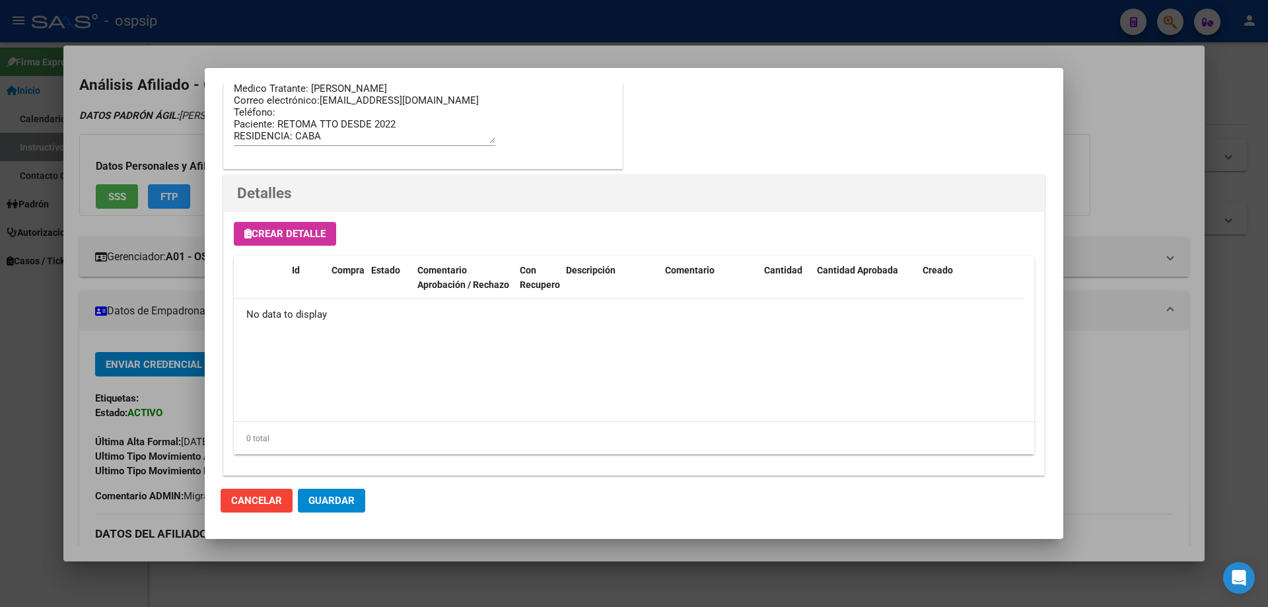
scroll to position [702, 0]
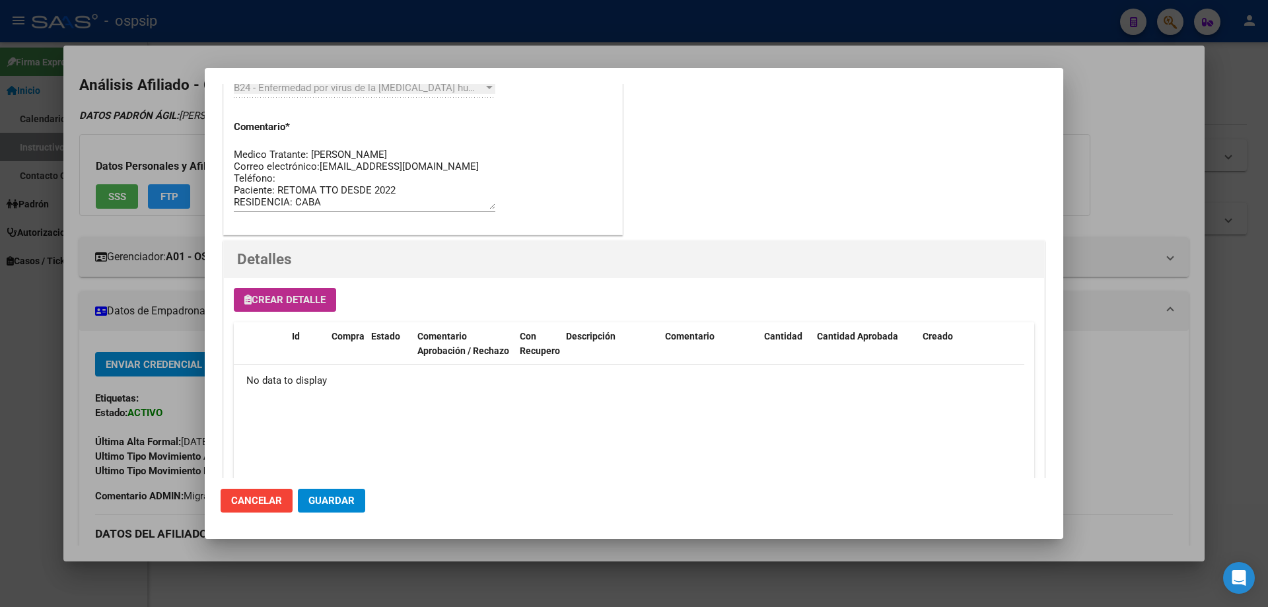
click at [312, 295] on span "Crear Detalle" at bounding box center [284, 300] width 81 height 12
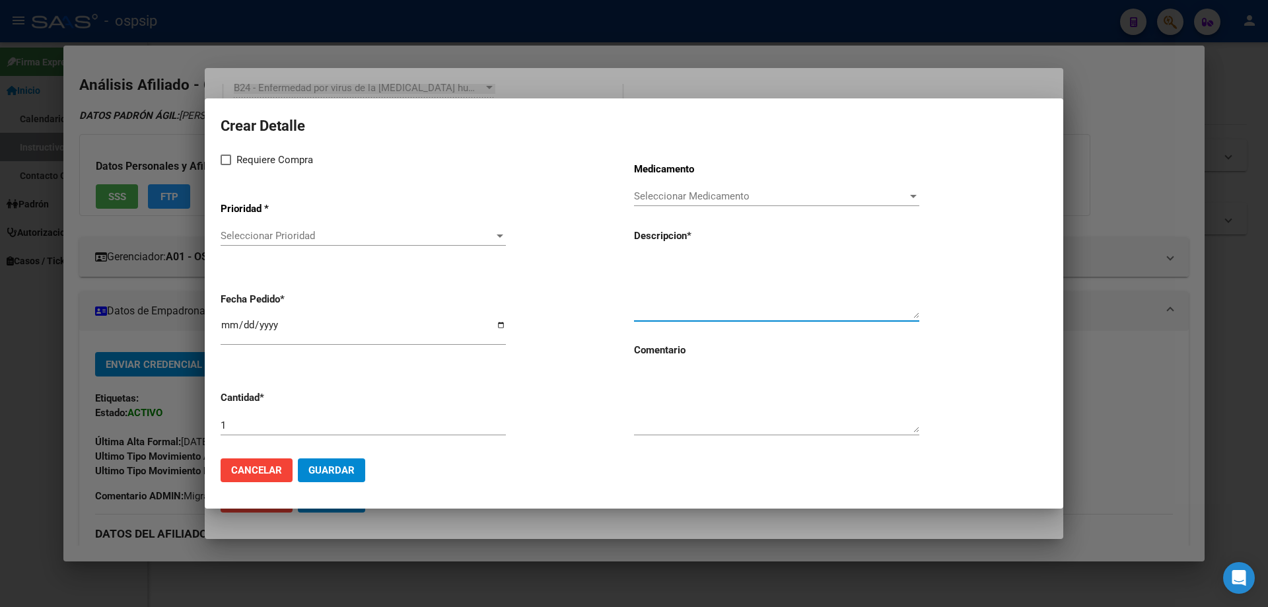
paste textarea "efavirenz+emtricitabina+tenofov. 600mg/200mg/300mg comp.rec.x 30 (EFV/ FTC/ TDF)"
type textarea "efavirenz+emtricitabina+tenofov. 600mg/200mg/300mg comp.rec.x 30 (EFV/ FTC/ TDF)"
click at [660, 400] on textarea at bounding box center [776, 402] width 285 height 62
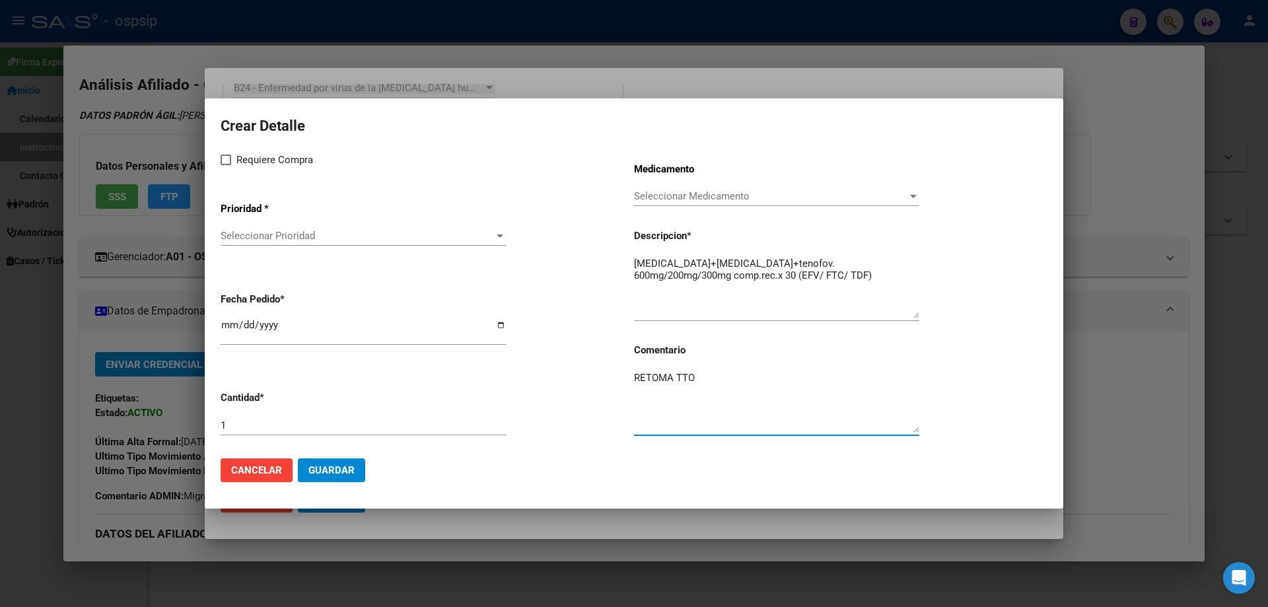
type textarea "RETOMA TTO"
click at [230, 160] on span at bounding box center [226, 160] width 11 height 11
click at [226, 165] on input "Requiere Compra" at bounding box center [225, 165] width 1 height 1
checkbox input "true"
click at [239, 249] on div "Seleccionar Prioridad Seleccionar Prioridad" at bounding box center [363, 242] width 285 height 32
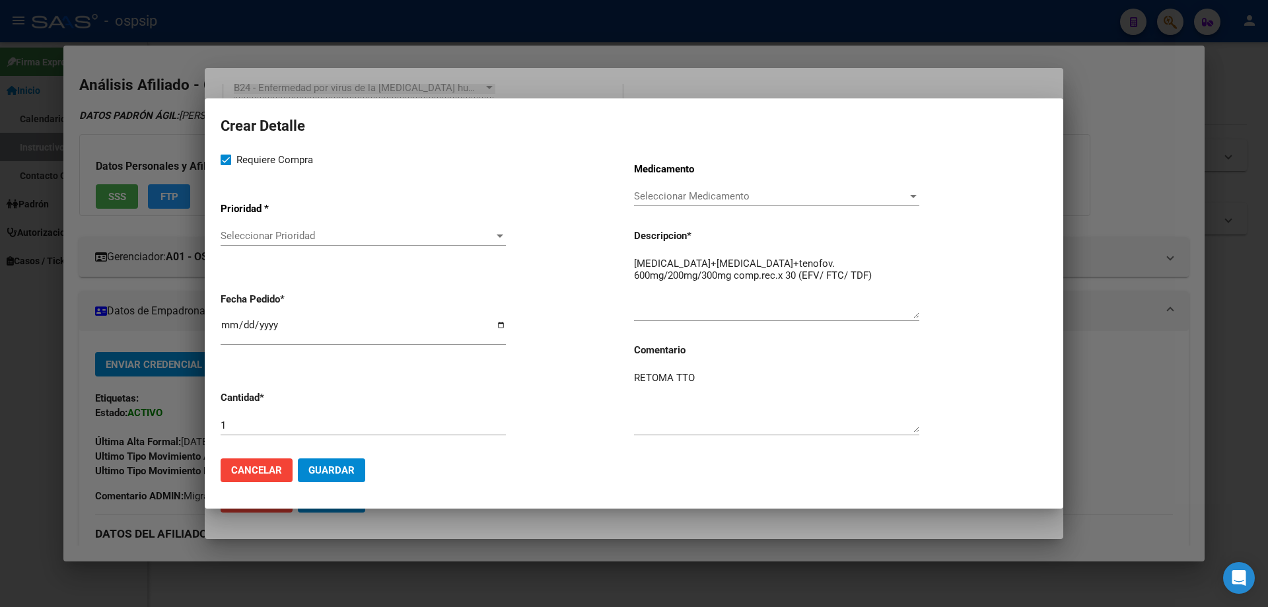
click at [248, 243] on div "Seleccionar Prioridad Seleccionar Prioridad" at bounding box center [363, 236] width 285 height 20
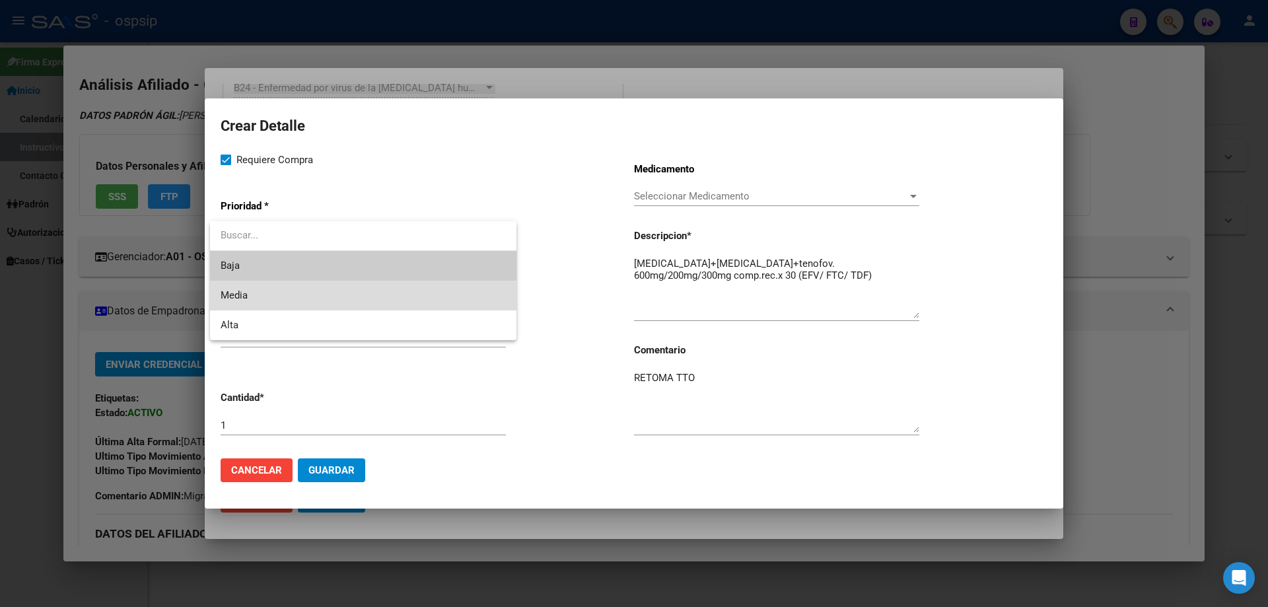
click at [263, 302] on span "Media" at bounding box center [363, 296] width 285 height 30
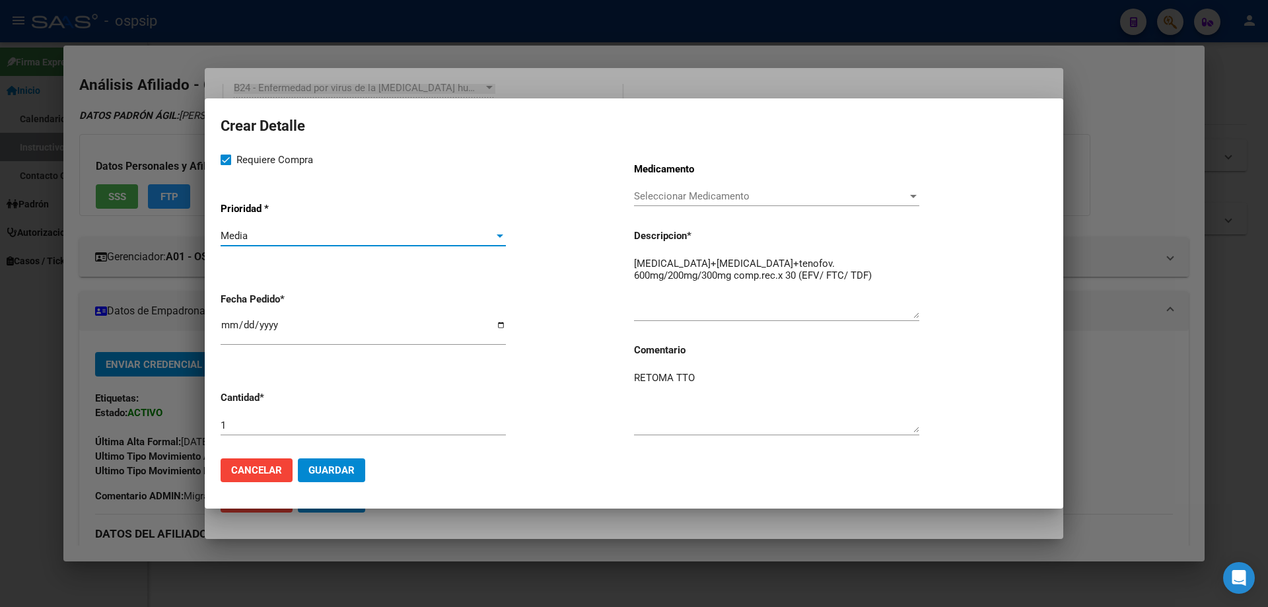
click at [231, 328] on input "[DATE]" at bounding box center [363, 330] width 285 height 21
type input "2025-09-18"
click at [328, 468] on span "Guardar" at bounding box center [332, 470] width 46 height 12
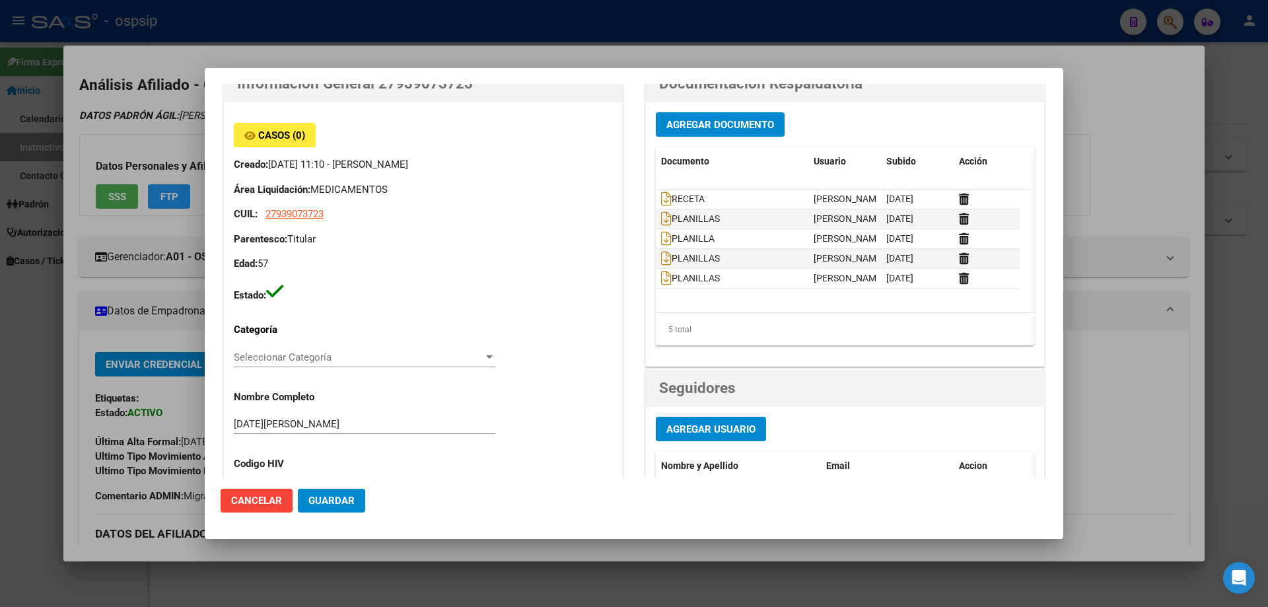
scroll to position [0, 0]
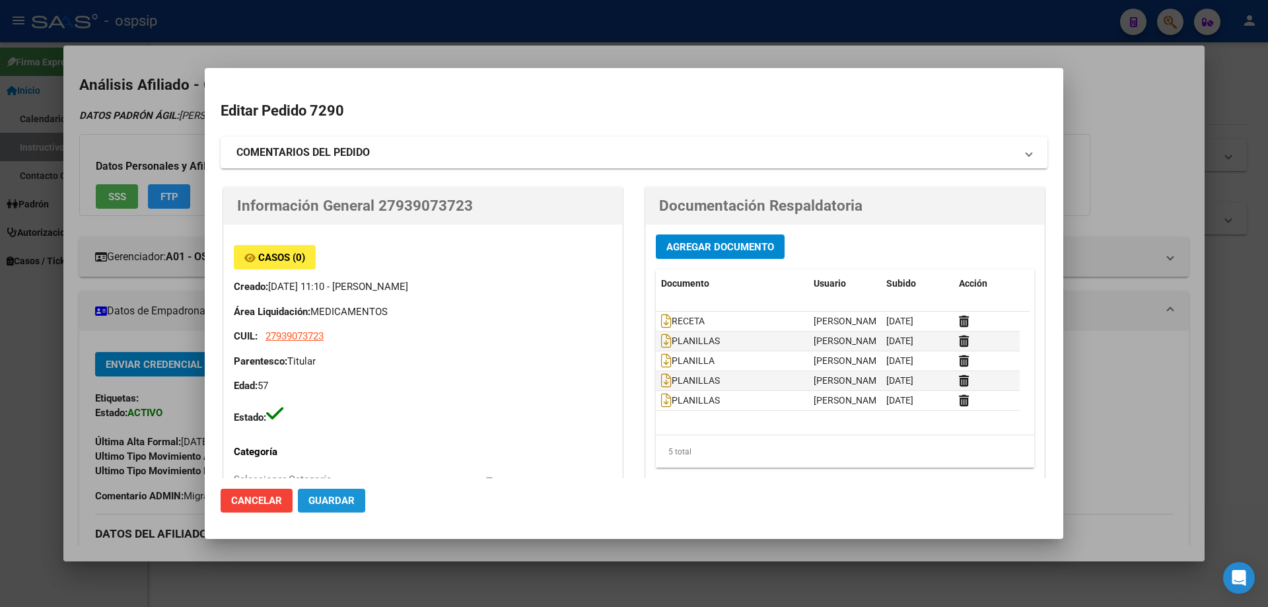
click at [350, 504] on span "Guardar" at bounding box center [332, 501] width 46 height 12
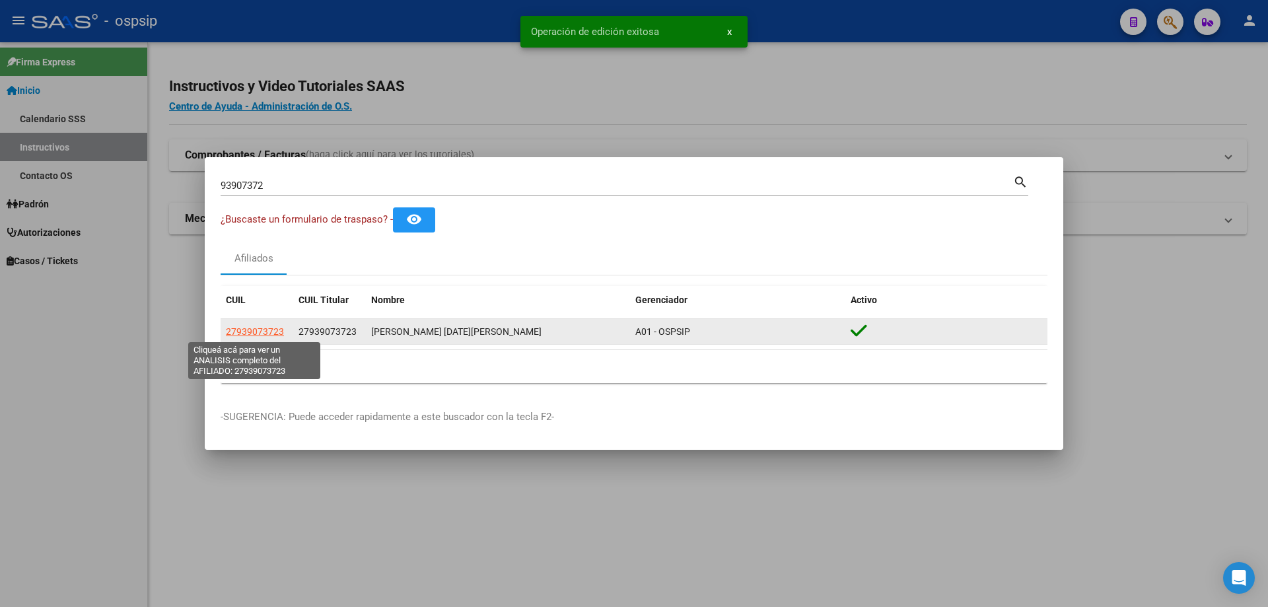
click at [251, 331] on span "27939073723" at bounding box center [255, 331] width 58 height 11
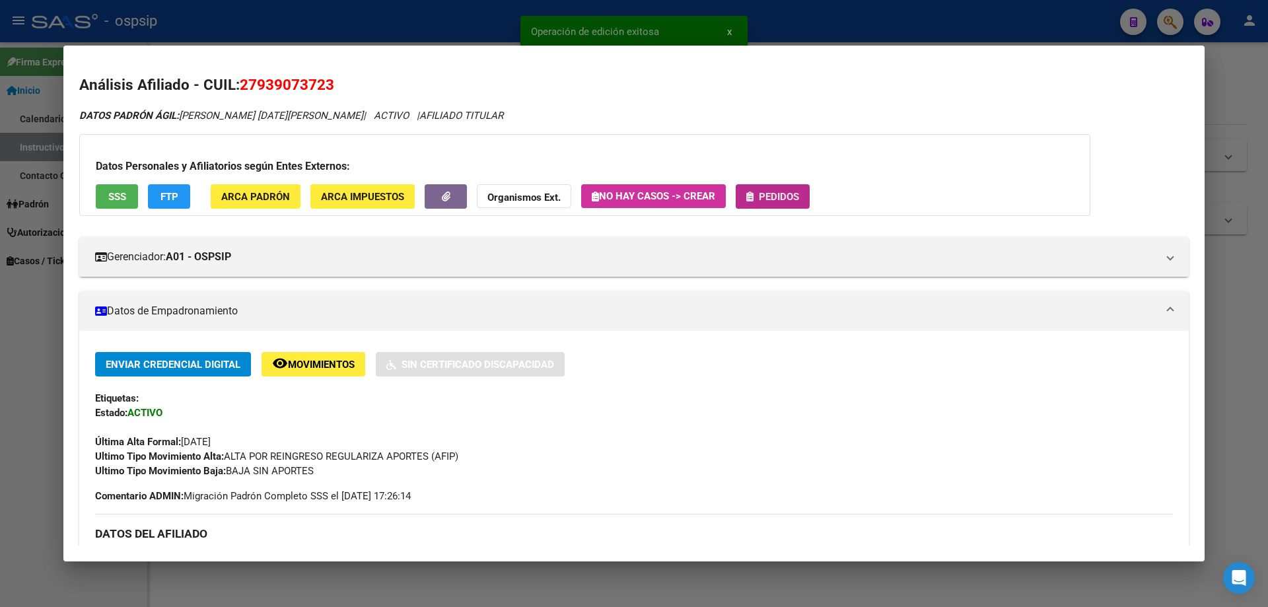
click at [780, 201] on span "Pedidos" at bounding box center [779, 197] width 40 height 12
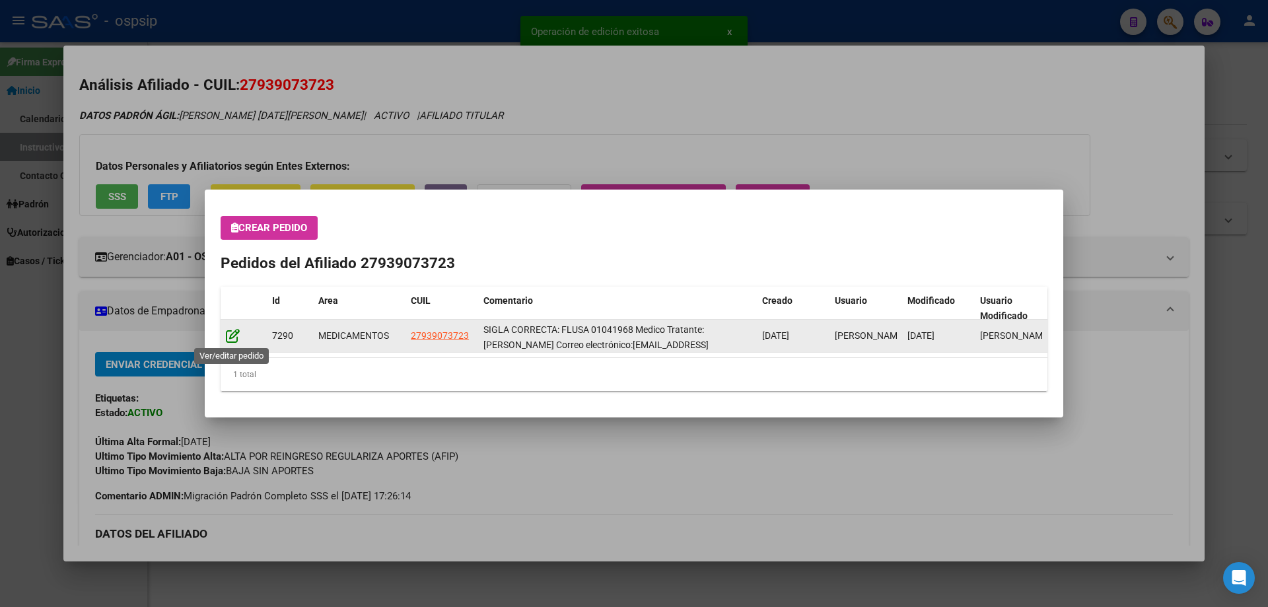
click at [229, 338] on icon at bounding box center [233, 335] width 14 height 15
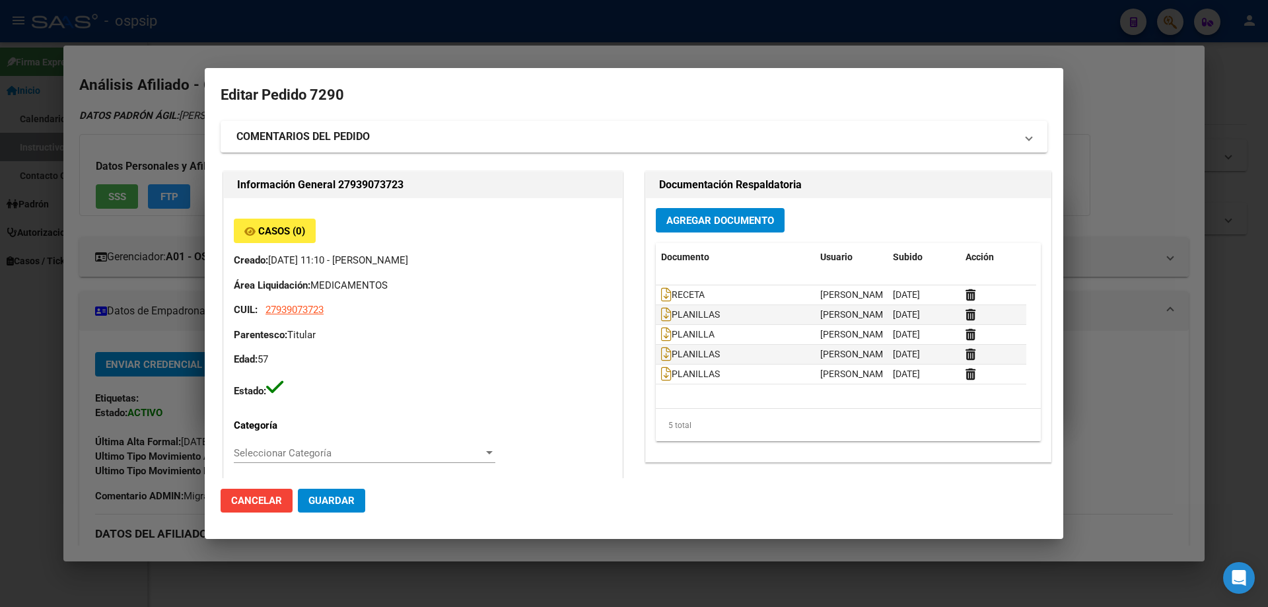
type input "Capital Federal, CABA, ECUADOR 251, Departamento: 8"
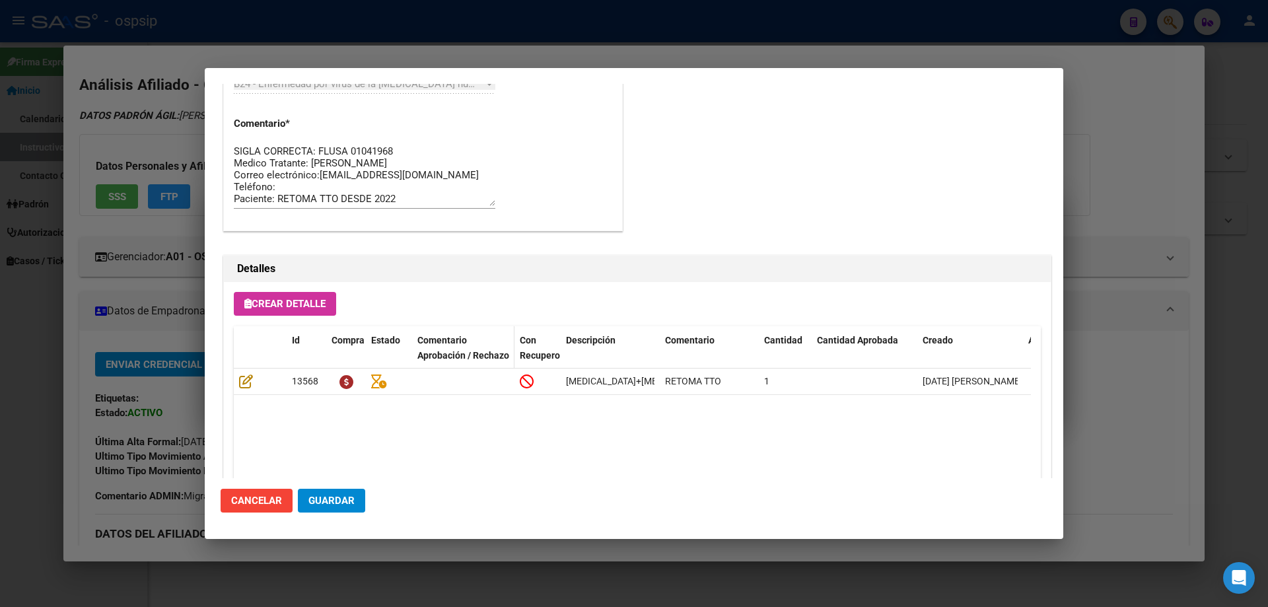
scroll to position [859, 0]
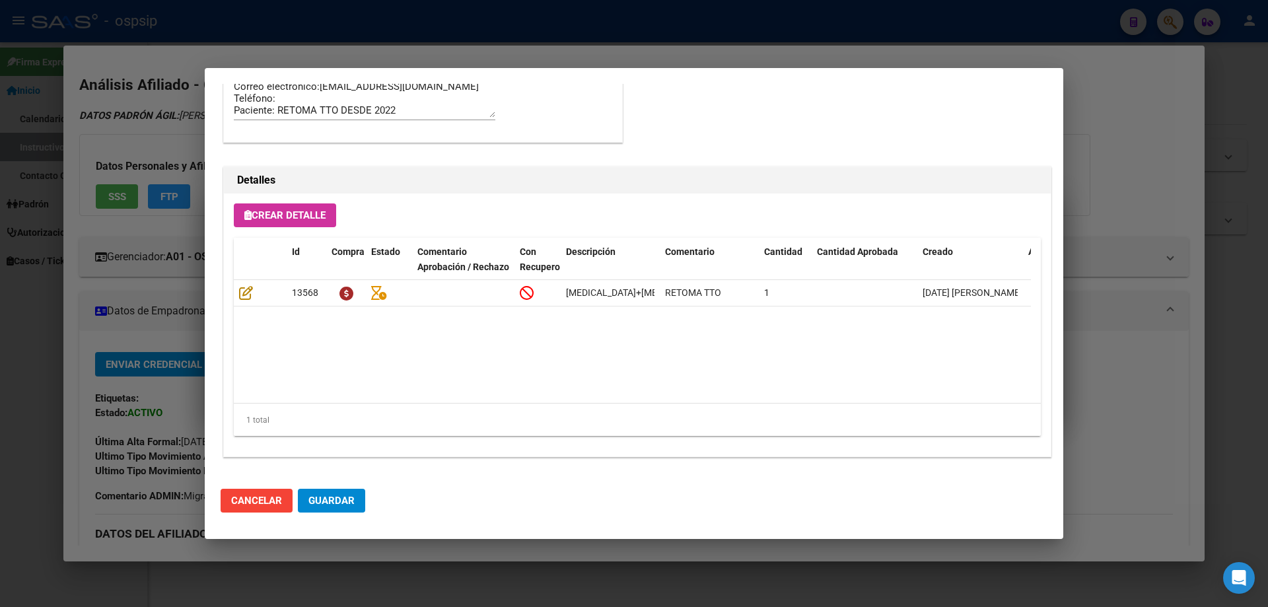
click at [355, 507] on button "Guardar" at bounding box center [331, 501] width 67 height 24
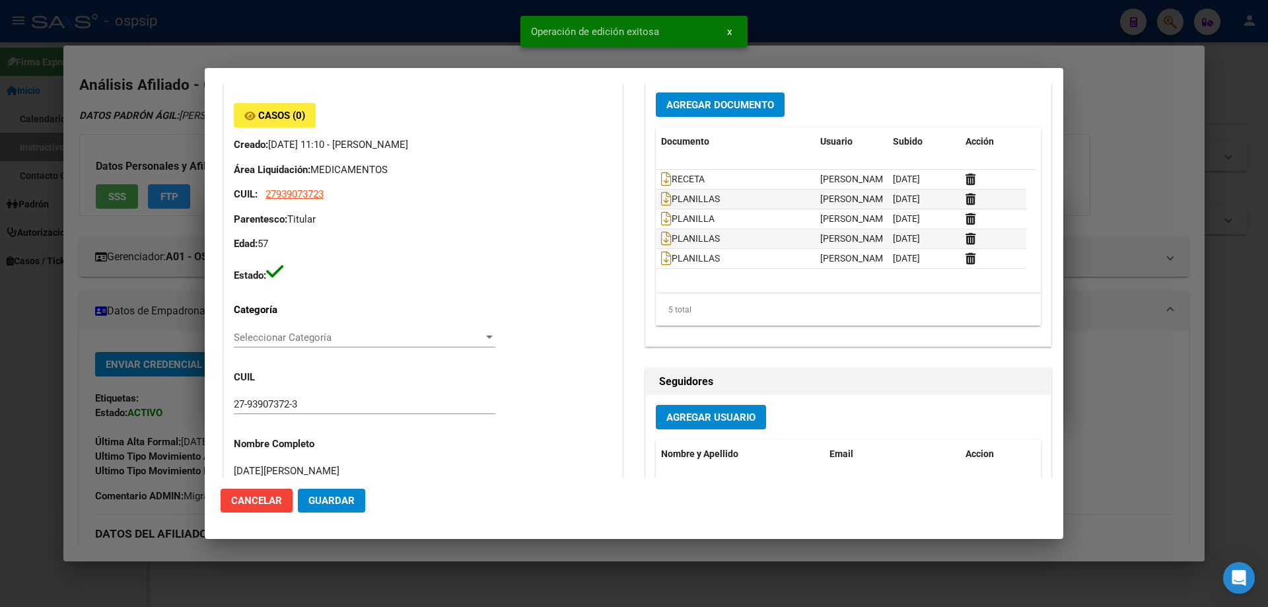
scroll to position [0, 0]
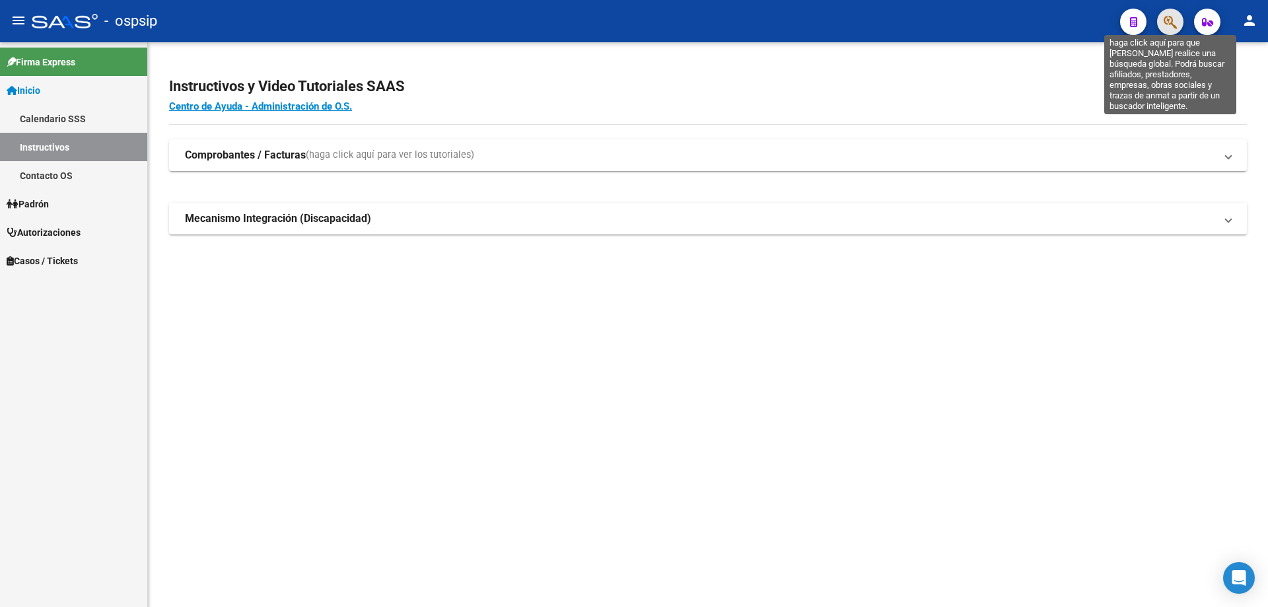
click at [1167, 27] on icon "button" at bounding box center [1170, 22] width 13 height 15
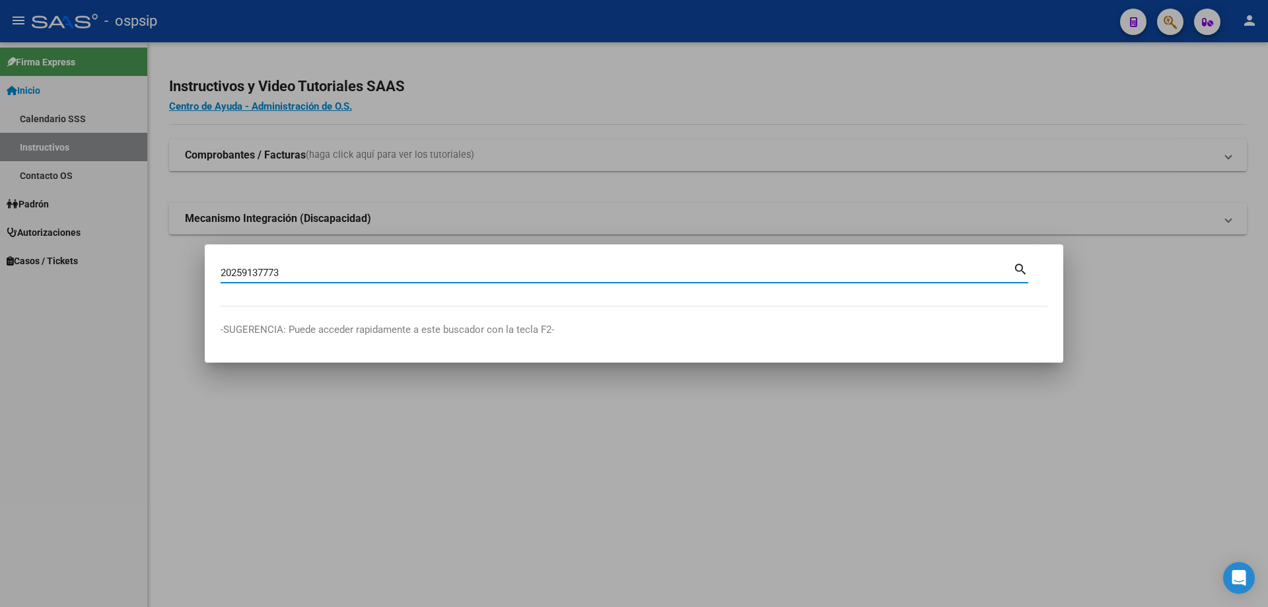
type input "20259137773"
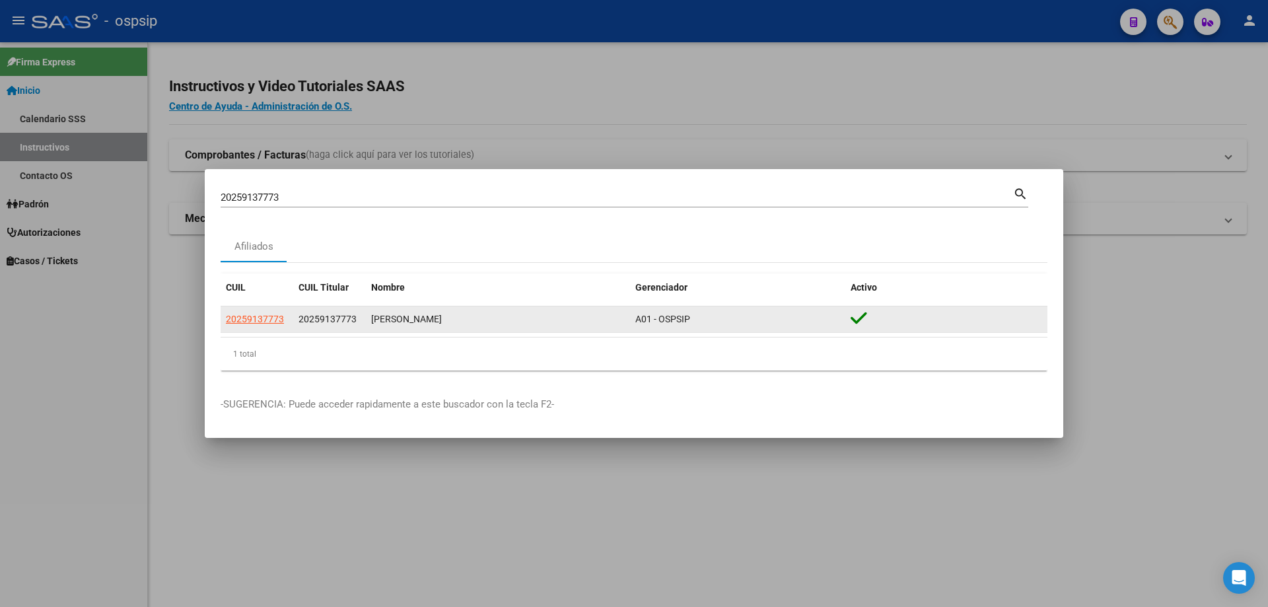
click at [244, 328] on datatable-body-cell "20259137773" at bounding box center [257, 320] width 73 height 26
click at [245, 326] on app-link-go-to "20259137773" at bounding box center [255, 319] width 58 height 15
click at [264, 309] on datatable-body-cell "20259137773" at bounding box center [257, 320] width 73 height 26
click at [260, 329] on datatable-body-cell "20259137773" at bounding box center [257, 320] width 73 height 26
click at [260, 324] on span "20259137773" at bounding box center [255, 319] width 58 height 11
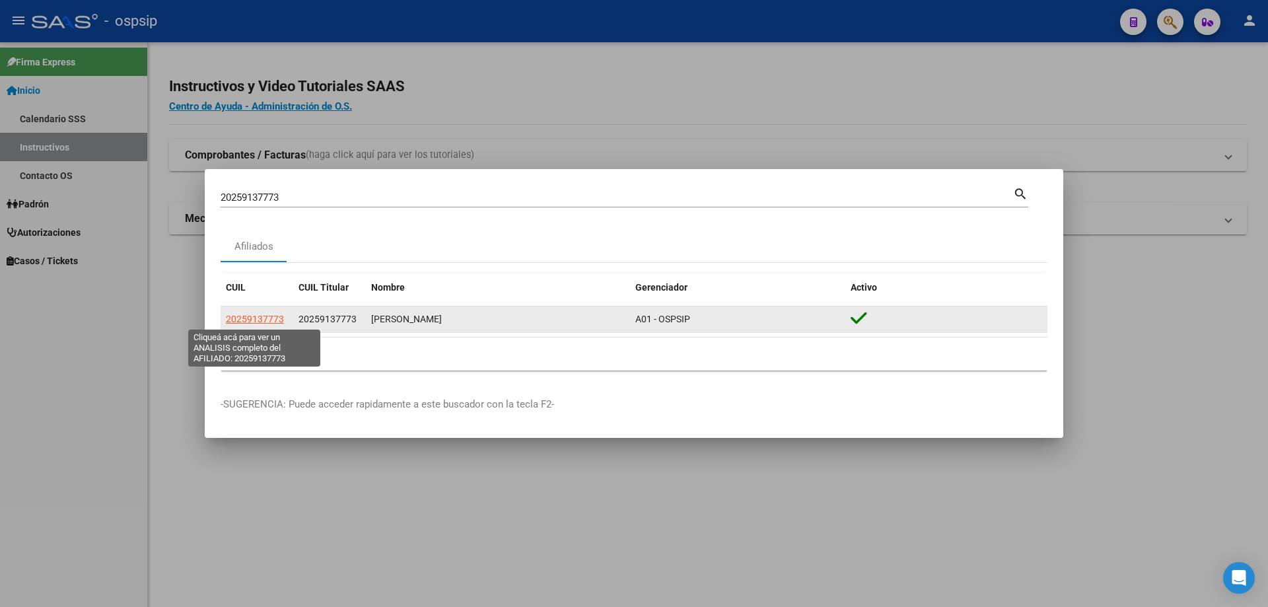
type textarea "20259137773"
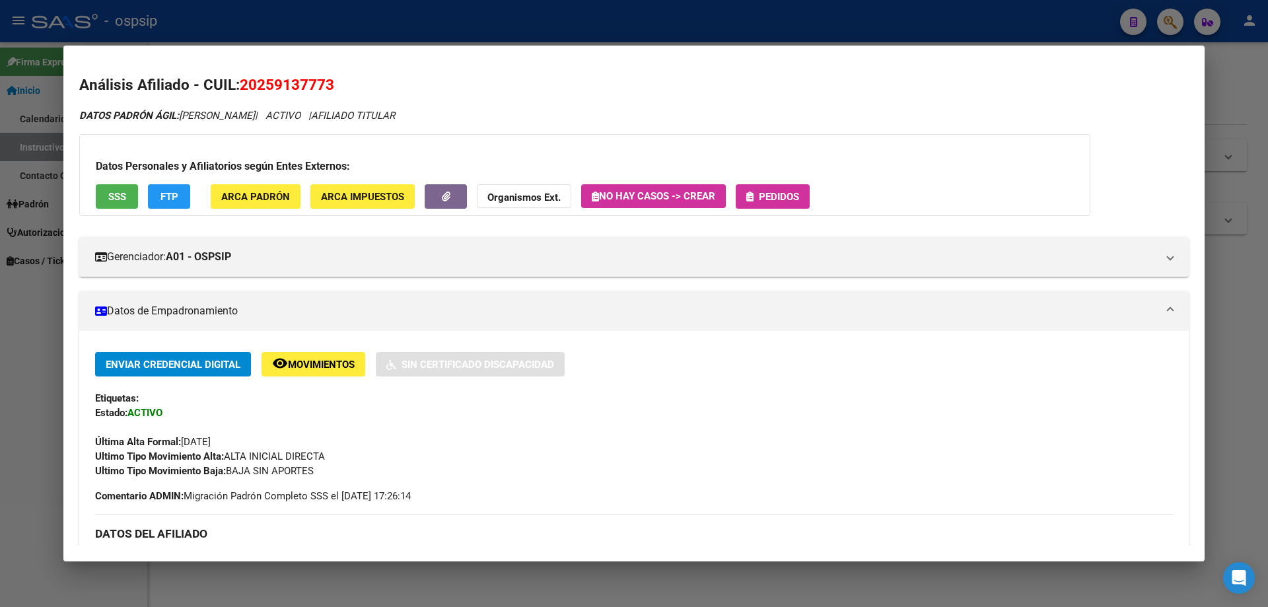
click at [791, 191] on span "Pedidos" at bounding box center [779, 197] width 40 height 12
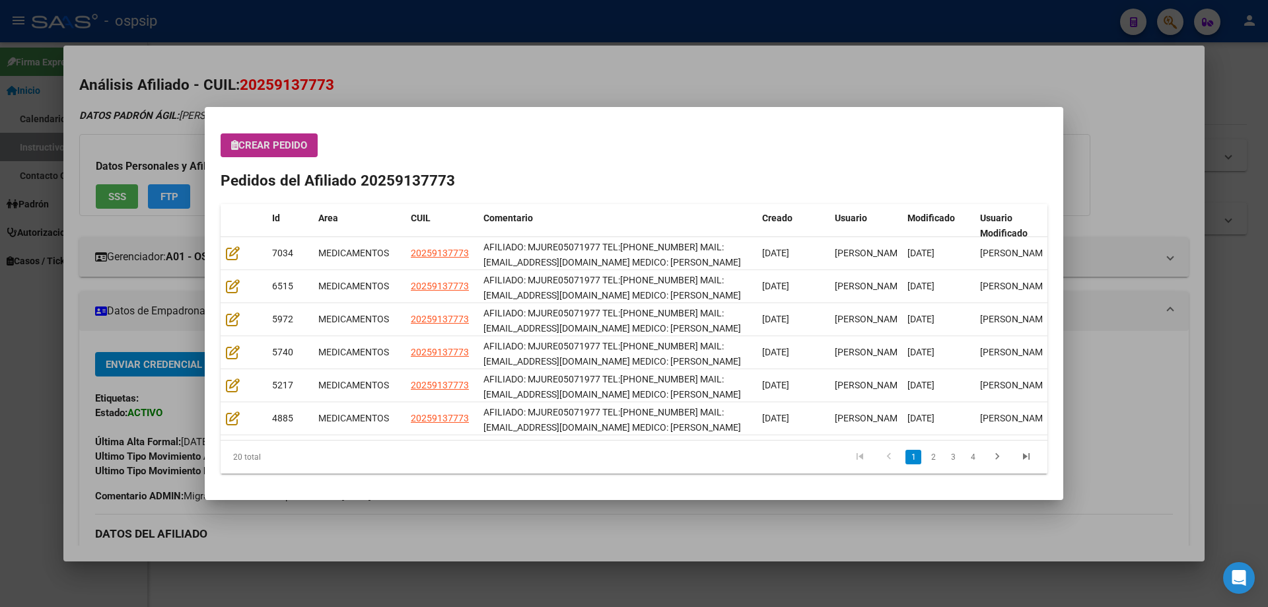
click at [281, 154] on button "Crear Pedido" at bounding box center [269, 145] width 97 height 24
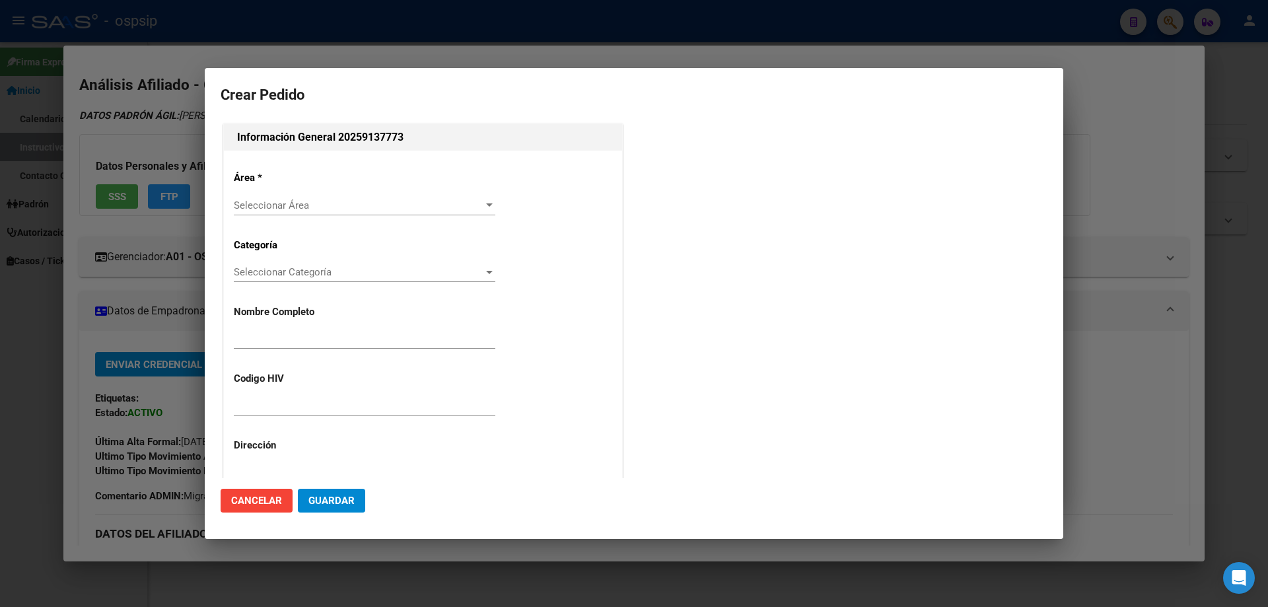
type input "REINOSO JULIO CESAR"
type input "MJURE05071977"
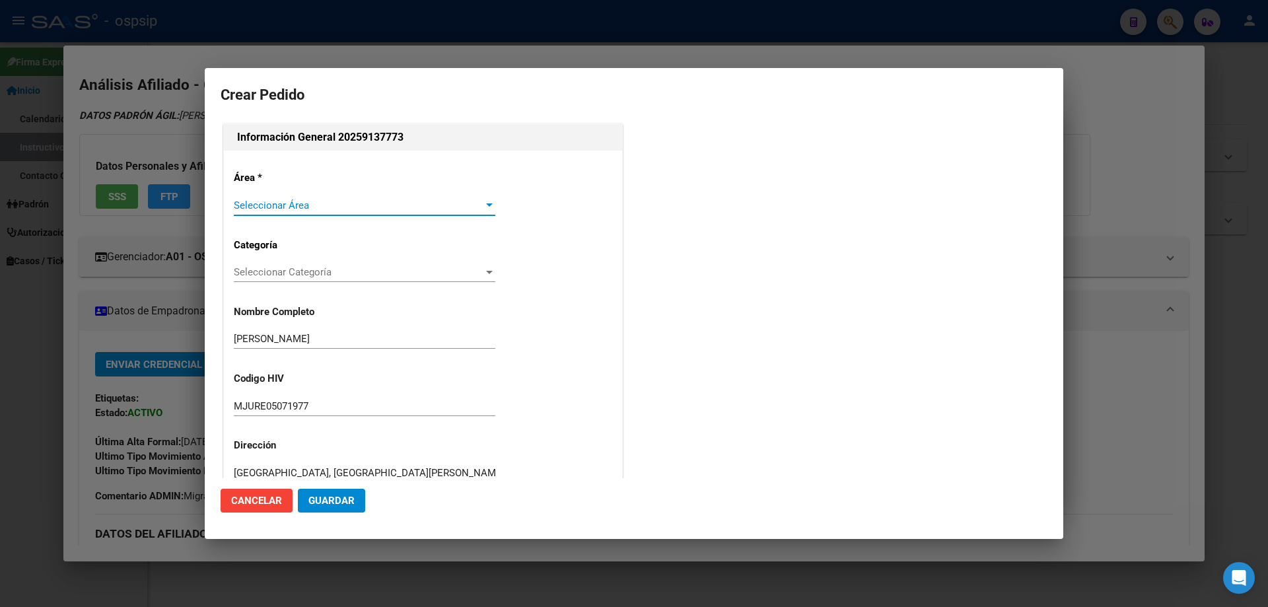
type input "BUENOS AIRES, SAN ISIDRO, BELGRANO 949"
click at [275, 202] on span "Seleccionar Área" at bounding box center [359, 206] width 250 height 12
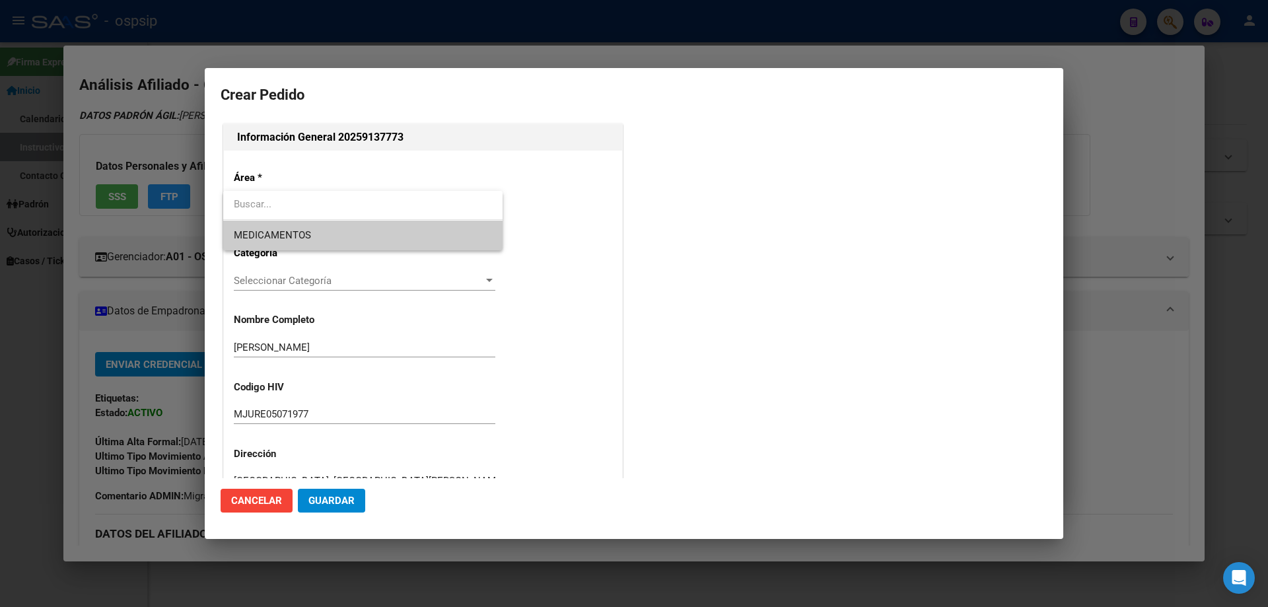
click at [271, 246] on span "MEDICAMENTOS" at bounding box center [363, 236] width 258 height 30
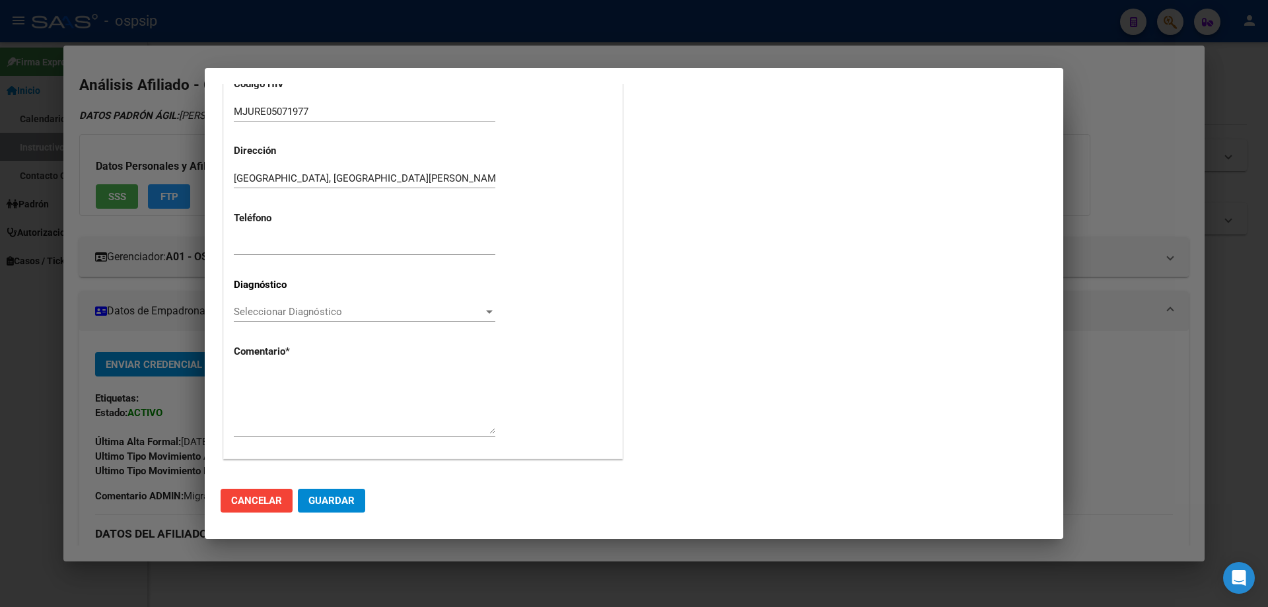
scroll to position [297, 0]
click at [254, 310] on span "Seleccionar Diagnóstico" at bounding box center [359, 310] width 250 height 12
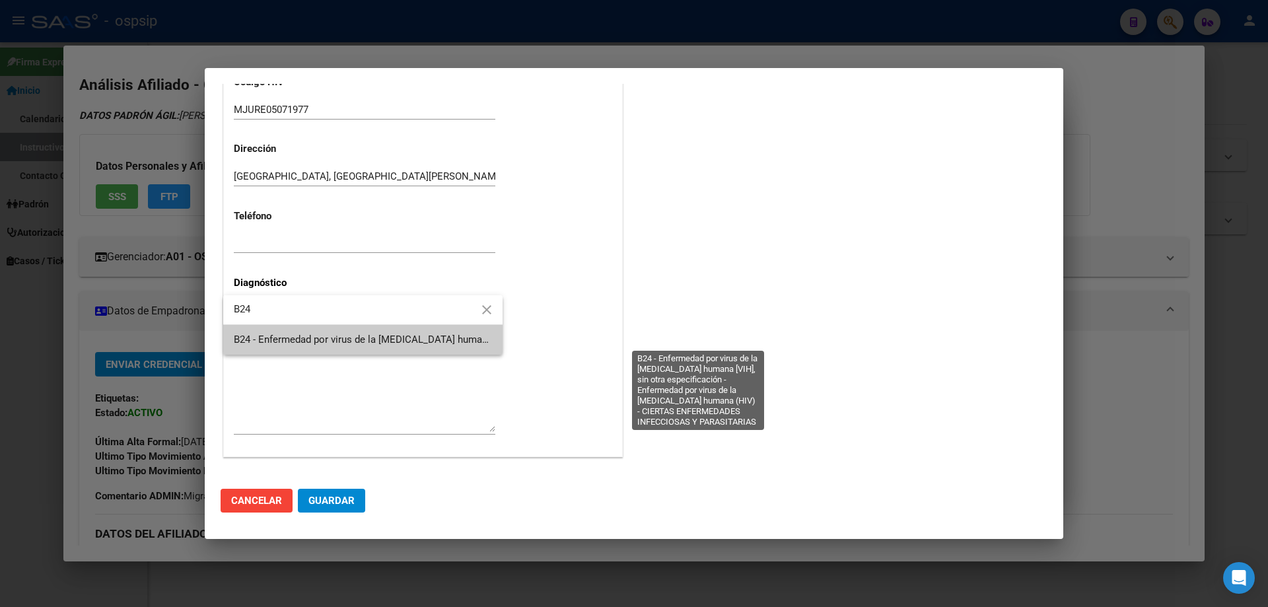
type input "B24"
click at [248, 343] on span "B24 - Enfermedad por virus de la [MEDICAL_DATA] humana [VIH], sin otra especifi…" at bounding box center [696, 340] width 924 height 12
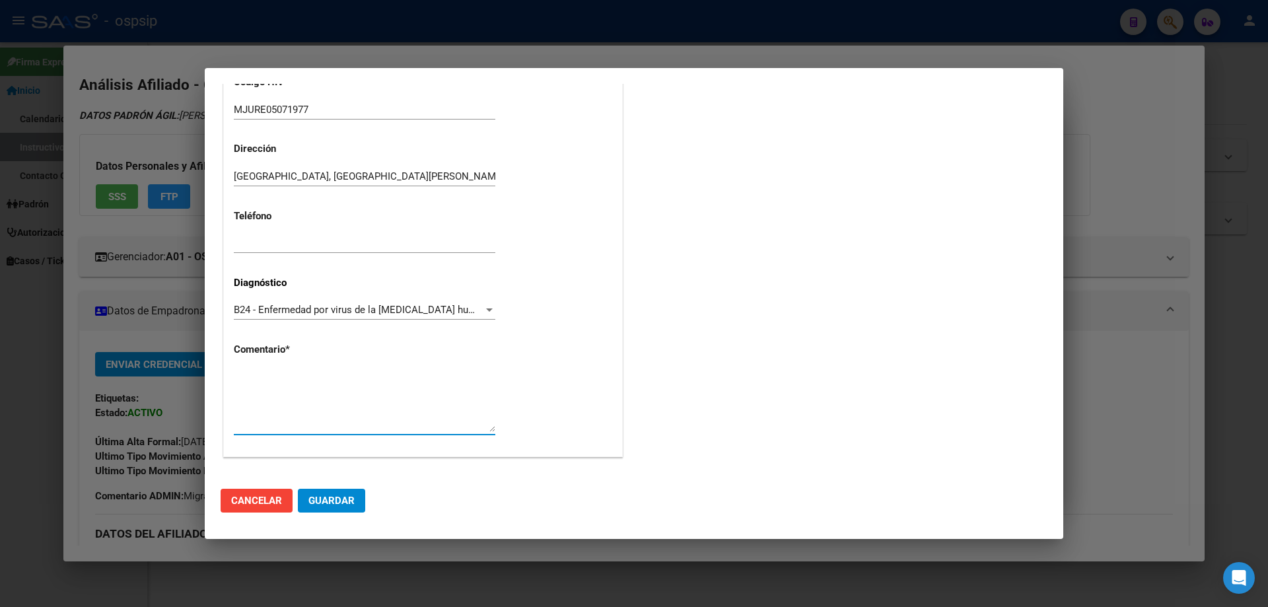
paste textarea "AFILIADO: MJURE05071977 TEL:15-4038-9605 MAIL: djmixjcr@hotmail.com MEDICO: OBI…"
click at [320, 412] on textarea "AFILIADO: MJURE05071977 TEL:15-4038-9605 MAIL: djmixjcr@hotmail.com MEDICO: OBI…" at bounding box center [365, 401] width 262 height 62
type textarea "AFILIADO: MJURE05071977 TEL:15-4038-9605 MAIL: djmixjcr@hotmail.com MEDICO: LAG…"
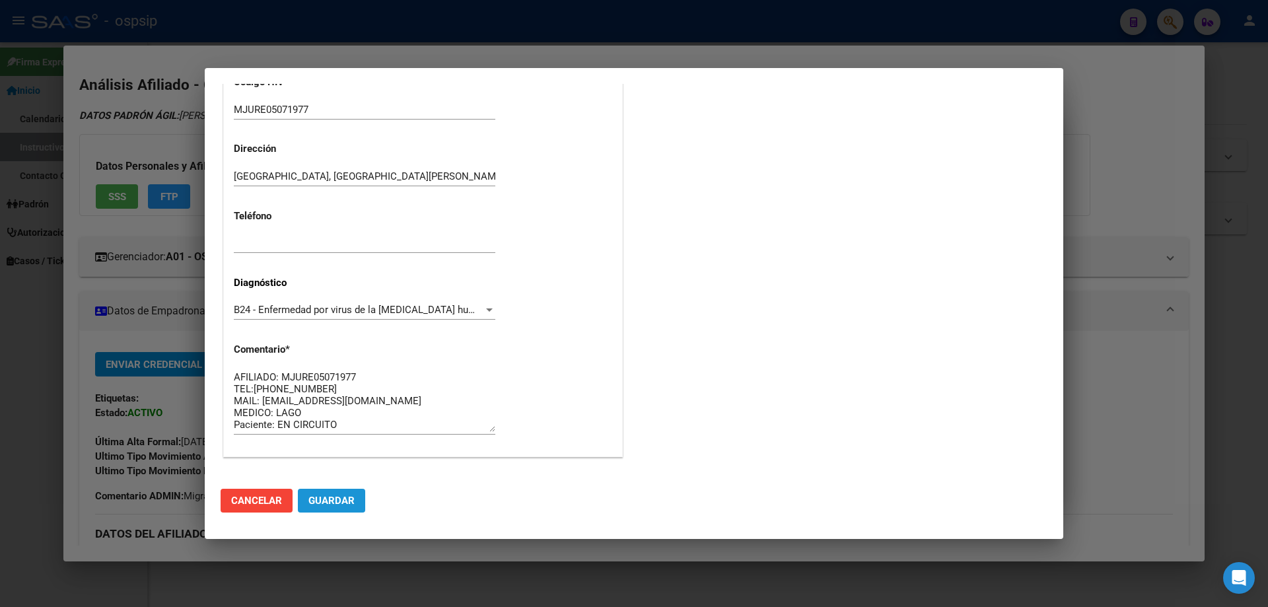
click at [342, 503] on span "Guardar" at bounding box center [332, 501] width 46 height 12
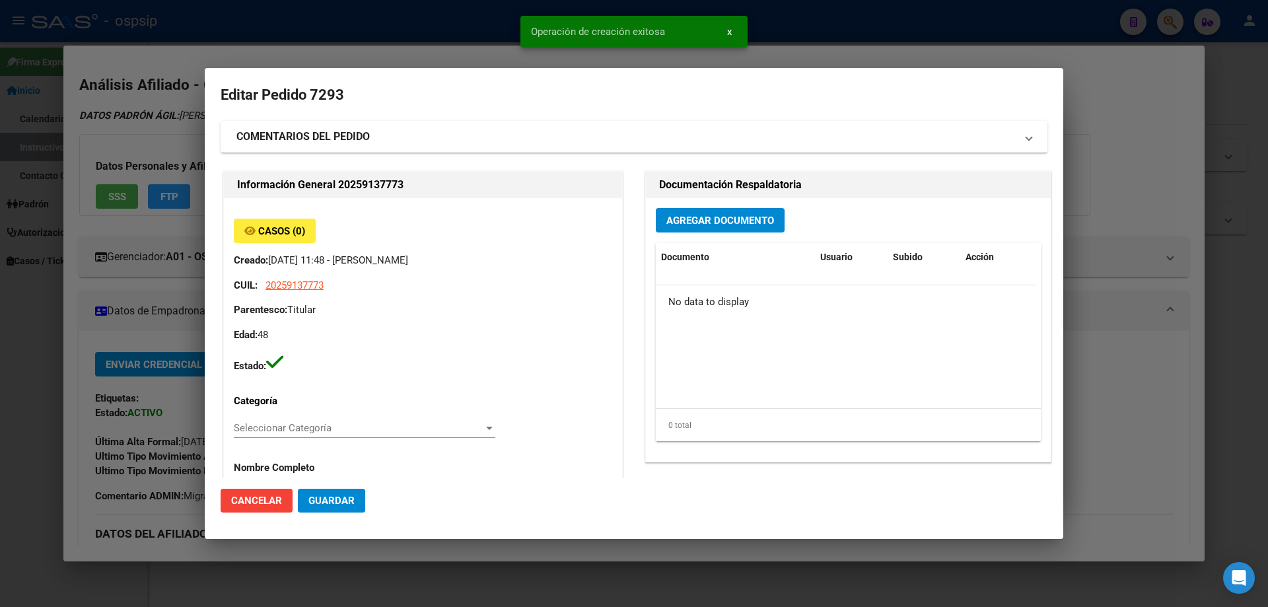
click at [684, 225] on span "Agregar Documento" at bounding box center [721, 221] width 108 height 12
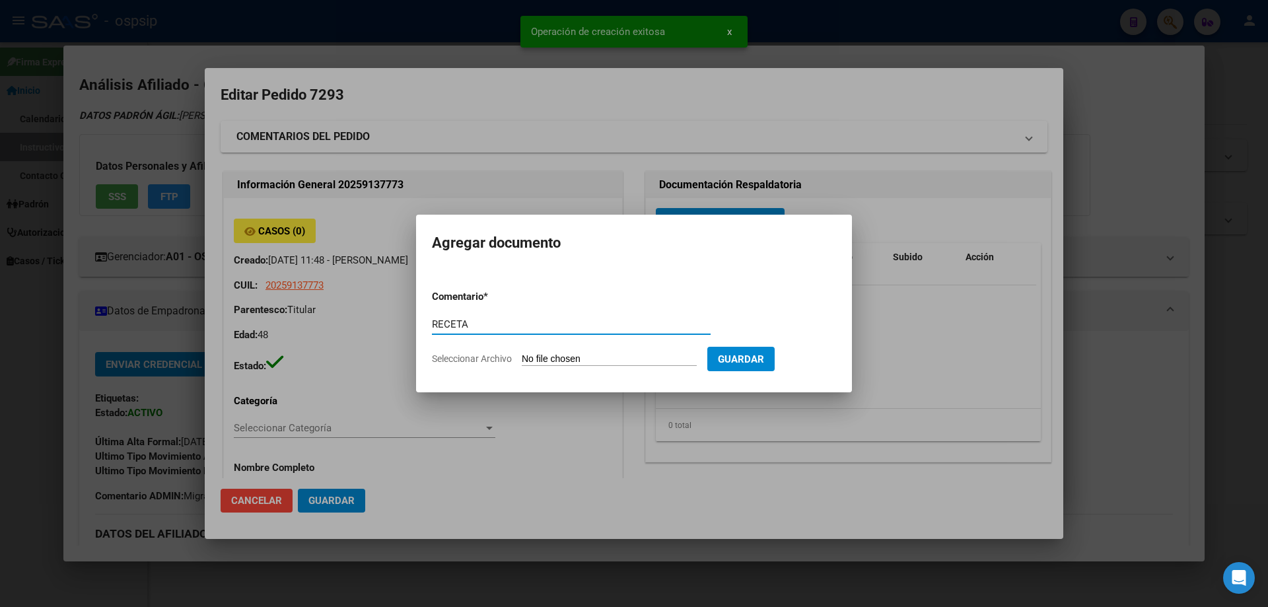
type input "RECETA"
click at [566, 368] on form "Comentario * RECETA Comentario Seleccionar Archivo Guardar" at bounding box center [634, 327] width 404 height 96
click at [568, 362] on input "Seleccionar Archivo" at bounding box center [609, 359] width 175 height 13
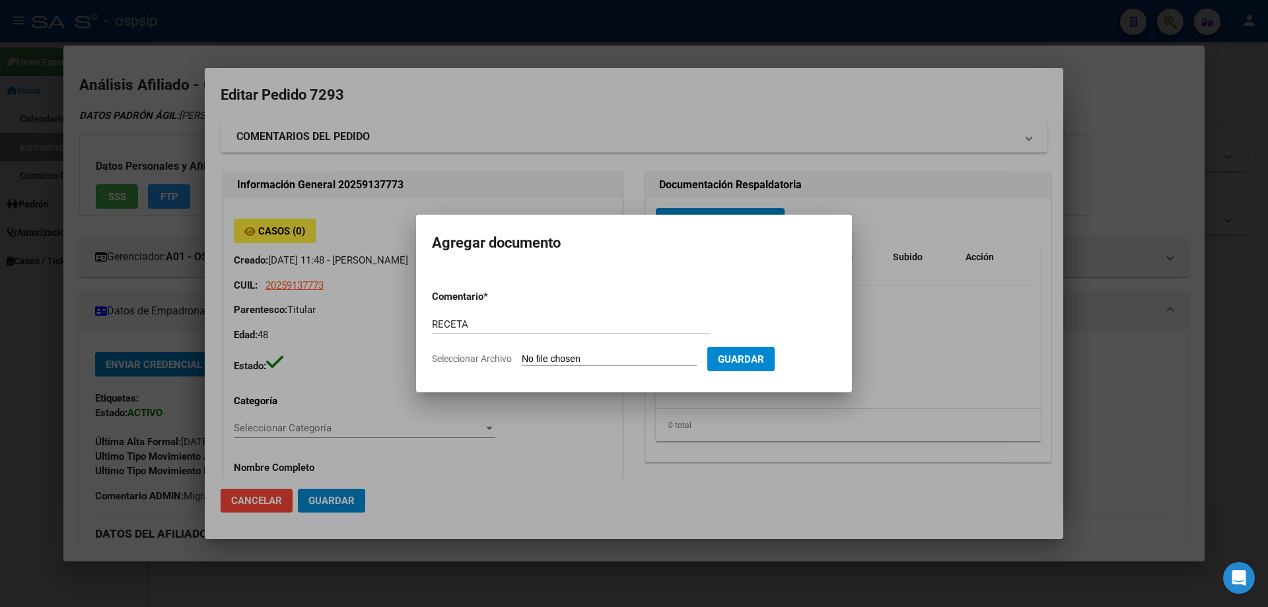
type input "C:\fakepath\Captura de pantalla 2025-09-23 113906.jpg"
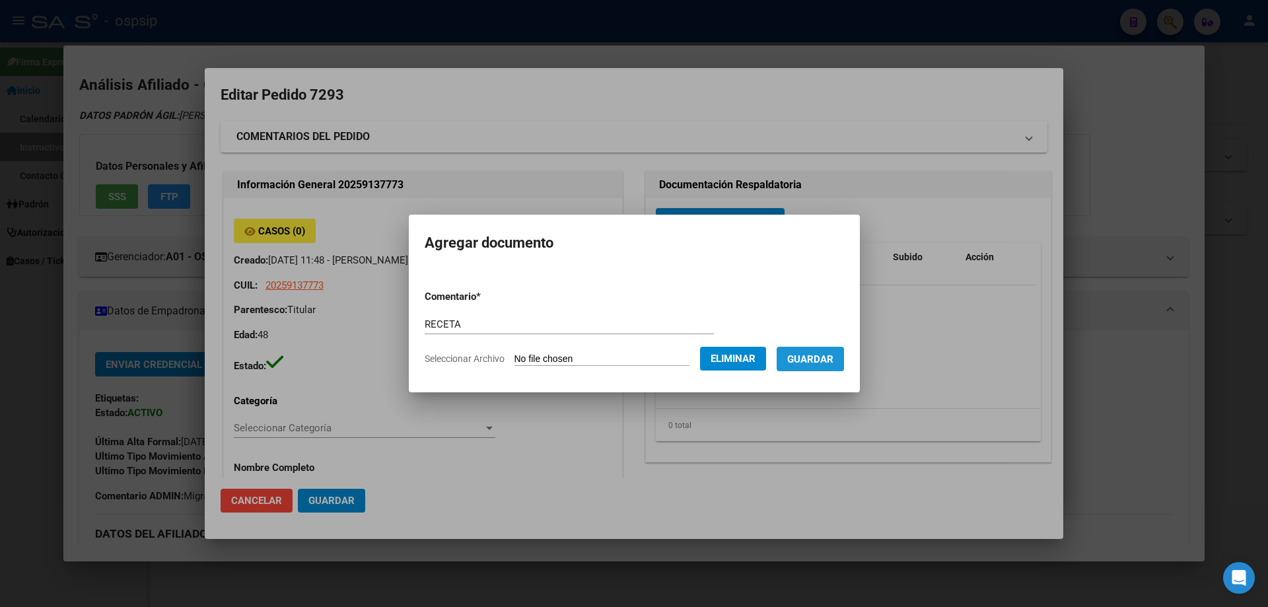
click at [842, 369] on button "Guardar" at bounding box center [810, 359] width 67 height 24
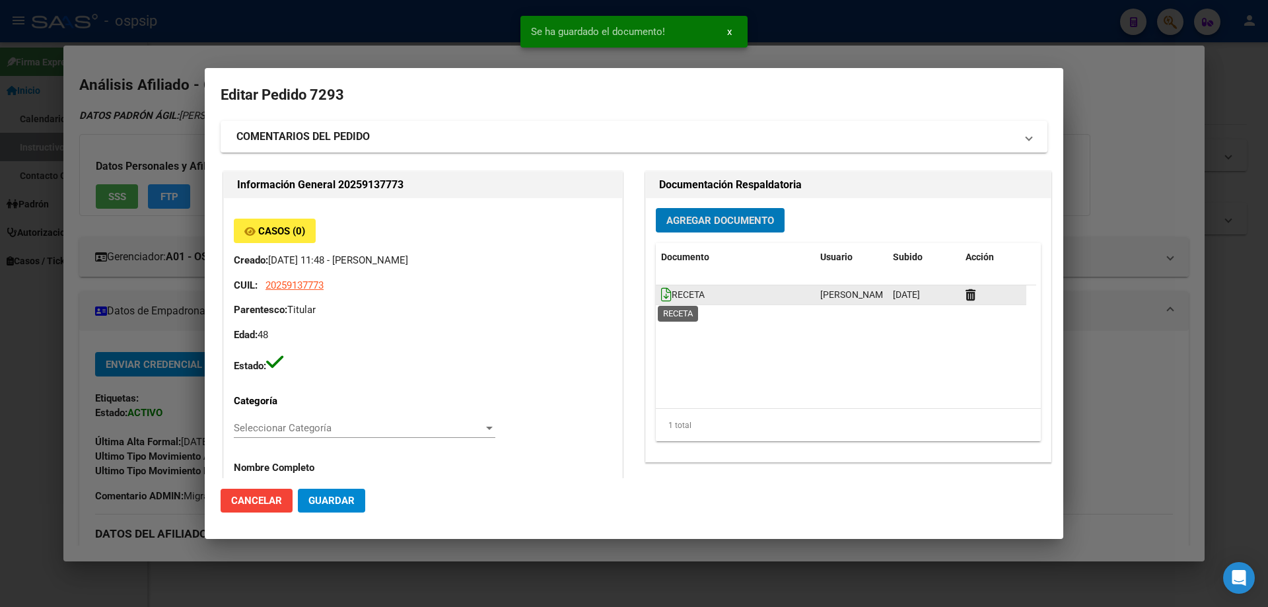
click at [664, 295] on icon at bounding box center [666, 294] width 11 height 15
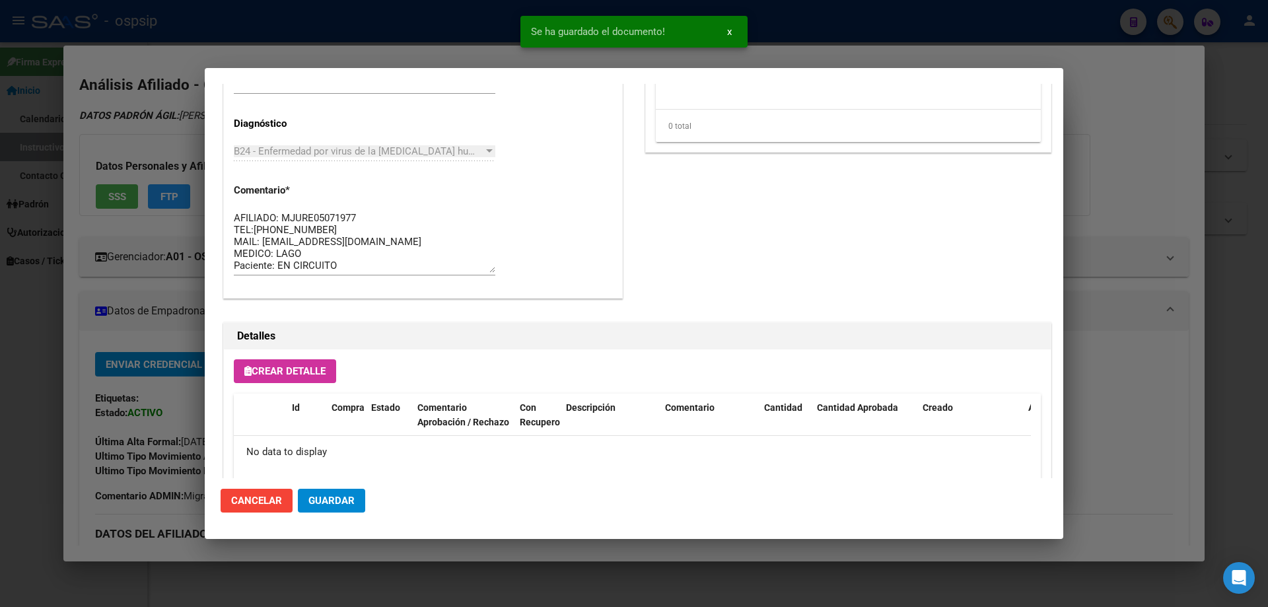
scroll to position [727, 0]
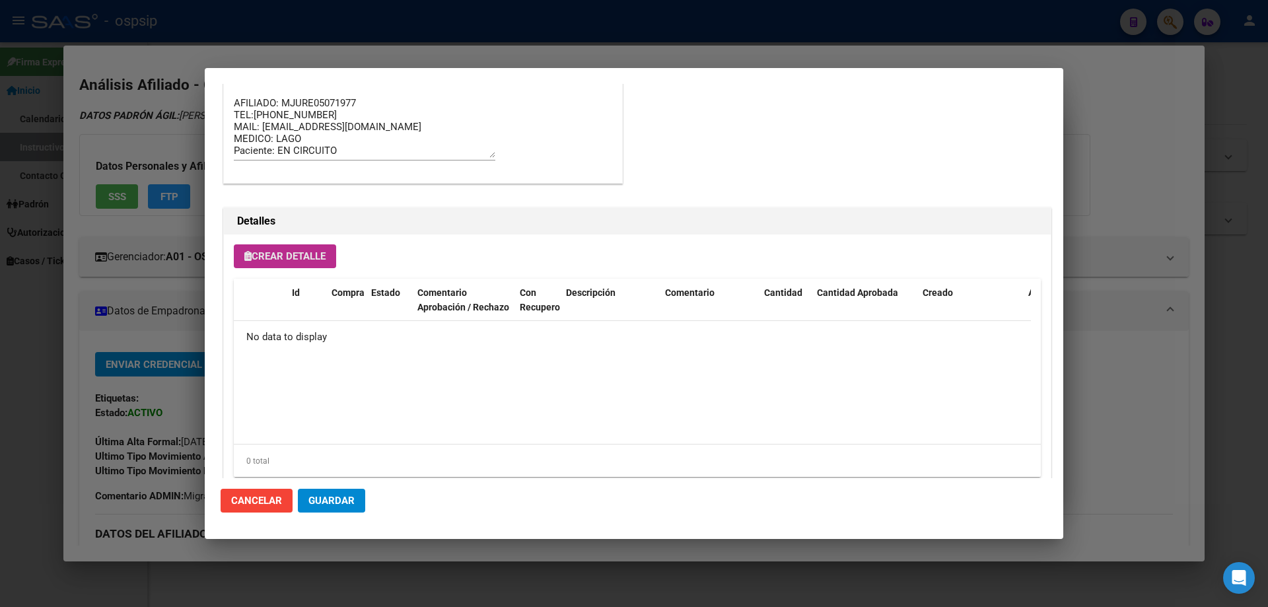
click at [272, 256] on span "Crear Detalle" at bounding box center [284, 256] width 81 height 12
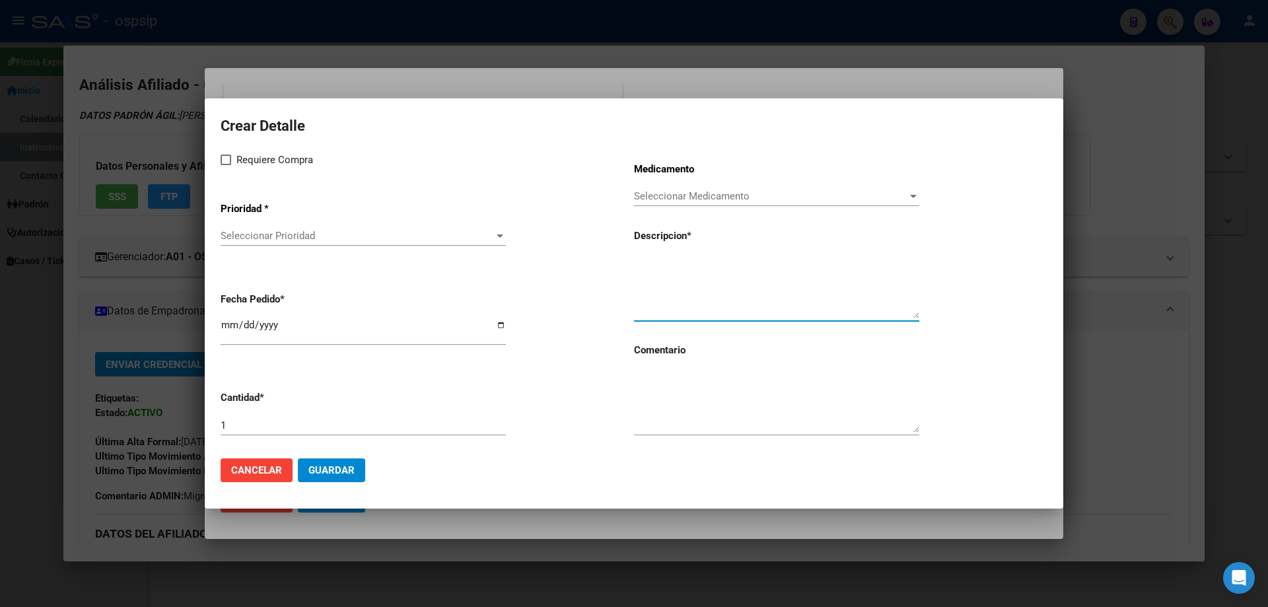
paste textarea "AFILIADO: MJURE05071977 TEL:15-4038-9605 MAIL: djmixjcr@hotmail.com MEDICO: OBI…"
type textarea "AFILIADO: MJURE05071977 TEL:15-4038-9605 MAIL: djmixjcr@hotmail.com MEDICO: OBI…"
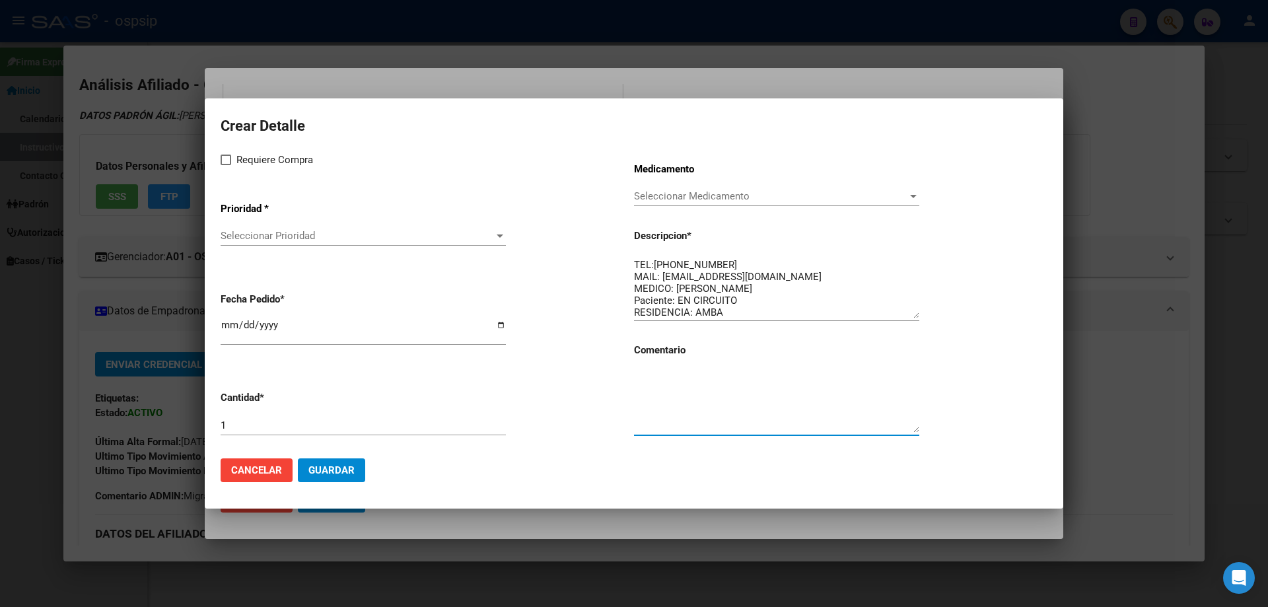
click at [700, 410] on textarea at bounding box center [776, 402] width 285 height 62
drag, startPoint x: 735, startPoint y: 312, endPoint x: 609, endPoint y: 217, distance: 157.9
click at [609, 217] on div "Requiere Compra Prioridad * Seleccionar Prioridad Seleccionar Prioridad Fecha P…" at bounding box center [634, 300] width 827 height 296
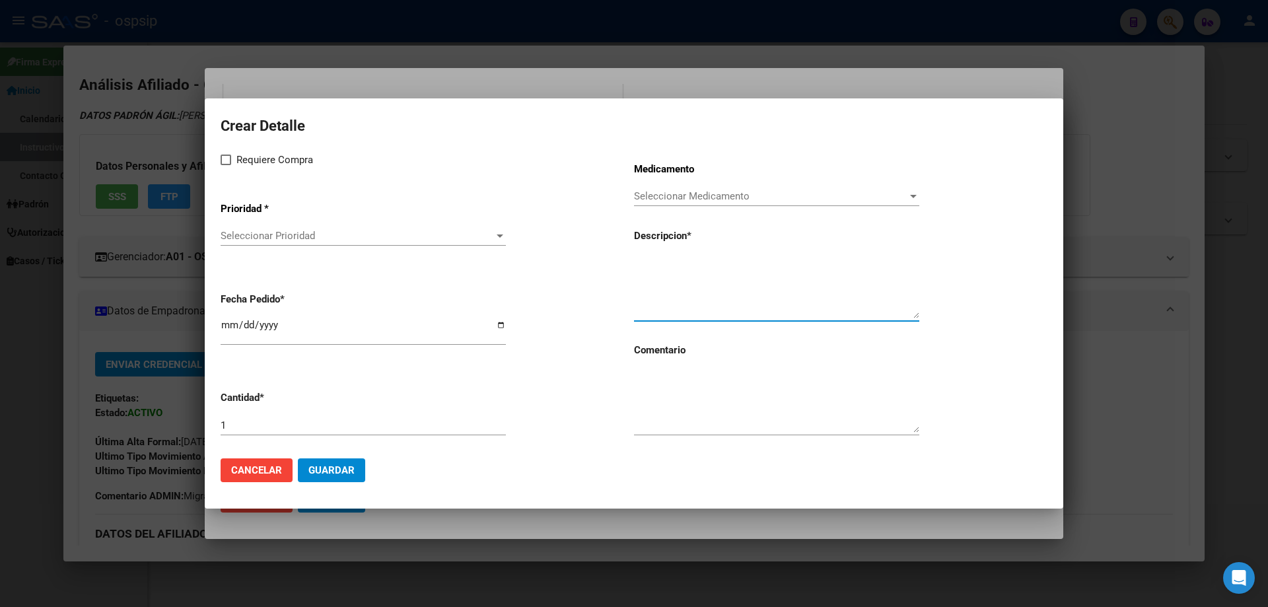
scroll to position [0, 0]
drag, startPoint x: 634, startPoint y: 269, endPoint x: 641, endPoint y: 252, distance: 18.0
drag, startPoint x: 641, startPoint y: 252, endPoint x: 640, endPoint y: 267, distance: 14.5
paste textarea "lamivudina 300 mg comp.rec.x 30"
type textarea "lamivudina 300 mg comp.rec.x 30"
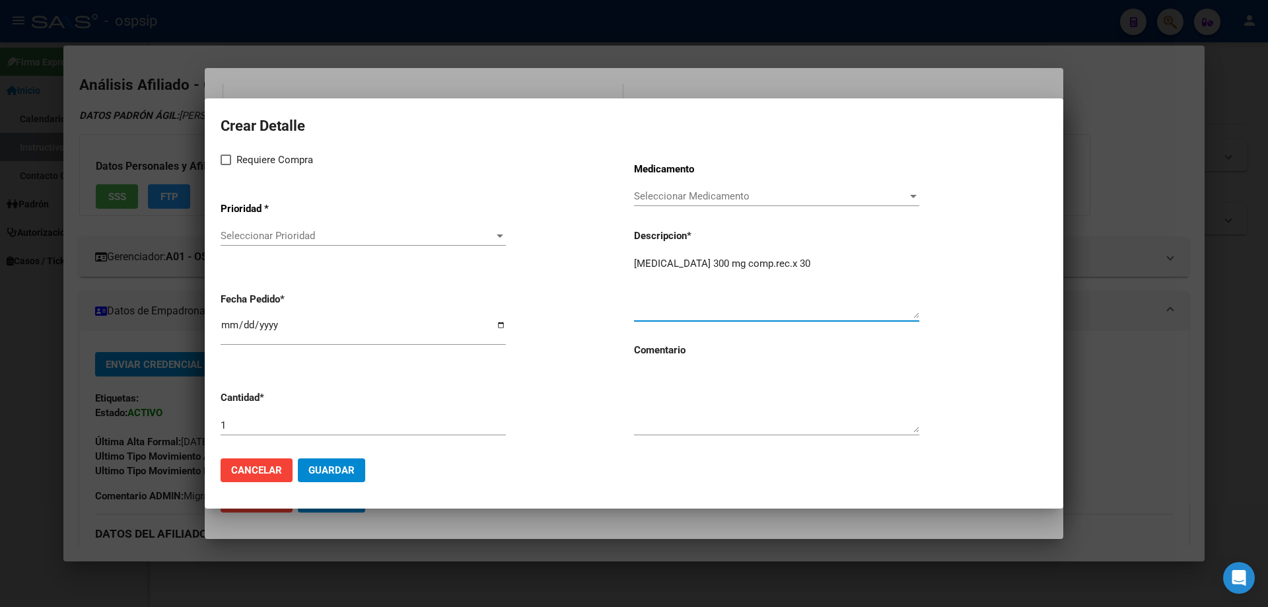
click at [678, 401] on textarea at bounding box center [776, 402] width 285 height 62
type textarea "MISMO TTO"
click at [232, 157] on label "Requiere Compra" at bounding box center [267, 160] width 92 height 16
click at [226, 165] on input "Requiere Compra" at bounding box center [225, 165] width 1 height 1
checkbox input "true"
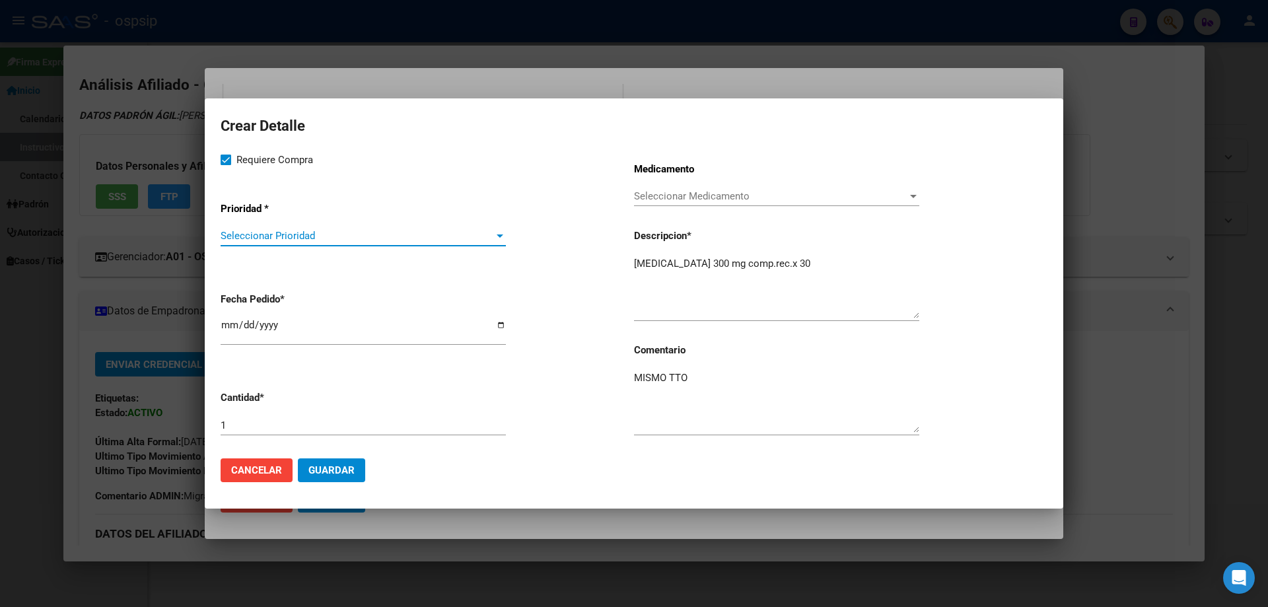
click at [262, 230] on span "Seleccionar Prioridad" at bounding box center [357, 236] width 273 height 12
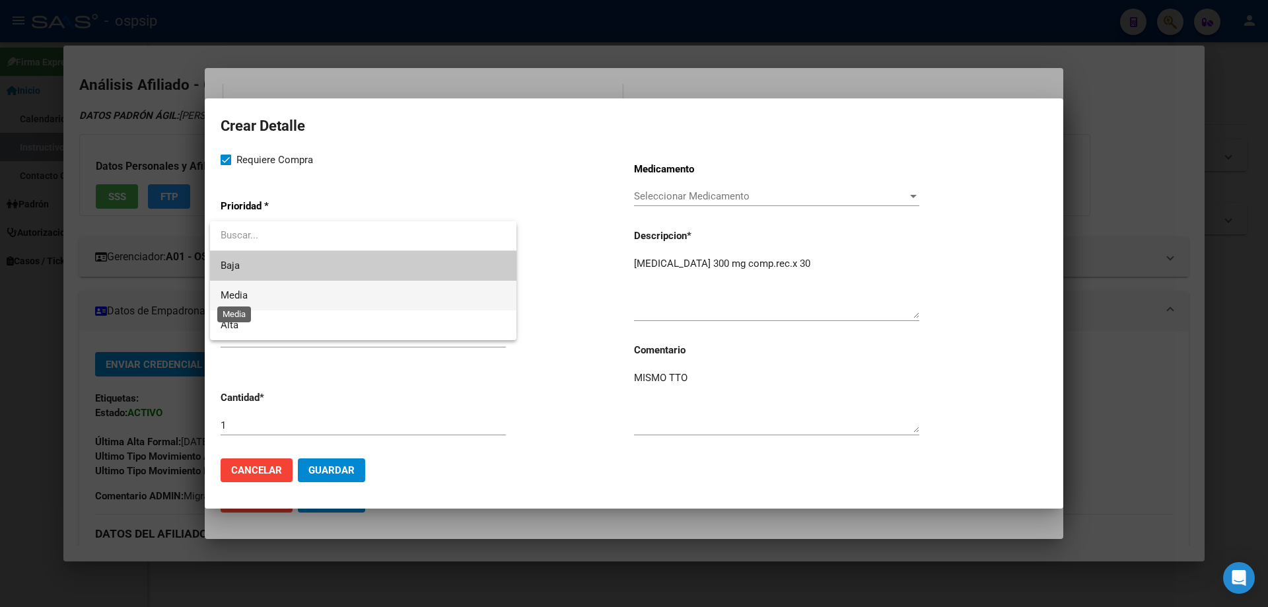
click at [244, 301] on span "Media" at bounding box center [234, 295] width 27 height 12
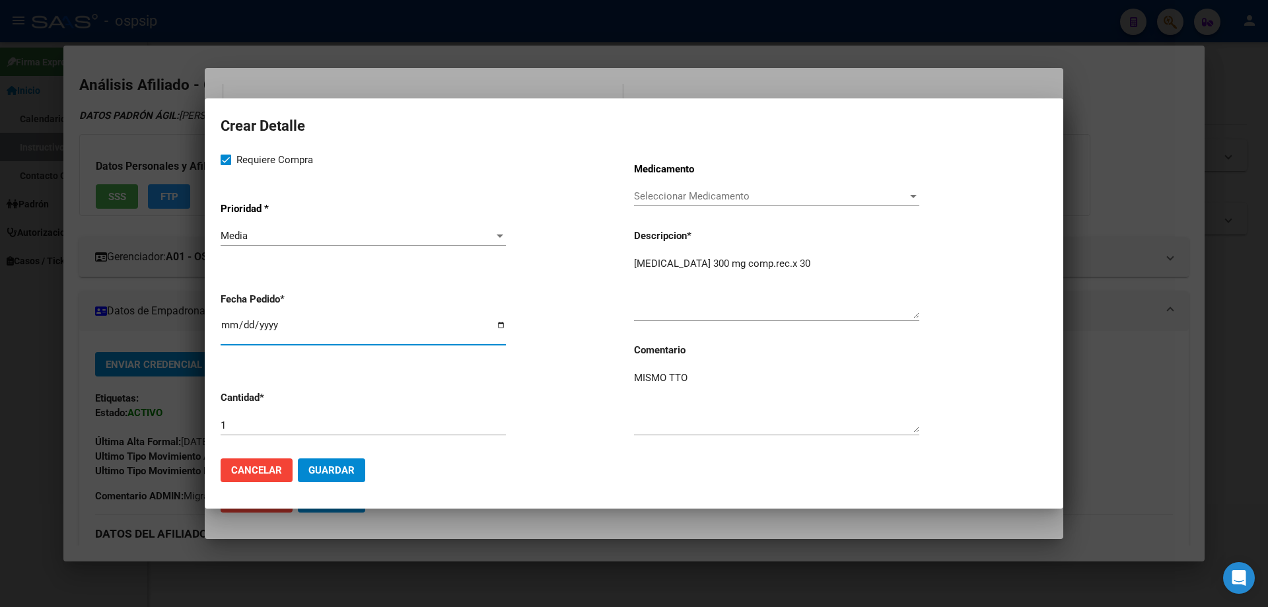
click at [221, 326] on input "[DATE]" at bounding box center [363, 330] width 285 height 21
type input "2025-09-12"
click at [321, 470] on span "Guardar" at bounding box center [332, 470] width 46 height 12
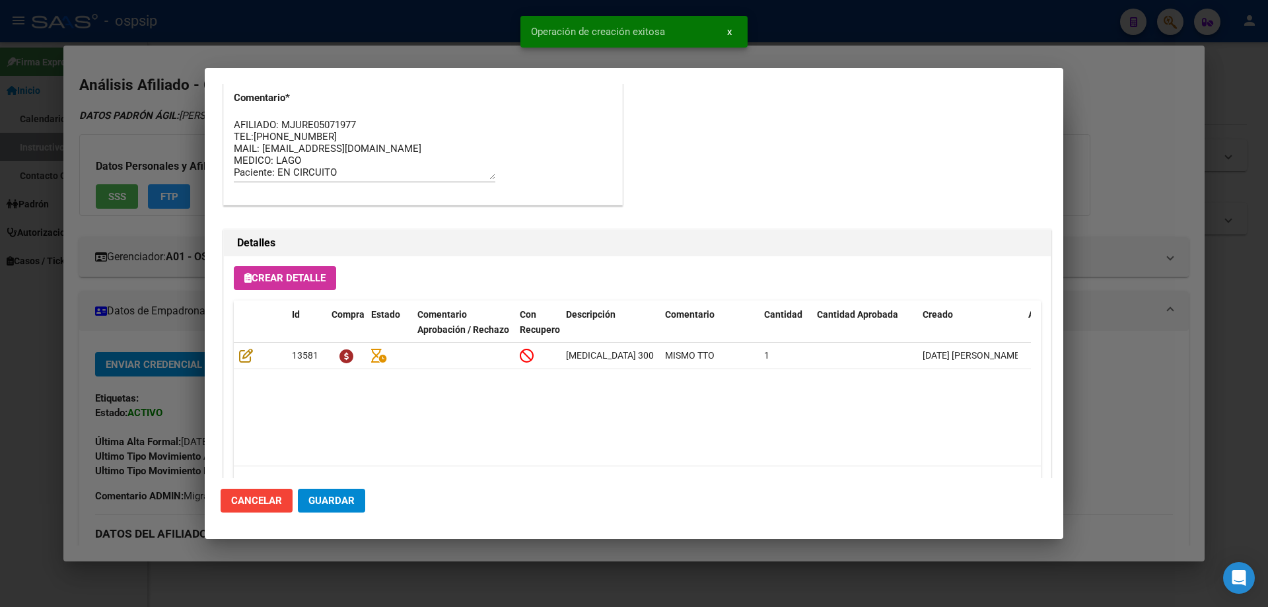
scroll to position [752, 0]
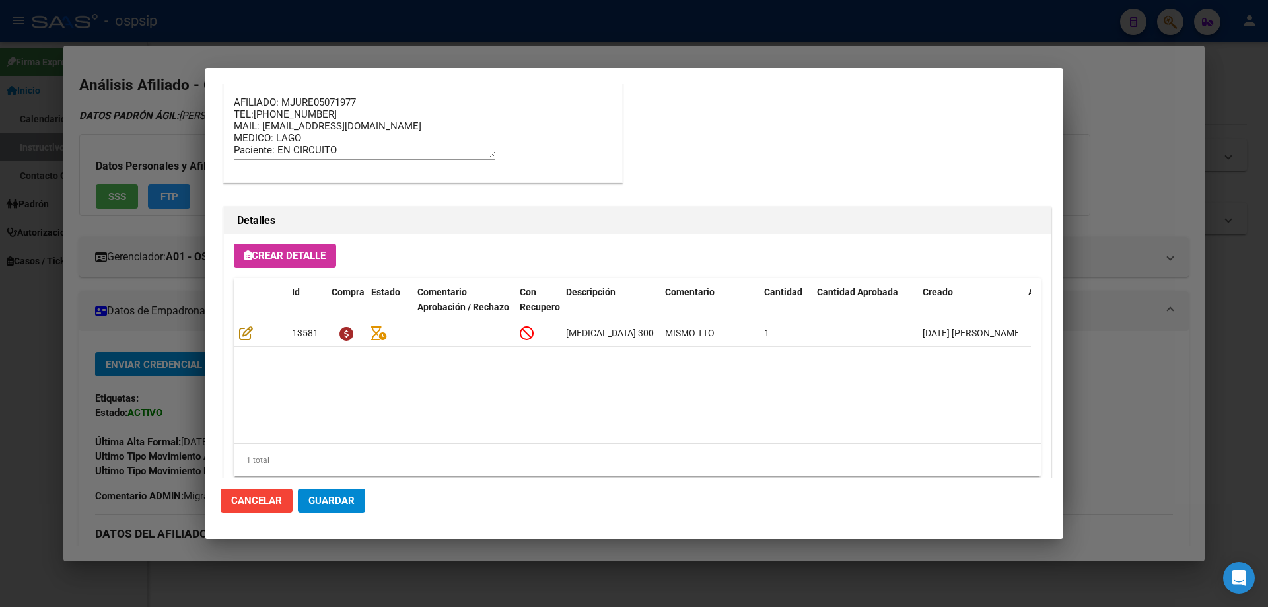
click at [284, 251] on span "Crear Detalle" at bounding box center [284, 256] width 81 height 12
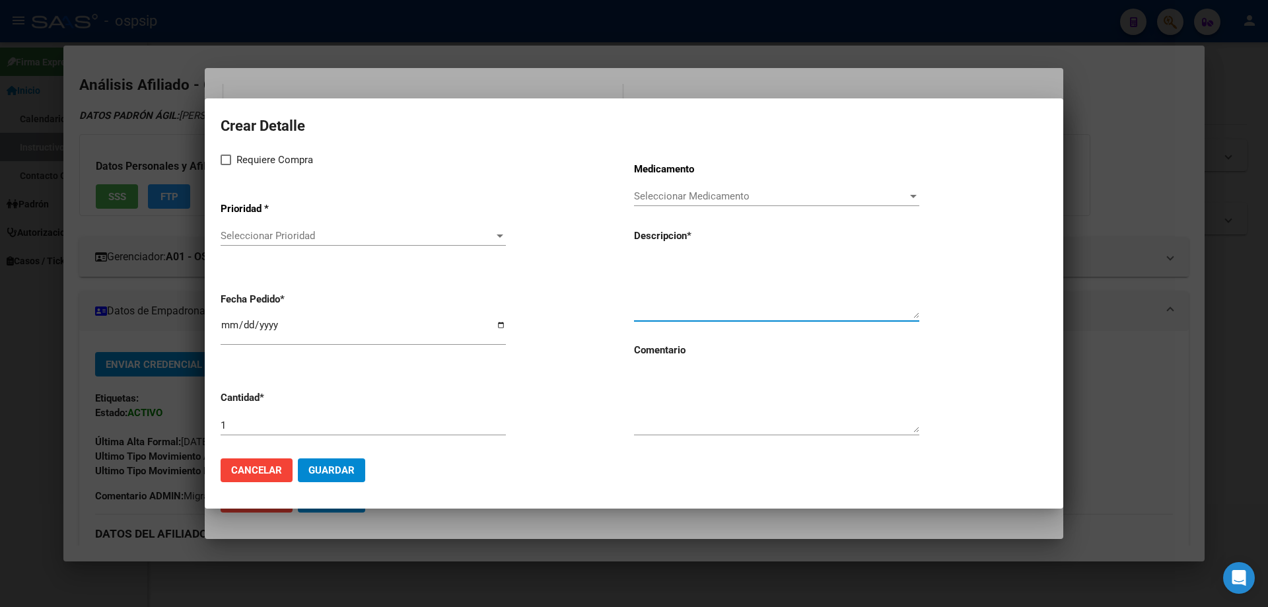
paste textarea "dolutegravir 50 mg comp.rec.x 30"
type textarea "dolutegravir 50 mg comp.rec.x 30"
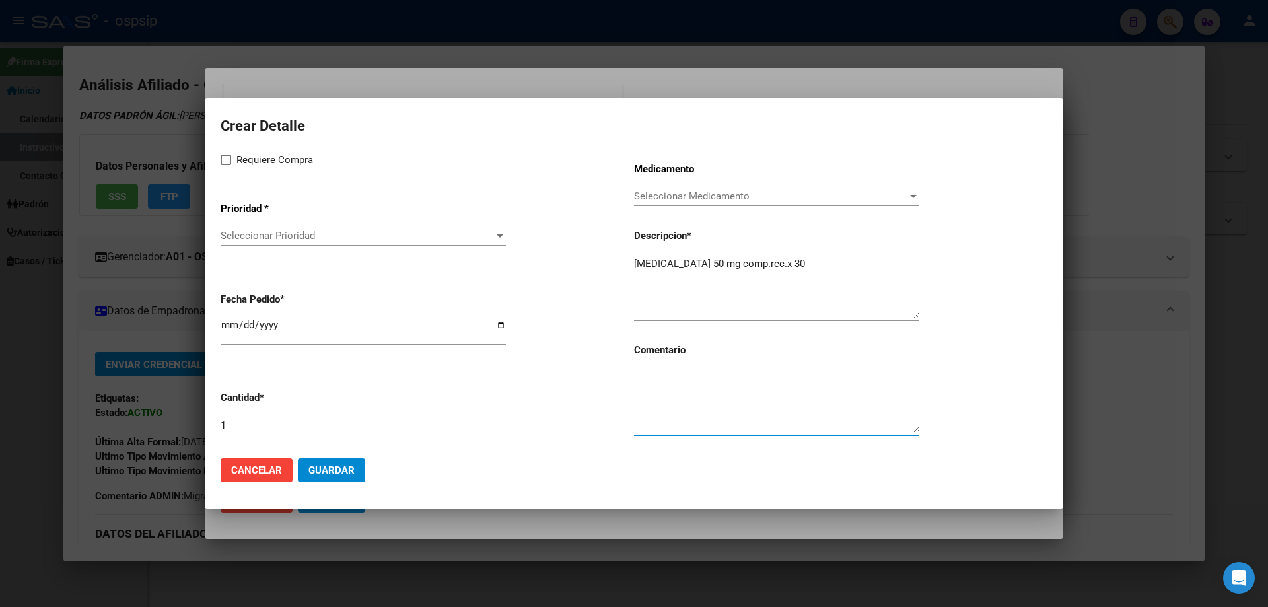
click at [702, 414] on textarea at bounding box center [776, 402] width 285 height 62
type textarea "mismo tto"
drag, startPoint x: 682, startPoint y: 382, endPoint x: 618, endPoint y: 388, distance: 65.0
click at [618, 388] on div "Requiere Compra Prioridad * Seleccionar Prioridad Seleccionar Prioridad Fecha P…" at bounding box center [634, 300] width 827 height 296
type textarea "MISMO TTO"
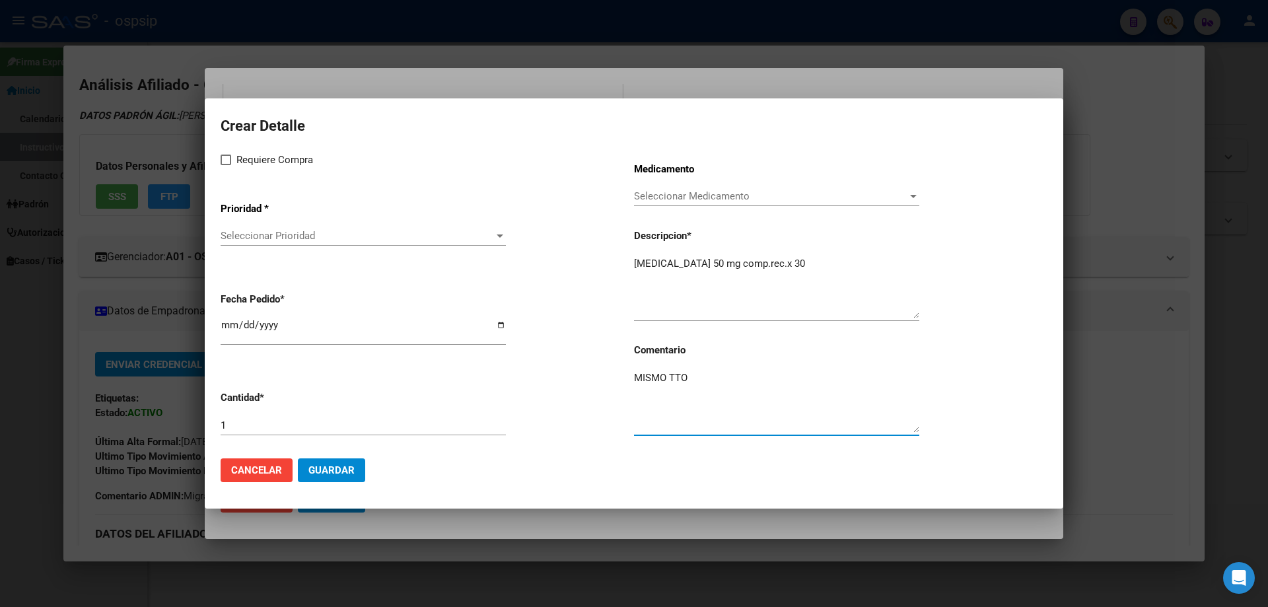
click at [229, 161] on span at bounding box center [226, 160] width 11 height 11
click at [226, 165] on input "Requiere Compra" at bounding box center [225, 165] width 1 height 1
checkbox input "true"
click at [266, 231] on span "Seleccionar Prioridad" at bounding box center [357, 236] width 273 height 12
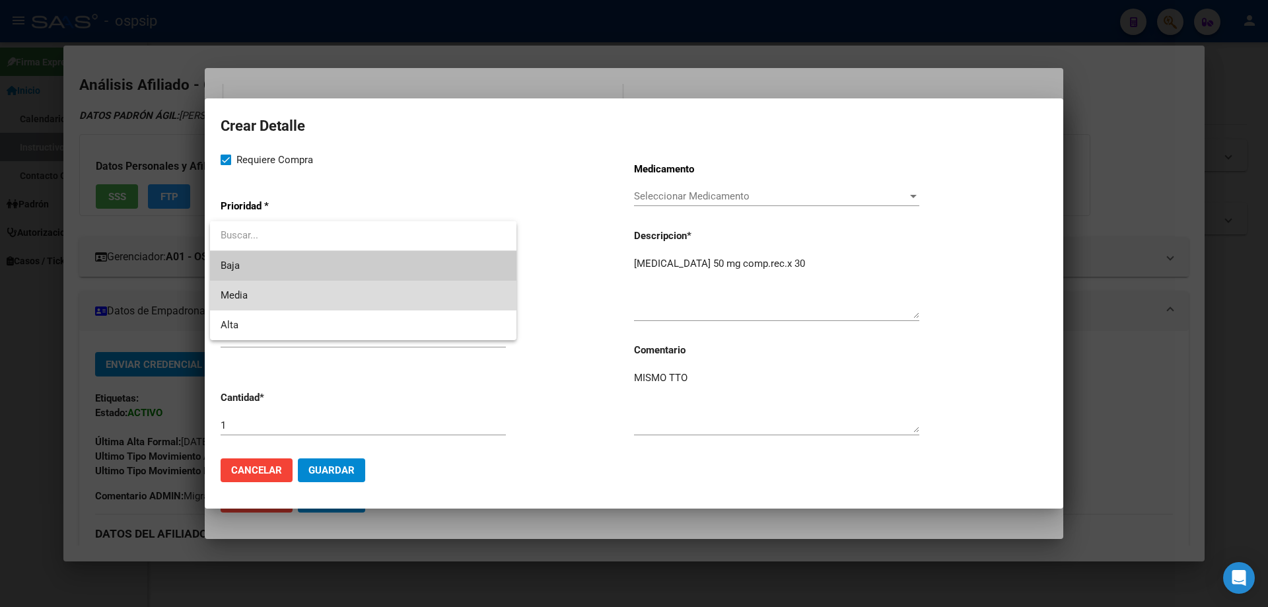
click at [262, 286] on span "Media" at bounding box center [363, 296] width 285 height 30
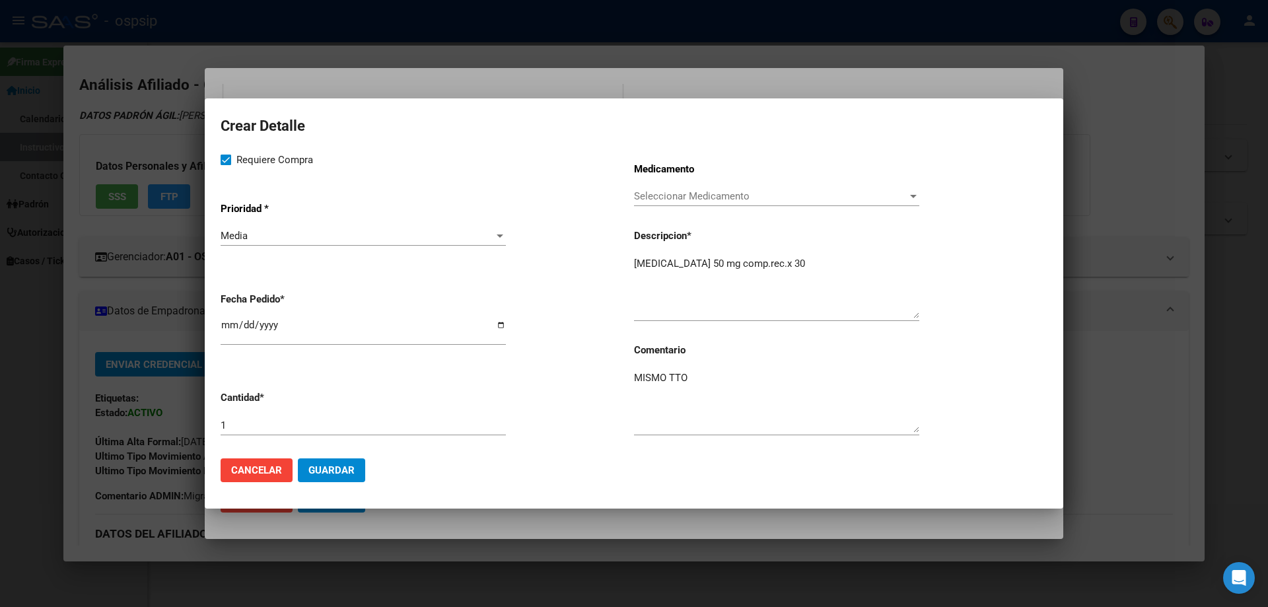
click at [218, 328] on mat-dialog-content "Crear Detalle Requiere Compra Prioridad * Media Seleccionar Prioridad Fecha Ped…" at bounding box center [634, 280] width 859 height 333
click at [222, 328] on input "[DATE]" at bounding box center [363, 330] width 285 height 21
type input "2025-09-12"
click at [320, 459] on button "Guardar" at bounding box center [331, 470] width 67 height 24
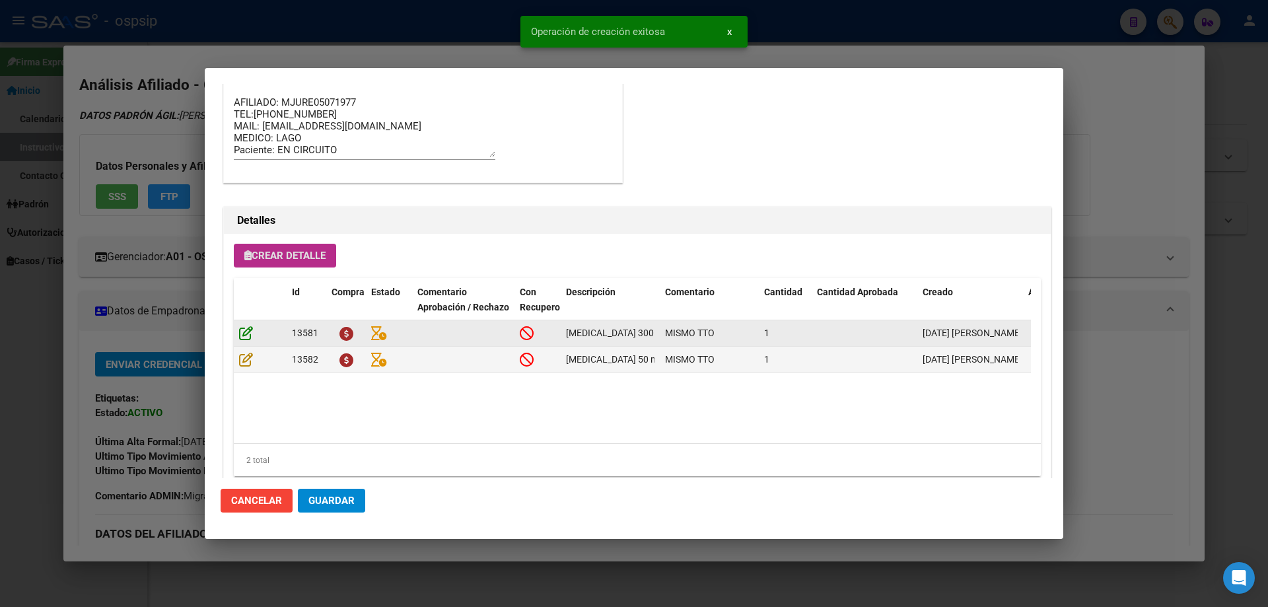
click at [251, 338] on icon at bounding box center [246, 333] width 14 height 15
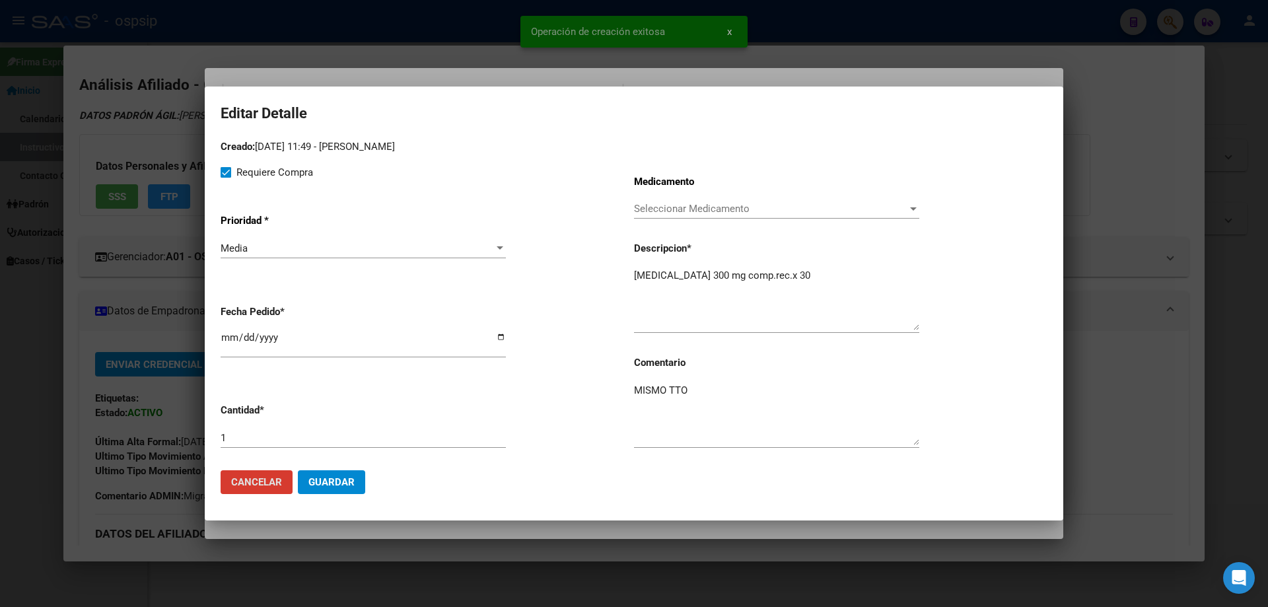
click at [323, 484] on span "Guardar" at bounding box center [332, 482] width 46 height 12
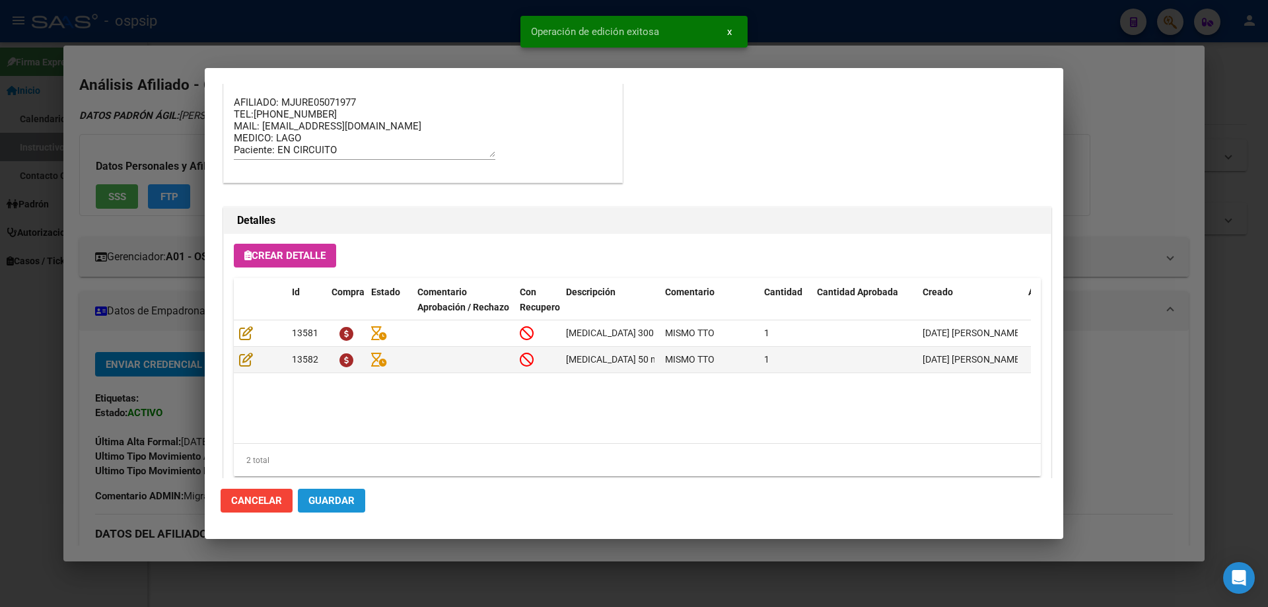
click at [332, 489] on button "Guardar" at bounding box center [331, 501] width 67 height 24
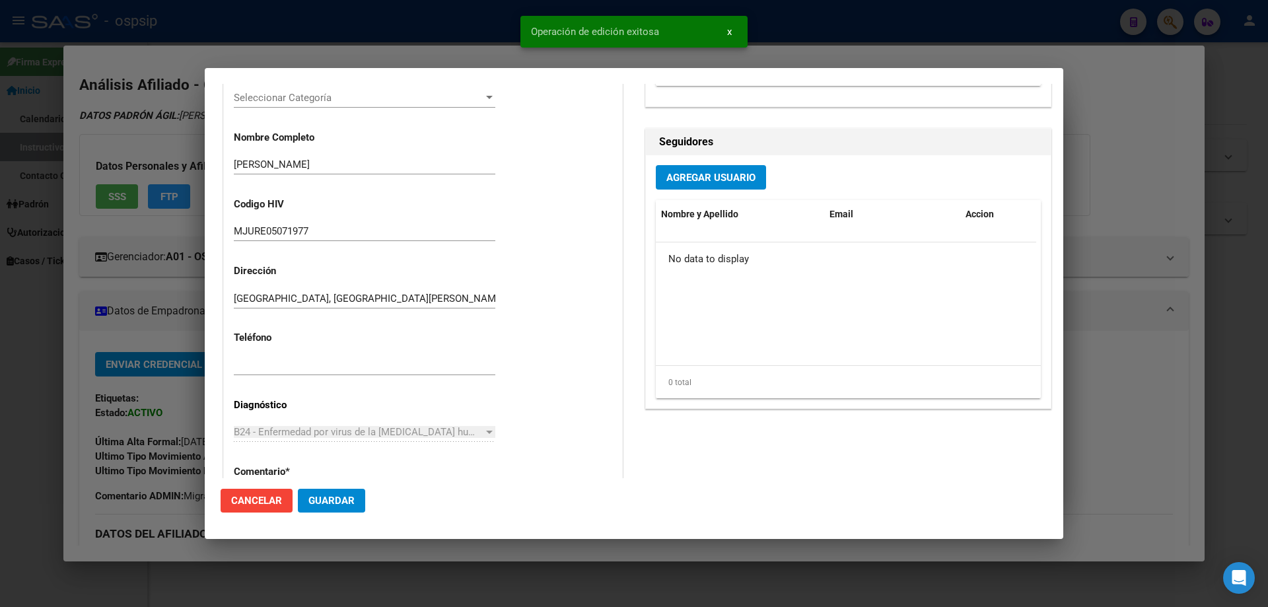
scroll to position [25, 0]
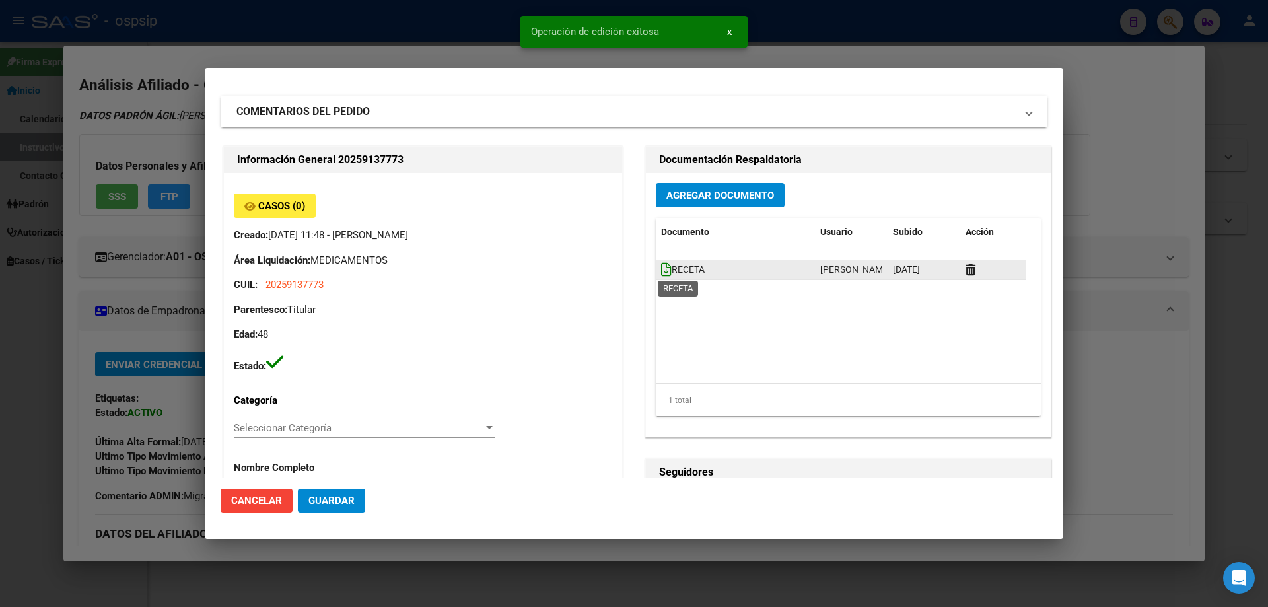
click at [661, 272] on icon at bounding box center [666, 269] width 11 height 15
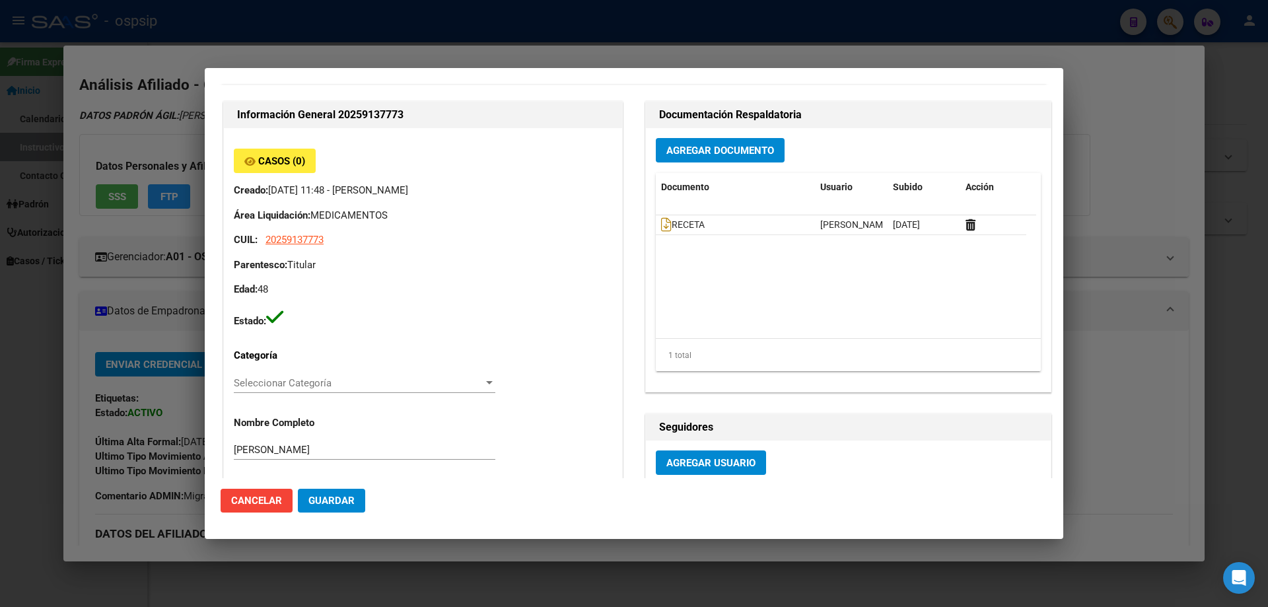
scroll to position [91, 0]
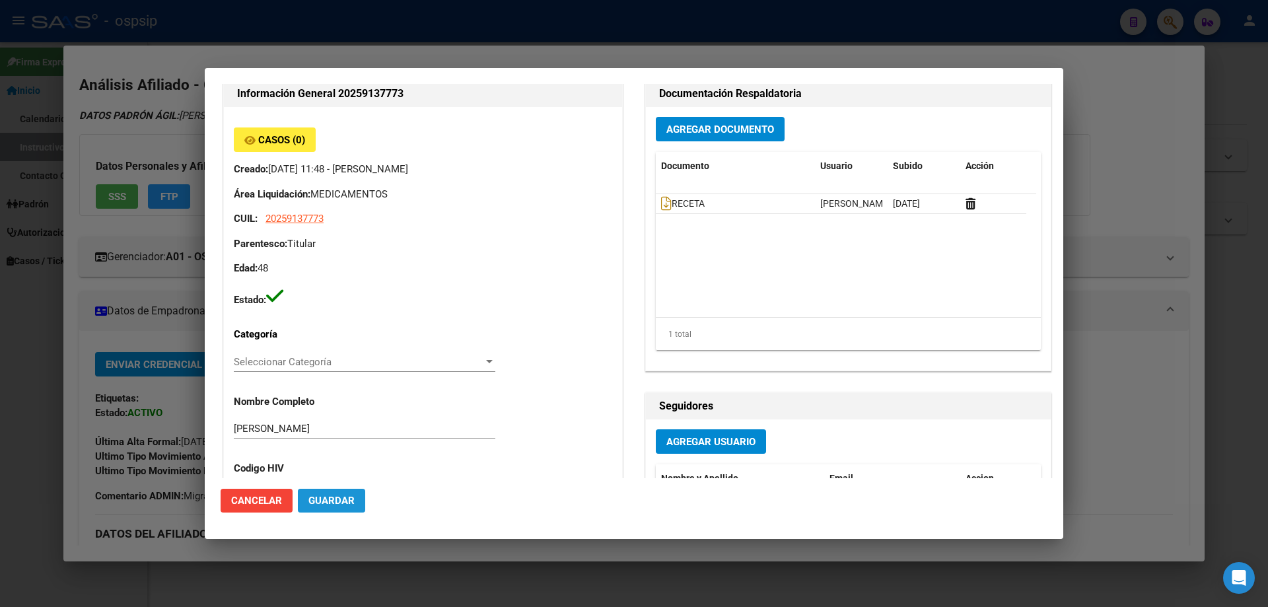
click at [341, 508] on button "Guardar" at bounding box center [331, 501] width 67 height 24
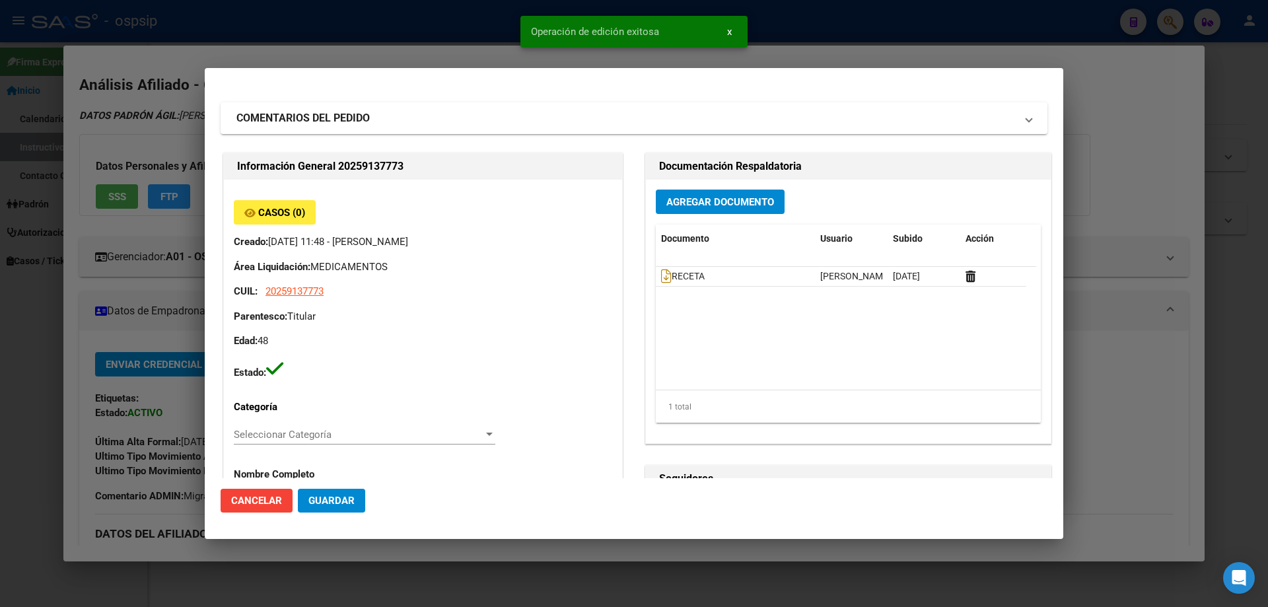
scroll to position [0, 0]
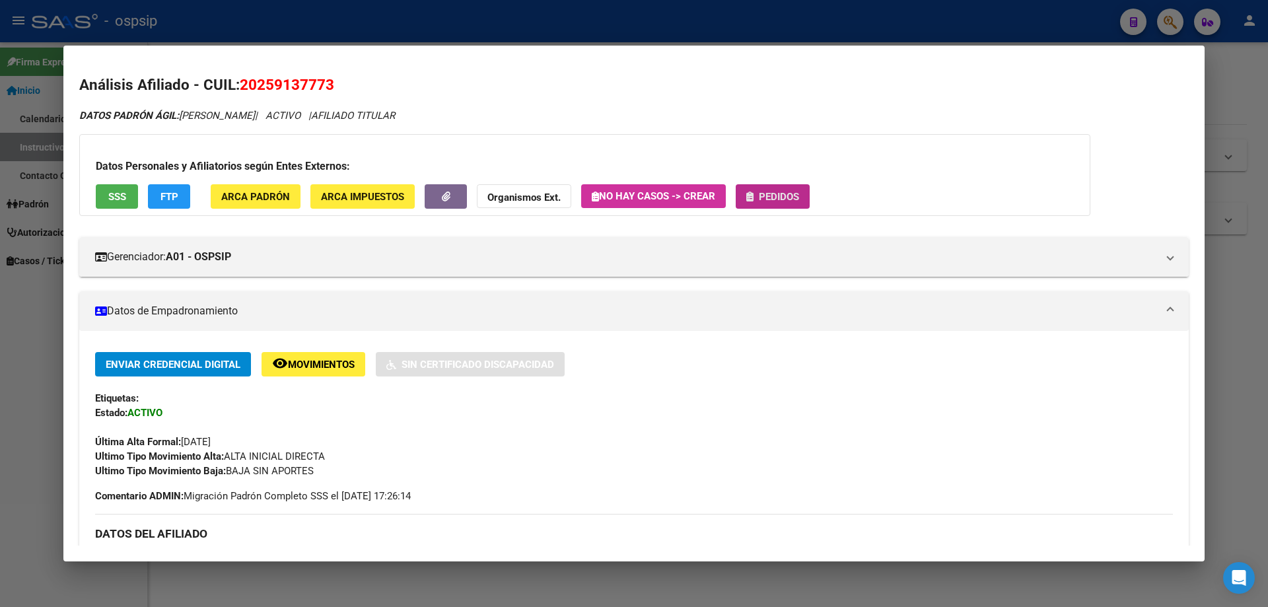
click at [776, 197] on span "Pedidos" at bounding box center [779, 197] width 40 height 12
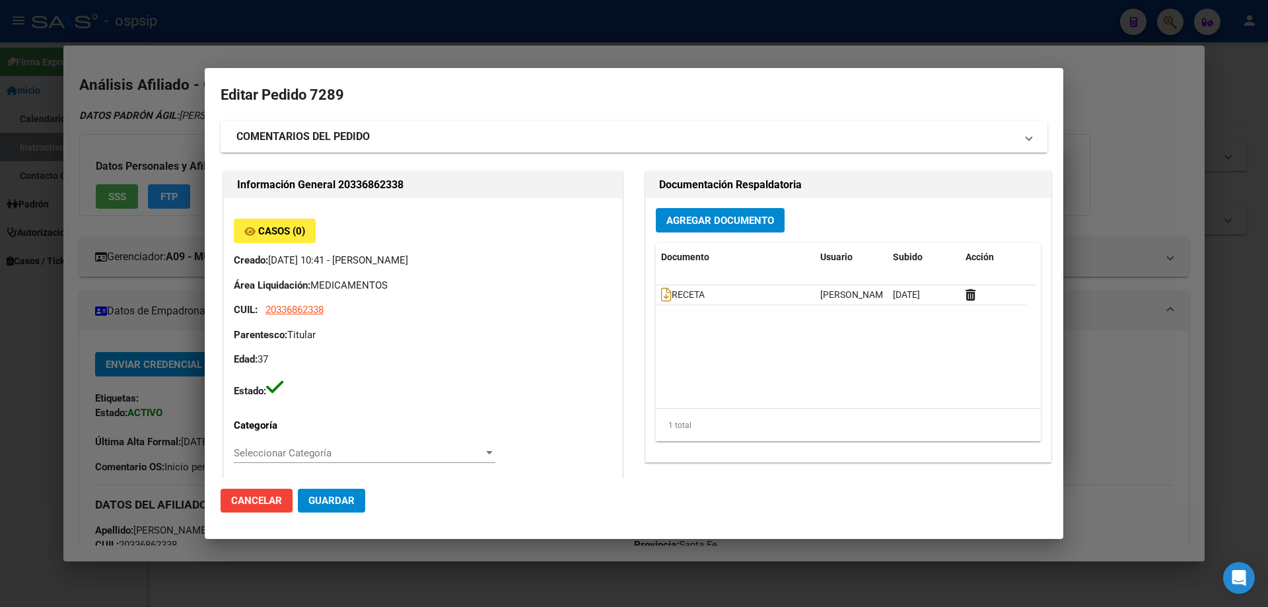
scroll to position [595, 0]
